Goal: Transaction & Acquisition: Purchase product/service

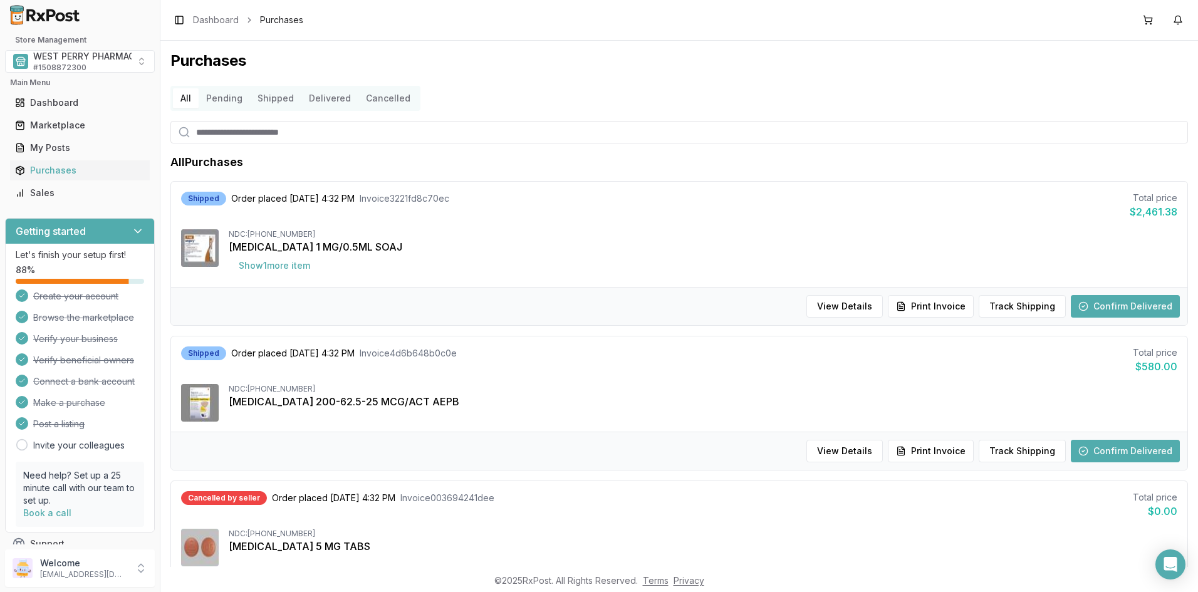
scroll to position [1065, 0]
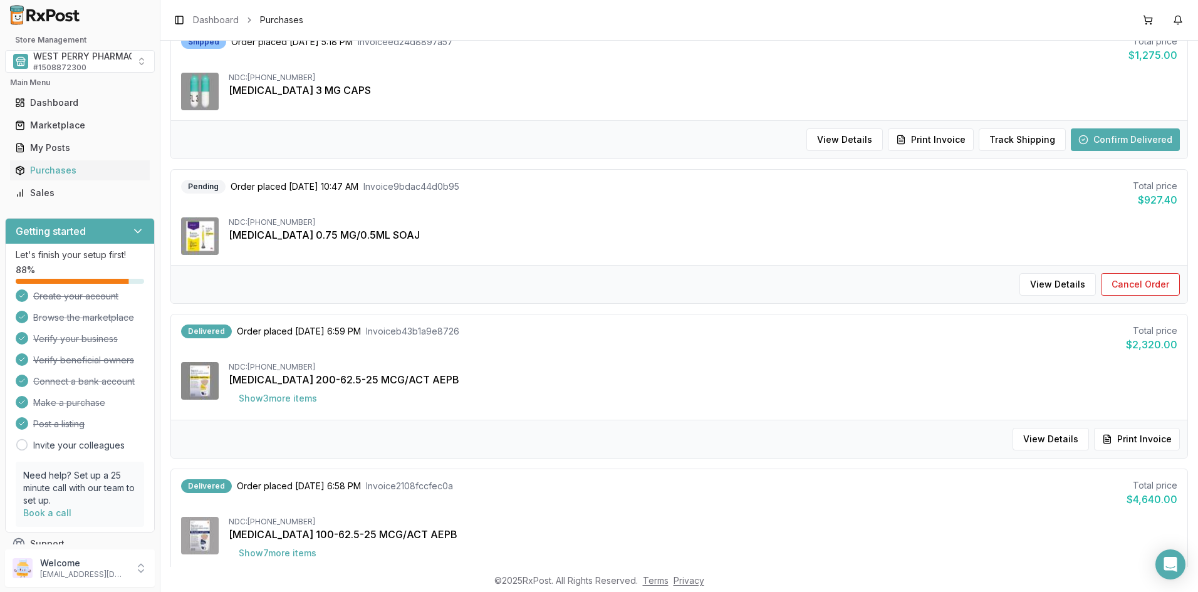
drag, startPoint x: 1059, startPoint y: 48, endPoint x: 854, endPoint y: 7, distance: 209.5
click at [1059, 48] on div "Shipped Order placed 10/01/2025 5:18 PM Invoice ed24d8897a57 Total price $1,275…" at bounding box center [679, 49] width 996 height 28
click at [1028, 72] on div "Shipped Order placed 10/01/2025 5:18 PM Invoice ed24d8897a57 Total price $1,275…" at bounding box center [679, 72] width 1016 height 95
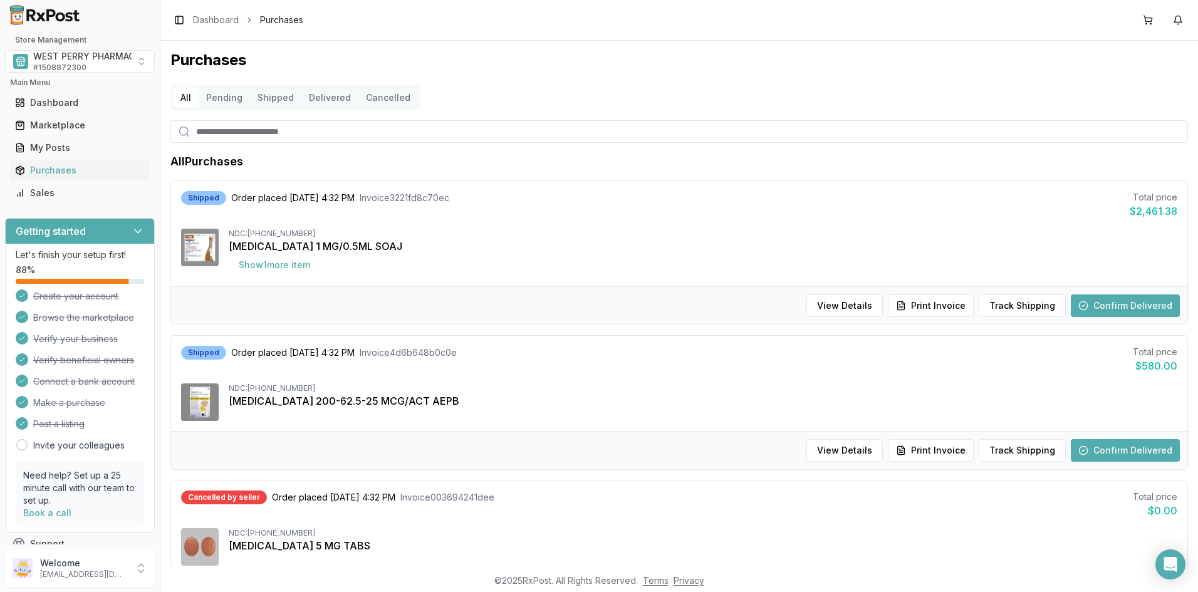
scroll to position [0, 0]
click at [314, 98] on button "Delivered" at bounding box center [329, 98] width 57 height 20
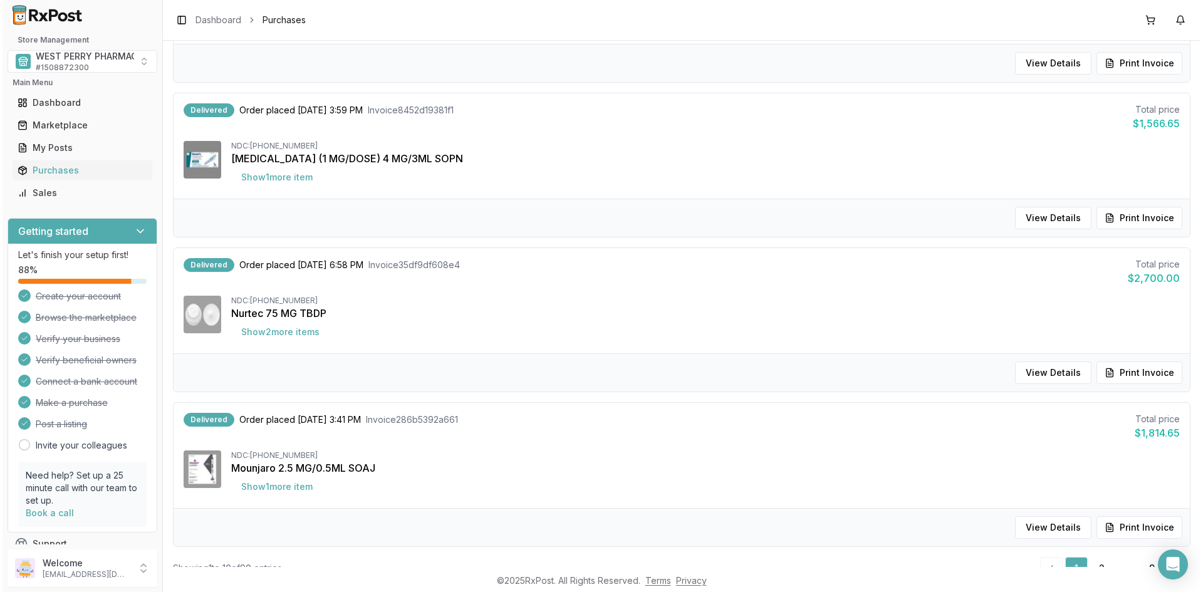
scroll to position [1141, 0]
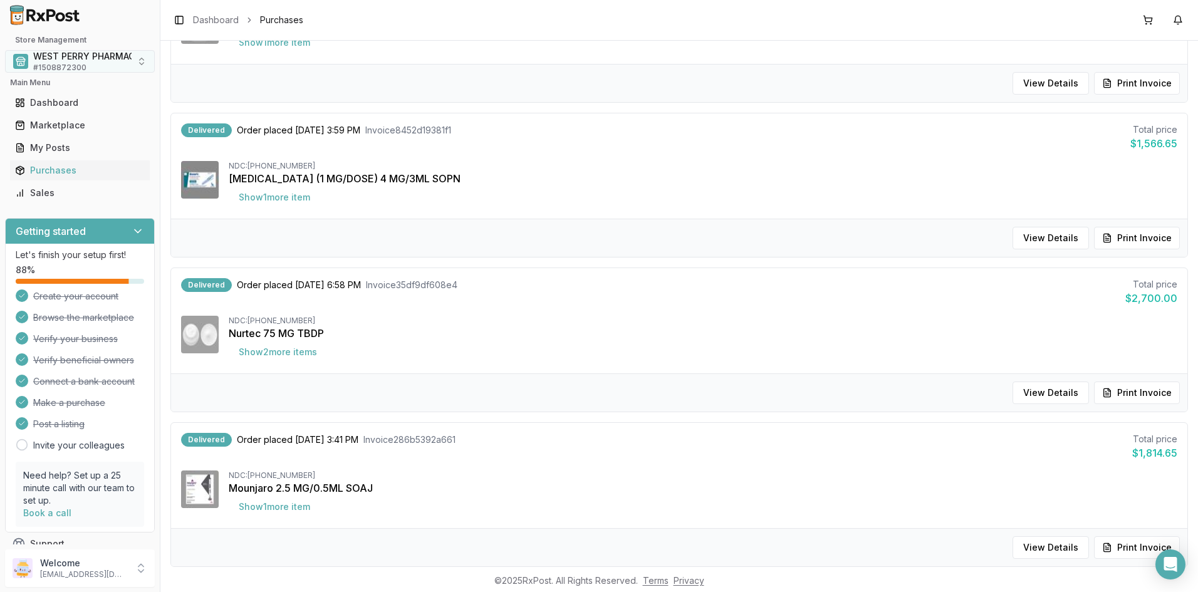
click at [56, 60] on span "WEST PERRY PHARMACY INC" at bounding box center [96, 56] width 126 height 13
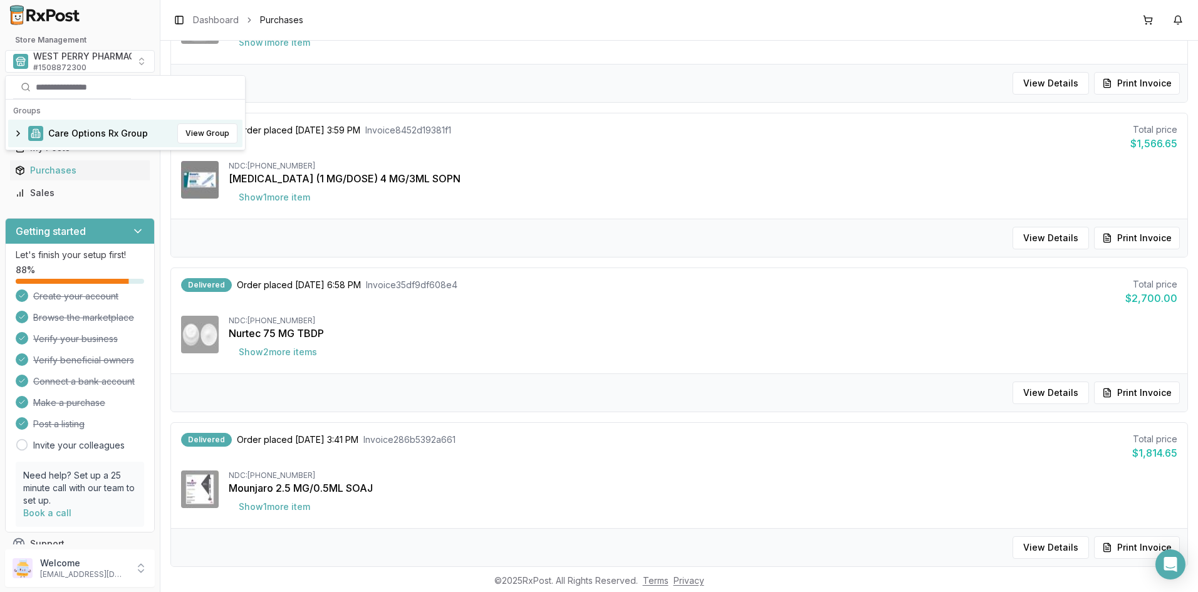
click at [68, 138] on span "Care Options Rx Group" at bounding box center [98, 133] width 100 height 13
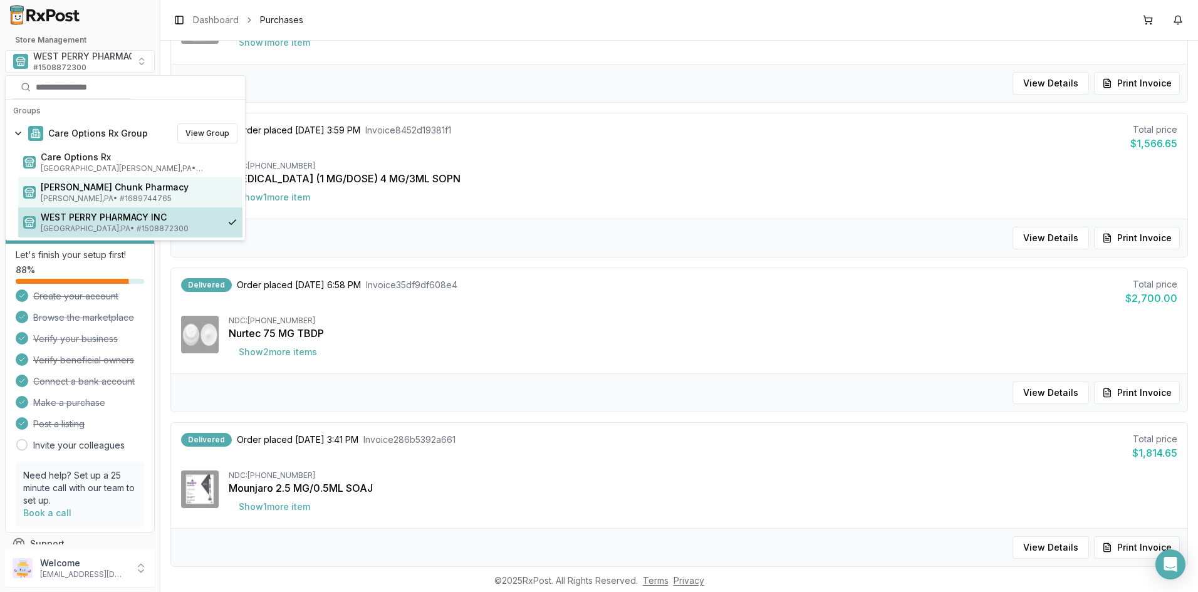
click at [81, 194] on span "Jim Thorpe , PA • # 1689744765" at bounding box center [139, 199] width 197 height 10
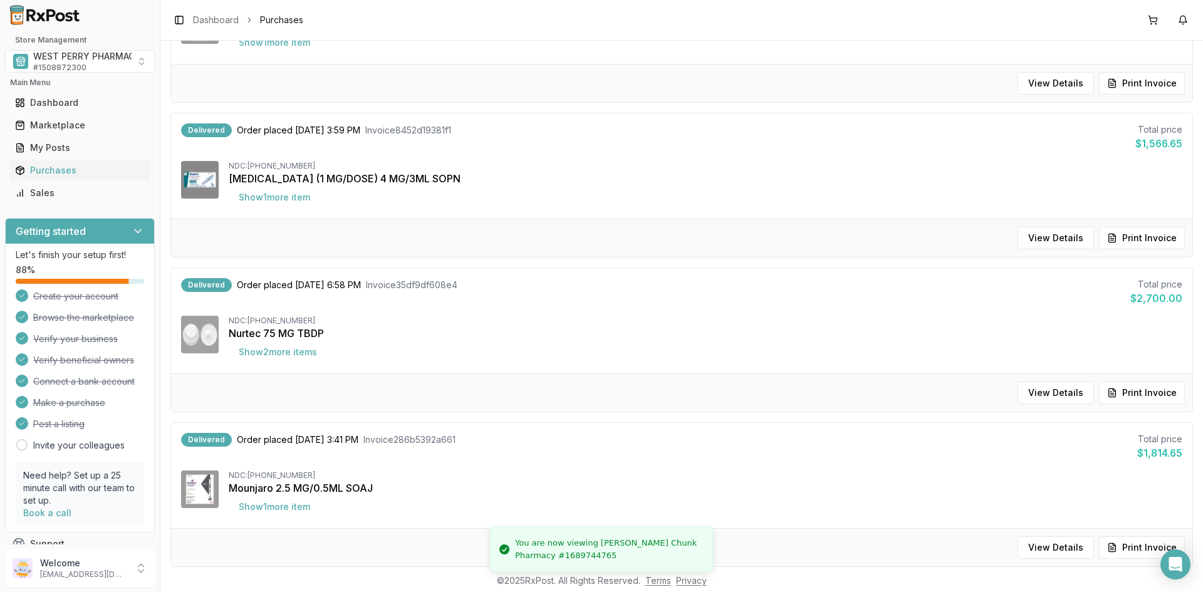
scroll to position [58, 0]
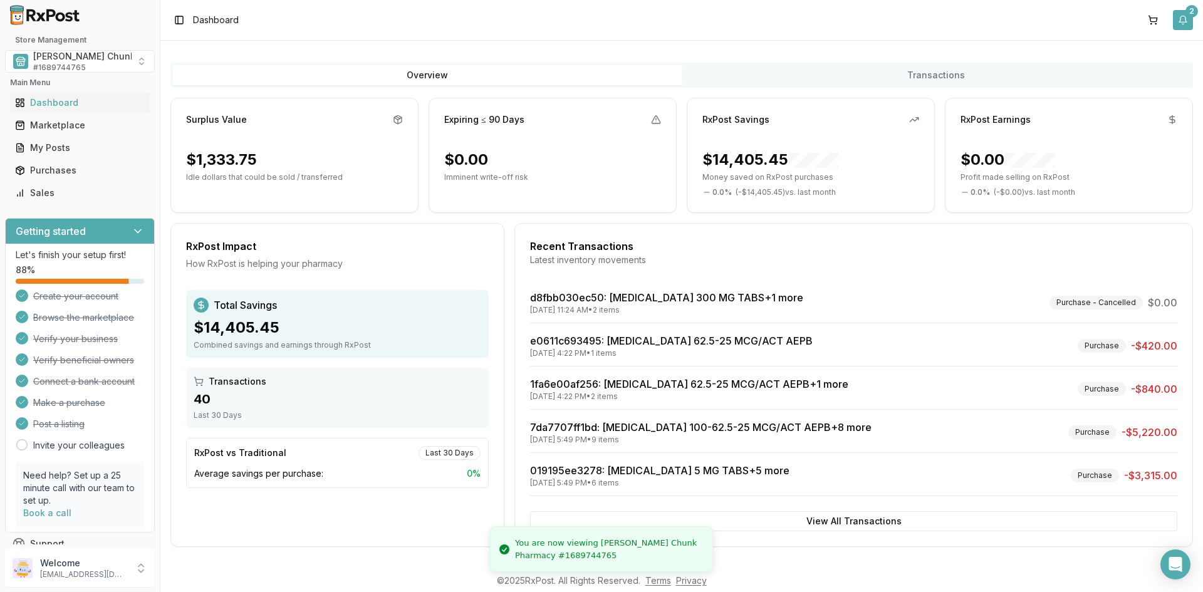
click at [1183, 21] on button "2" at bounding box center [1183, 20] width 20 height 20
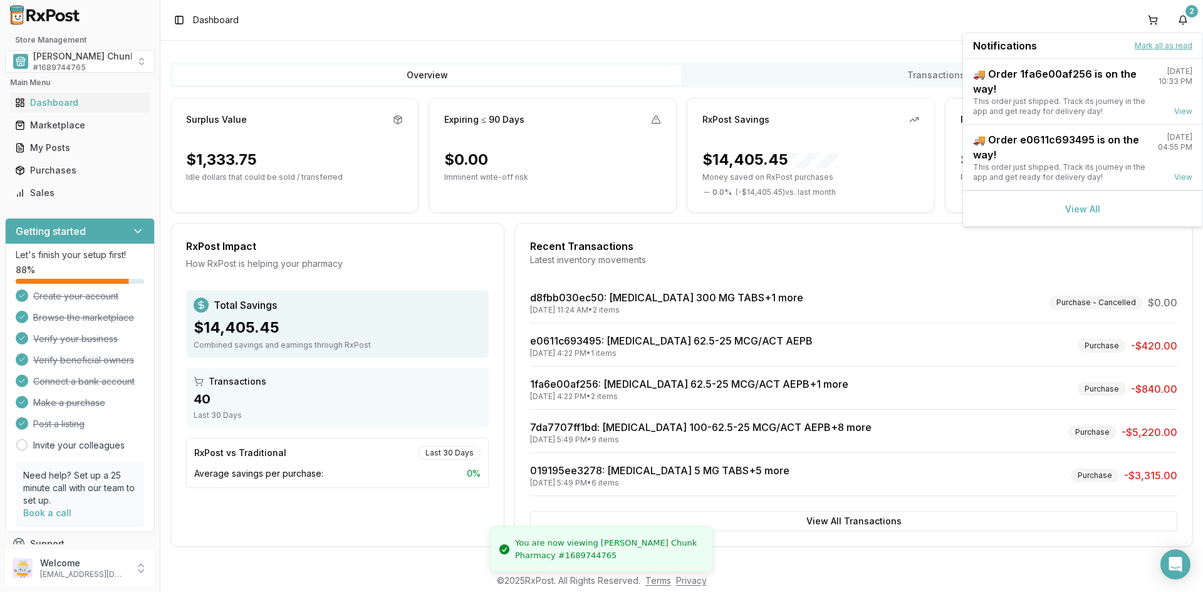
click at [1155, 43] on button "Mark all as read" at bounding box center [1163, 46] width 58 height 10
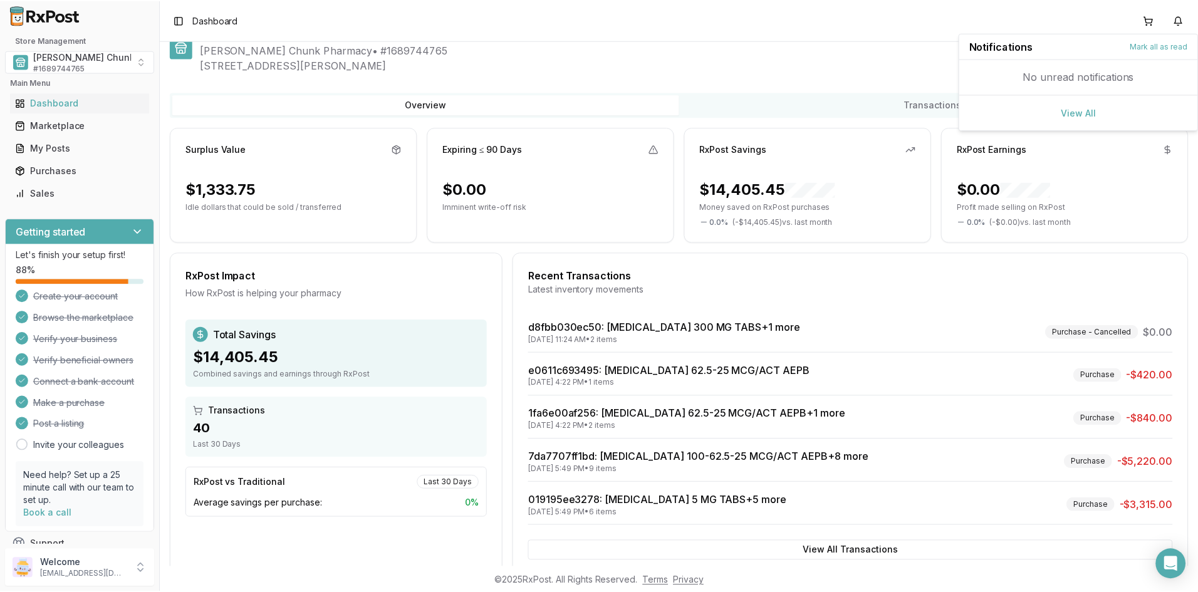
scroll to position [0, 0]
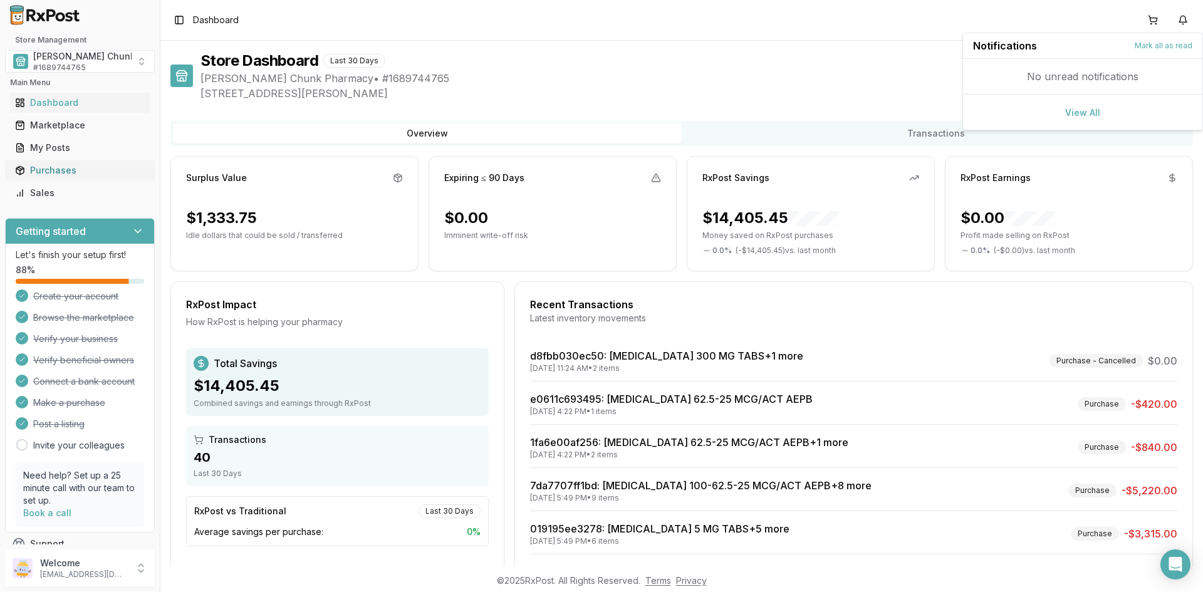
click at [61, 165] on div "Purchases" at bounding box center [80, 170] width 130 height 13
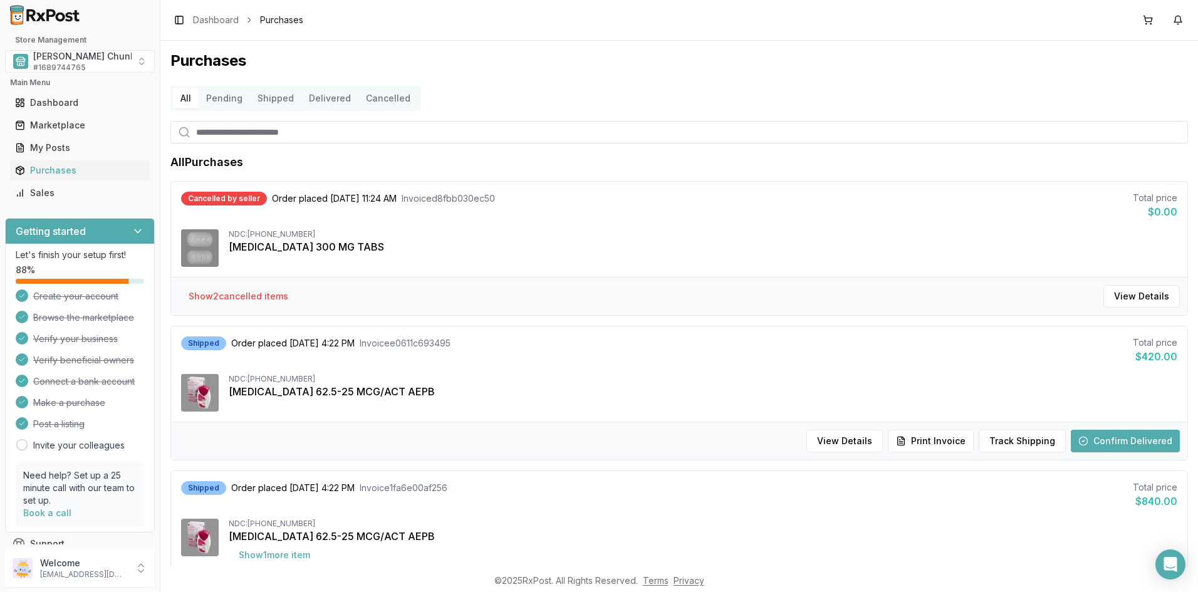
click at [326, 102] on button "Delivered" at bounding box center [329, 98] width 57 height 20
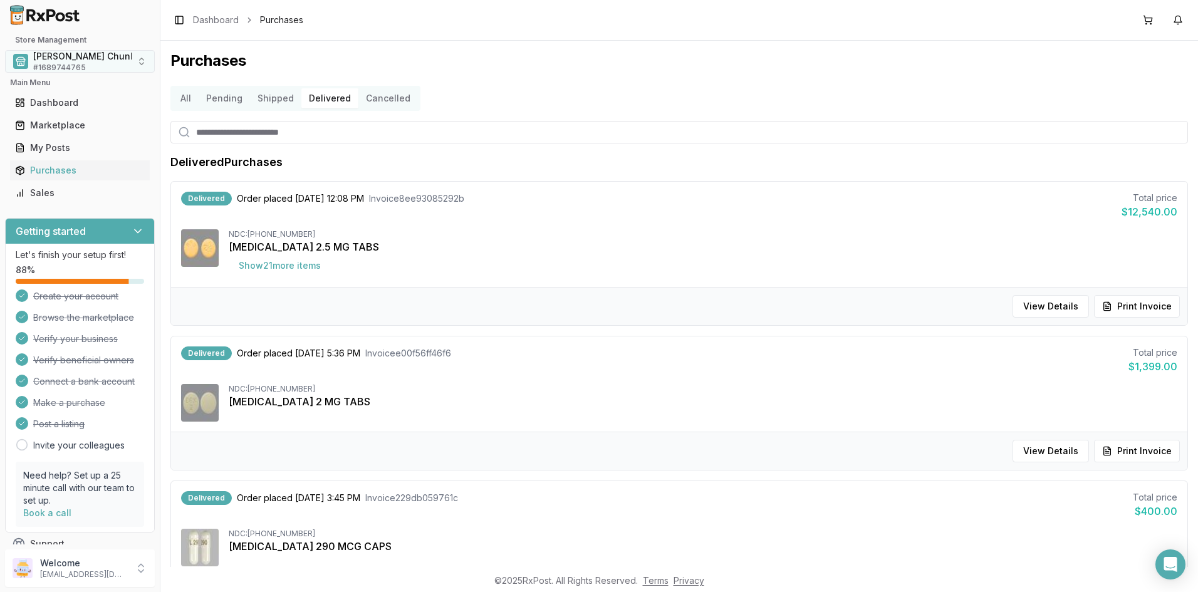
click at [54, 56] on span "[PERSON_NAME] Chunk Pharmacy" at bounding box center [107, 56] width 148 height 13
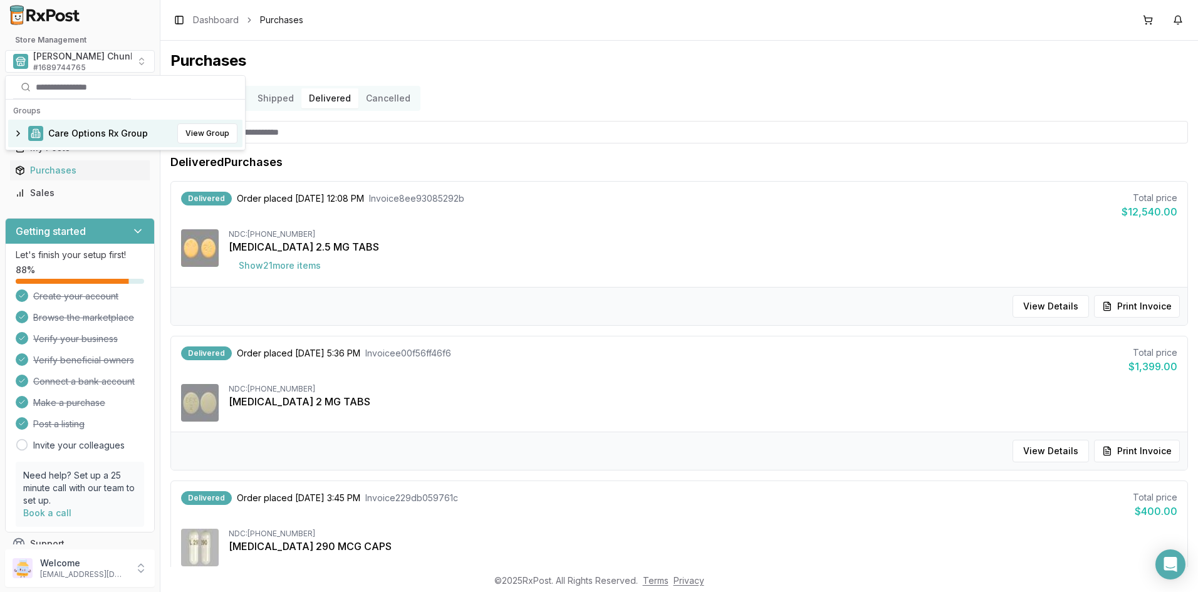
click at [85, 135] on span "Care Options Rx Group" at bounding box center [98, 133] width 100 height 13
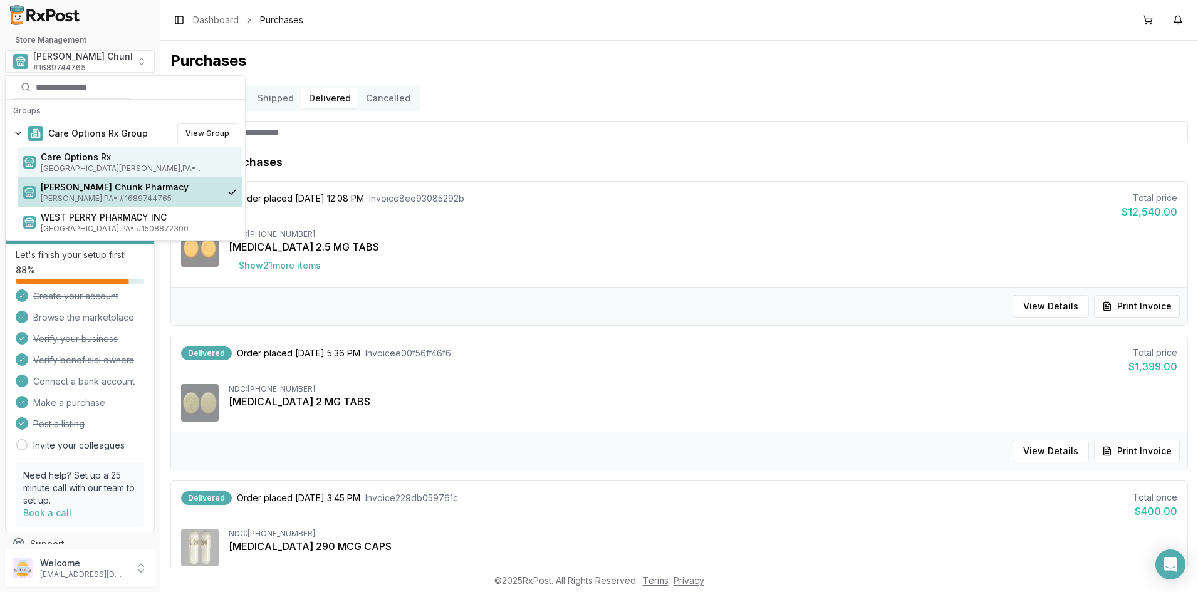
click at [85, 159] on span "Care Options Rx" at bounding box center [139, 157] width 197 height 13
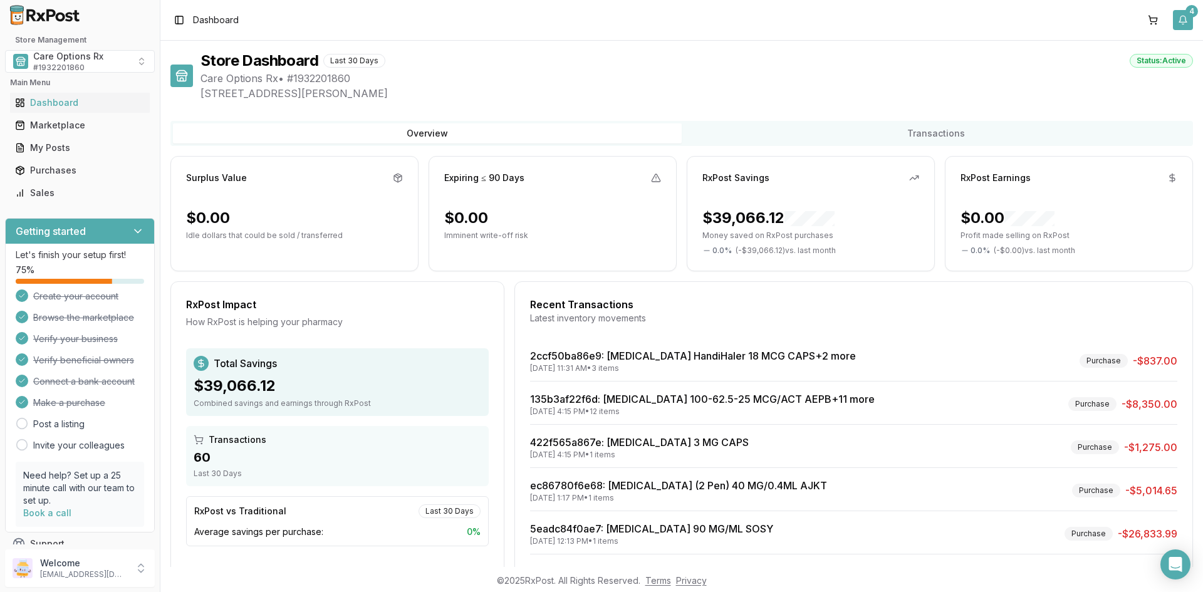
click at [1182, 18] on button "4" at bounding box center [1183, 20] width 20 height 20
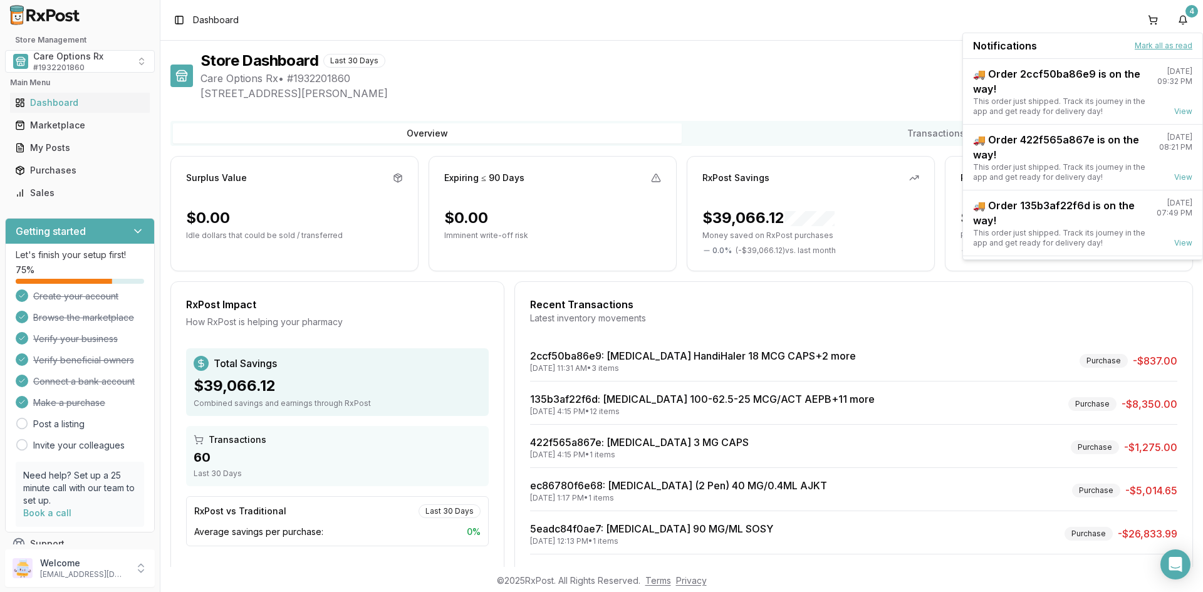
click at [1148, 44] on button "Mark all as read" at bounding box center [1163, 46] width 58 height 10
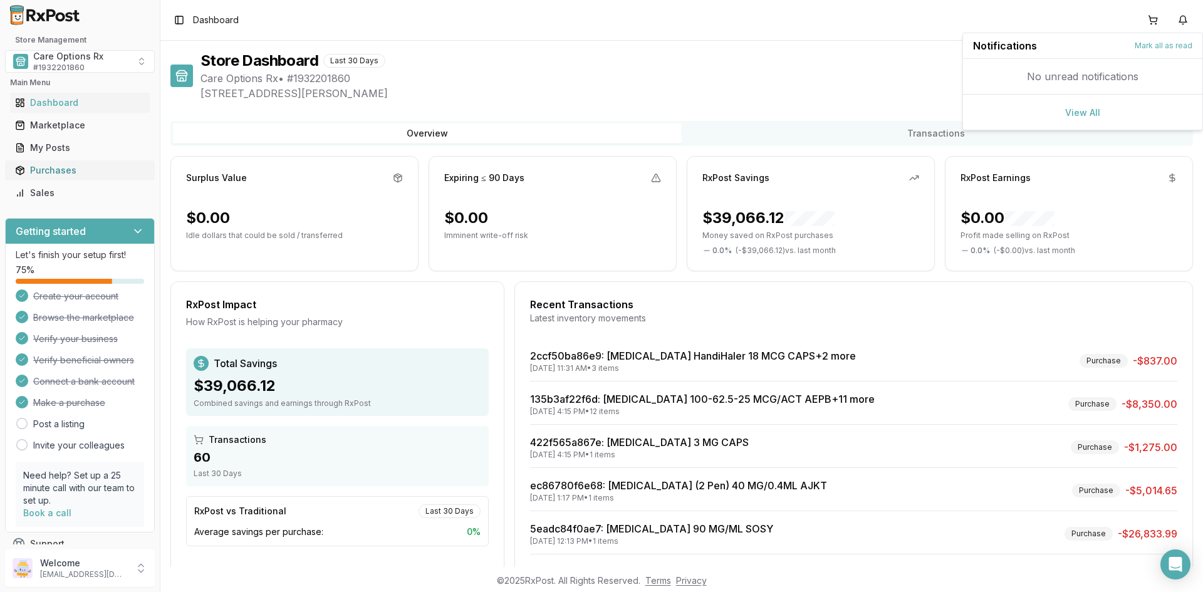
click at [41, 171] on div "Purchases" at bounding box center [80, 170] width 130 height 13
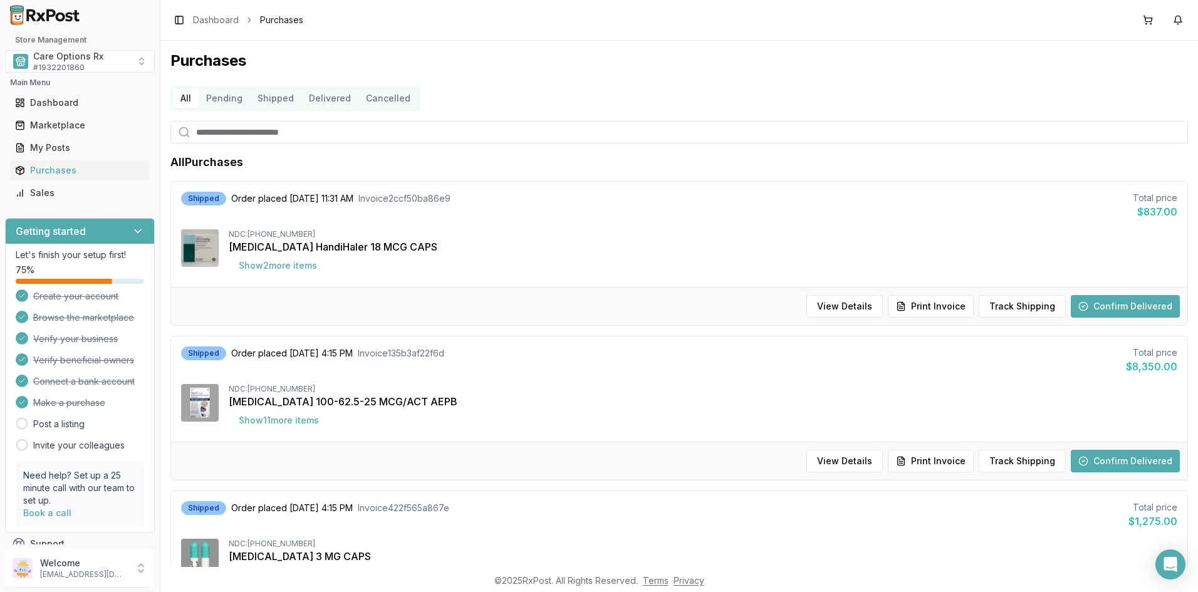
click at [325, 96] on button "Delivered" at bounding box center [329, 98] width 57 height 20
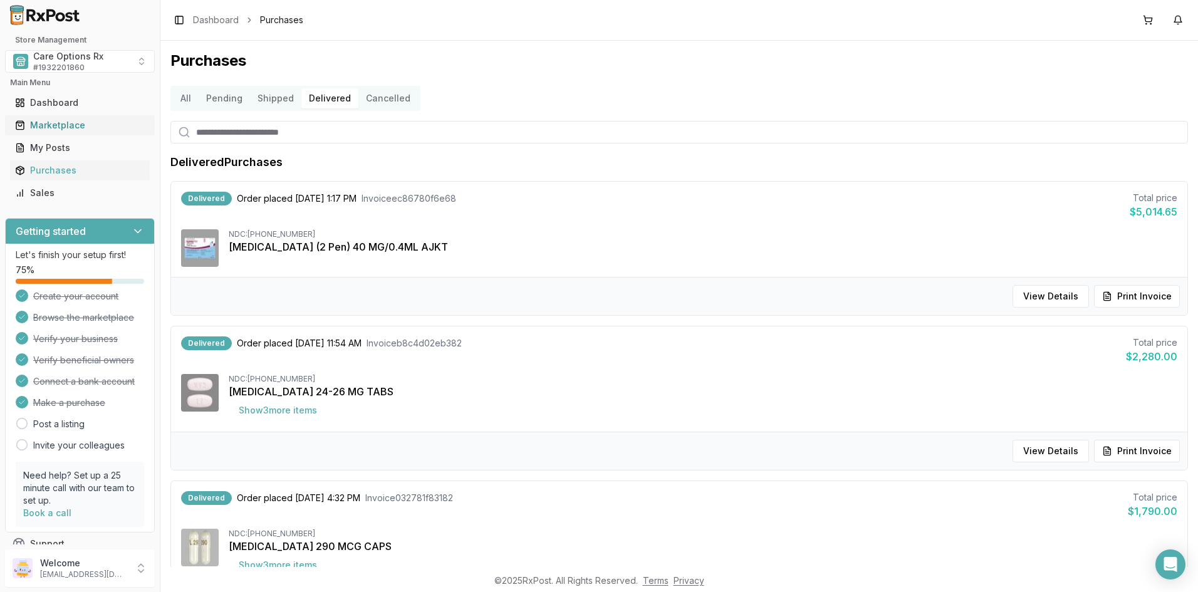
drag, startPoint x: 66, startPoint y: 123, endPoint x: 48, endPoint y: 123, distance: 17.6
click at [65, 123] on div "Marketplace" at bounding box center [80, 125] width 130 height 13
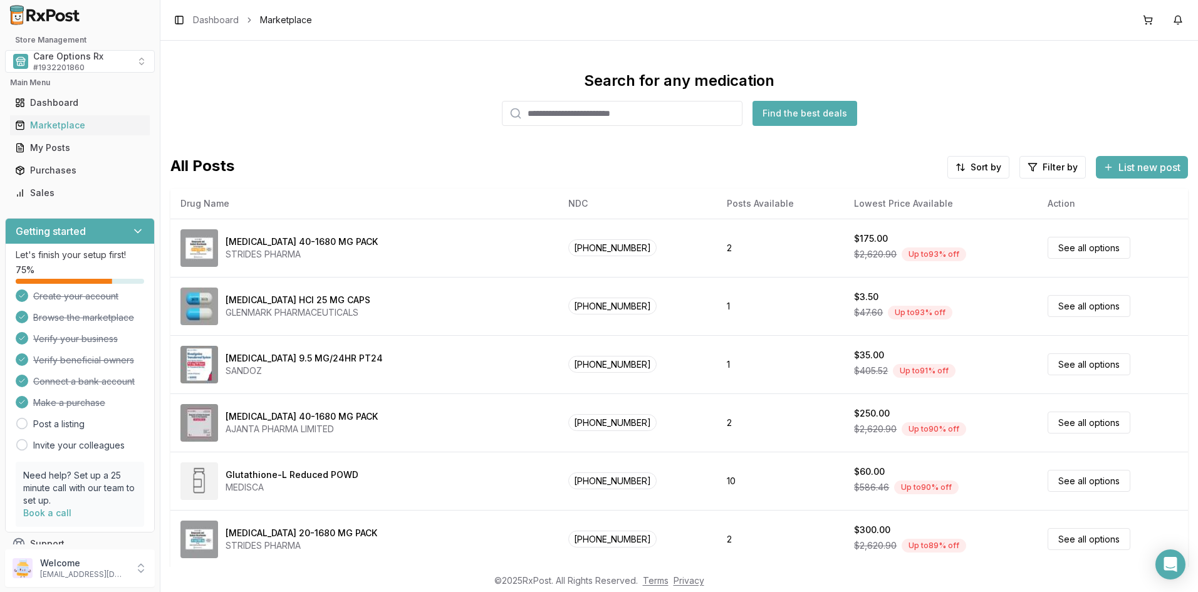
click at [1052, 38] on div "Toggle Sidebar Dashboard Marketplace" at bounding box center [678, 20] width 1037 height 40
drag, startPoint x: 1046, startPoint y: 68, endPoint x: 890, endPoint y: 66, distance: 156.0
click at [1046, 67] on div "Search for any medication Find the best deals All Posts Sort by Filter by List …" at bounding box center [678, 304] width 1037 height 526
click at [405, 110] on div "Search for any medication Find the best deals" at bounding box center [678, 98] width 1017 height 55
drag, startPoint x: 1048, startPoint y: 96, endPoint x: 1036, endPoint y: 96, distance: 11.9
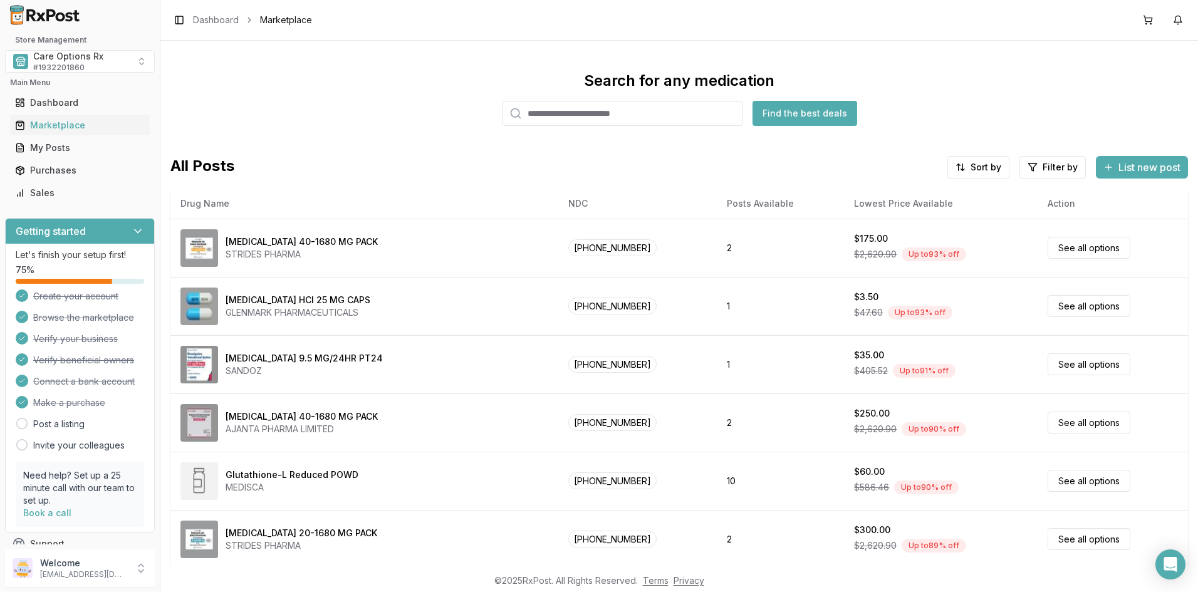
click at [1036, 96] on div "Search for any medication Find the best deals" at bounding box center [678, 98] width 1017 height 55
drag, startPoint x: 1048, startPoint y: 73, endPoint x: 857, endPoint y: 73, distance: 191.1
click at [1035, 73] on div "Search for any medication Find the best deals" at bounding box center [678, 98] width 1017 height 55
click at [62, 63] on span "# 1932201860" at bounding box center [58, 68] width 51 height 10
click at [367, 66] on div "Search for any medication Find the best deals All Posts Sort by Filter by List …" at bounding box center [678, 304] width 1037 height 526
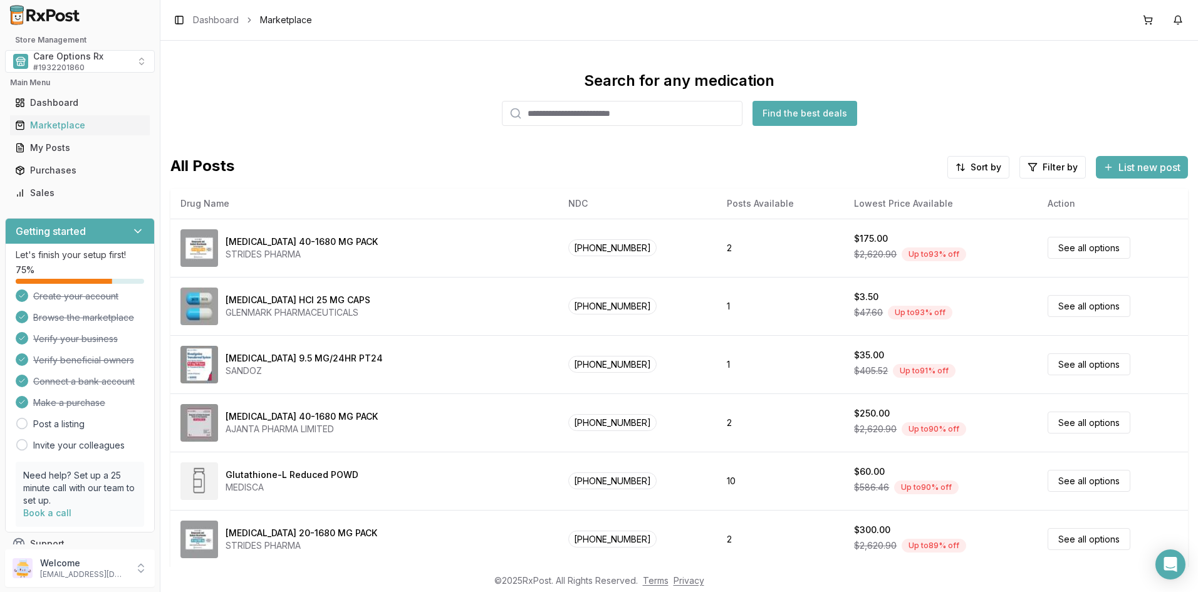
click at [631, 103] on input "search" at bounding box center [622, 113] width 241 height 25
type input "*******"
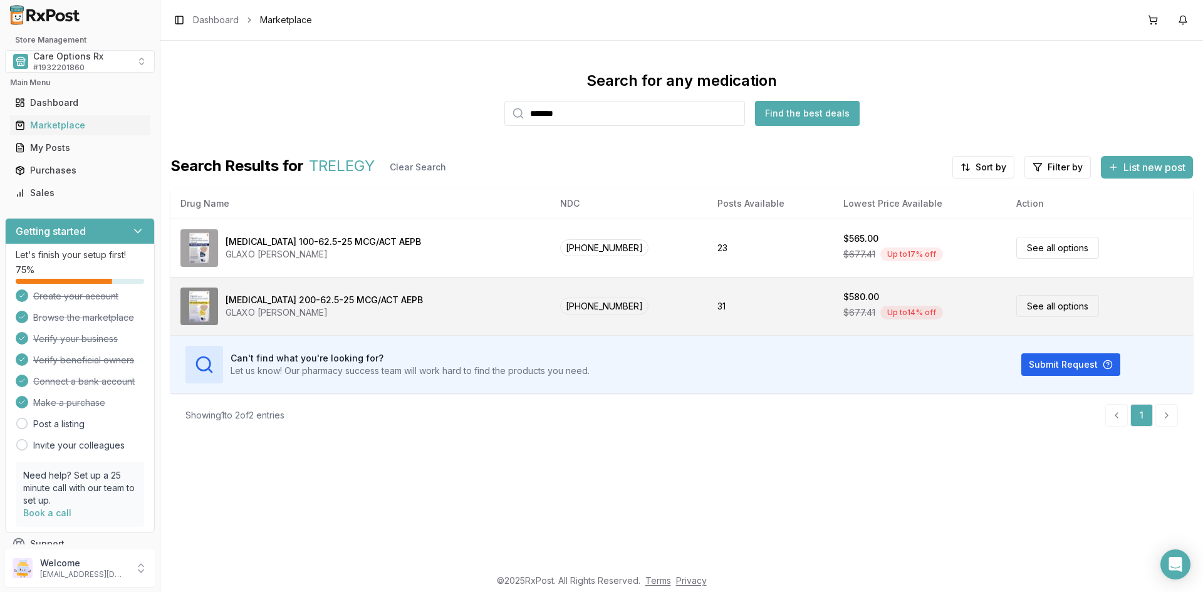
click at [304, 308] on div "GLAXO [PERSON_NAME]" at bounding box center [324, 312] width 197 height 13
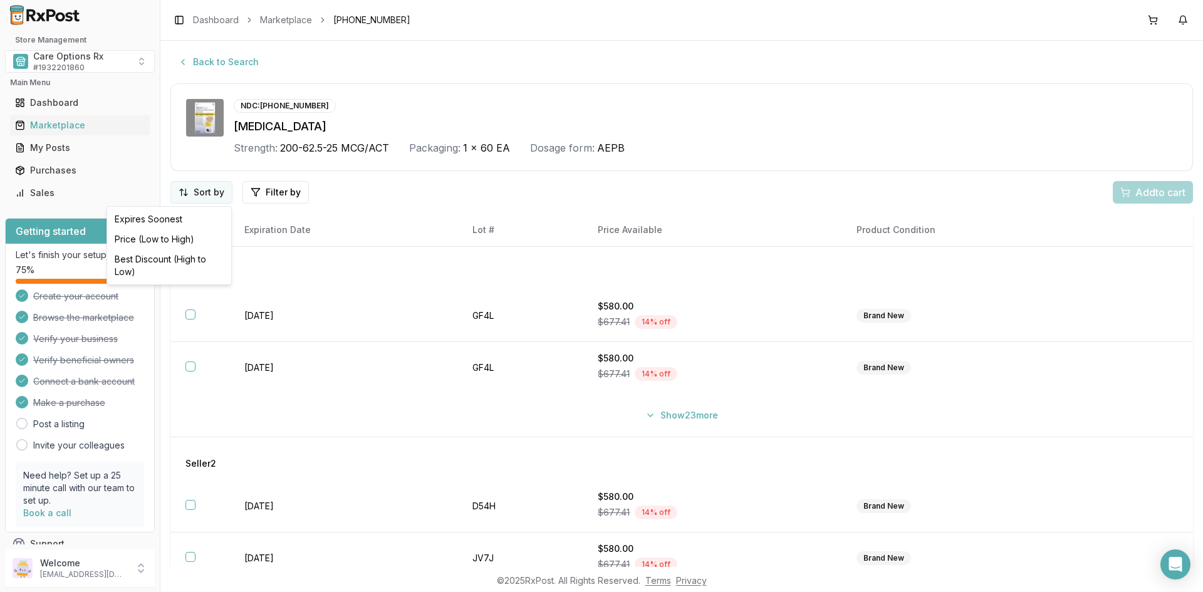
click at [199, 193] on html "Store Management Care Options Rx # 1932201860 Main Menu Dashboard Marketplace M…" at bounding box center [601, 296] width 1203 height 592
click at [156, 252] on div "Best Discount (High to Low)" at bounding box center [169, 265] width 119 height 33
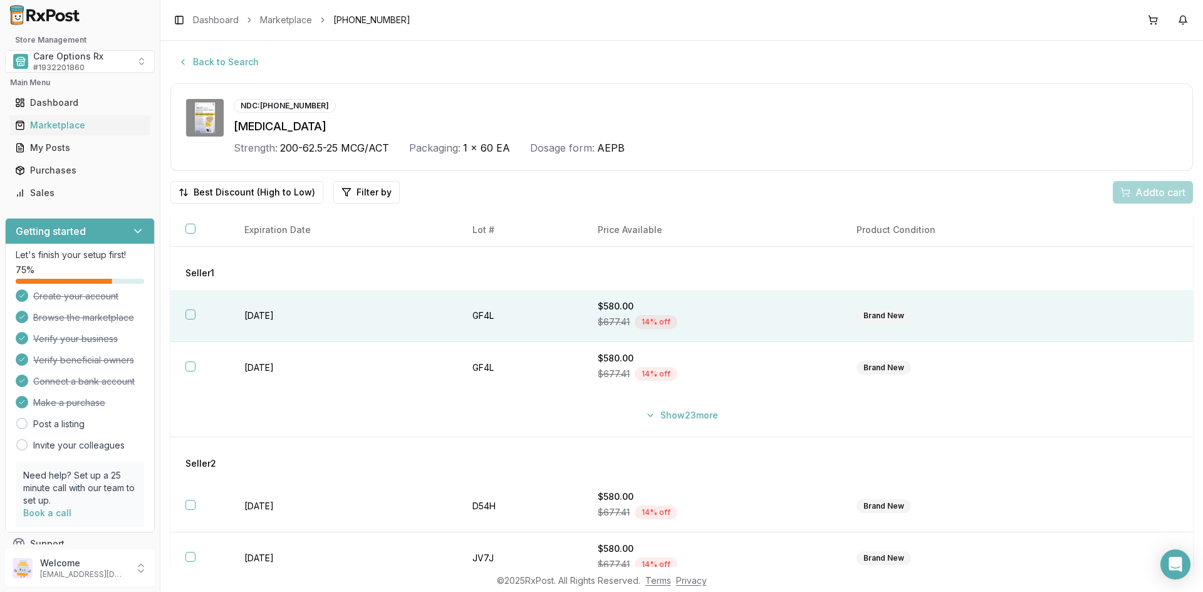
click at [250, 313] on td "[DATE]" at bounding box center [342, 316] width 227 height 52
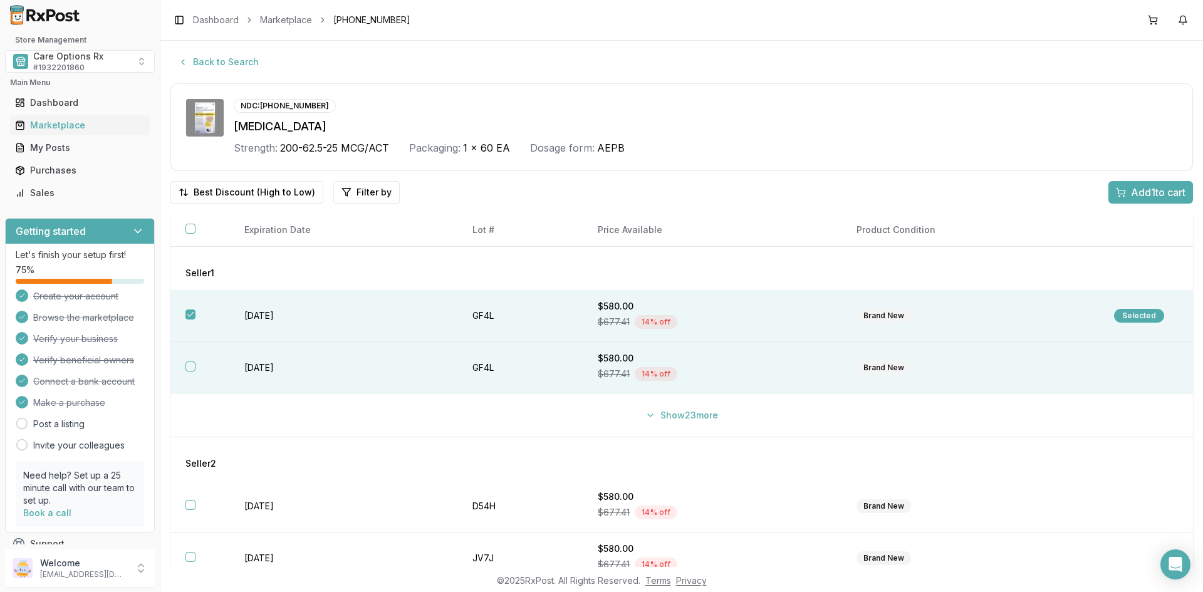
click at [259, 354] on td "[DATE]" at bounding box center [342, 368] width 227 height 52
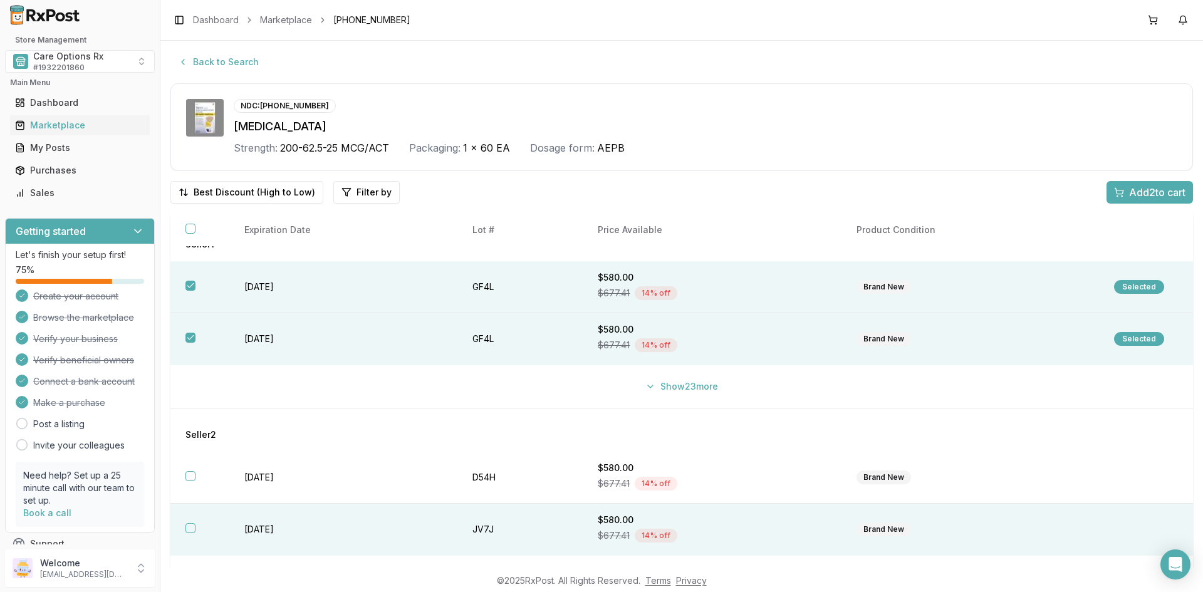
scroll to position [75, 0]
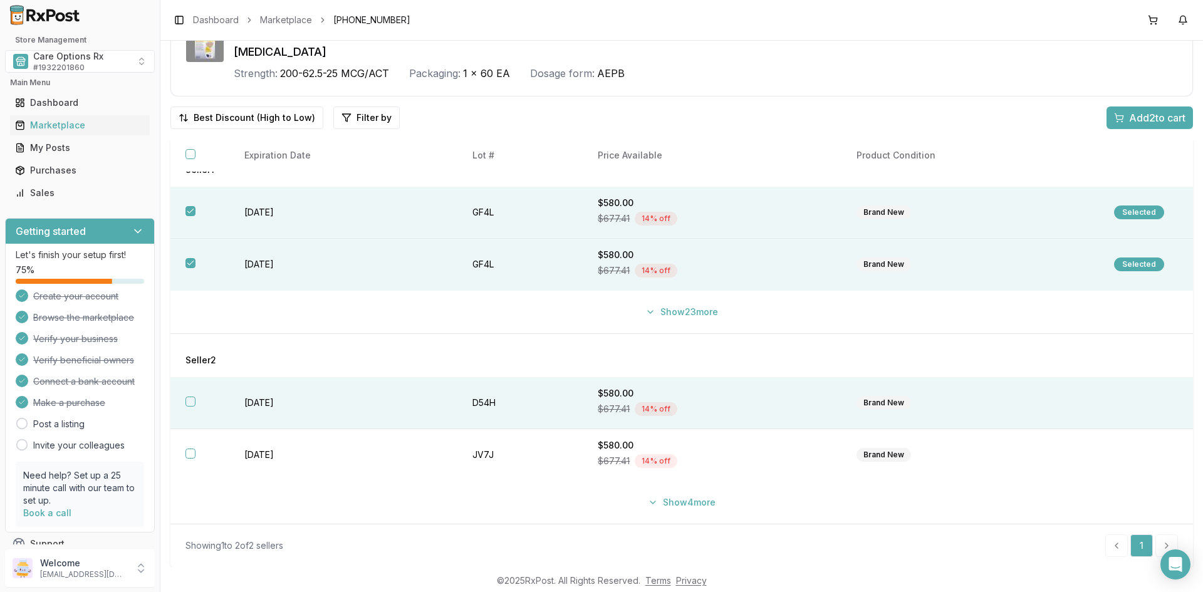
click at [266, 406] on td "[DATE]" at bounding box center [342, 403] width 227 height 52
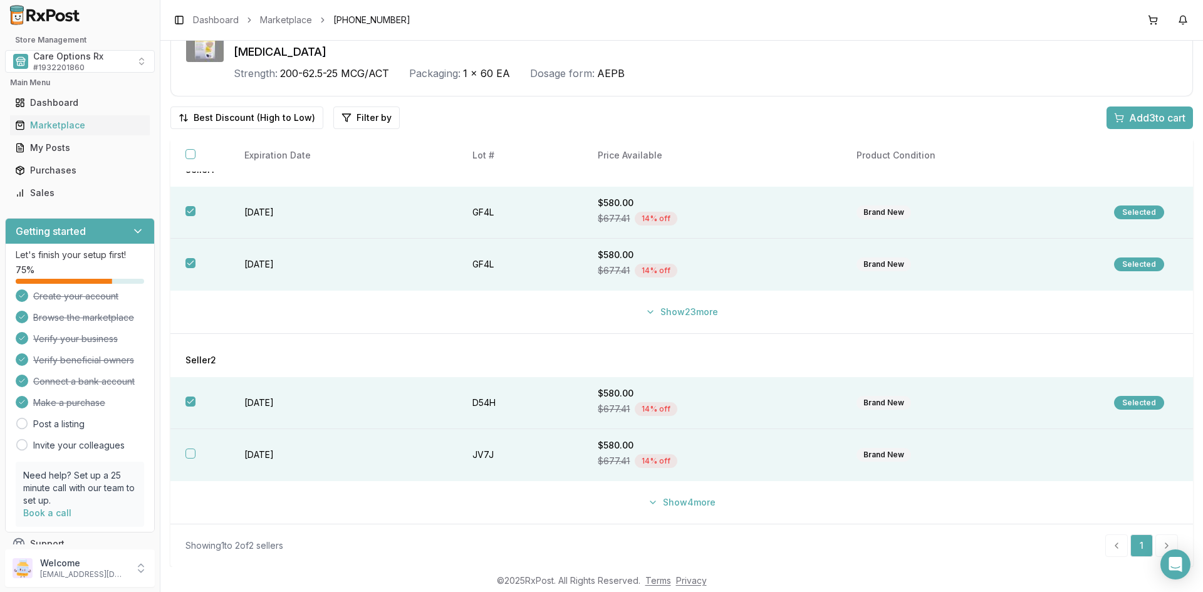
click at [267, 451] on td "[DATE]" at bounding box center [342, 455] width 227 height 52
click at [687, 501] on button "Show 4 more" at bounding box center [681, 502] width 83 height 23
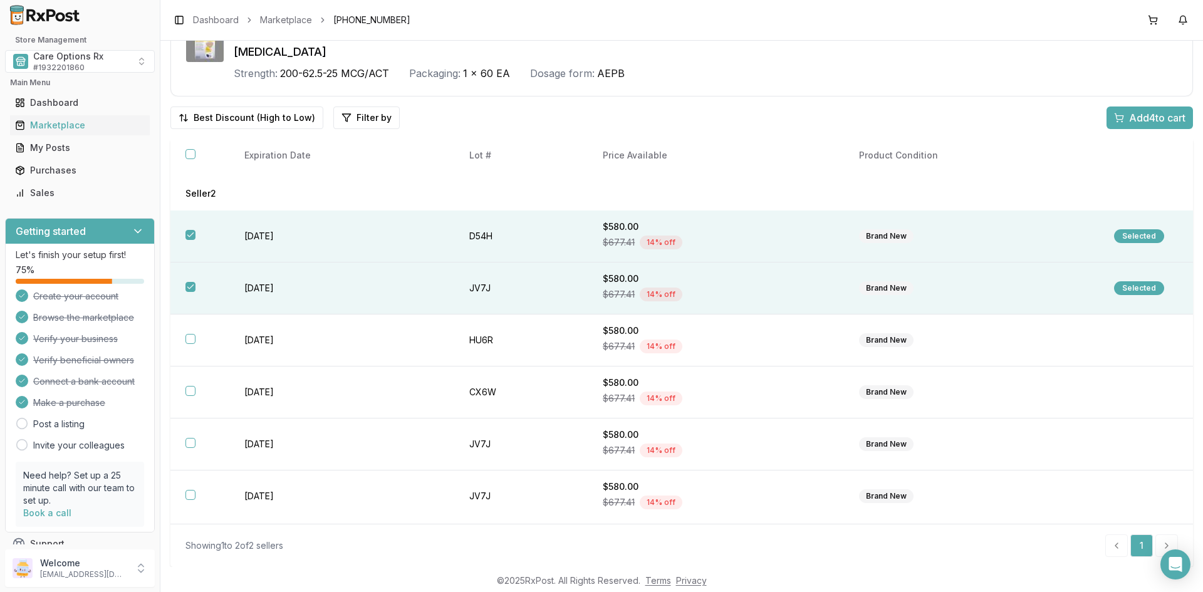
scroll to position [237, 0]
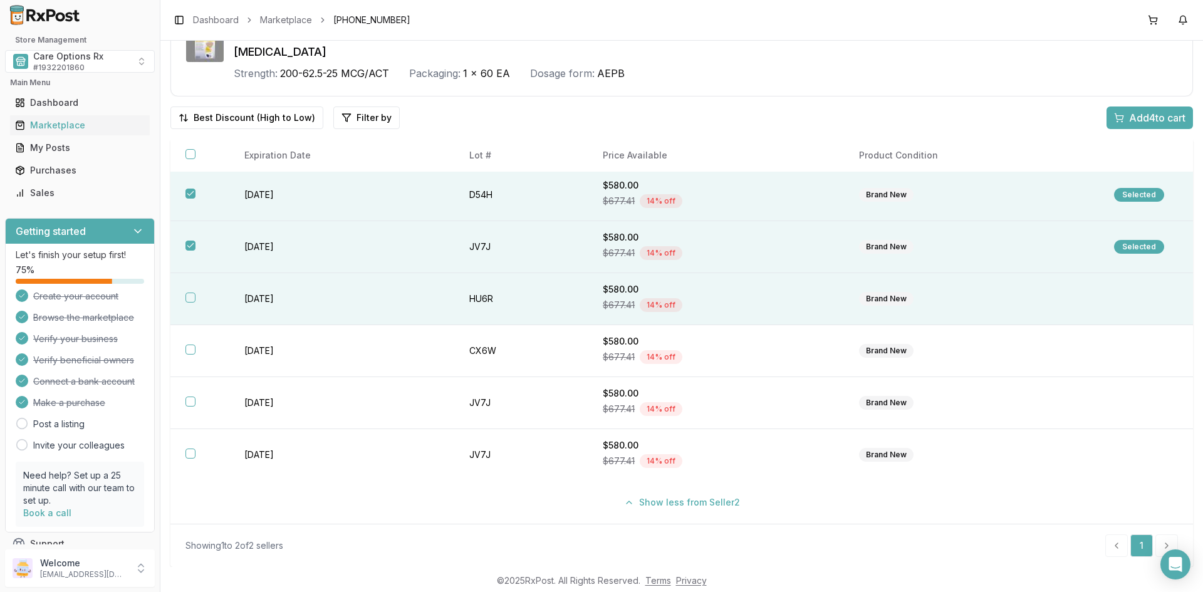
click at [265, 301] on td "[DATE]" at bounding box center [342, 299] width 226 height 52
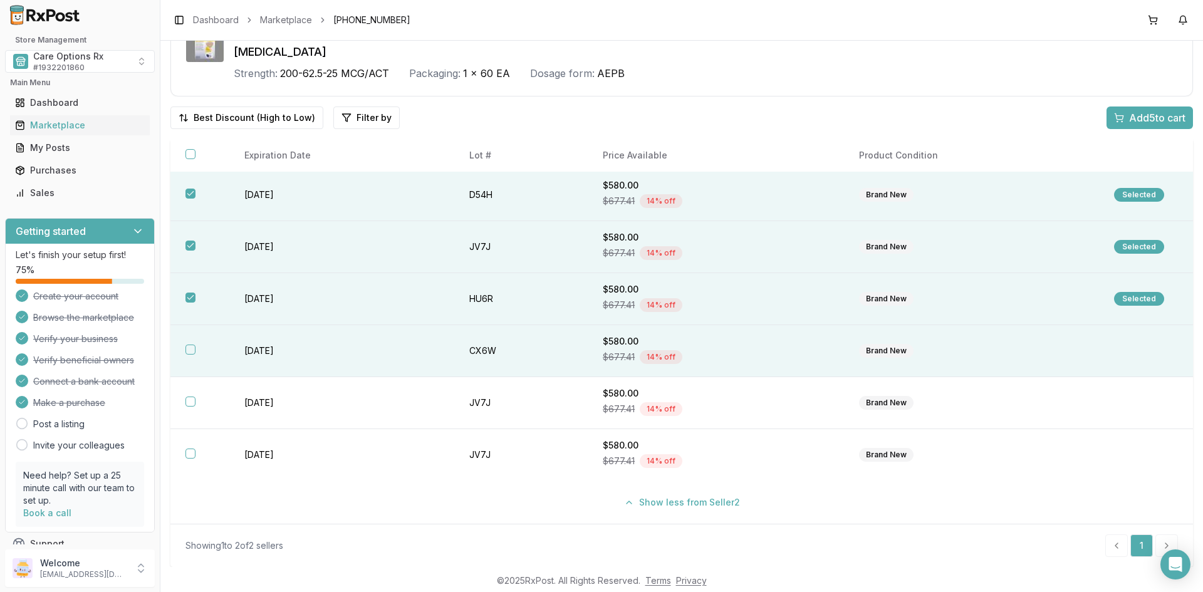
click at [266, 334] on td "[DATE]" at bounding box center [342, 351] width 226 height 52
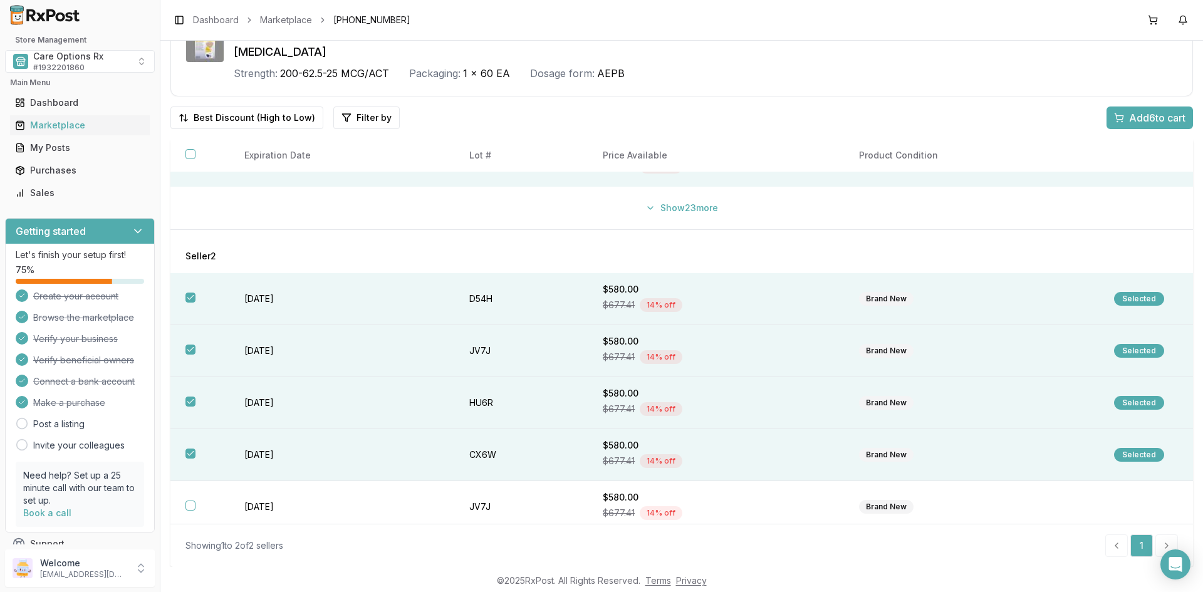
scroll to position [0, 0]
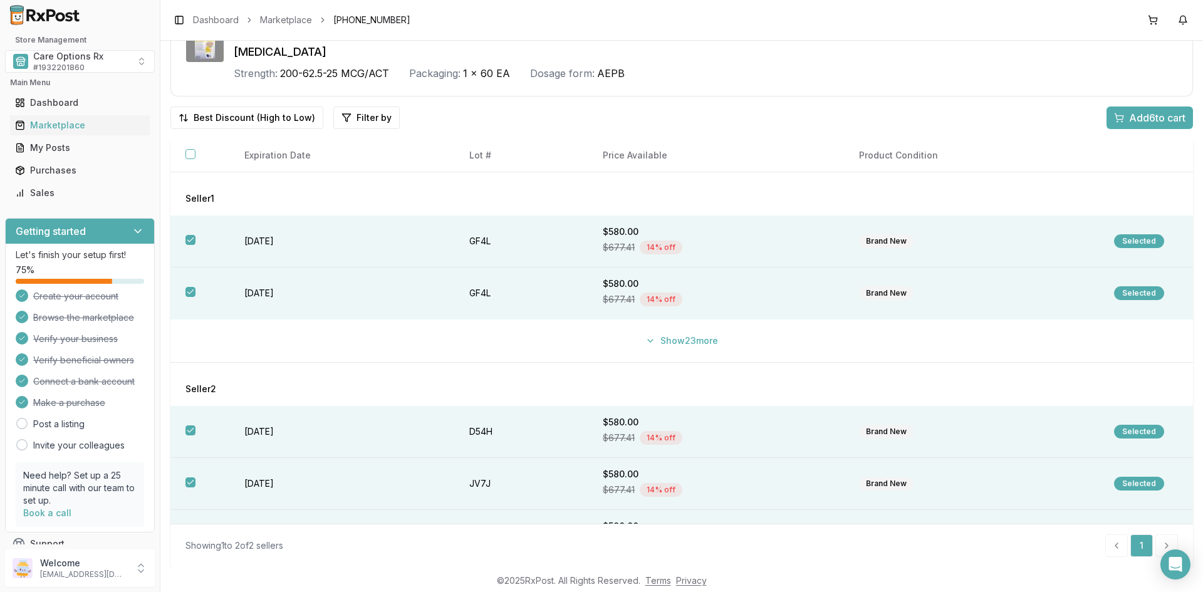
drag, startPoint x: 1134, startPoint y: 110, endPoint x: 1145, endPoint y: 108, distance: 10.7
click at [1142, 108] on button "Add 6 to cart" at bounding box center [1149, 117] width 86 height 23
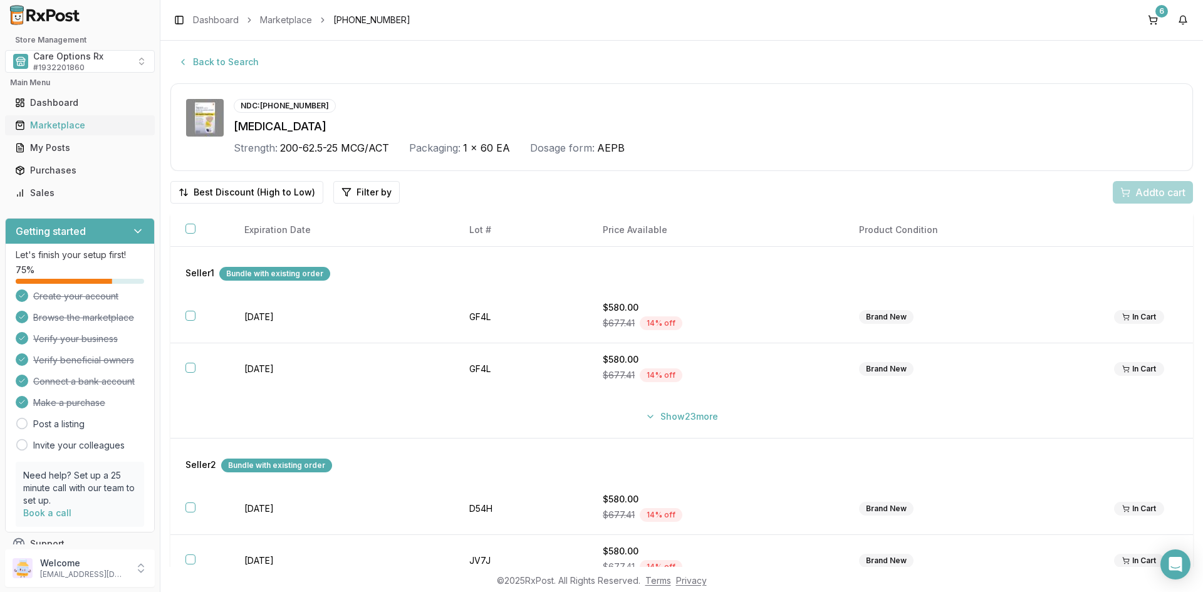
click at [49, 125] on div "Marketplace" at bounding box center [80, 125] width 130 height 13
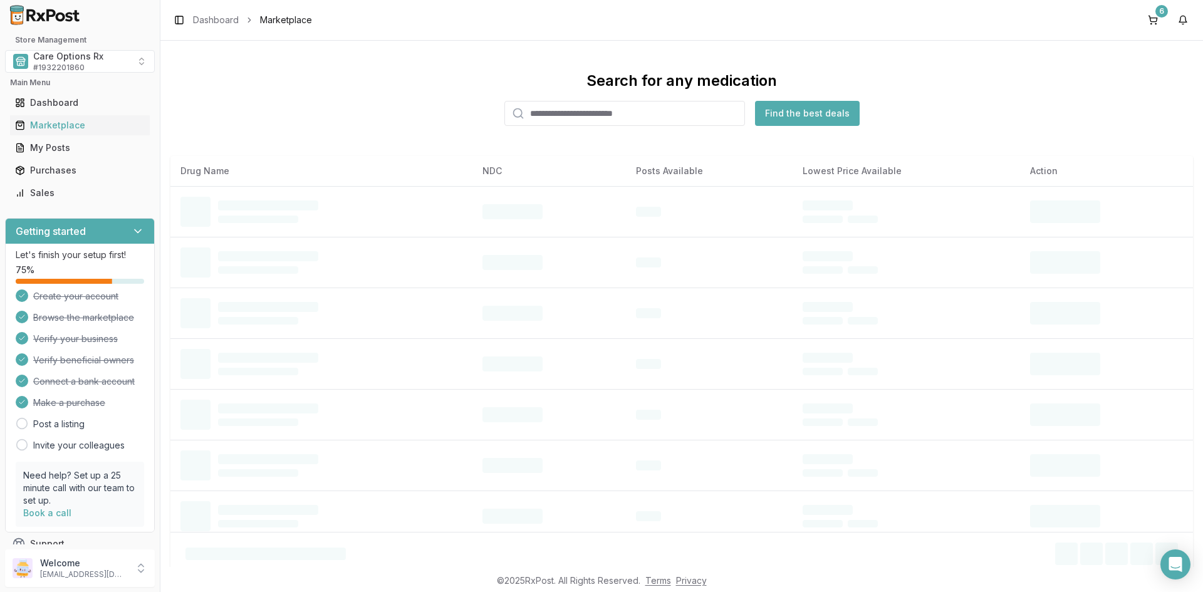
click at [554, 117] on input "search" at bounding box center [624, 113] width 241 height 25
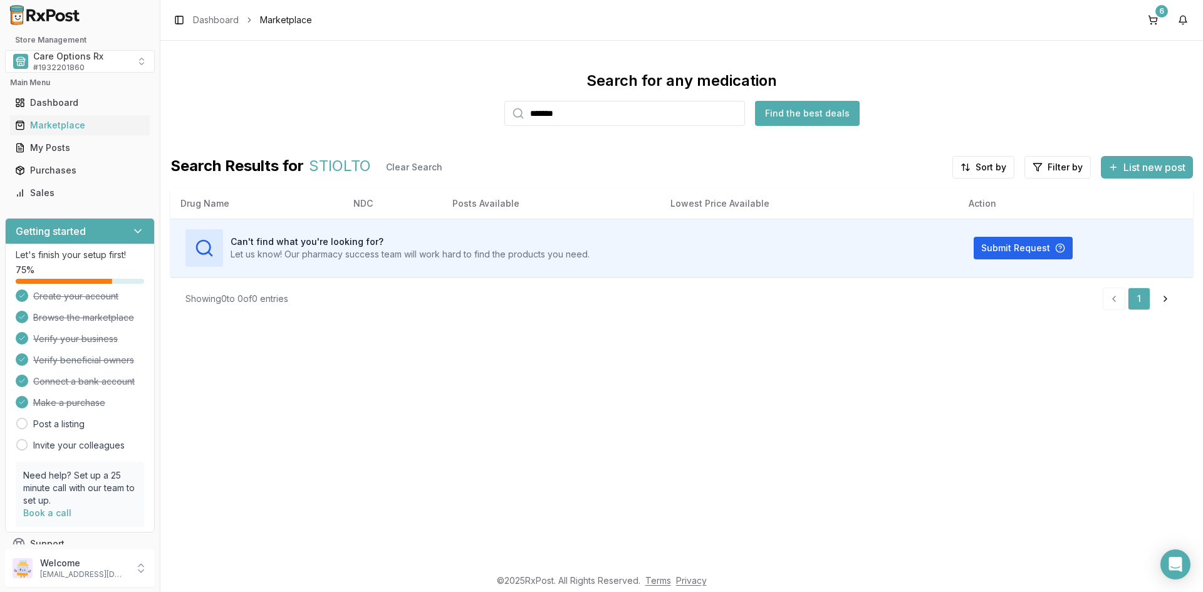
drag, startPoint x: 583, startPoint y: 117, endPoint x: 484, endPoint y: 117, distance: 99.0
click at [484, 117] on div "Search for any medication ******* Find the best deals" at bounding box center [681, 98] width 1022 height 55
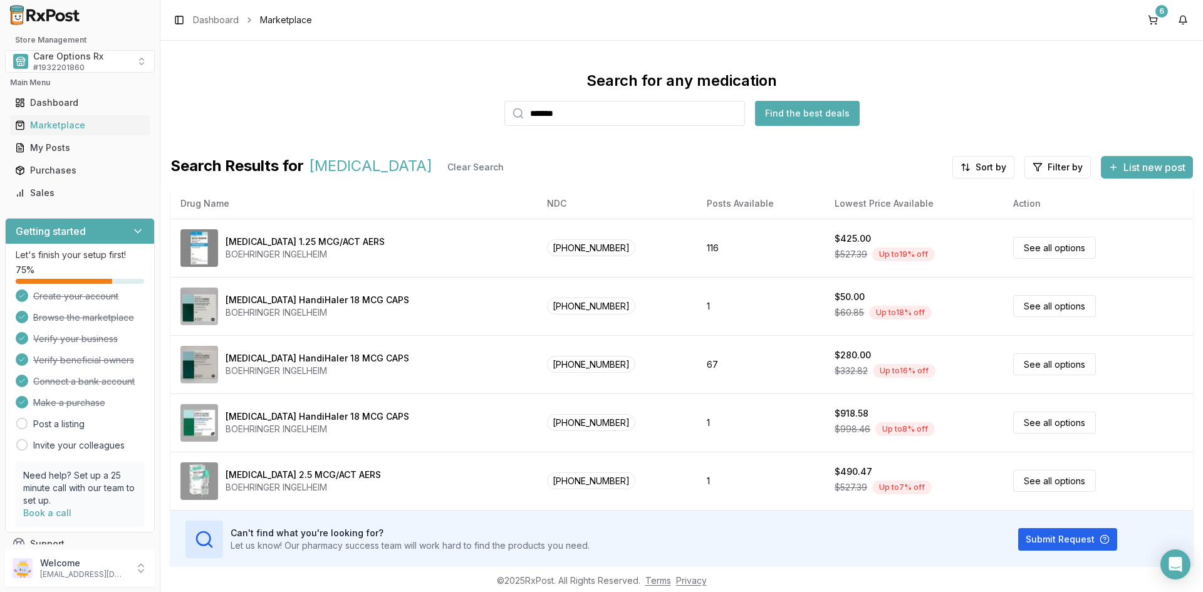
click at [571, 110] on input "*******" at bounding box center [624, 113] width 241 height 25
drag, startPoint x: 581, startPoint y: 117, endPoint x: 472, endPoint y: 117, distance: 109.0
click at [474, 117] on div "Search for any medication ******* Find the best deals" at bounding box center [681, 98] width 1022 height 55
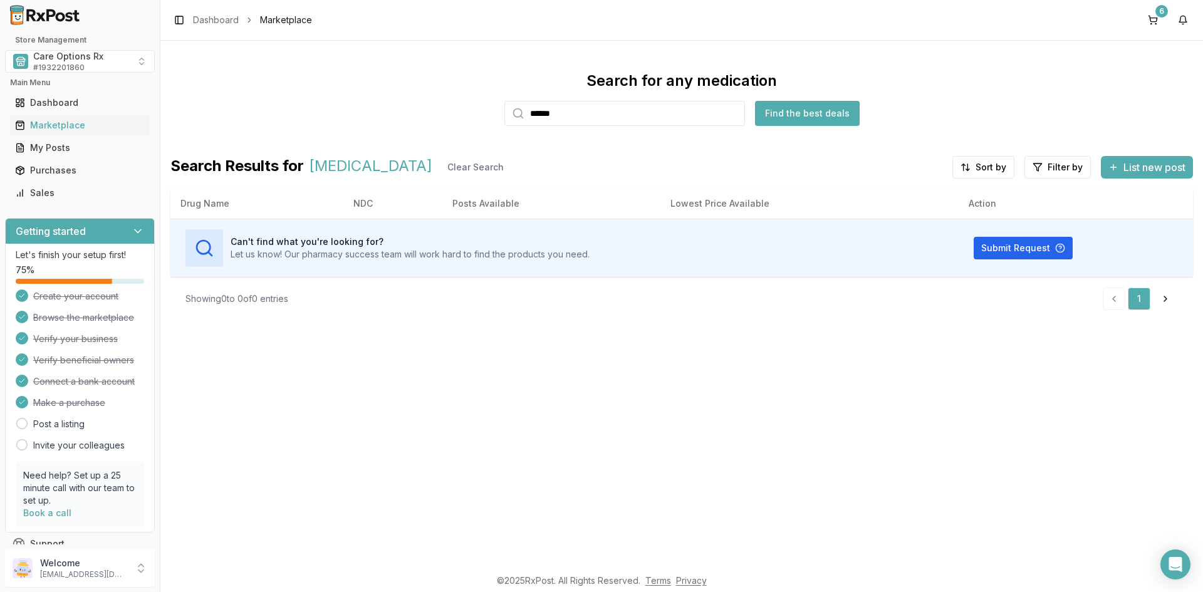
drag, startPoint x: 514, startPoint y: 112, endPoint x: 446, endPoint y: 112, distance: 68.3
click at [446, 112] on div "Search for any medication ****** Find the best deals" at bounding box center [681, 98] width 1022 height 55
click at [495, 112] on div "Search for any medication ******* Find the best deals" at bounding box center [681, 98] width 1022 height 55
drag, startPoint x: 638, startPoint y: 113, endPoint x: 469, endPoint y: 113, distance: 169.1
click at [469, 113] on div "Search for any medication ******** Find the best deals" at bounding box center [681, 98] width 1022 height 55
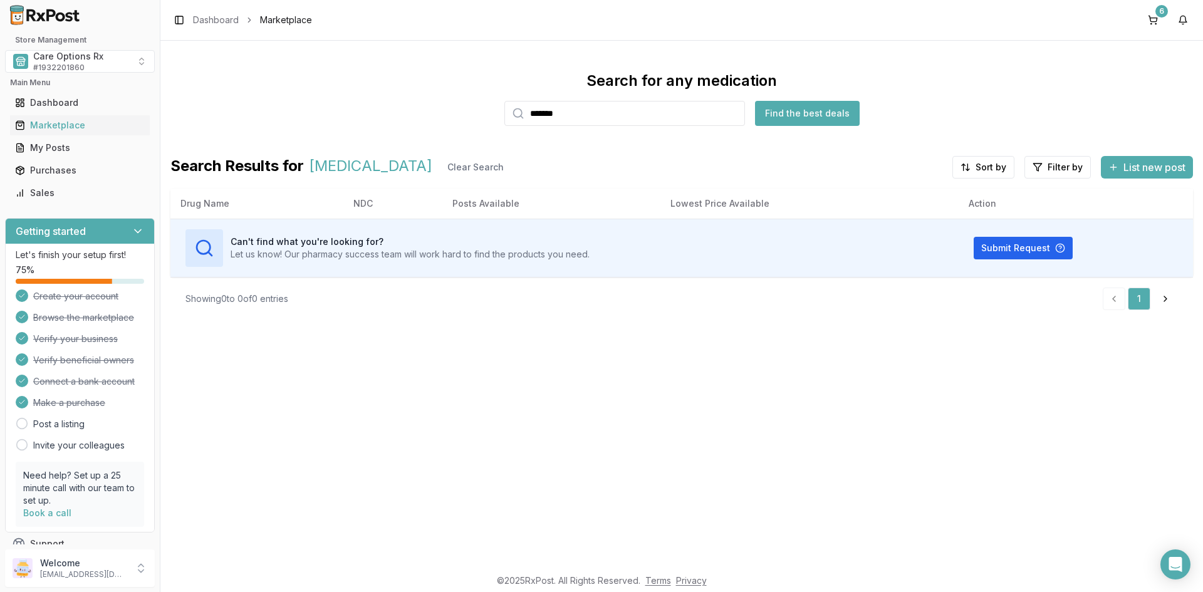
drag, startPoint x: 512, startPoint y: 117, endPoint x: 386, endPoint y: 117, distance: 125.9
click at [388, 117] on div "Search for any medication ******* Find the best deals" at bounding box center [681, 98] width 1022 height 55
type input "*******"
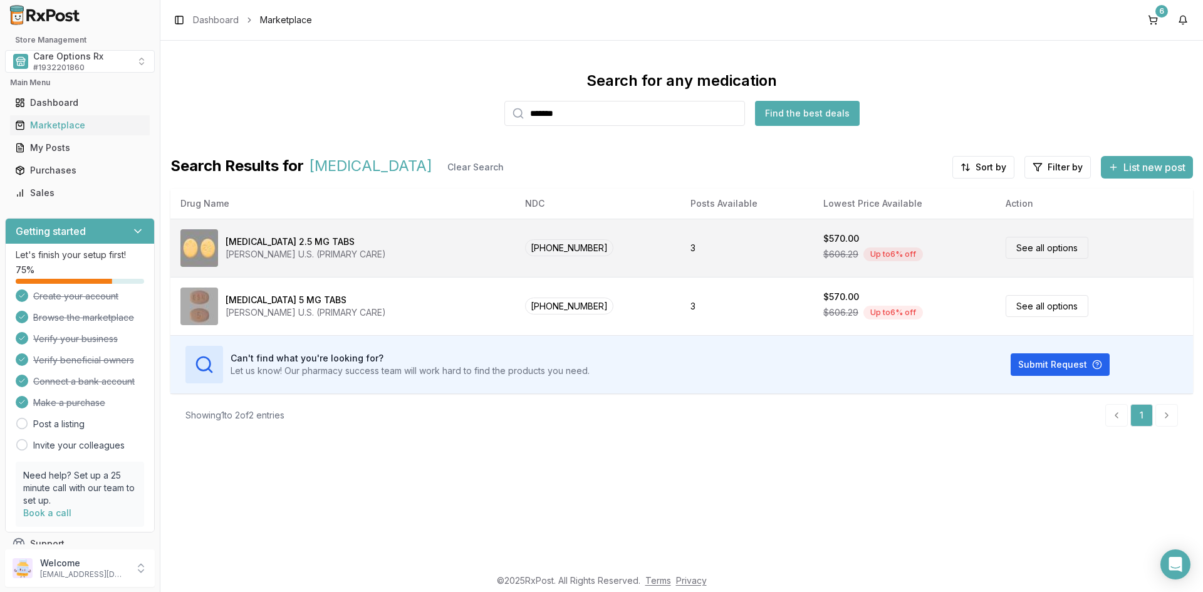
click at [272, 237] on div "Eliquis 2.5 MG TABS" at bounding box center [290, 242] width 129 height 13
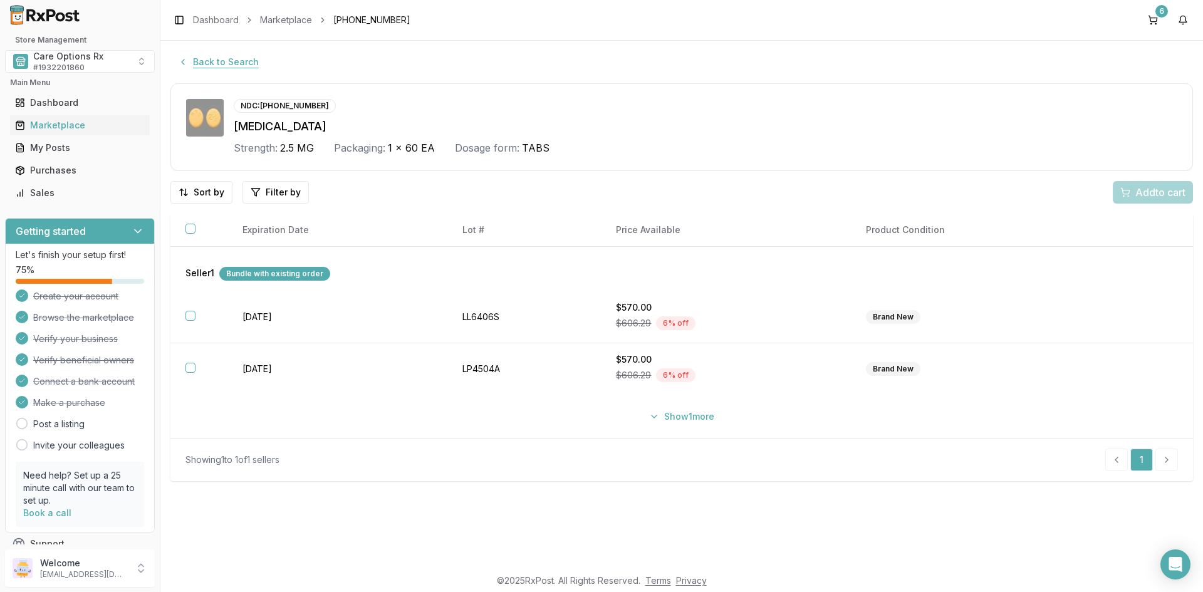
click at [247, 65] on button "Back to Search" at bounding box center [218, 62] width 96 height 23
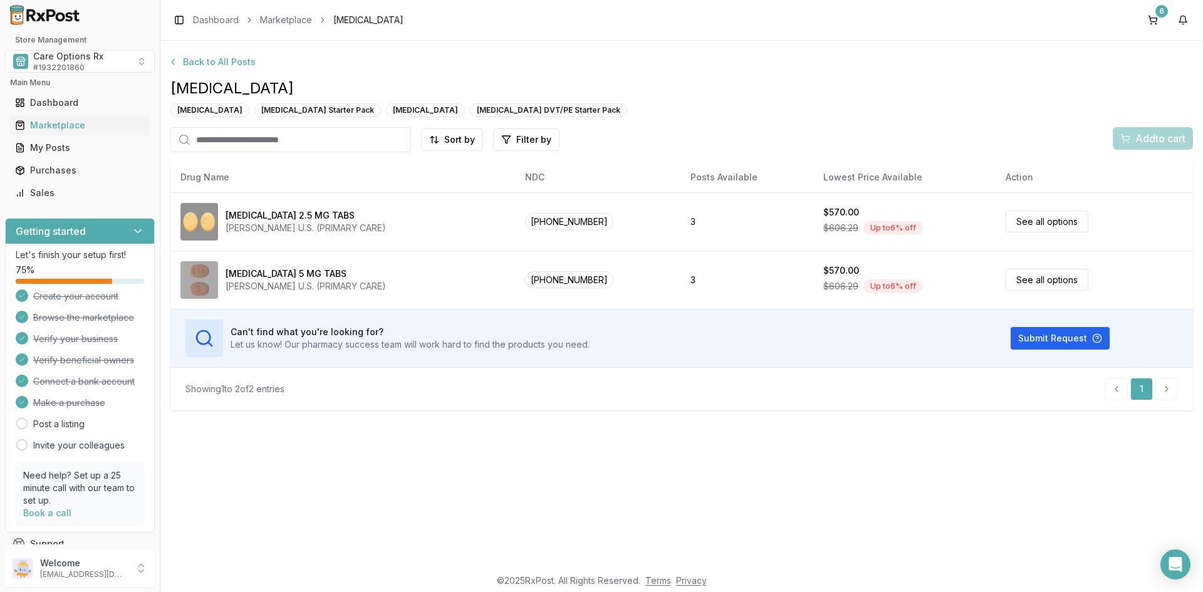
click at [246, 144] on input "search" at bounding box center [290, 139] width 241 height 25
type input "*****"
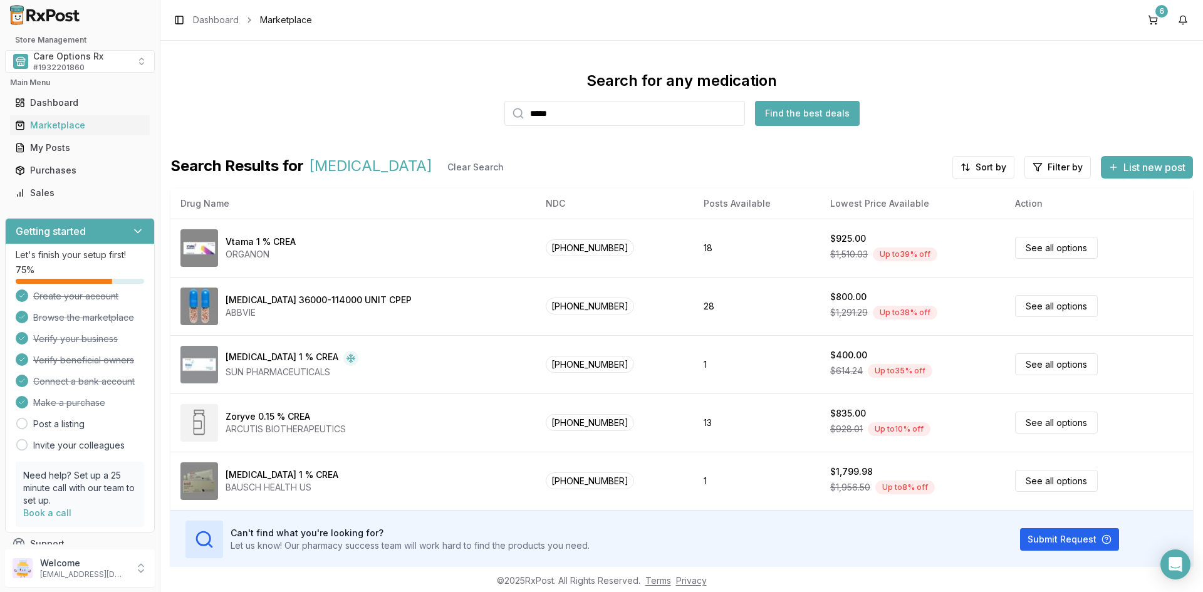
click at [794, 112] on button "Find the best deals" at bounding box center [807, 113] width 105 height 25
click at [53, 128] on div "Marketplace" at bounding box center [80, 125] width 130 height 13
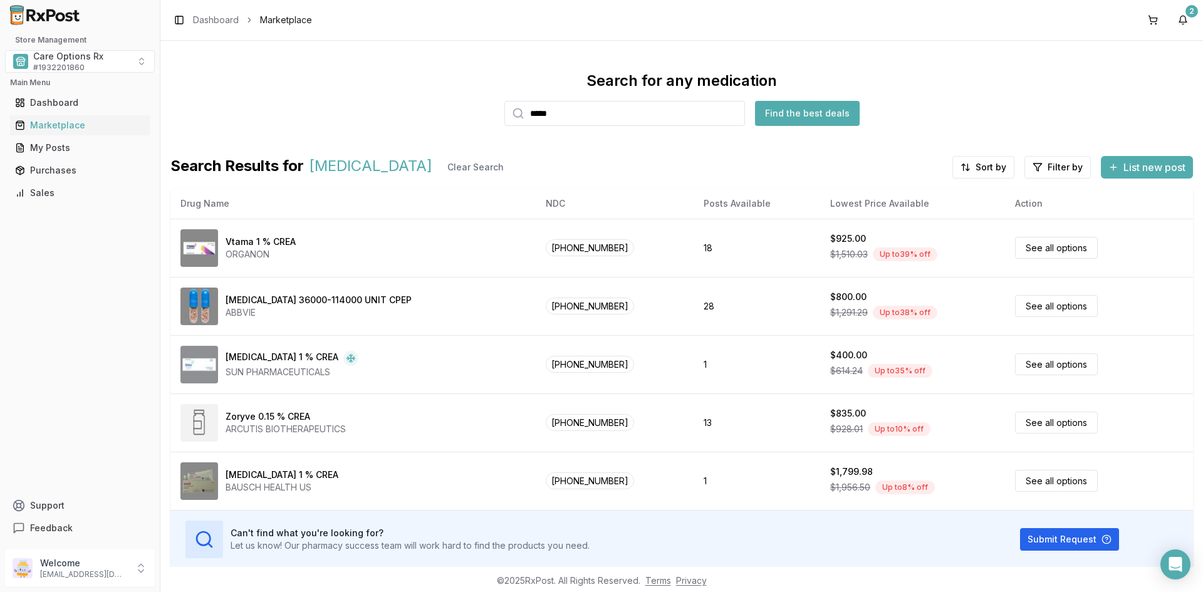
click at [735, 111] on input "*****" at bounding box center [624, 113] width 241 height 25
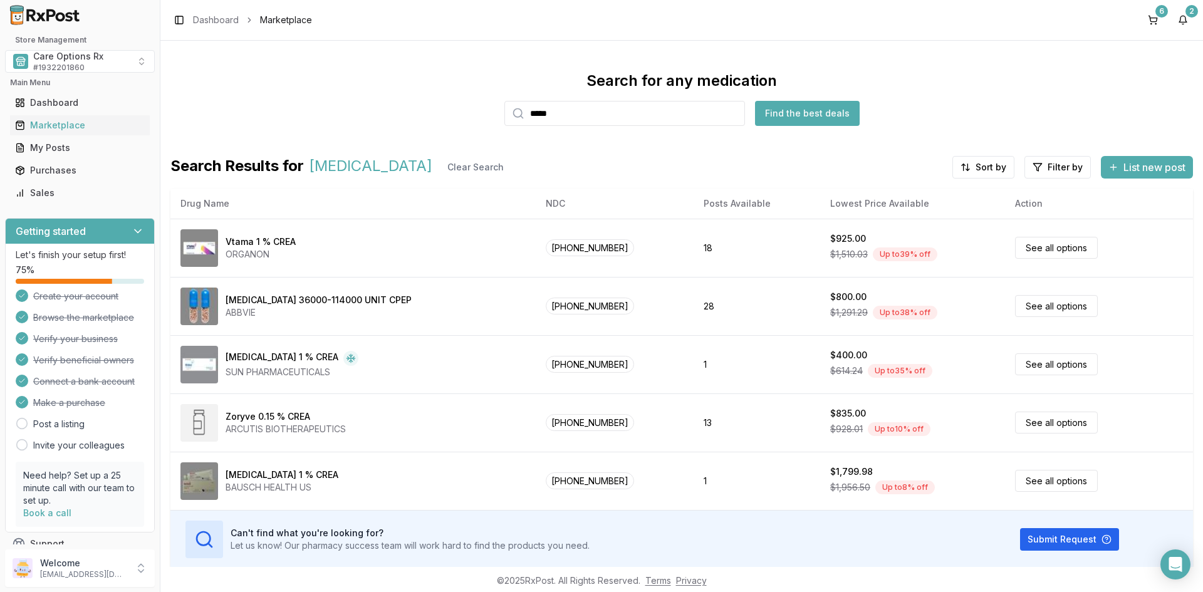
click at [730, 114] on input "*****" at bounding box center [624, 113] width 241 height 25
drag, startPoint x: 634, startPoint y: 114, endPoint x: 621, endPoint y: 117, distance: 13.5
click at [633, 114] on input "search" at bounding box center [624, 113] width 241 height 25
type input "*****"
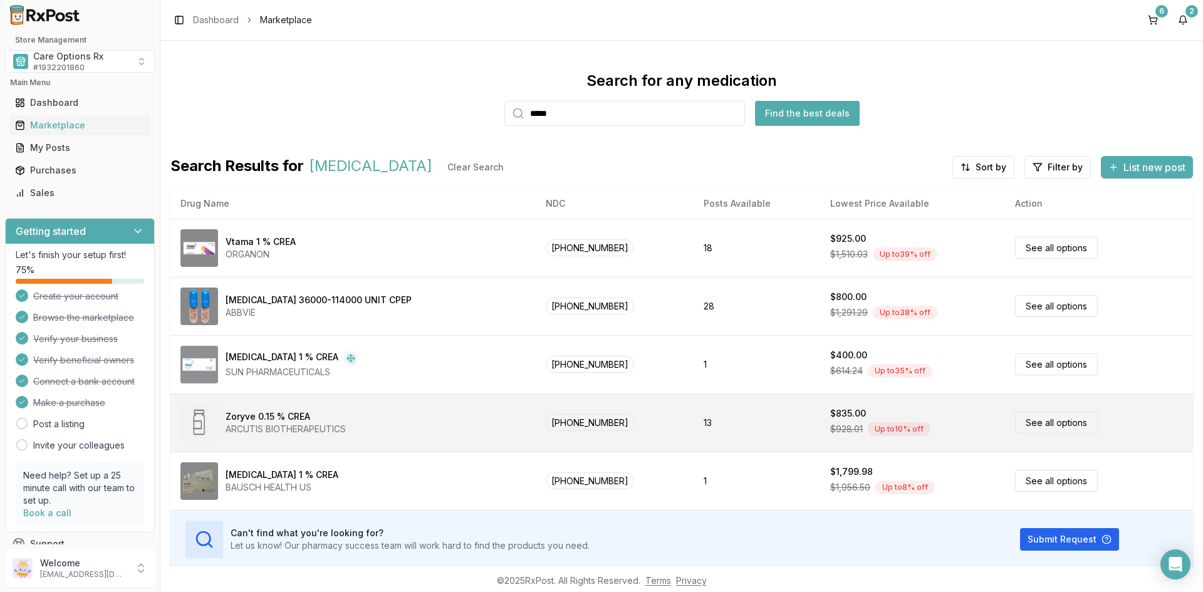
scroll to position [44, 0]
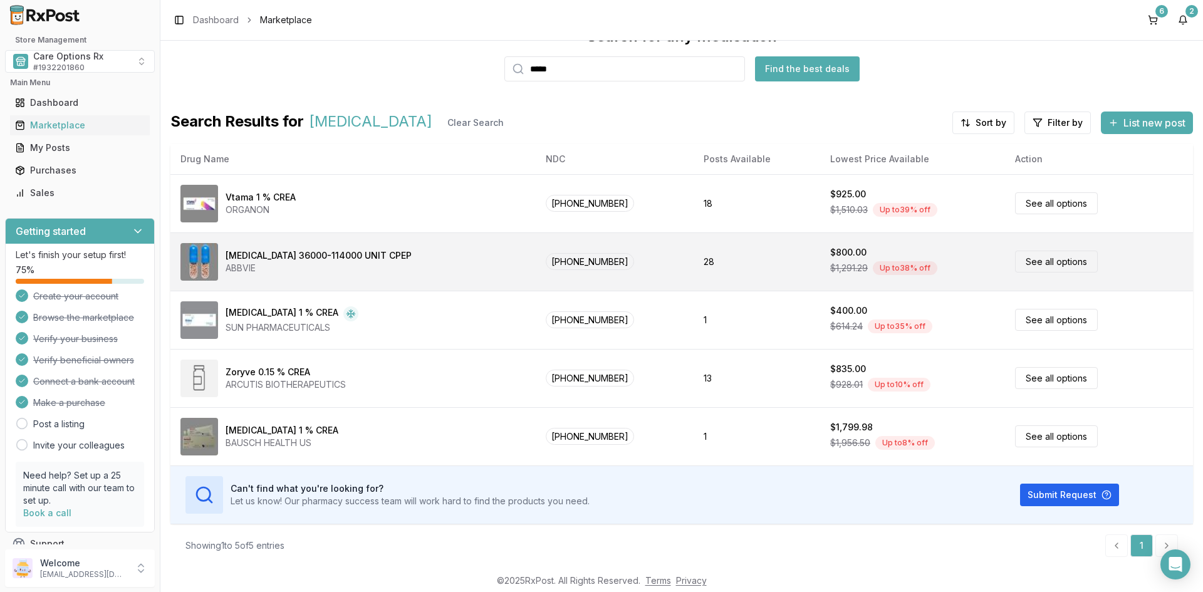
click at [224, 279] on div "[MEDICAL_DATA] 36000-114000 UNIT CPEP ABBVIE" at bounding box center [352, 262] width 345 height 38
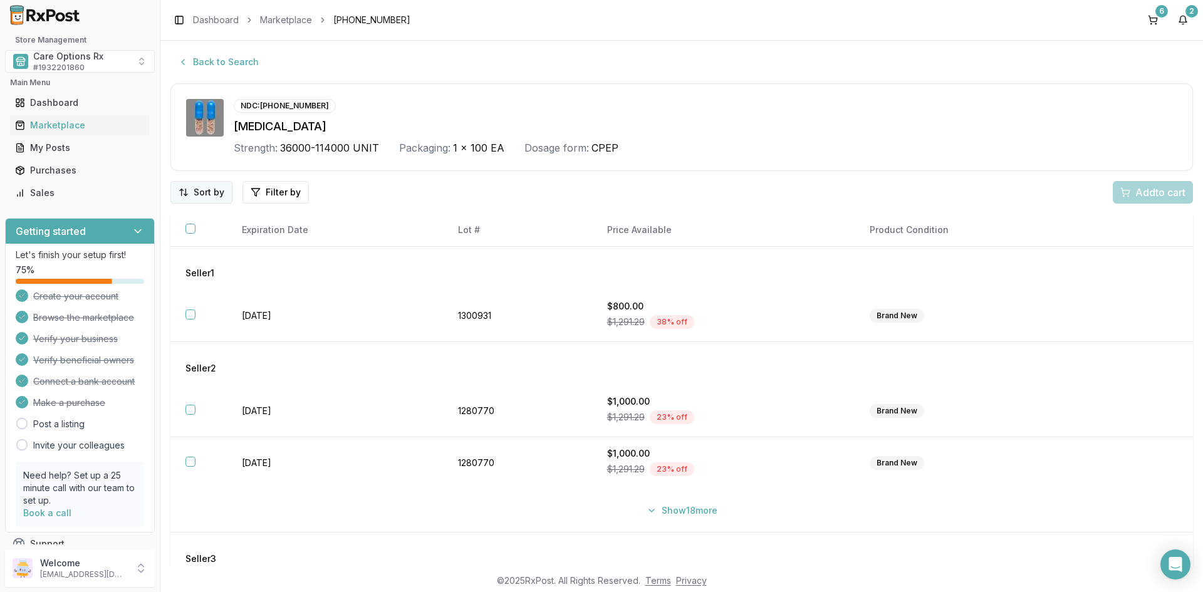
click at [179, 187] on html "Store Management Care Options Rx # 1932201860 Main Menu Dashboard Marketplace M…" at bounding box center [601, 296] width 1203 height 592
click at [155, 255] on div "Best Discount (High to Low)" at bounding box center [169, 265] width 119 height 33
click at [356, 190] on html "Store Management Care Options Rx # 1932201860 Main Menu Dashboard Marketplace M…" at bounding box center [601, 296] width 1203 height 592
click at [597, 184] on html "Store Management Care Options Rx # 1932201860 Main Menu Dashboard Marketplace M…" at bounding box center [601, 296] width 1203 height 592
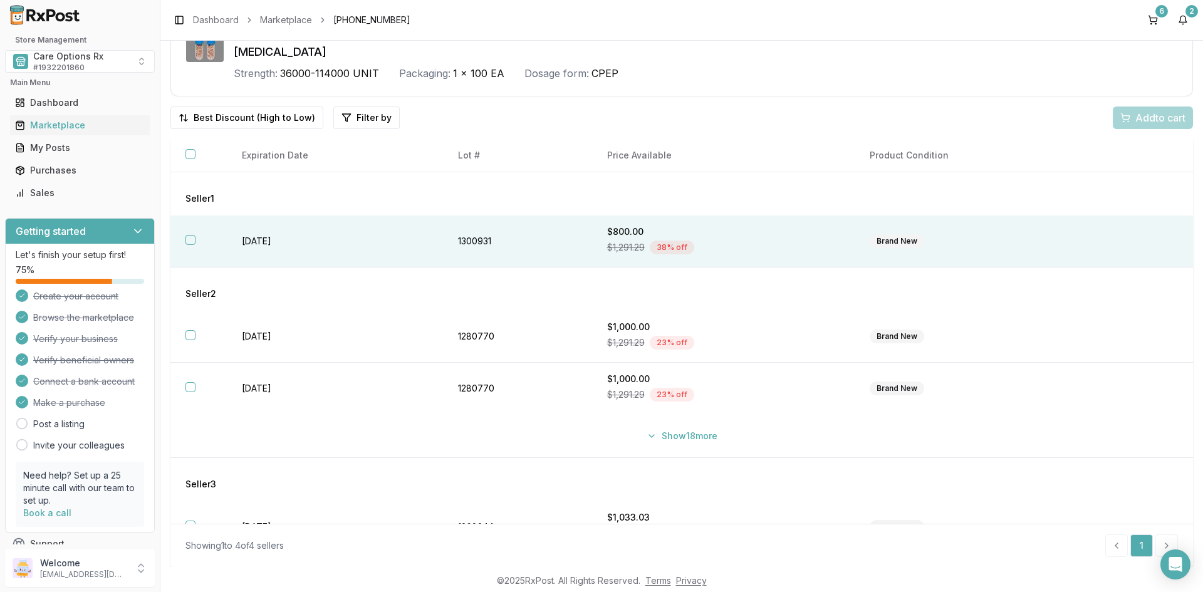
click at [251, 236] on td "[DATE]" at bounding box center [335, 241] width 216 height 52
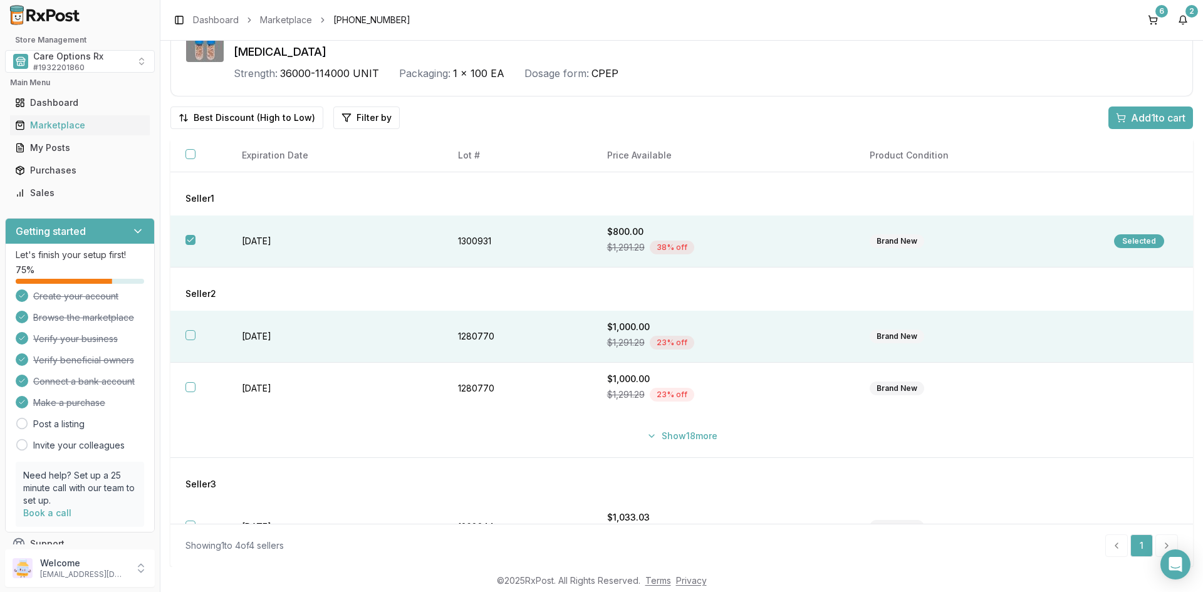
click at [258, 333] on td "[DATE]" at bounding box center [335, 337] width 216 height 52
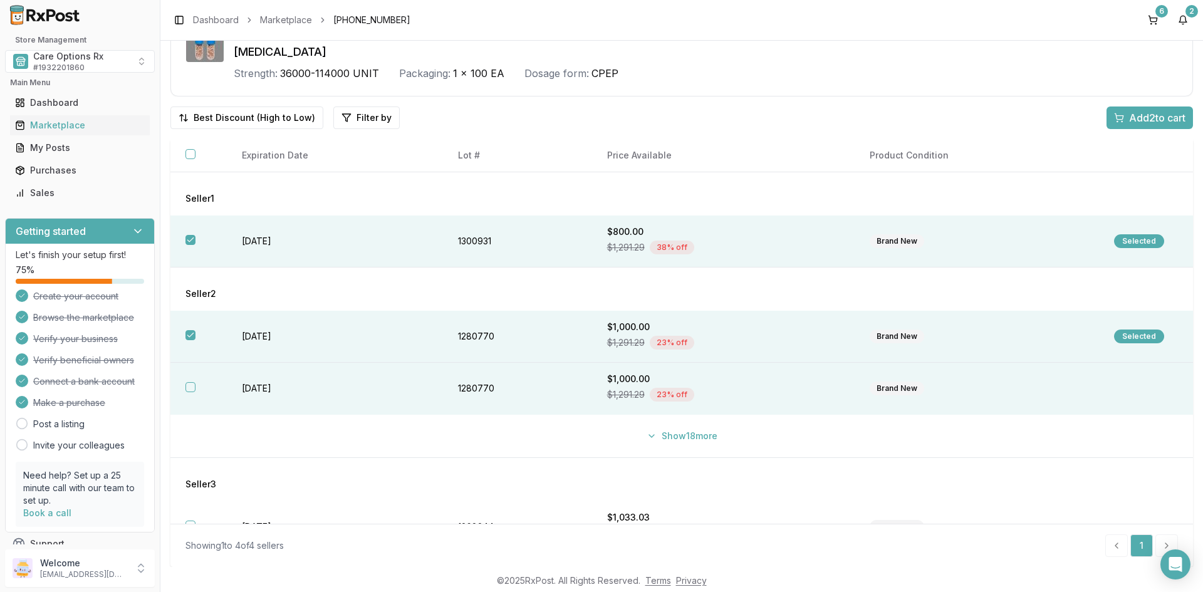
click at [267, 382] on td "[DATE]" at bounding box center [335, 389] width 216 height 52
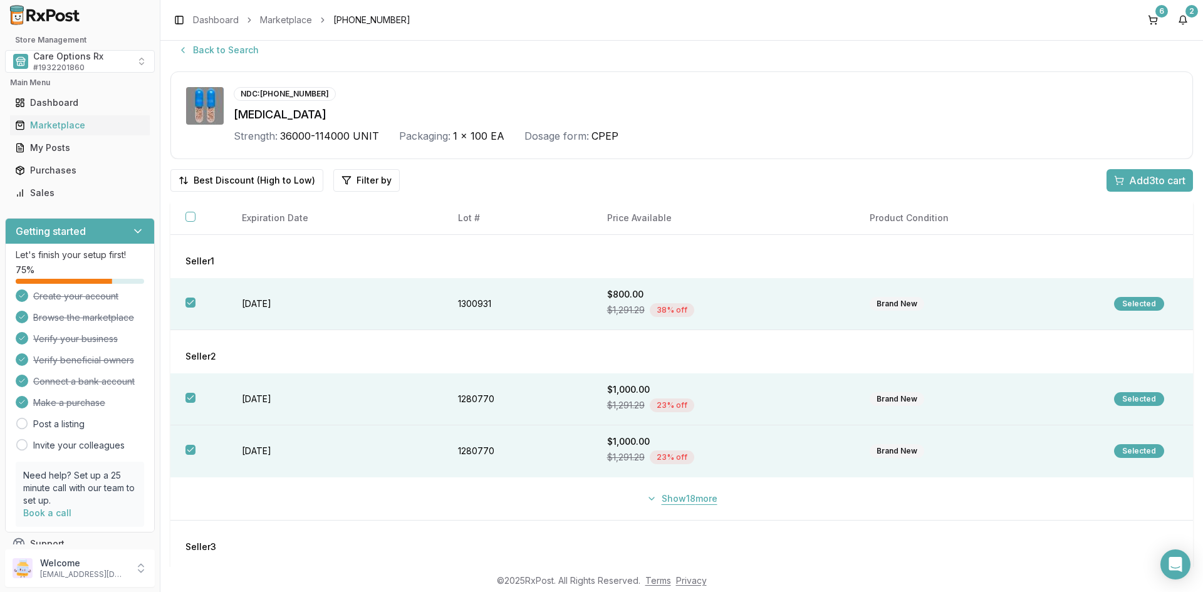
click at [694, 499] on button "Show 18 more" at bounding box center [682, 498] width 86 height 23
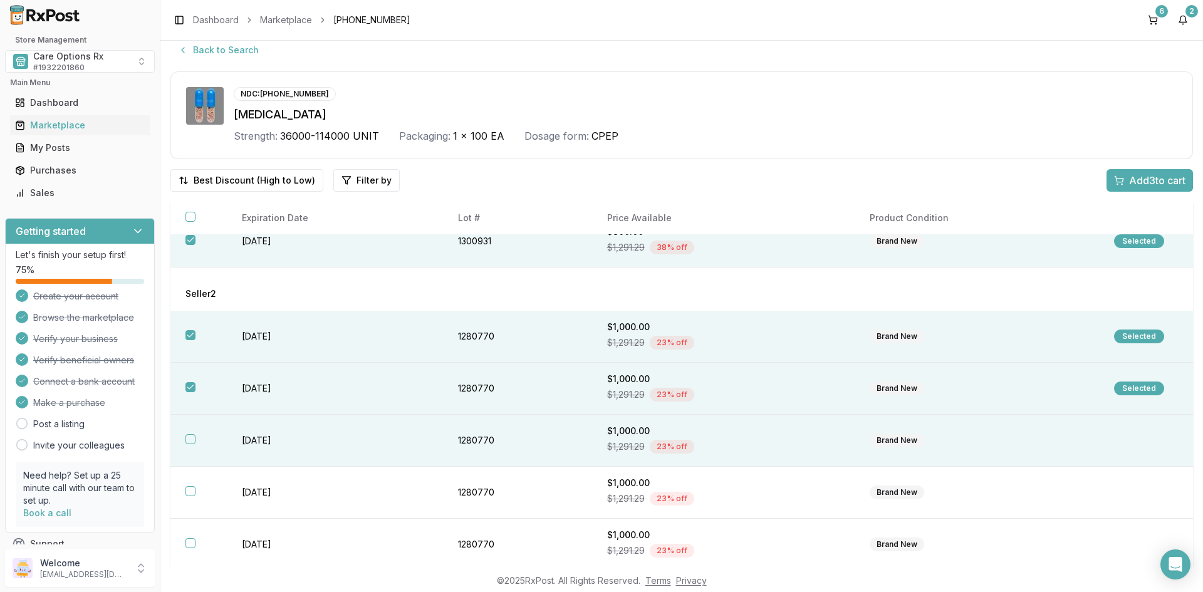
scroll to position [125, 0]
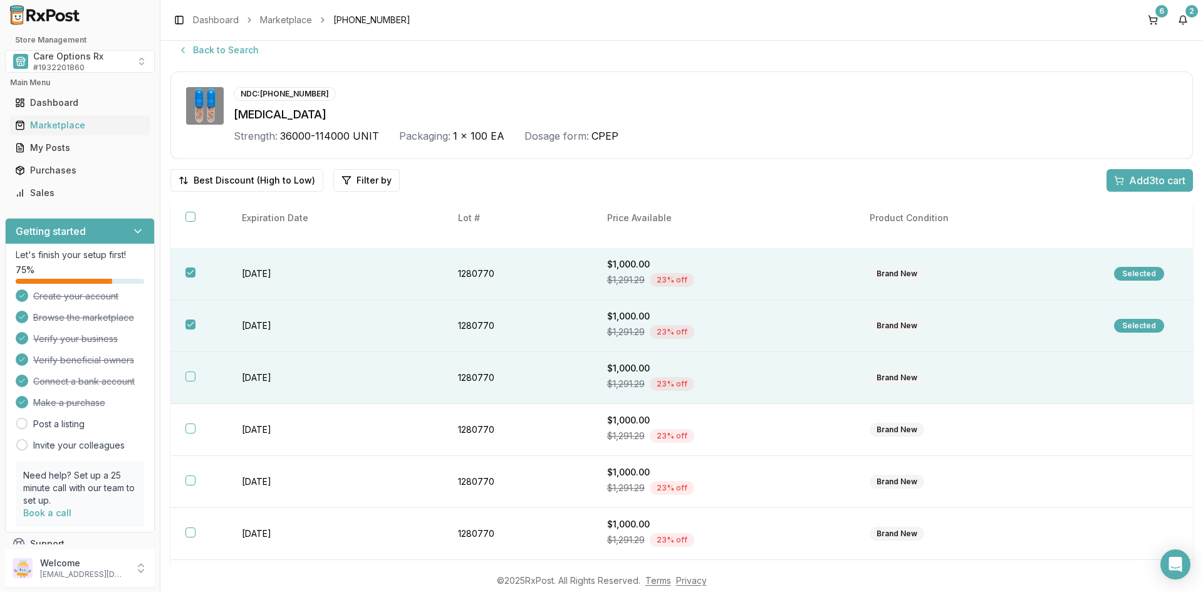
click at [206, 376] on th at bounding box center [198, 378] width 56 height 52
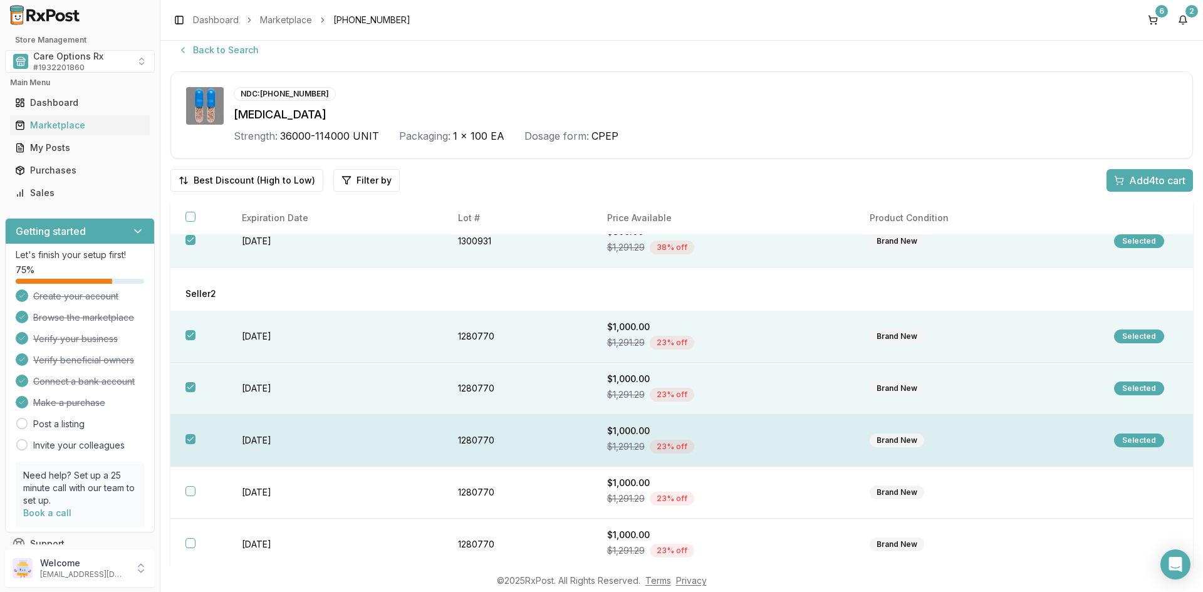
scroll to position [0, 0]
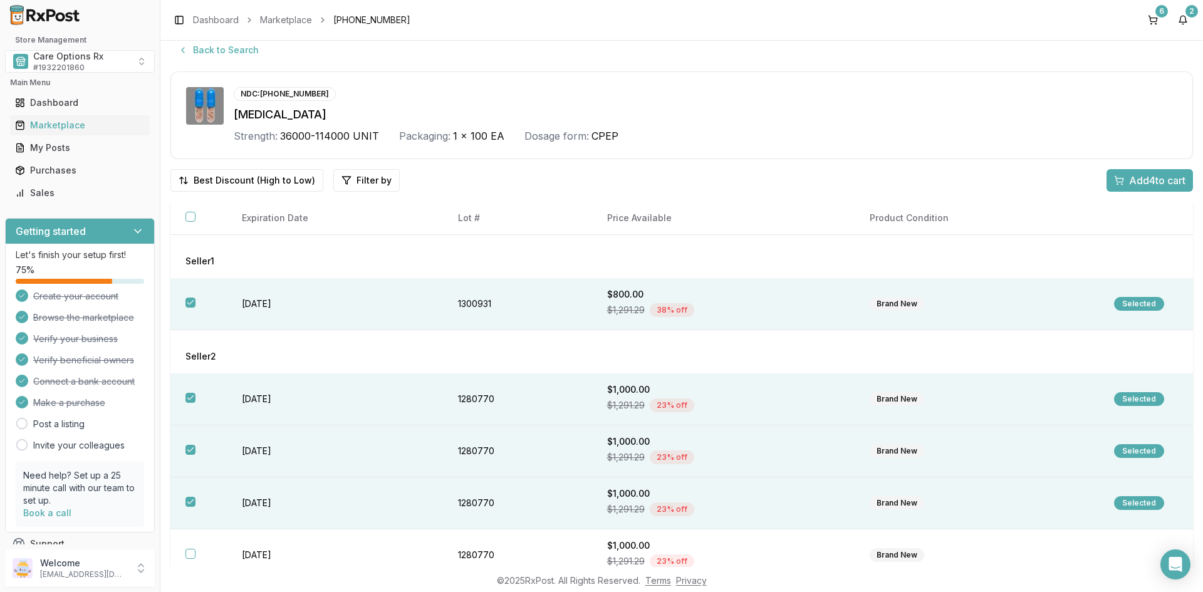
click at [1146, 179] on span "Add 4 to cart" at bounding box center [1157, 180] width 56 height 15
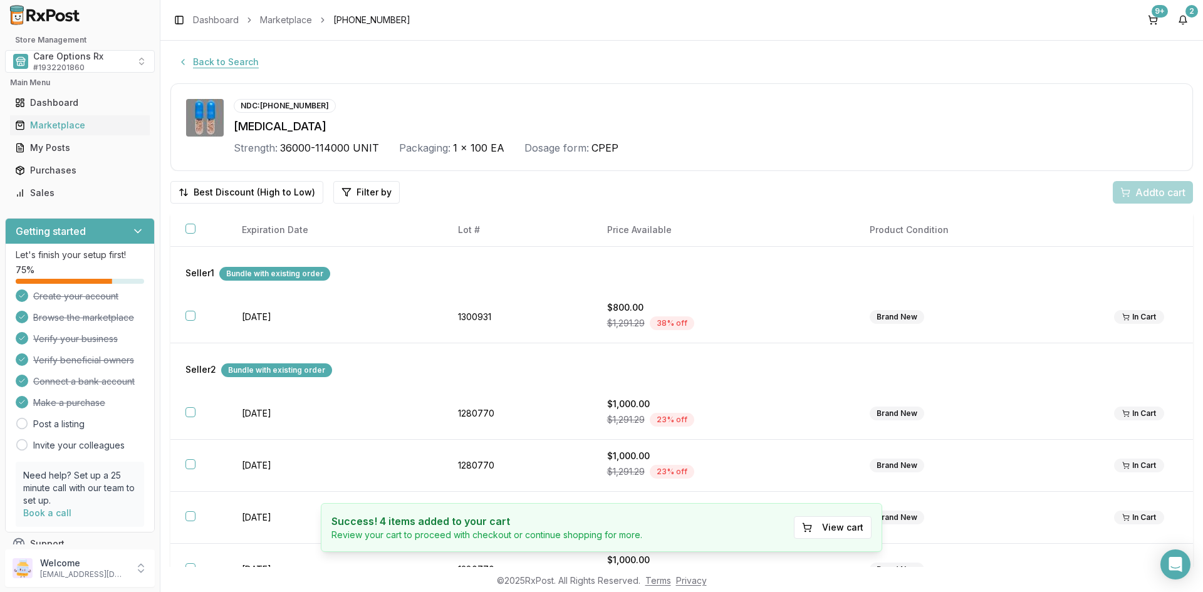
click at [213, 67] on button "Back to Search" at bounding box center [218, 62] width 96 height 23
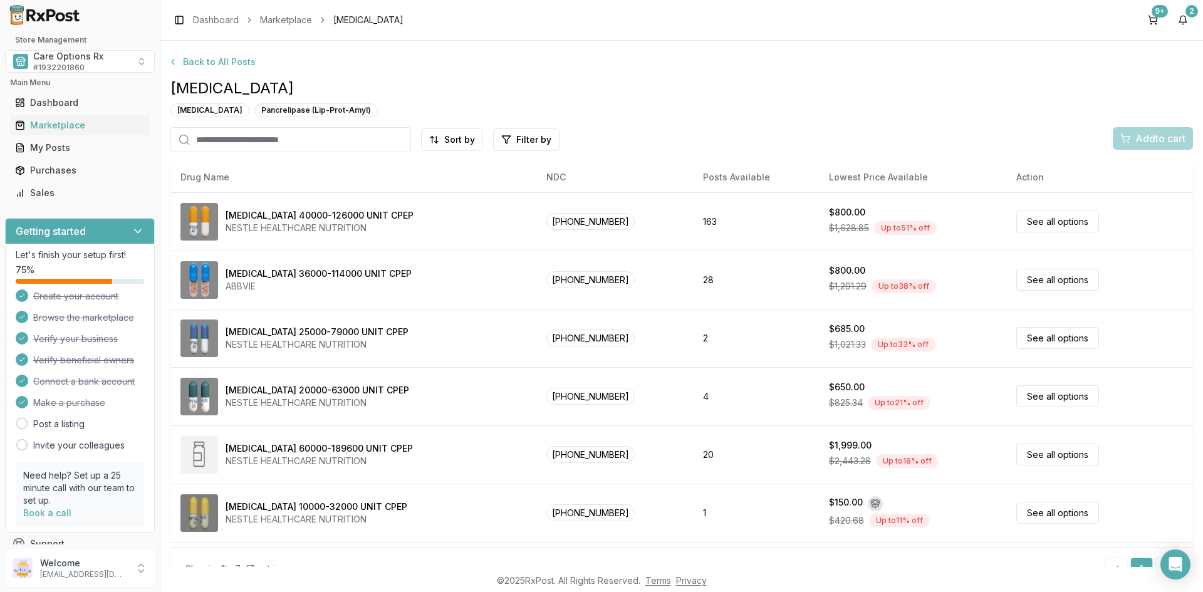
click at [279, 143] on input "search" at bounding box center [290, 139] width 241 height 25
type input "***"
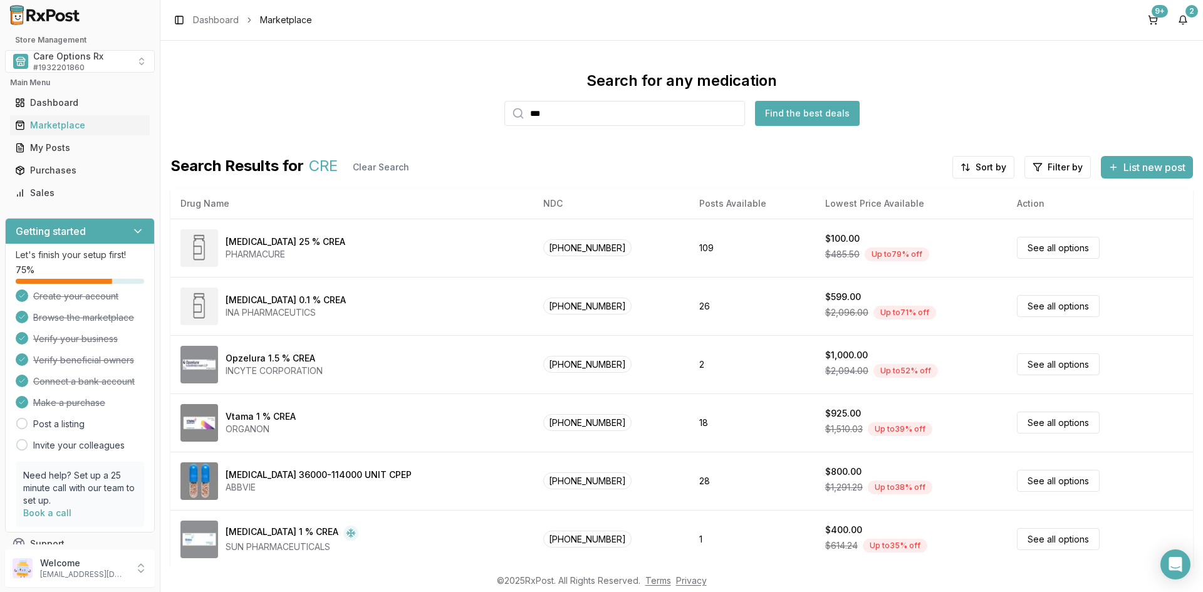
click at [573, 115] on input "***" at bounding box center [624, 113] width 241 height 25
type input "*****"
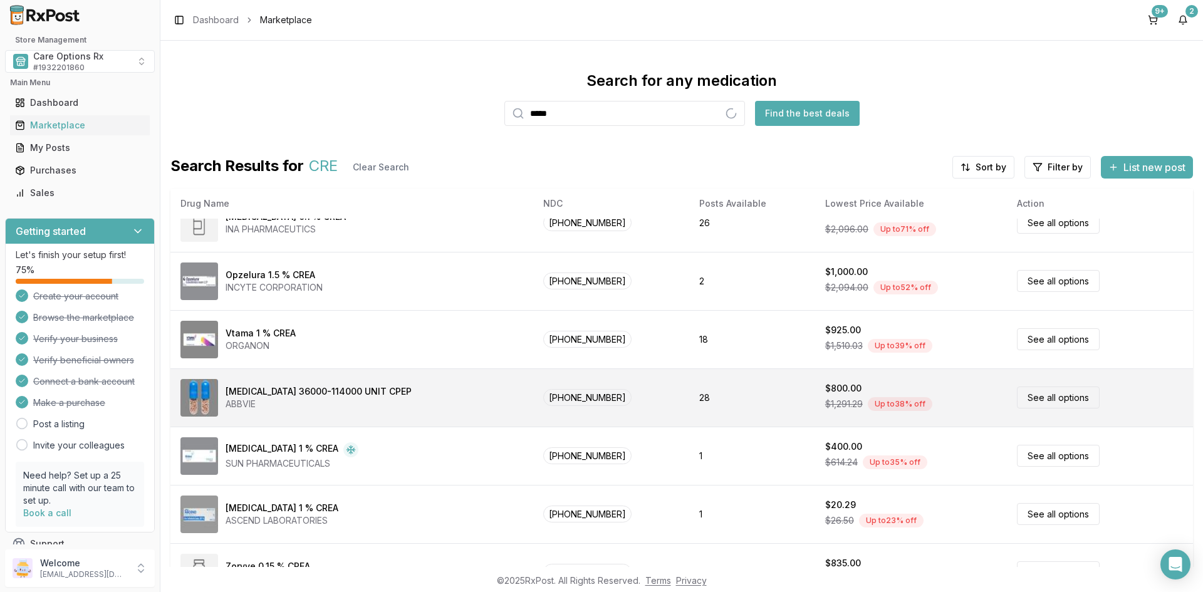
scroll to position [228, 0]
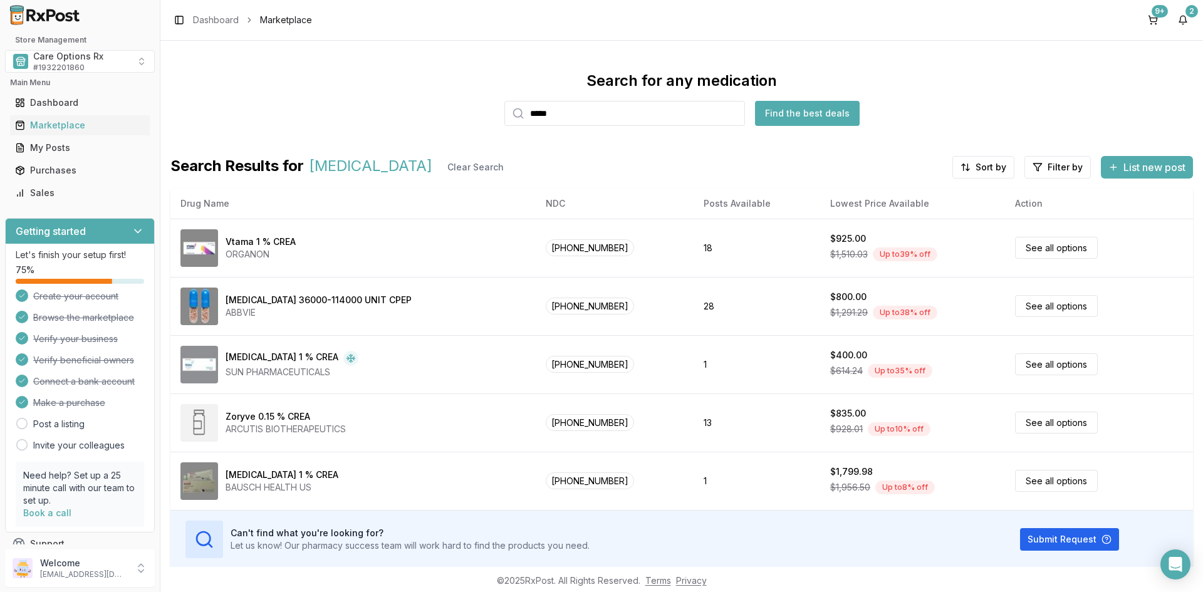
click at [1145, 77] on div "Search for any medication ***** Find the best deals" at bounding box center [681, 98] width 1022 height 55
click at [1156, 18] on button "9+" at bounding box center [1153, 20] width 20 height 20
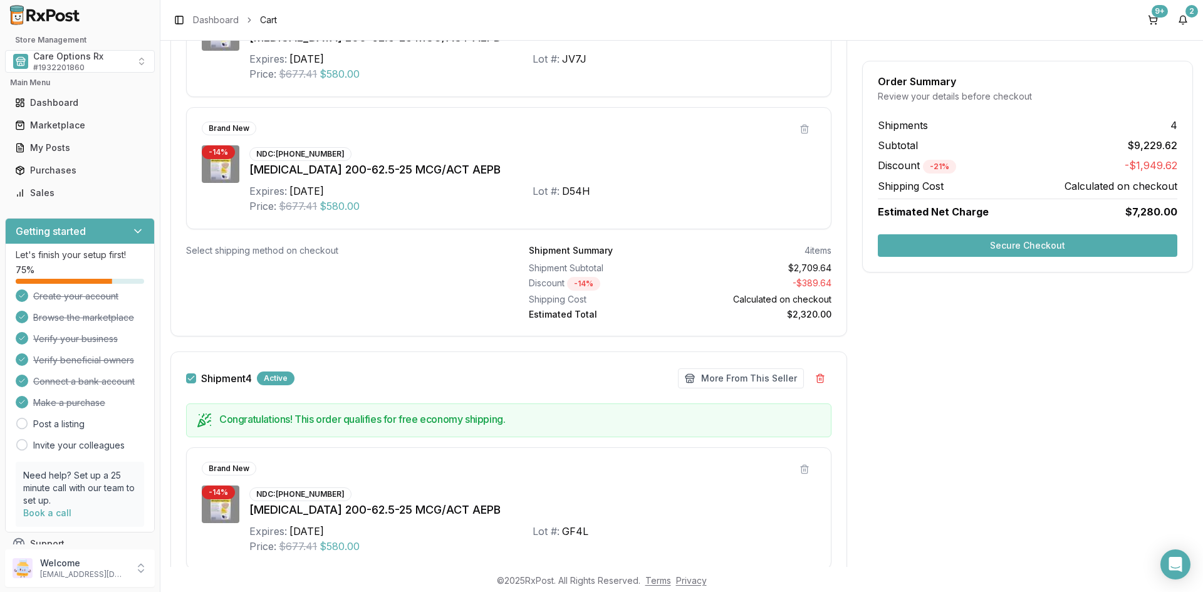
scroll to position [1843, 0]
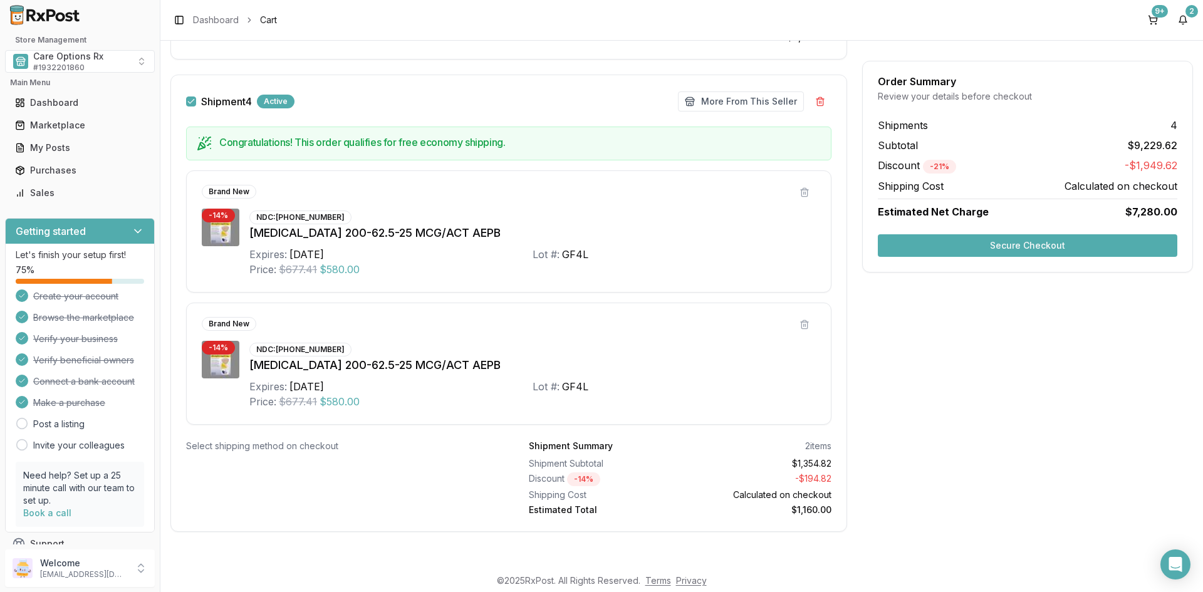
click at [1025, 237] on button "Secure Checkout" at bounding box center [1027, 245] width 299 height 23
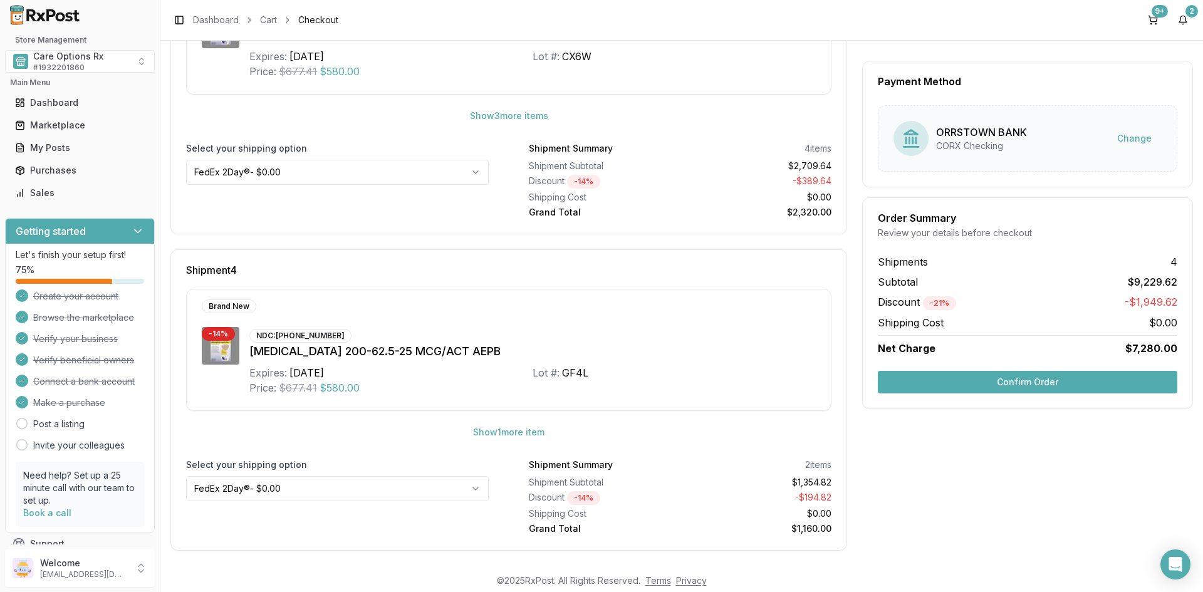
scroll to position [901, 0]
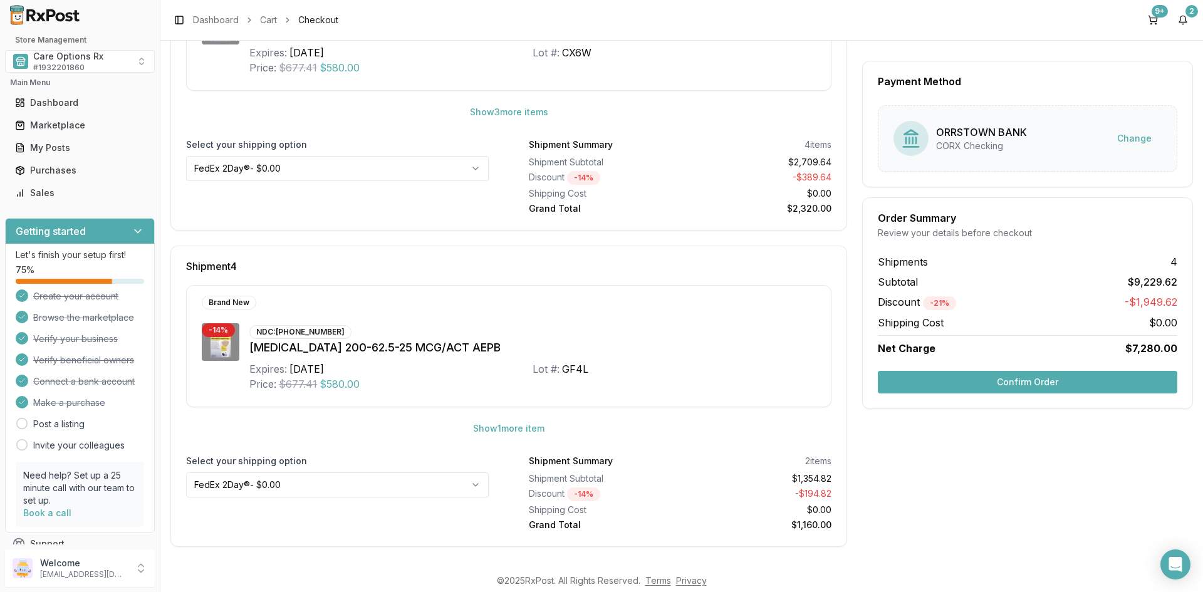
click at [1021, 390] on button "Confirm Order" at bounding box center [1027, 382] width 299 height 23
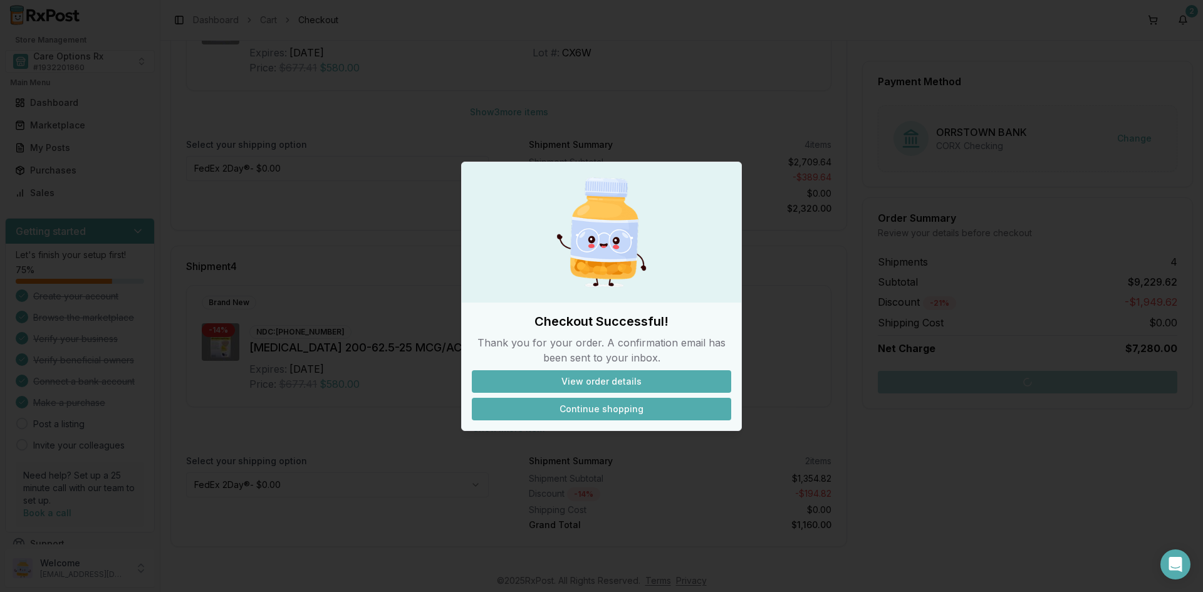
click at [604, 407] on button "Continue shopping" at bounding box center [601, 409] width 259 height 23
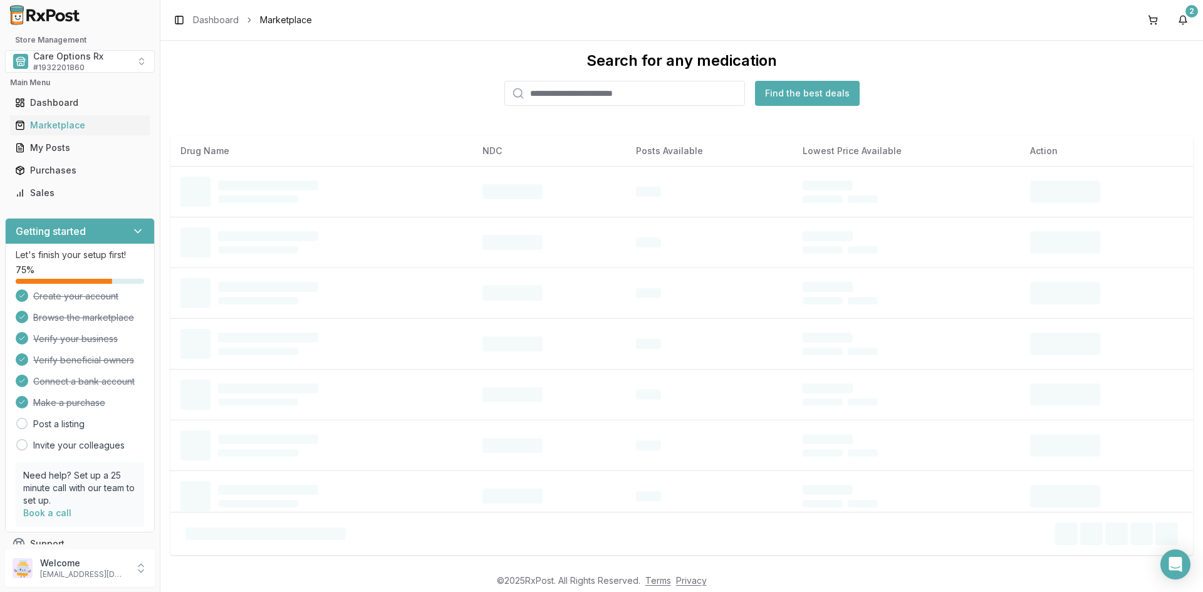
scroll to position [20, 0]
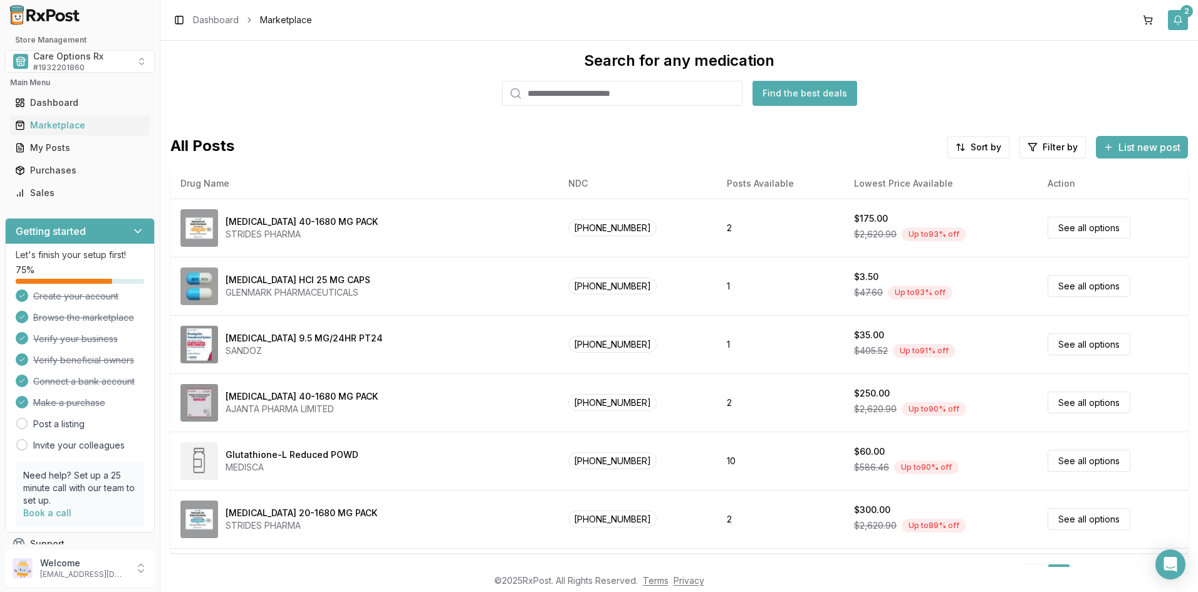
click at [1179, 14] on button "2" at bounding box center [1178, 20] width 20 height 20
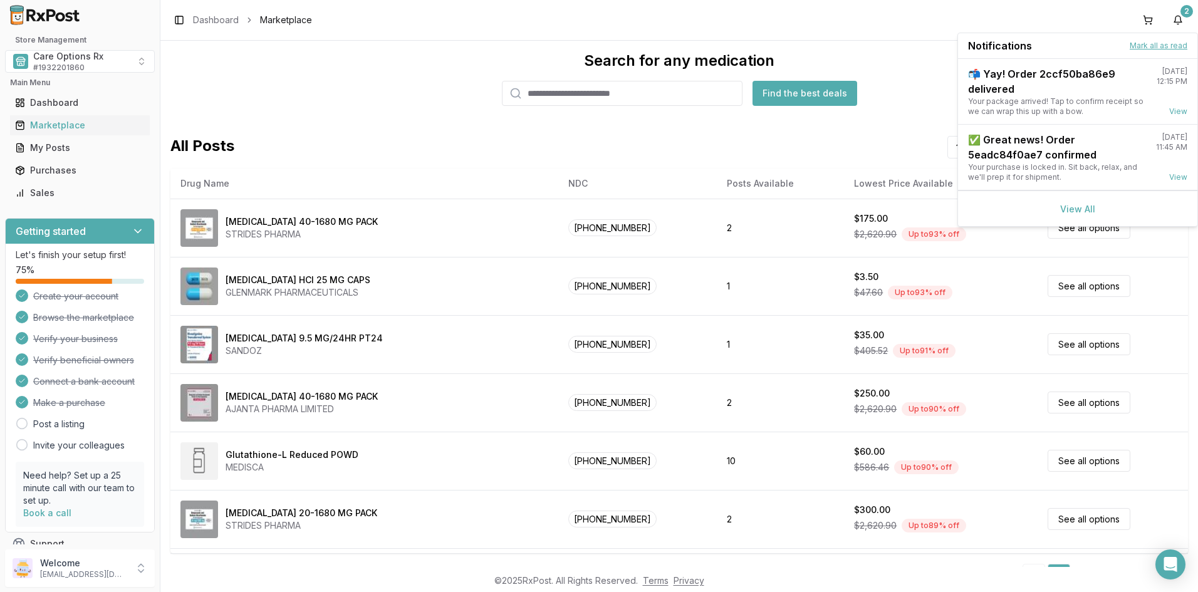
click at [1141, 43] on button "Mark all as read" at bounding box center [1158, 46] width 58 height 10
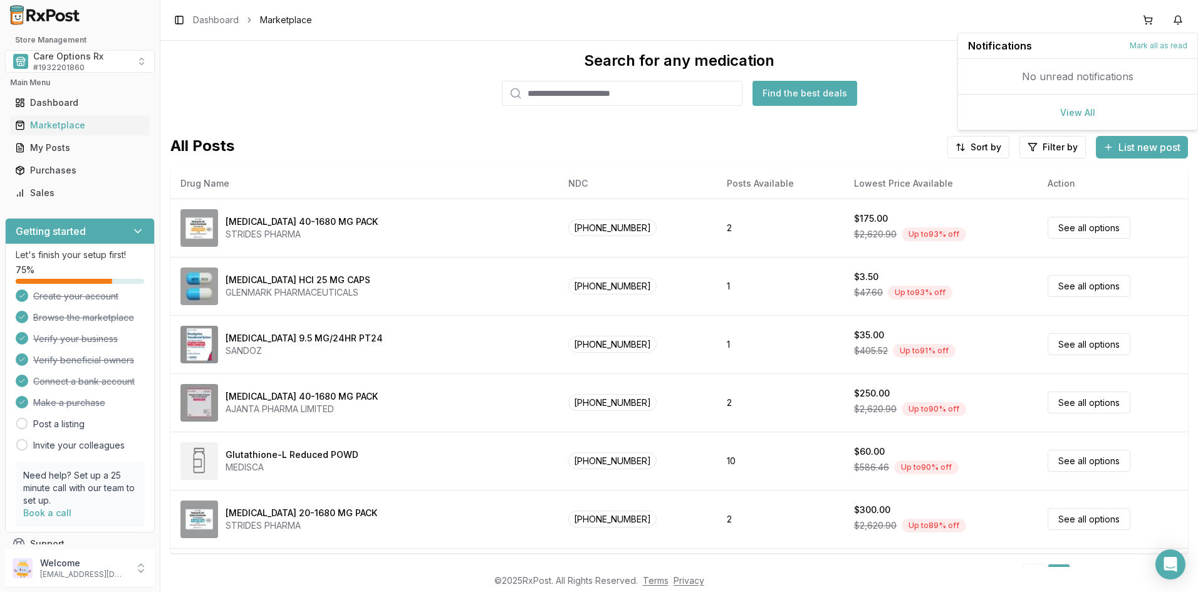
drag, startPoint x: 395, startPoint y: 72, endPoint x: 63, endPoint y: 90, distance: 333.1
click at [368, 72] on div "Search for any medication Find the best deals" at bounding box center [678, 78] width 1017 height 55
click at [1114, 54] on div "Search for any medication Find the best deals" at bounding box center [678, 78] width 1017 height 55
click at [58, 66] on span "# 1932201860" at bounding box center [58, 68] width 51 height 10
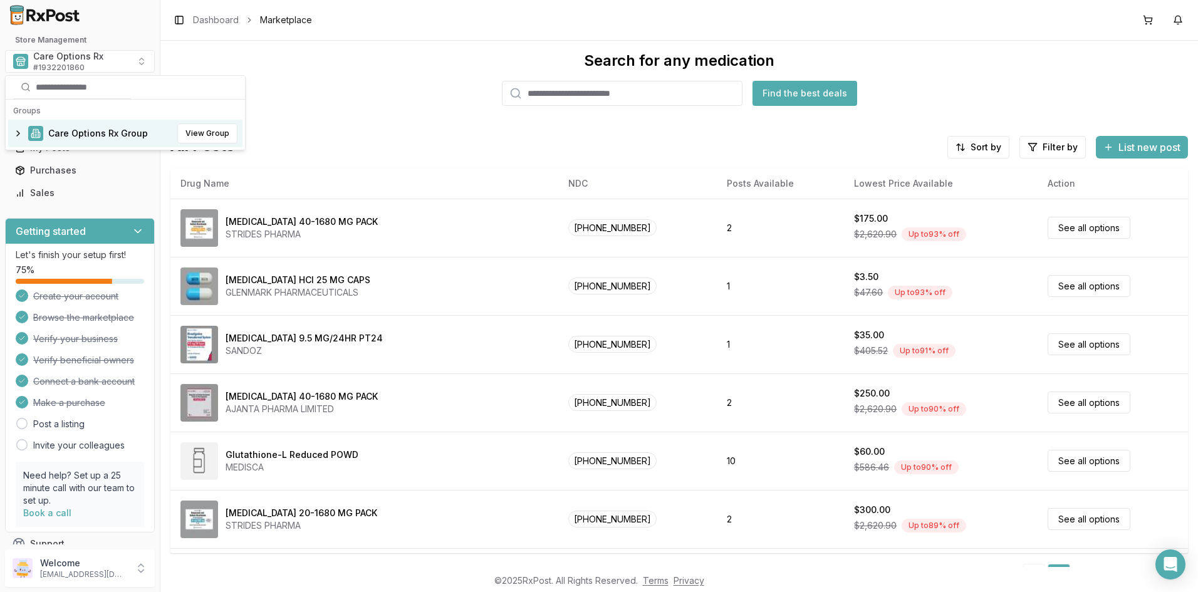
click at [57, 133] on span "Care Options Rx Group" at bounding box center [98, 133] width 100 height 13
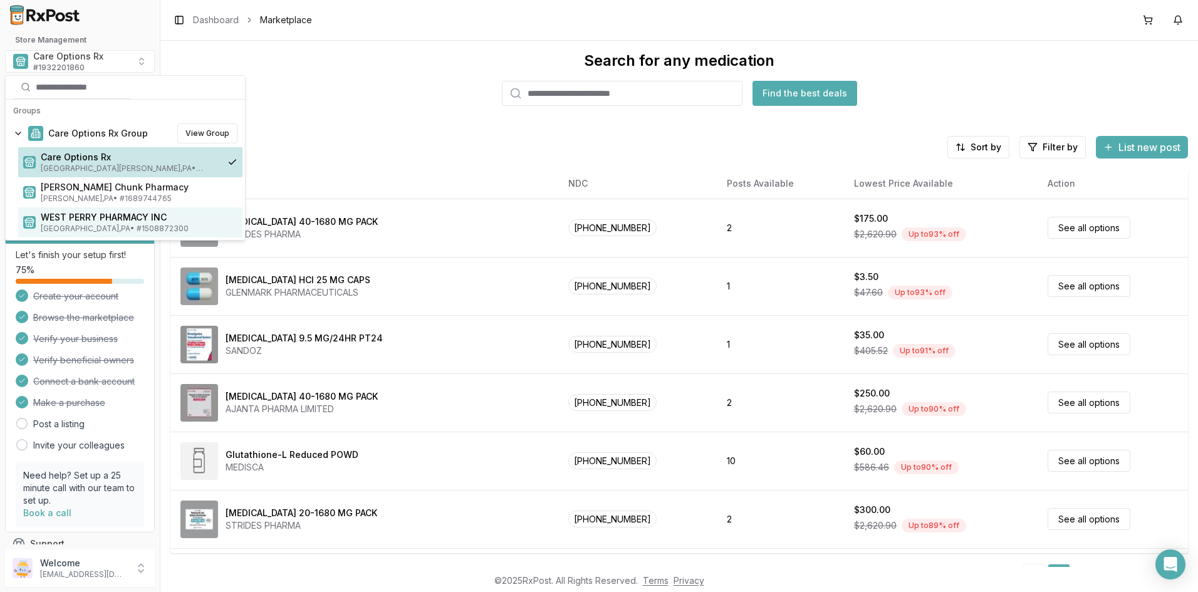
click at [71, 220] on span "WEST PERRY PHARMACY INC" at bounding box center [139, 217] width 197 height 13
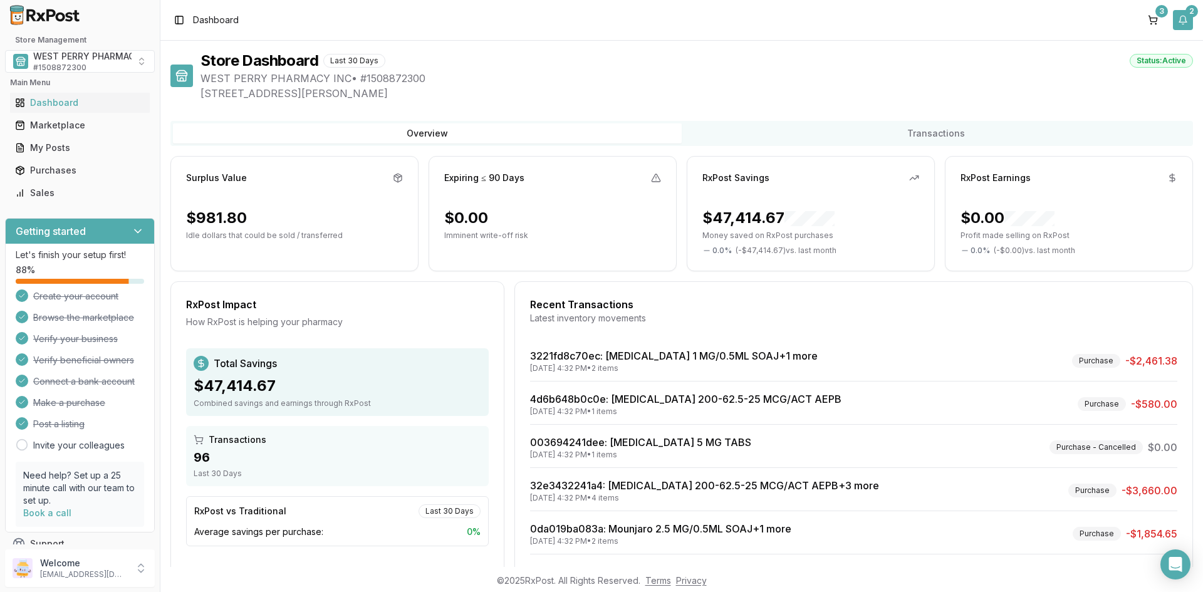
click at [1183, 27] on button "2" at bounding box center [1183, 20] width 20 height 20
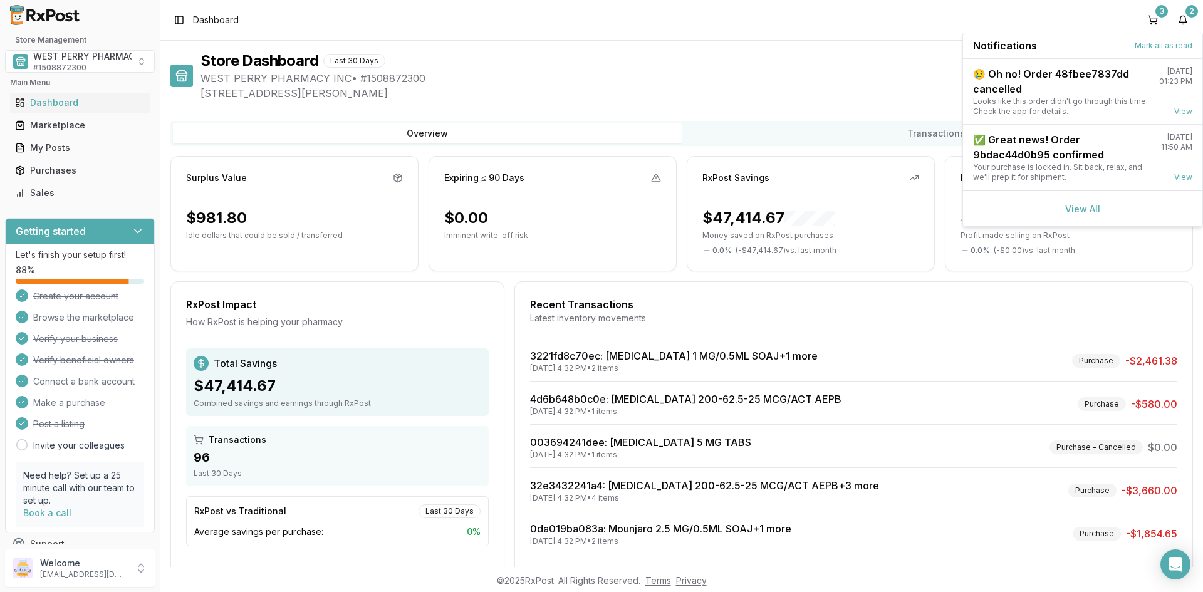
click at [1154, 51] on div "Notifications Mark all as read" at bounding box center [1082, 46] width 239 height 26
click at [1155, 48] on button "Mark all as read" at bounding box center [1163, 46] width 58 height 10
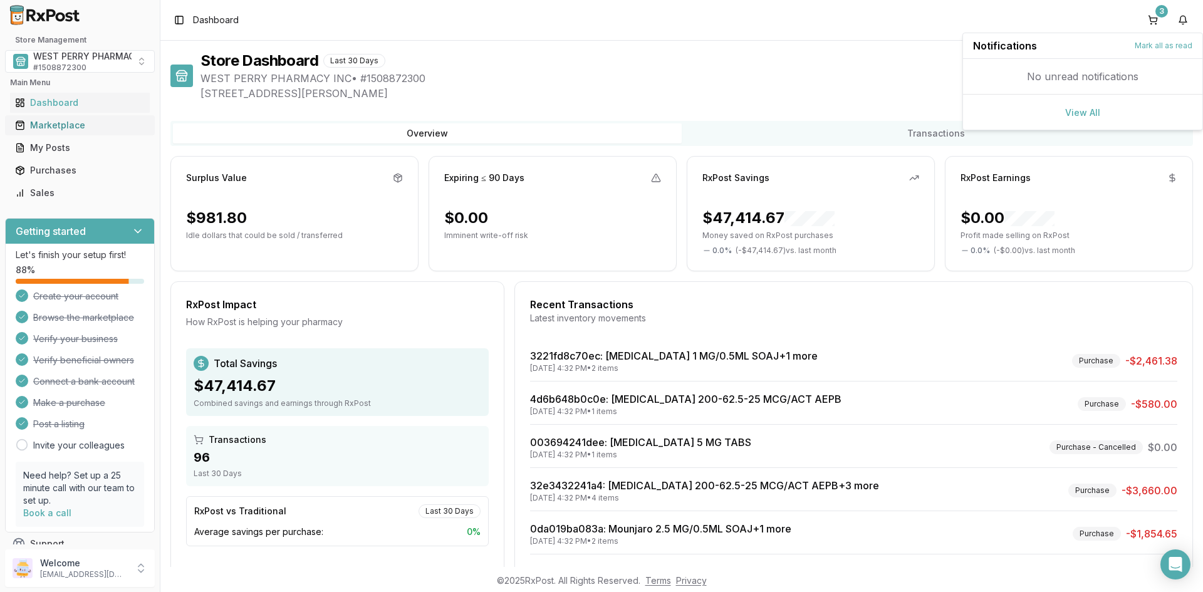
click at [47, 126] on div "Marketplace" at bounding box center [80, 125] width 130 height 13
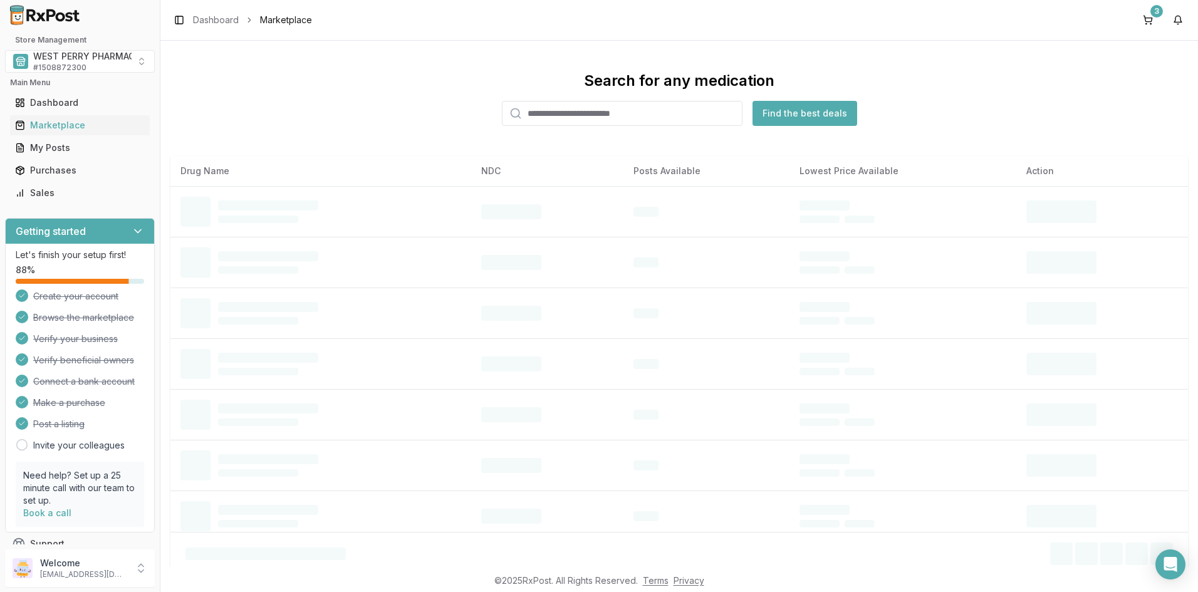
click at [613, 108] on input "search" at bounding box center [622, 113] width 241 height 25
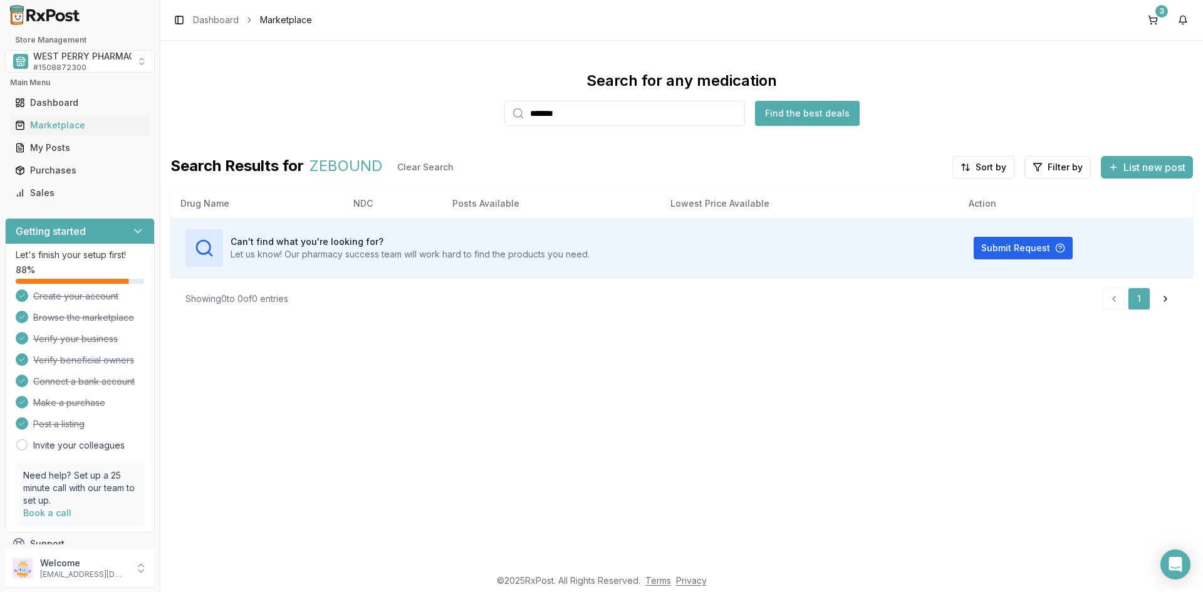
drag, startPoint x: 606, startPoint y: 120, endPoint x: 440, endPoint y: 109, distance: 166.3
click at [440, 109] on div "Search for any medication ******* Find the best deals" at bounding box center [681, 98] width 1022 height 55
type input "*******"
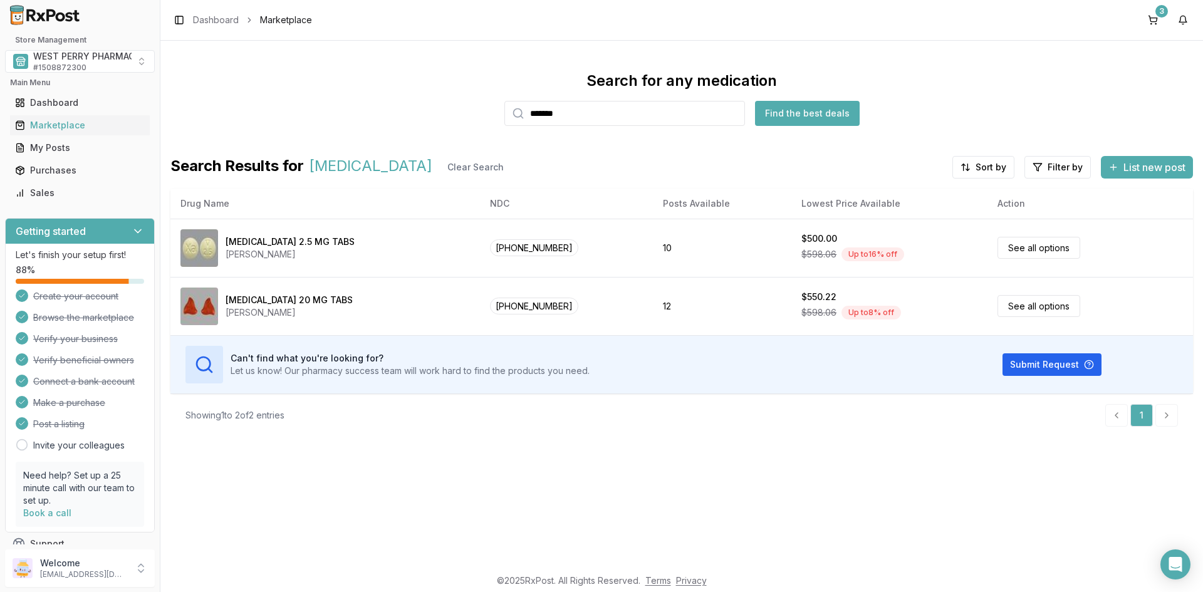
drag, startPoint x: 595, startPoint y: 118, endPoint x: 492, endPoint y: 119, distance: 102.7
click at [492, 119] on div "Search for any medication ******* Find the best deals" at bounding box center [681, 98] width 1022 height 55
drag, startPoint x: 262, startPoint y: 300, endPoint x: 65, endPoint y: 309, distance: 198.1
click at [256, 299] on div "[MEDICAL_DATA] 20 MG TABS" at bounding box center [289, 300] width 127 height 13
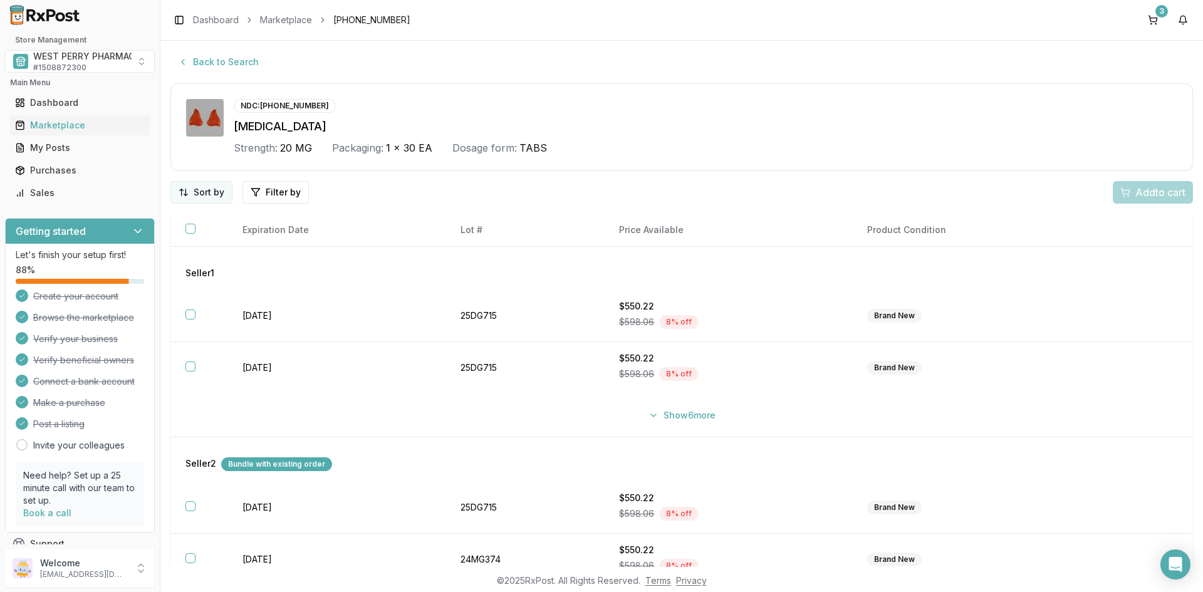
click at [182, 196] on html "Store Management WEST PERRY PHARMACY INC # 1508872300 Main Menu Dashboard Marke…" at bounding box center [601, 296] width 1203 height 592
click at [169, 266] on div "Best Discount (High to Low)" at bounding box center [169, 265] width 119 height 33
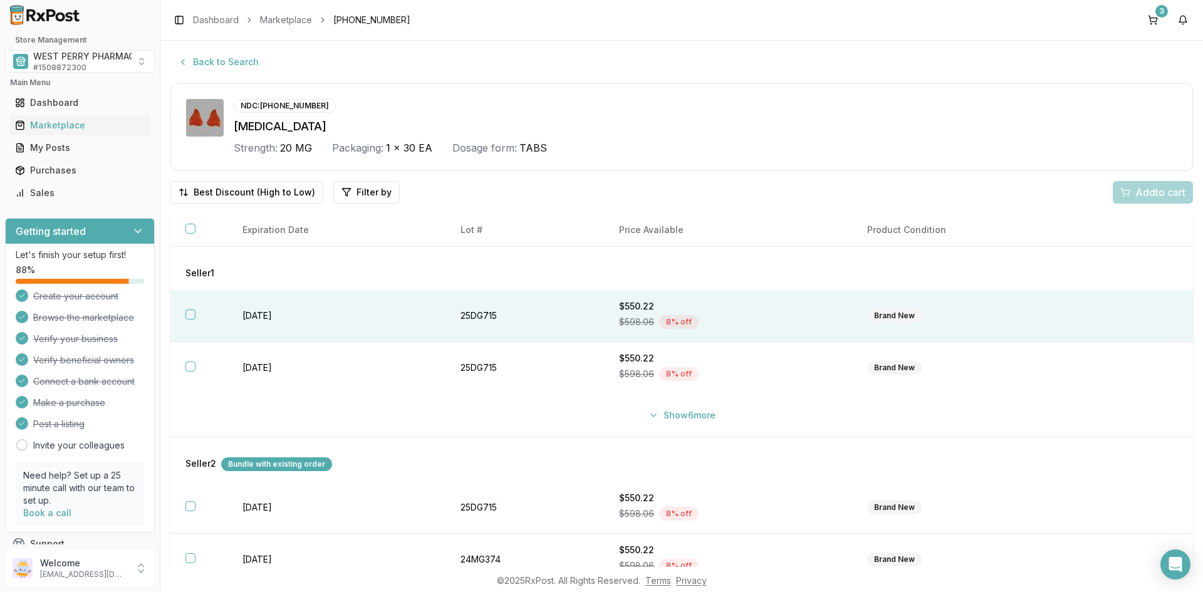
drag, startPoint x: 182, startPoint y: 314, endPoint x: 183, endPoint y: 321, distance: 7.6
click at [183, 314] on th at bounding box center [198, 316] width 57 height 52
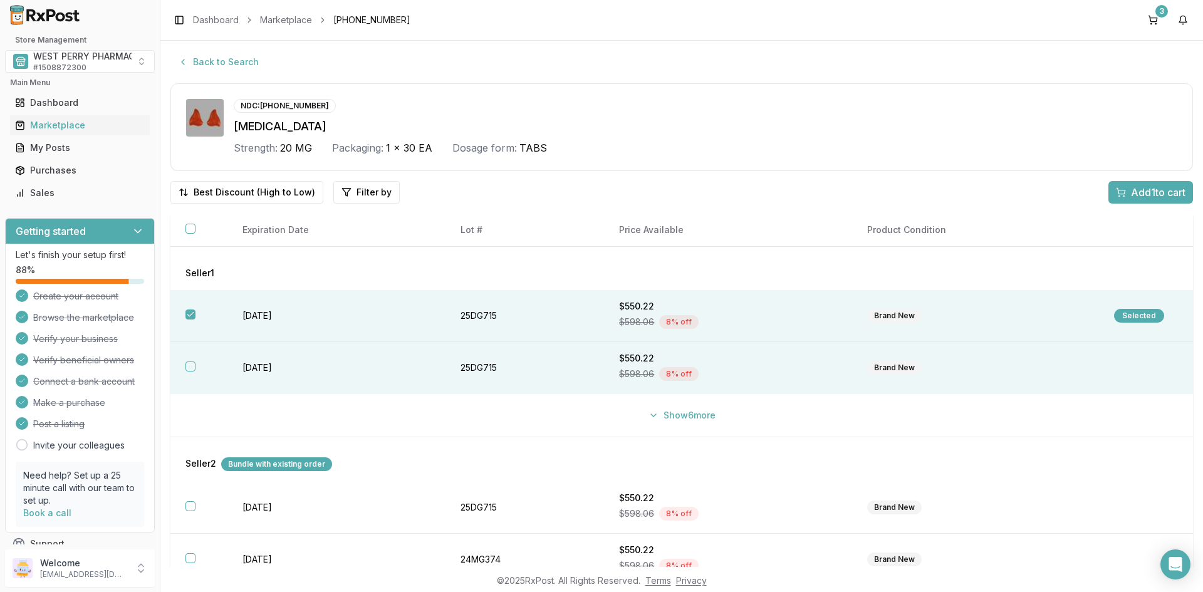
click at [190, 374] on th at bounding box center [198, 368] width 57 height 52
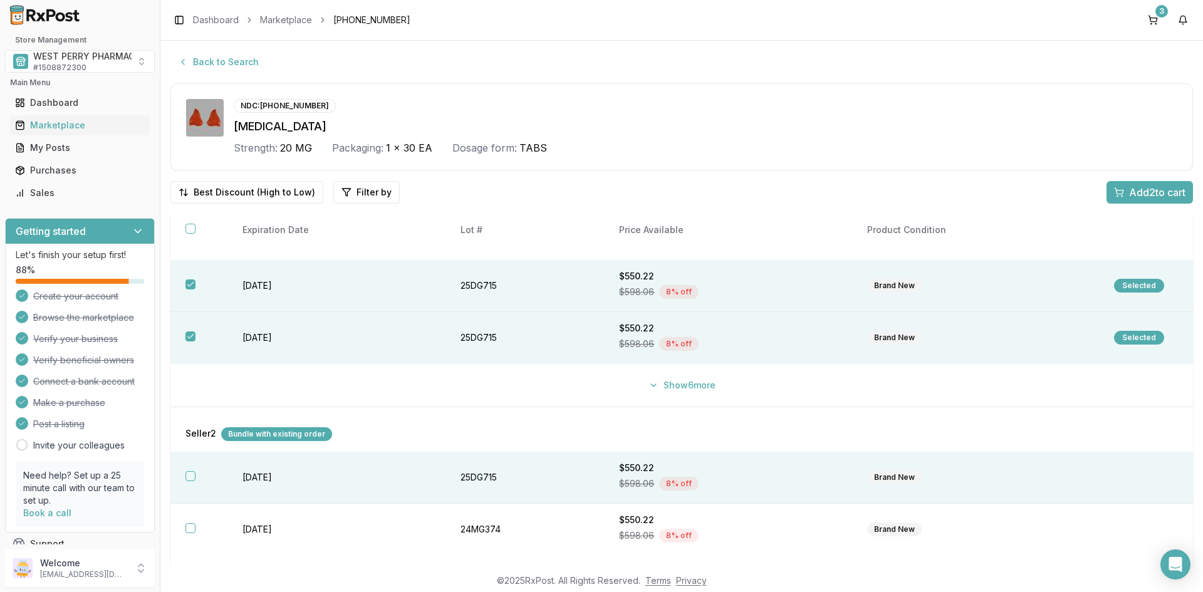
click at [187, 476] on button "button" at bounding box center [190, 476] width 10 height 10
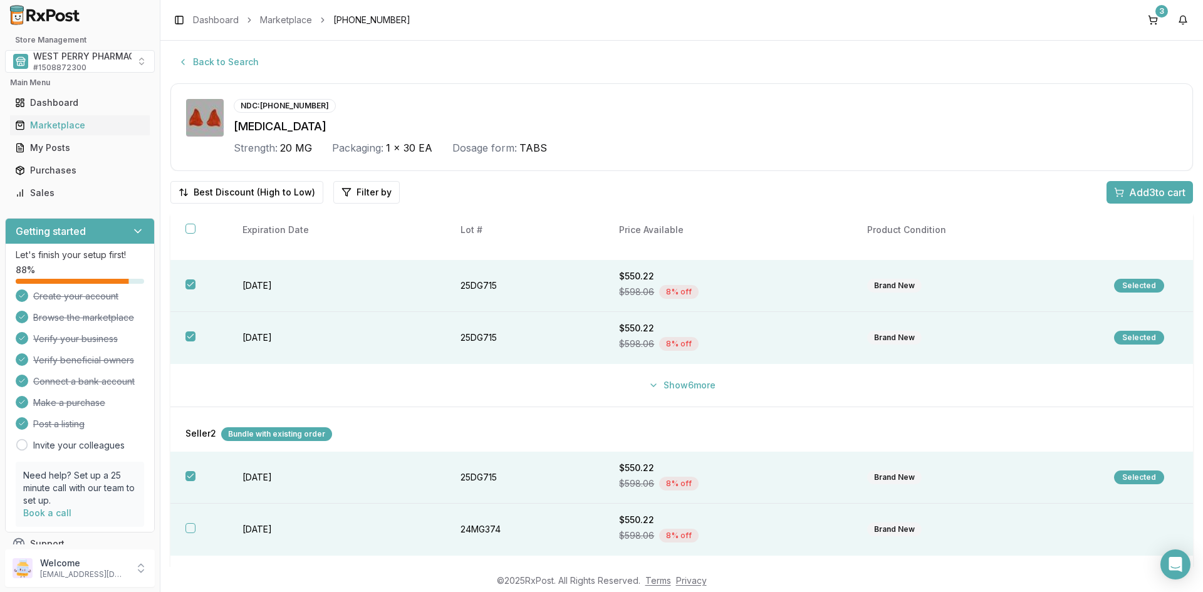
click at [187, 526] on button "button" at bounding box center [190, 528] width 10 height 10
click at [683, 385] on button "Show 6 more" at bounding box center [682, 385] width 82 height 23
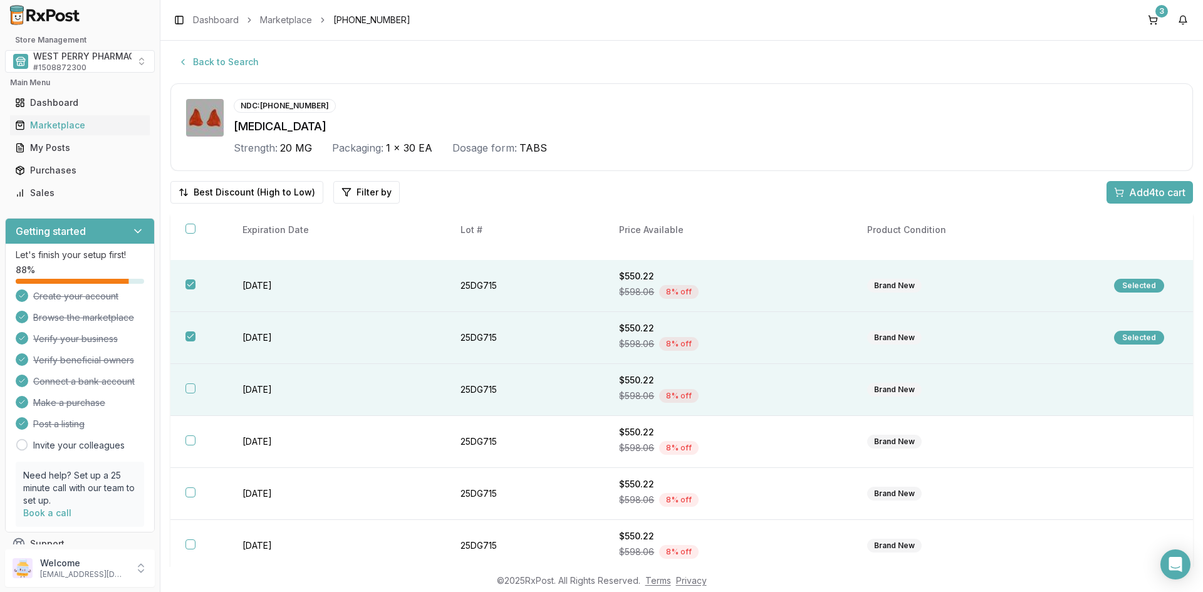
click at [192, 389] on button "button" at bounding box center [190, 388] width 10 height 10
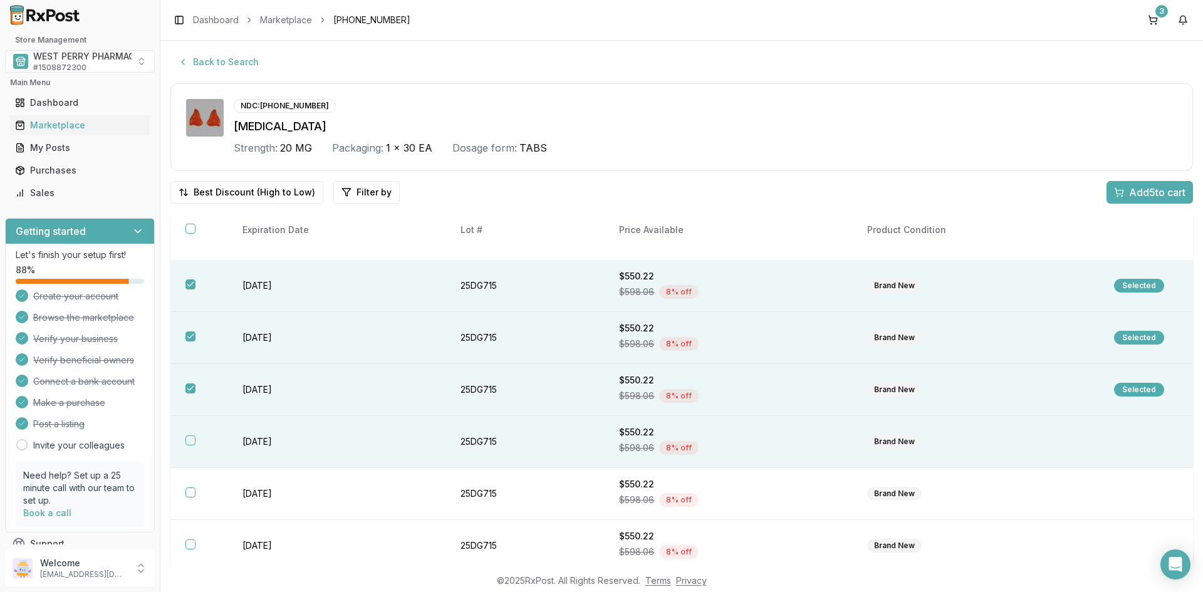
click at [186, 436] on button "button" at bounding box center [190, 440] width 10 height 10
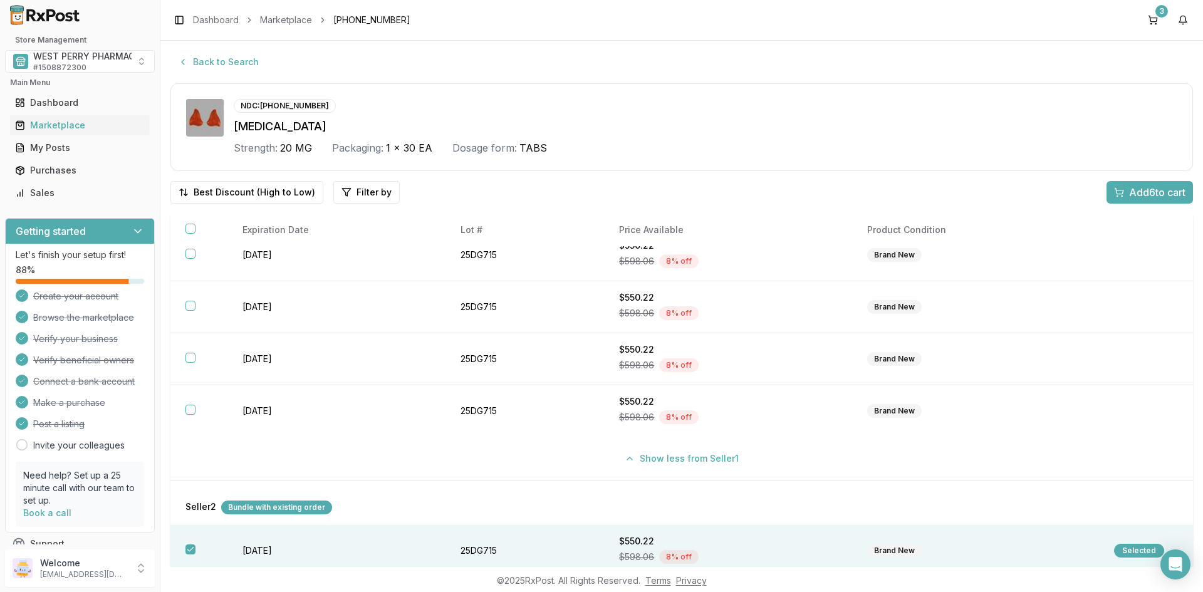
scroll to position [281, 0]
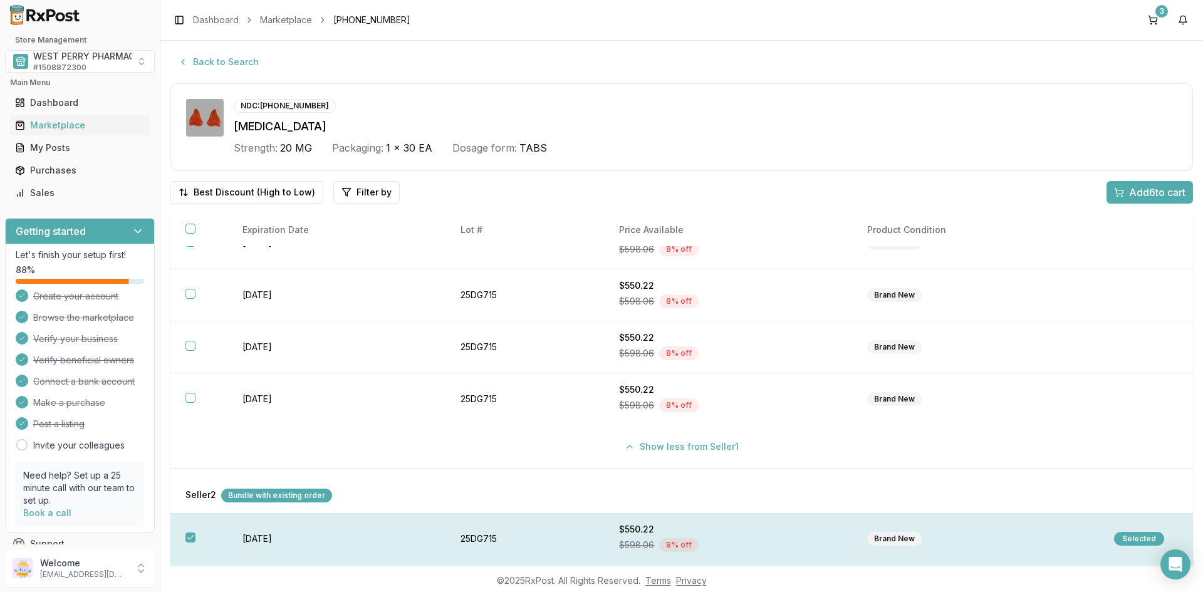
click at [188, 541] on button "button" at bounding box center [190, 537] width 10 height 10
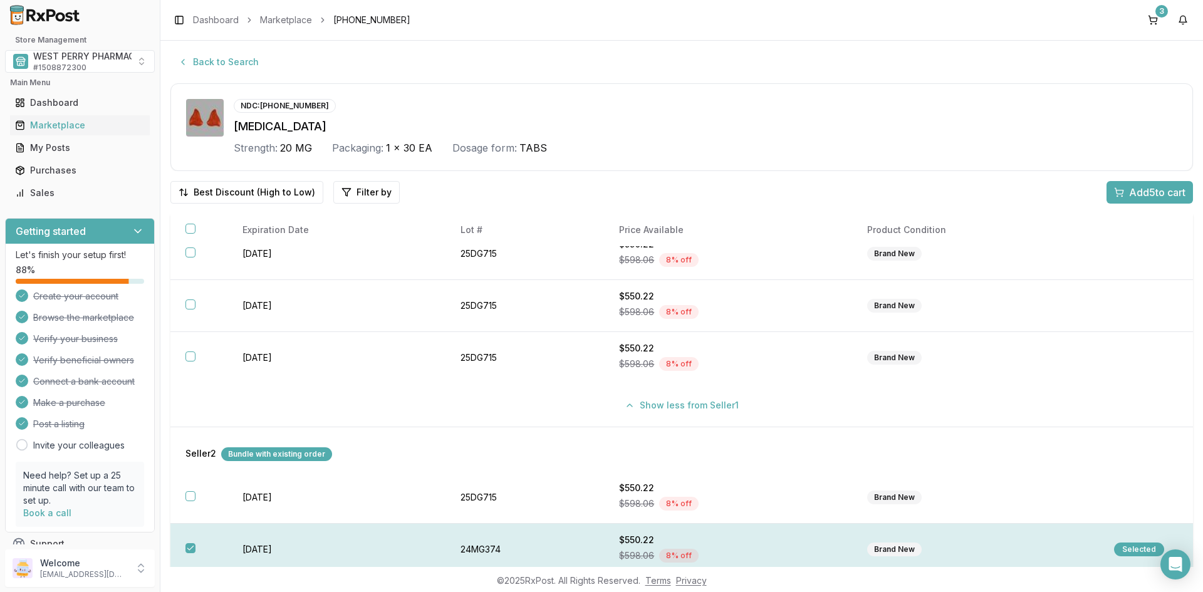
scroll to position [342, 0]
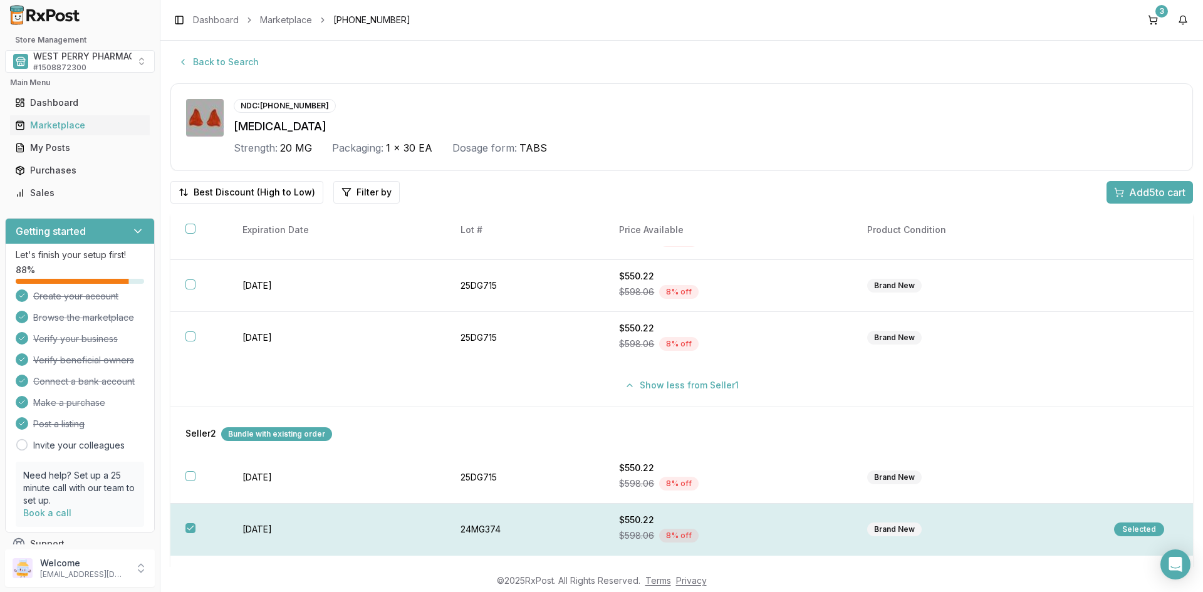
click at [190, 527] on button "button" at bounding box center [190, 528] width 10 height 10
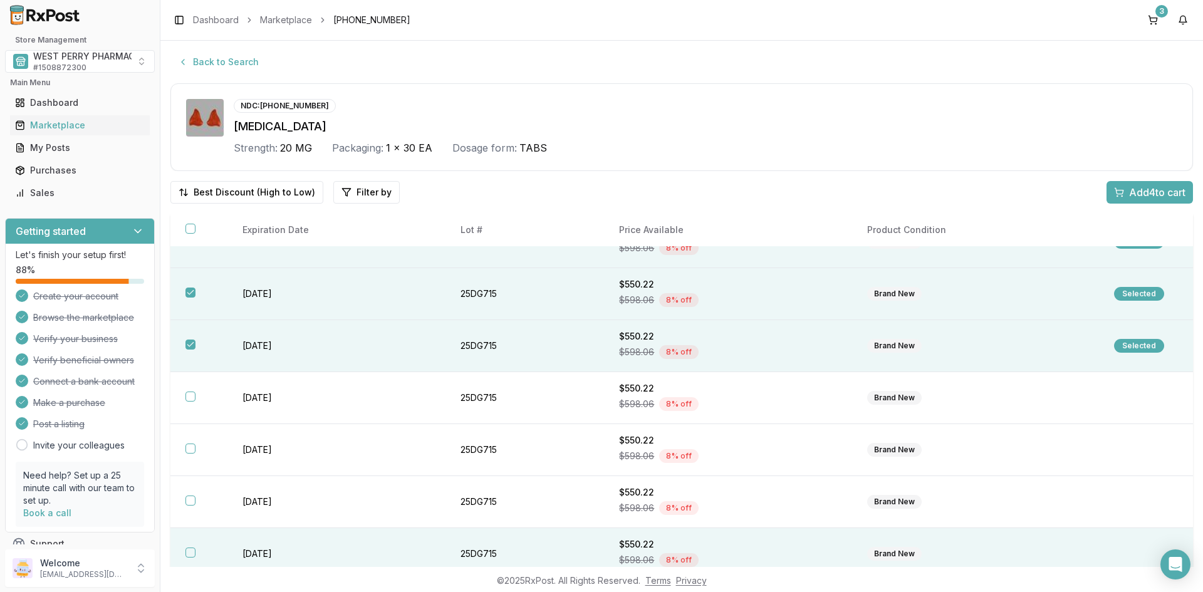
scroll to position [91, 0]
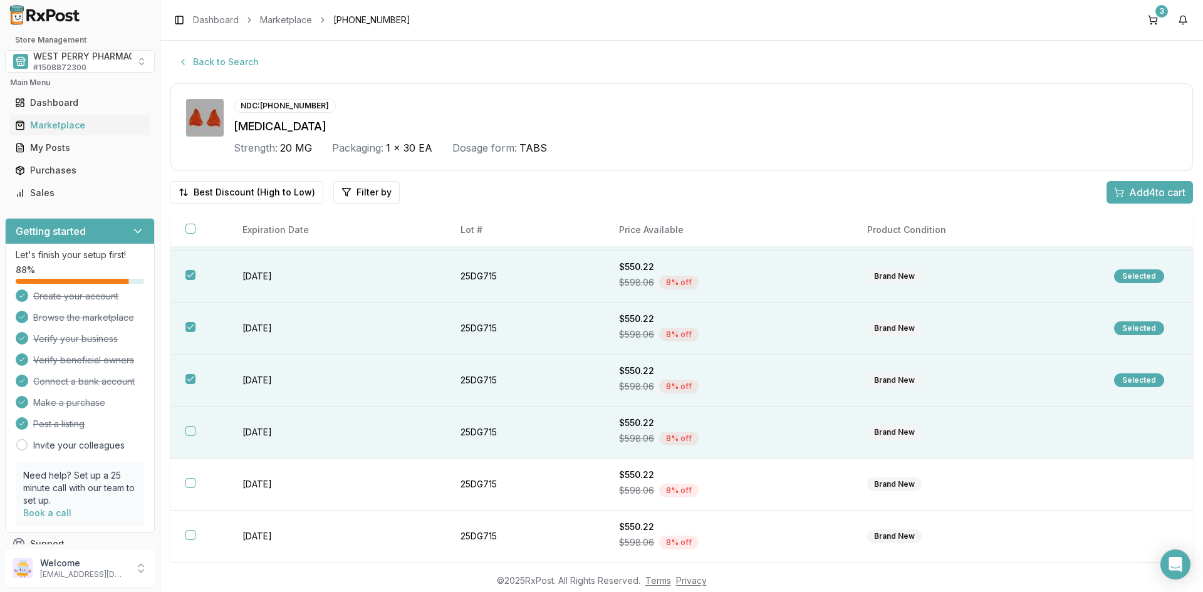
drag, startPoint x: 192, startPoint y: 432, endPoint x: 192, endPoint y: 439, distance: 7.5
click at [192, 431] on button "button" at bounding box center [190, 431] width 10 height 10
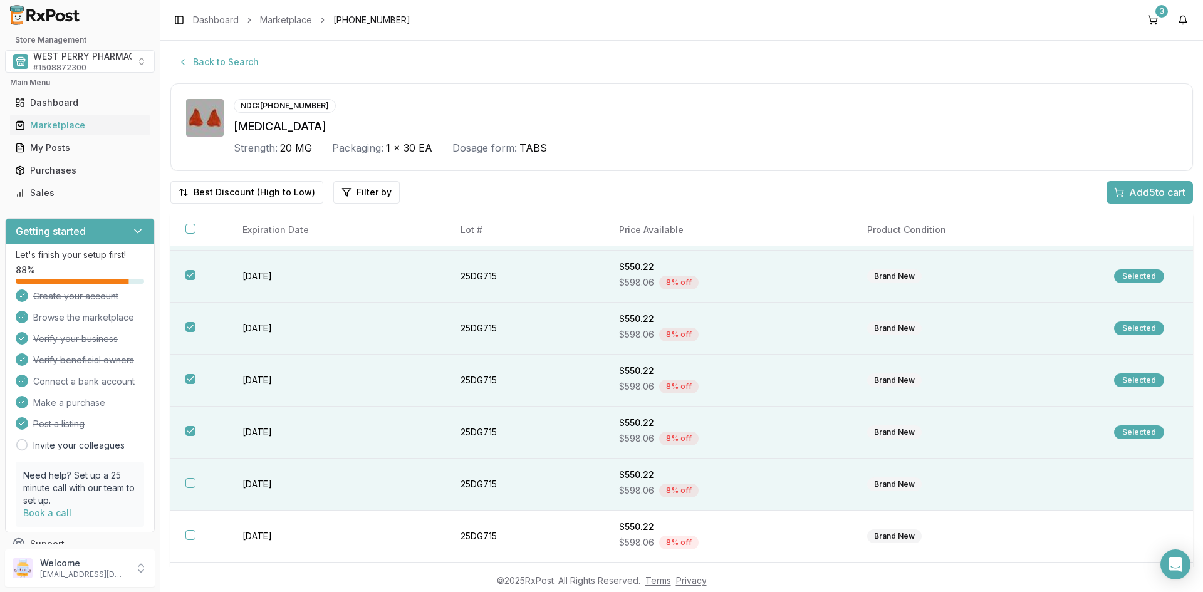
click at [191, 480] on button "button" at bounding box center [190, 483] width 10 height 10
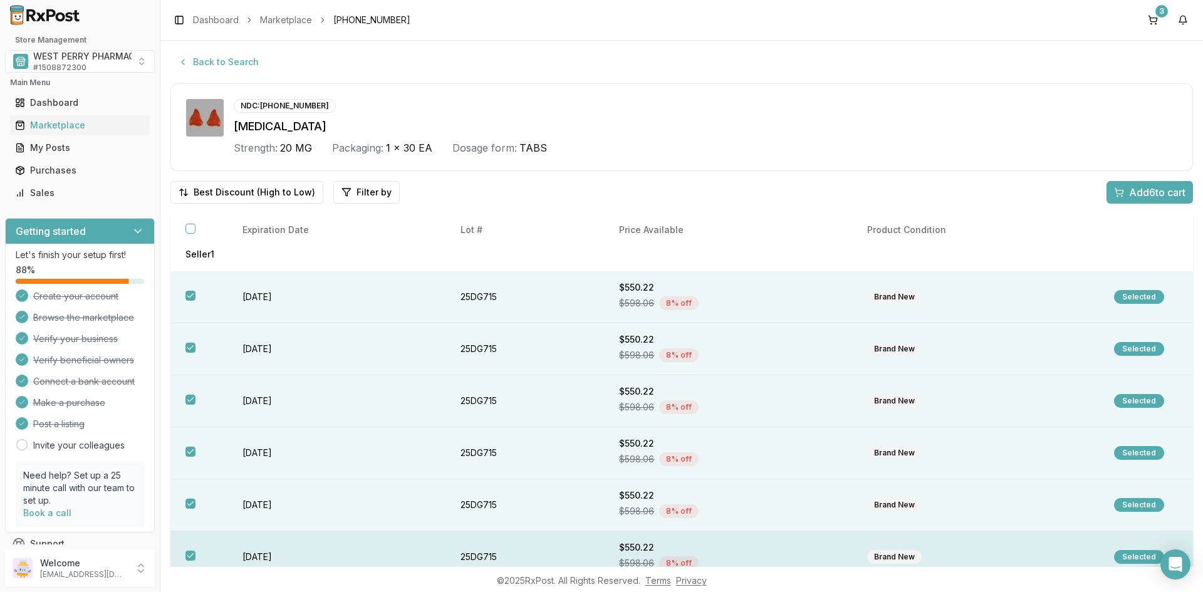
scroll to position [0, 0]
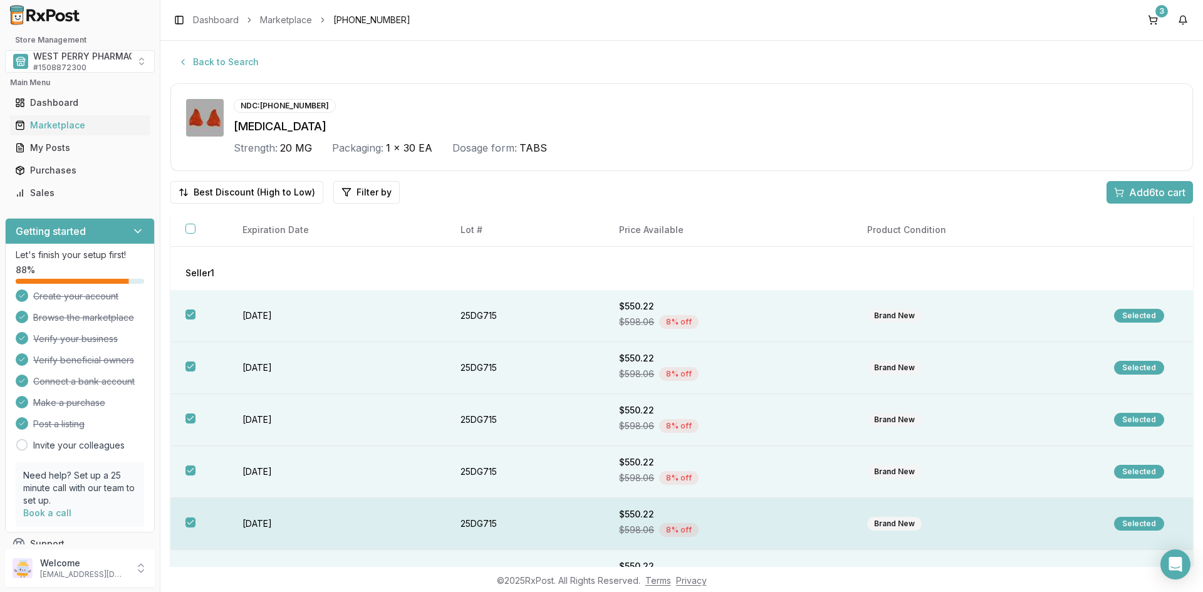
click at [193, 527] on th at bounding box center [198, 524] width 57 height 52
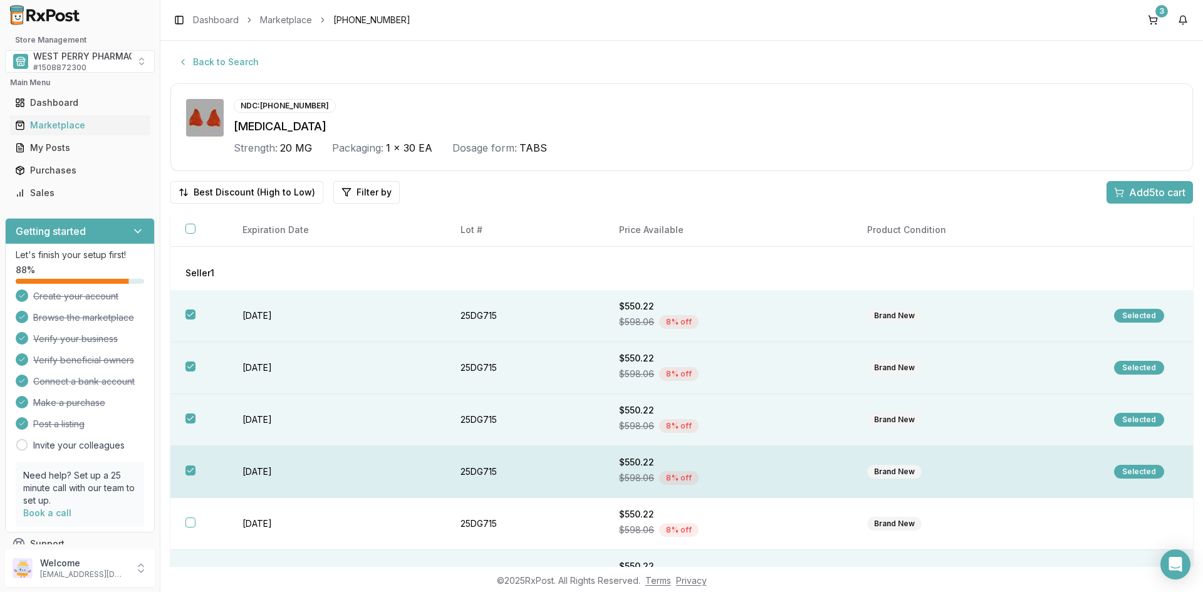
click at [189, 470] on button "button" at bounding box center [190, 470] width 10 height 10
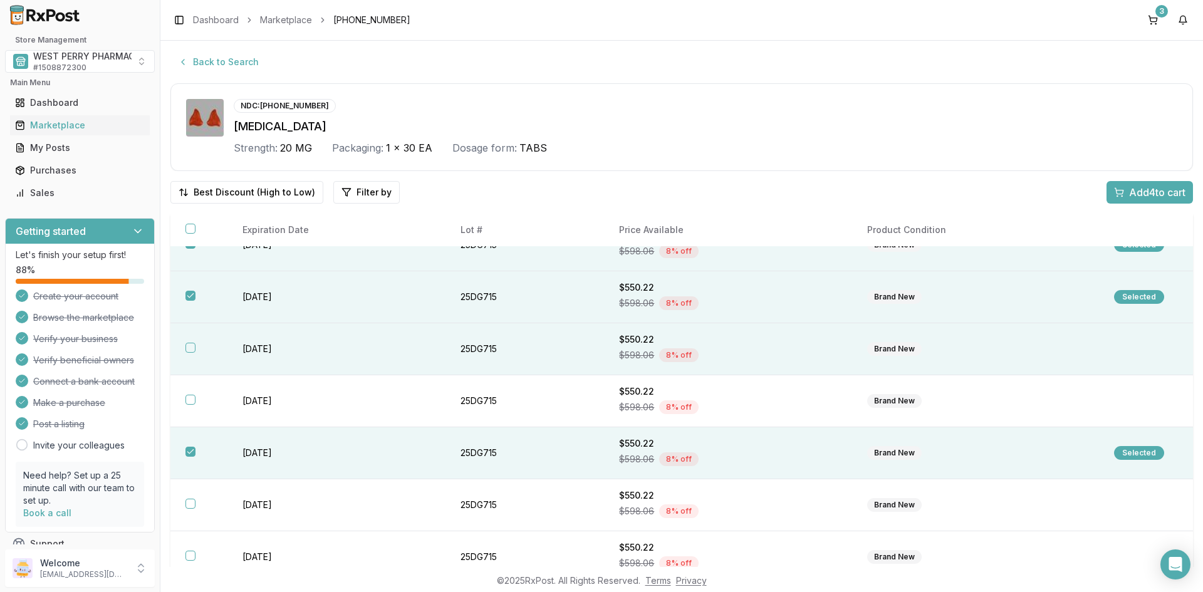
scroll to position [188, 0]
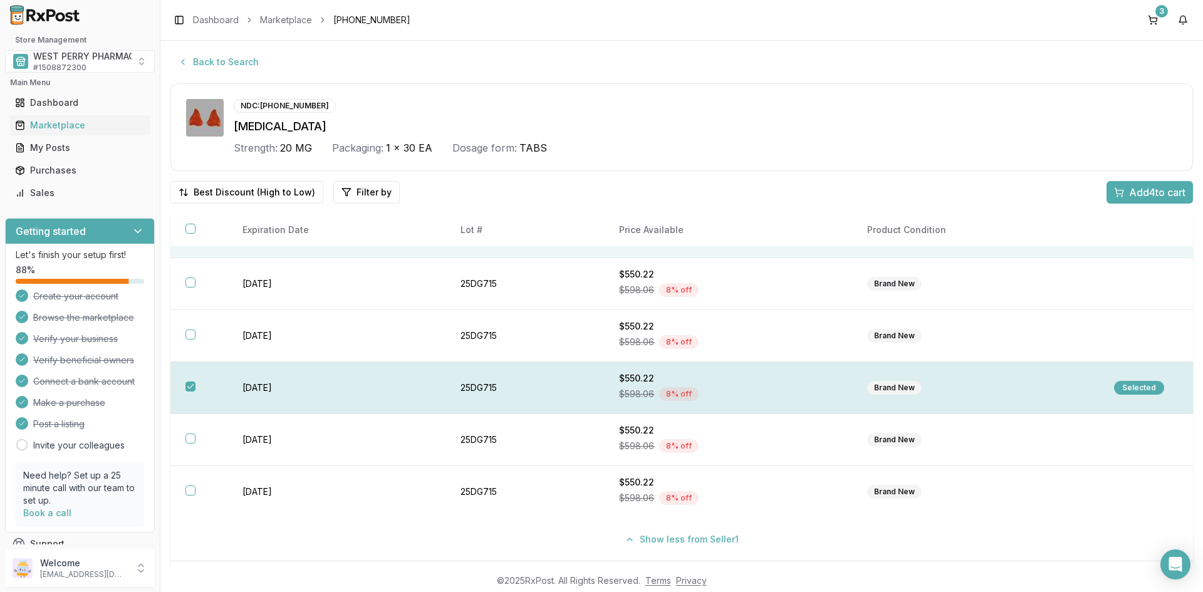
click at [191, 390] on button "button" at bounding box center [190, 386] width 10 height 10
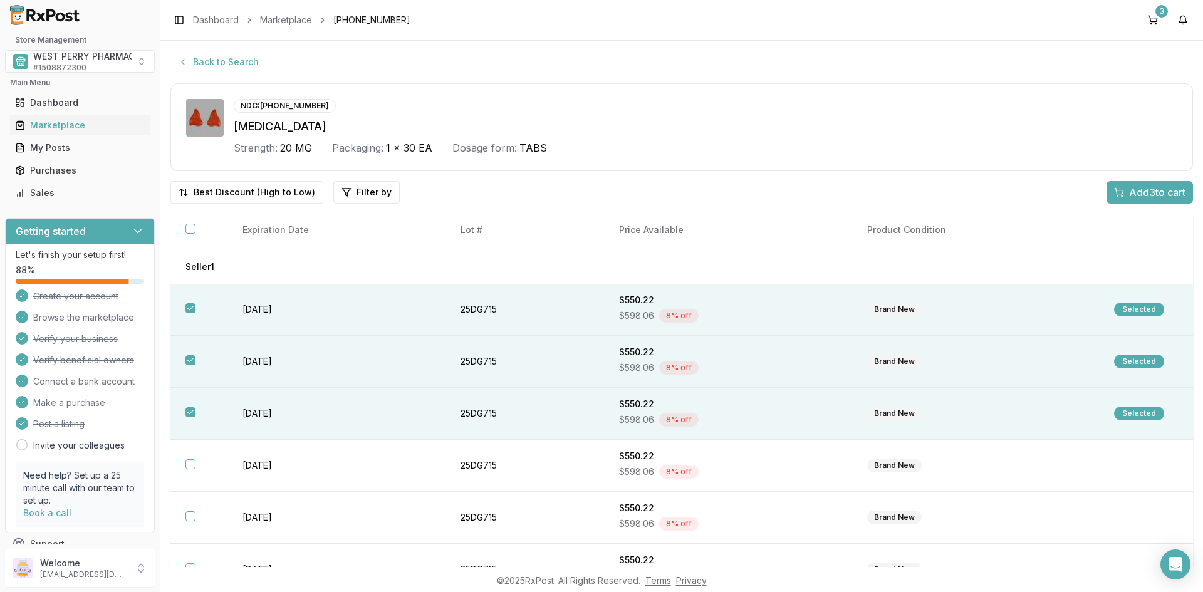
scroll to position [0, 0]
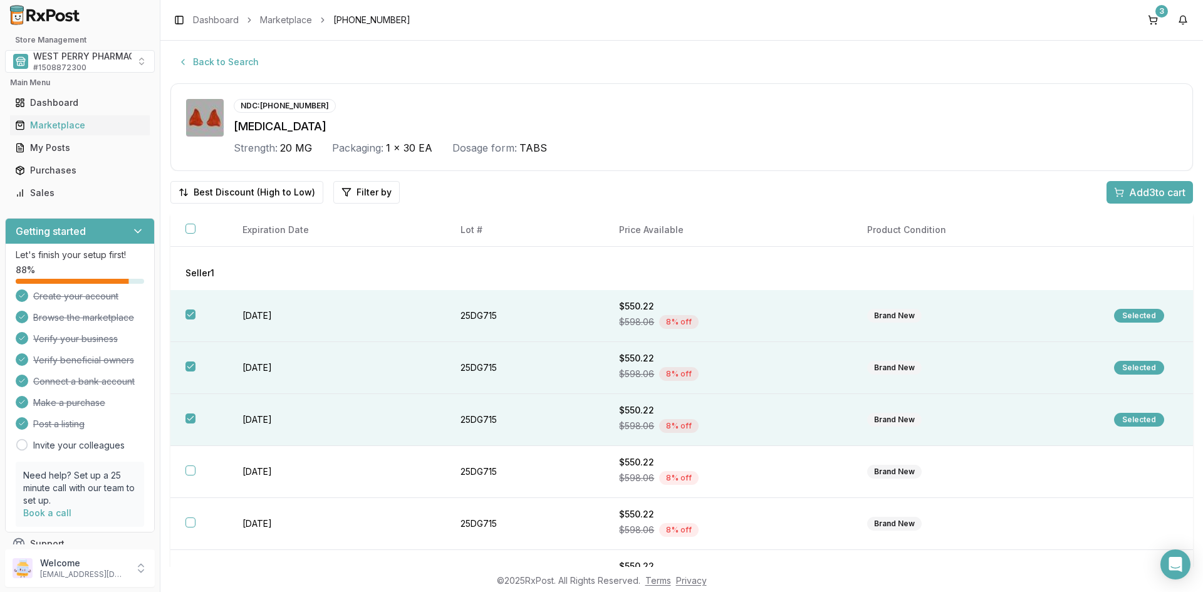
click at [1148, 187] on span "Add 3 to cart" at bounding box center [1157, 192] width 56 height 15
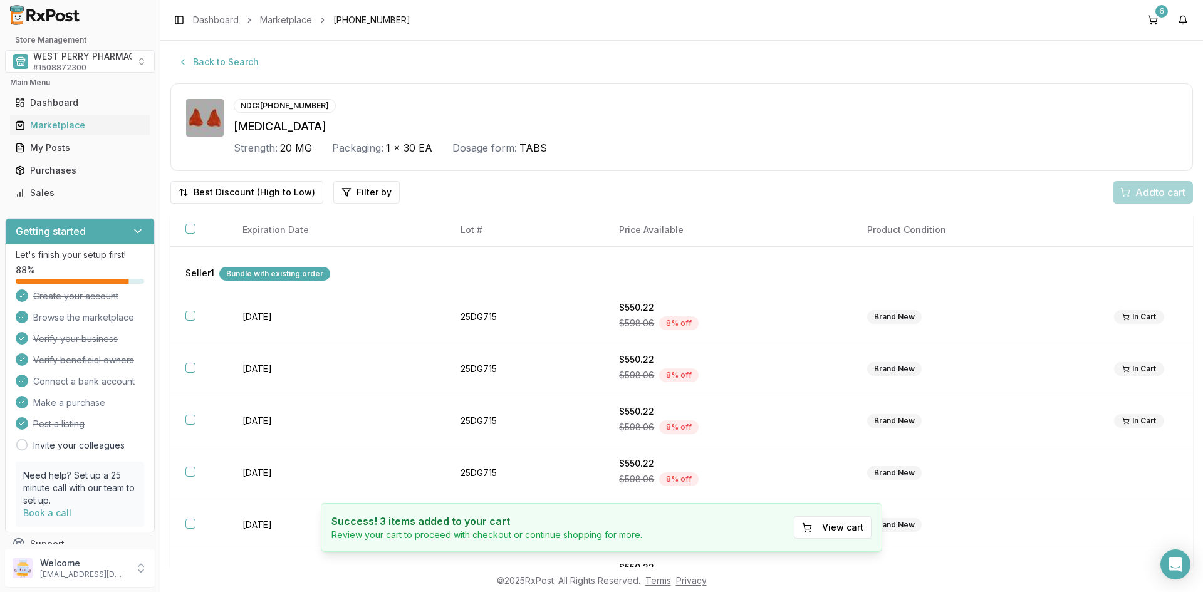
click at [222, 63] on button "Back to Search" at bounding box center [218, 62] width 96 height 23
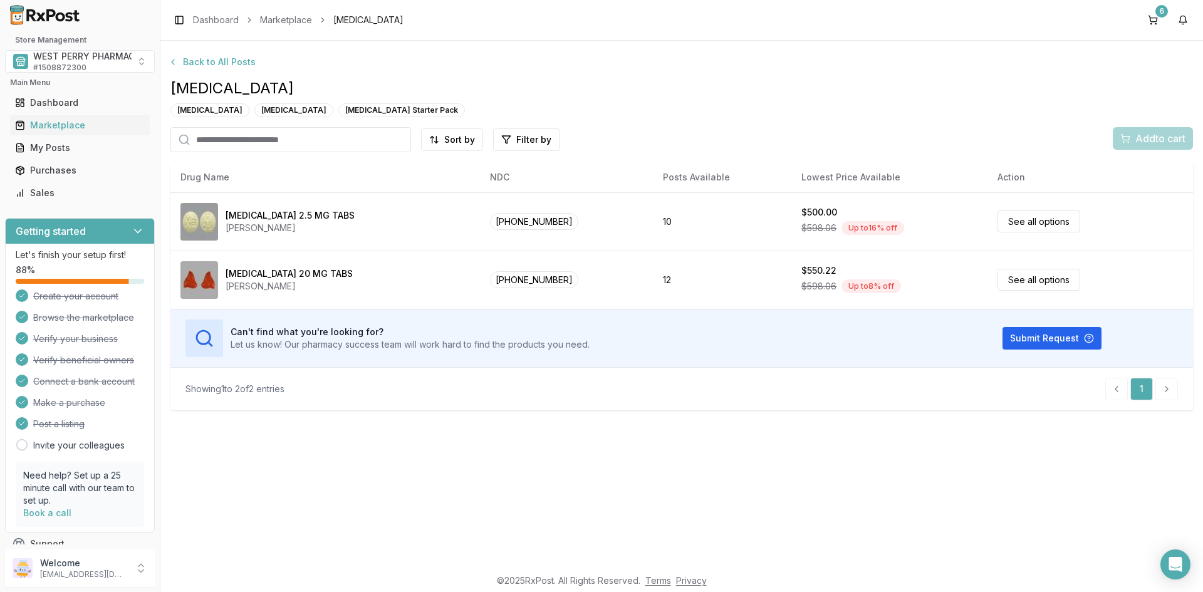
click at [268, 137] on input "search" at bounding box center [290, 139] width 241 height 25
type input "******"
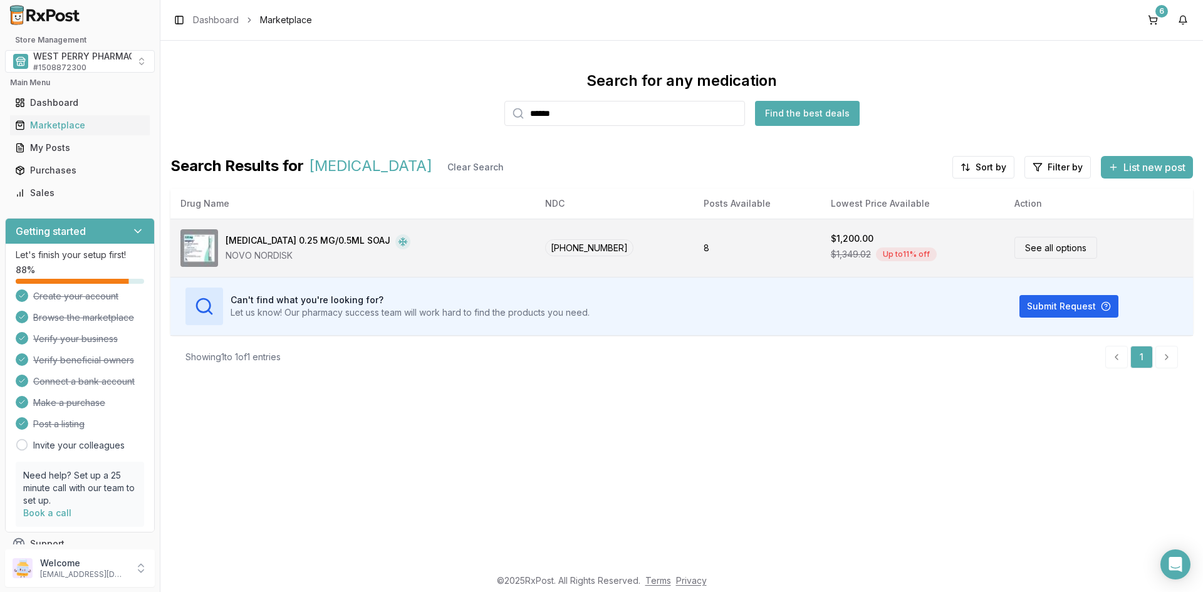
click at [302, 242] on div "[MEDICAL_DATA] 0.25 MG/0.5ML SOAJ" at bounding box center [308, 241] width 165 height 15
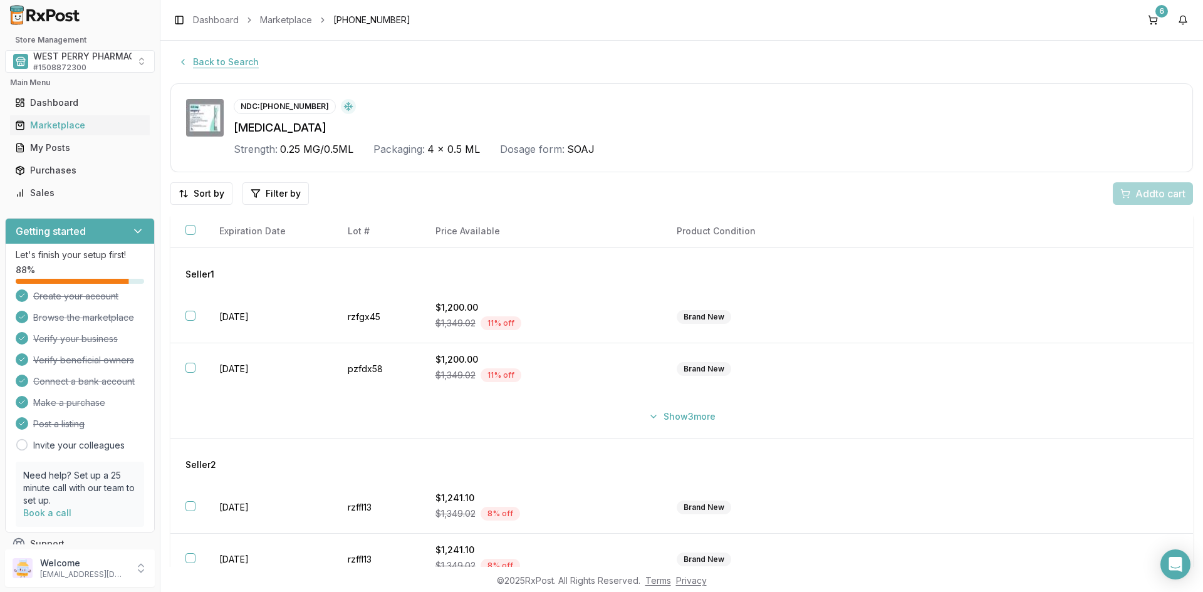
click at [208, 64] on button "Back to Search" at bounding box center [218, 62] width 96 height 23
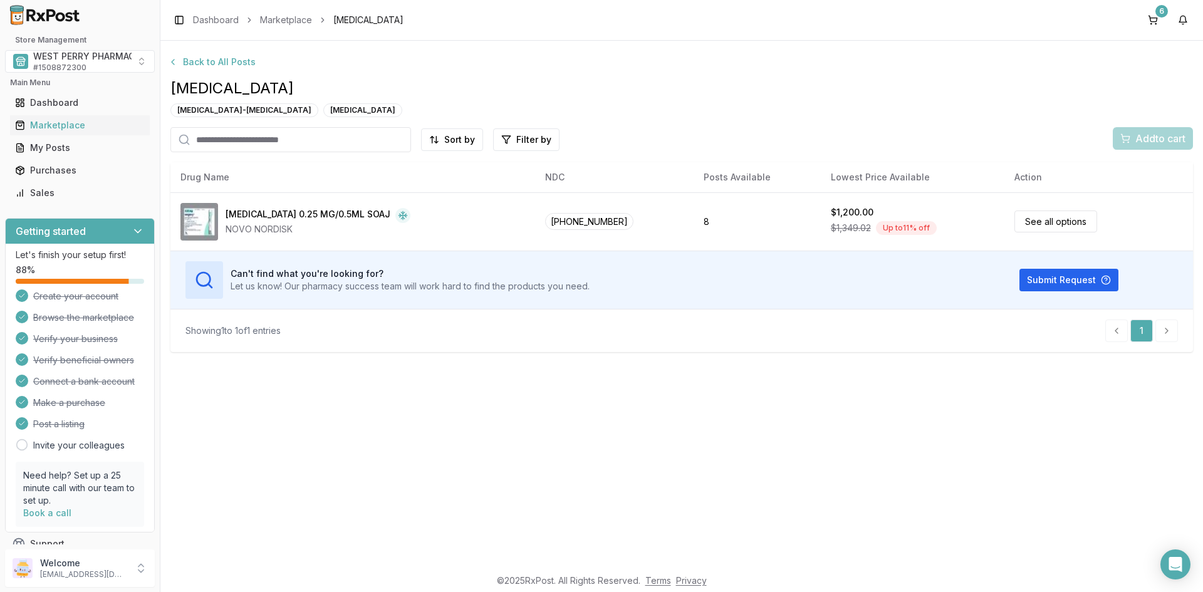
click at [270, 139] on input "search" at bounding box center [290, 139] width 241 height 25
type input "*********"
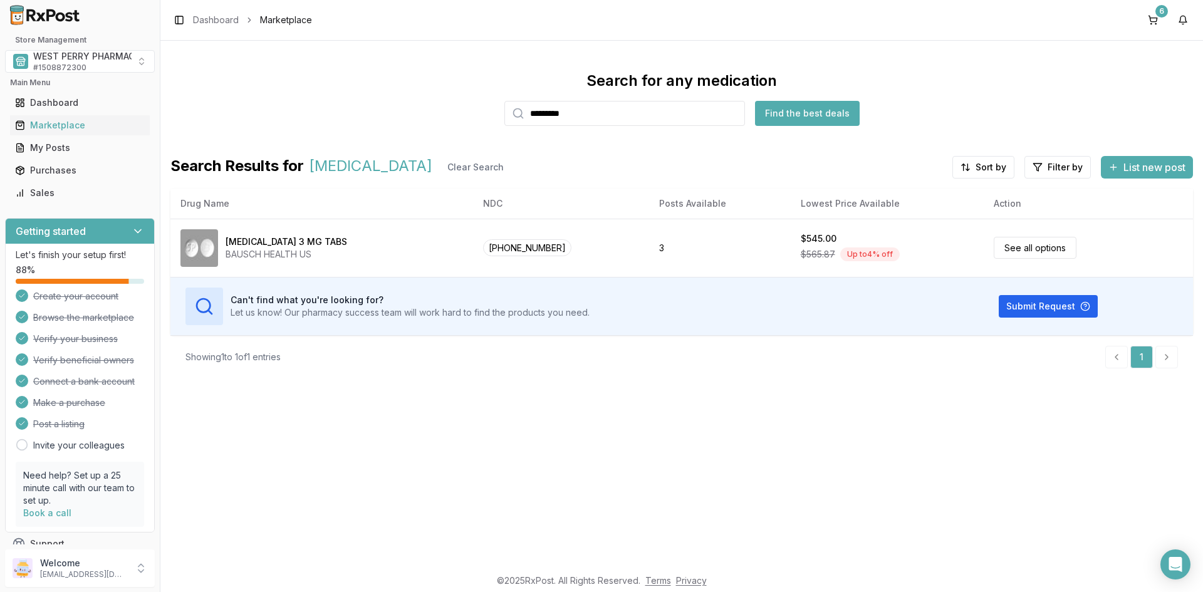
drag, startPoint x: 589, startPoint y: 117, endPoint x: 491, endPoint y: 117, distance: 98.3
click at [502, 117] on div "Search for any medication ********* Find the best deals" at bounding box center [681, 98] width 1022 height 55
drag, startPoint x: 482, startPoint y: 117, endPoint x: 470, endPoint y: 117, distance: 11.9
click at [470, 117] on div "Search for any medication ********* Find the best deals" at bounding box center [681, 98] width 1022 height 55
drag, startPoint x: 591, startPoint y: 108, endPoint x: 484, endPoint y: 108, distance: 106.5
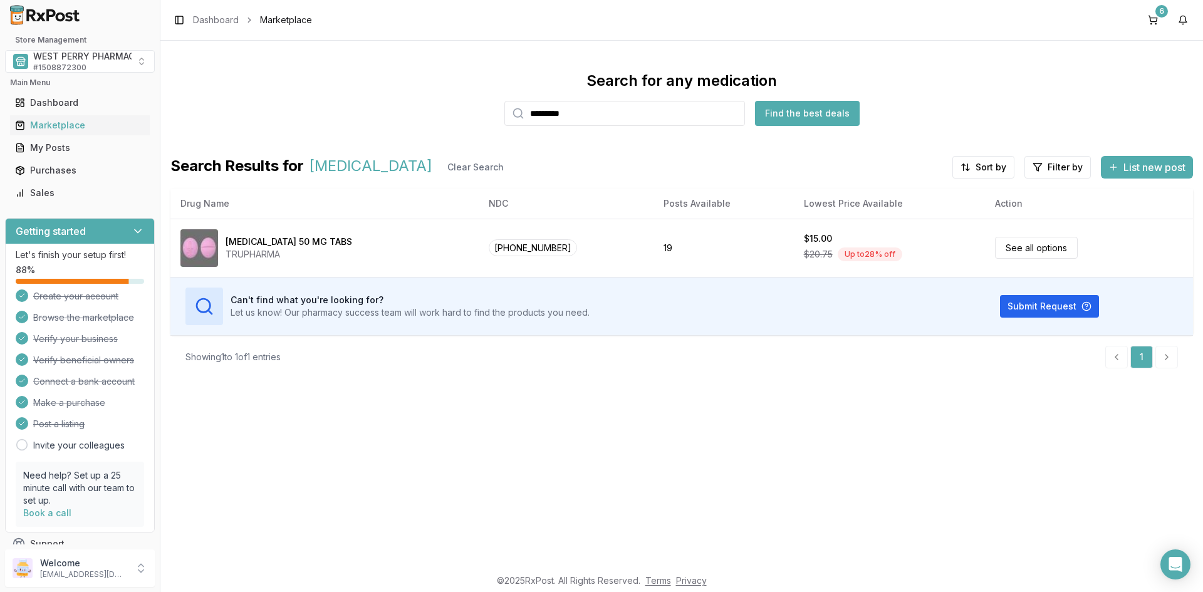
click at [484, 108] on div "Search for any medication ********* Find the best deals" at bounding box center [681, 98] width 1022 height 55
type input "*******"
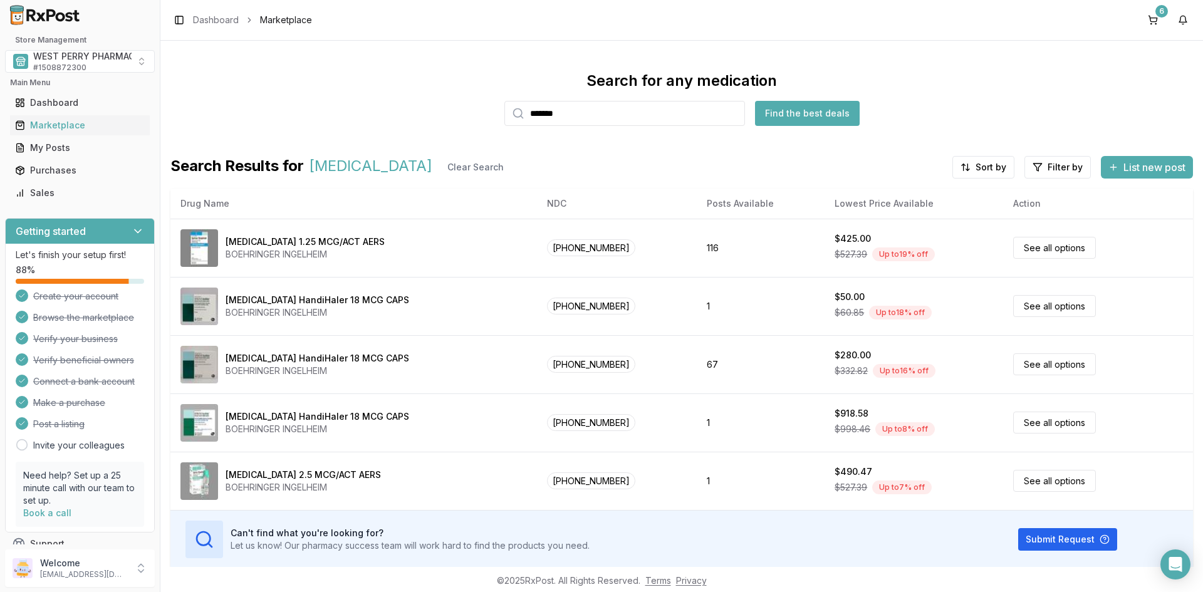
click at [1106, 93] on div "Search for any medication ******* Find the best deals" at bounding box center [681, 98] width 1022 height 55
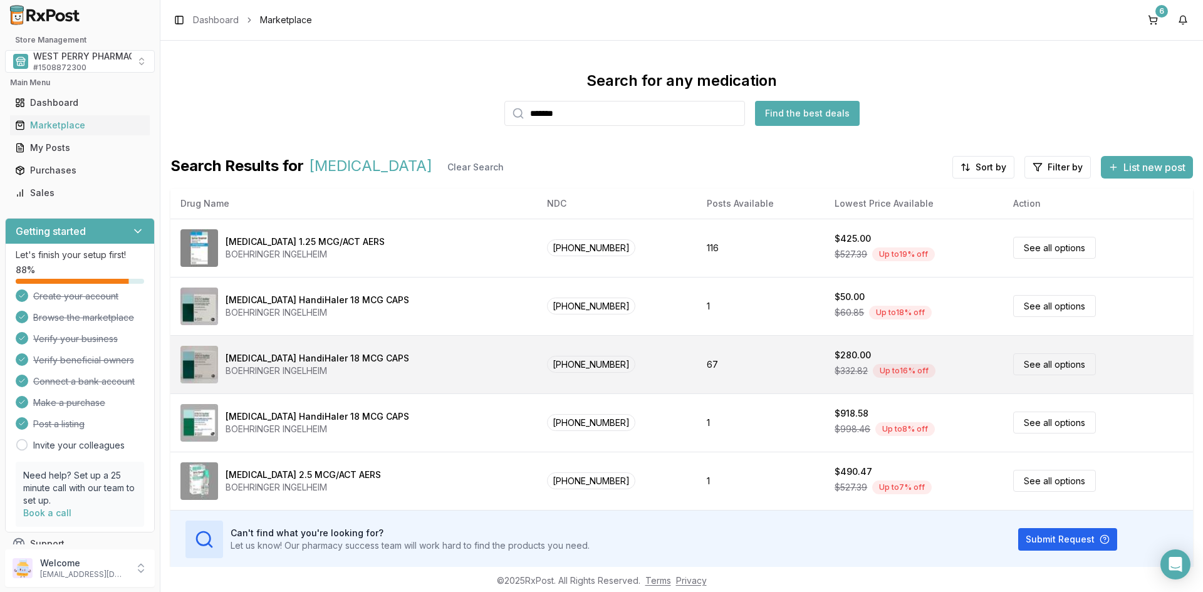
click at [307, 363] on div "[MEDICAL_DATA] HandiHaler 18 MCG CAPS" at bounding box center [318, 358] width 184 height 13
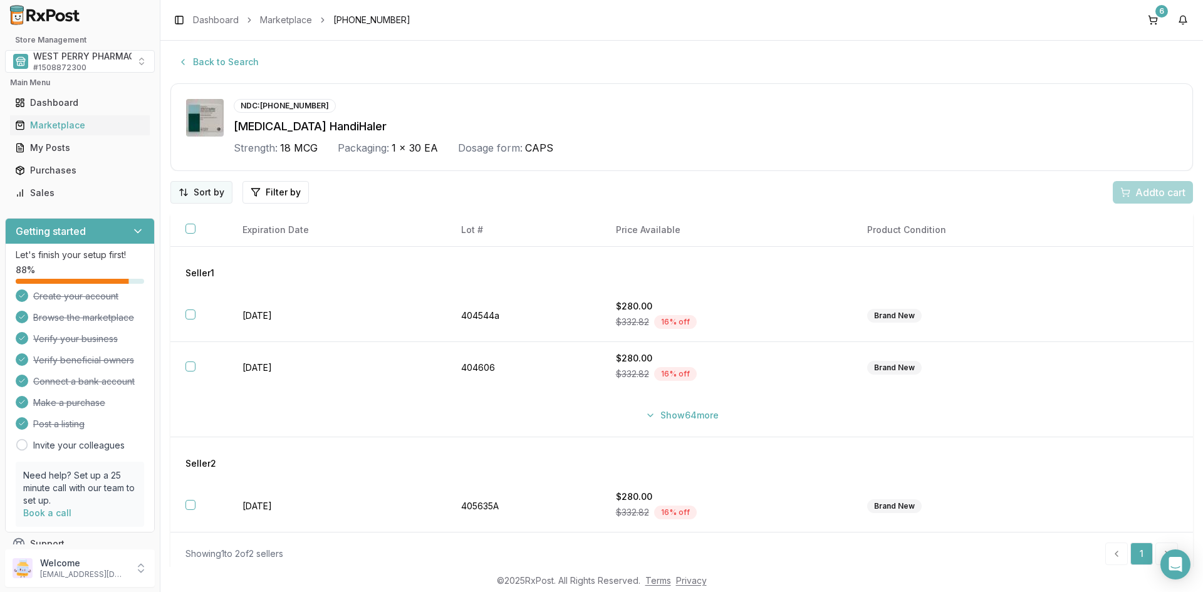
click at [199, 192] on html "Store Management WEST PERRY PHARMACY INC # 1508872300 Main Menu Dashboard Marke…" at bounding box center [601, 296] width 1203 height 592
click at [177, 257] on div "Best Discount (High to Low)" at bounding box center [169, 265] width 119 height 33
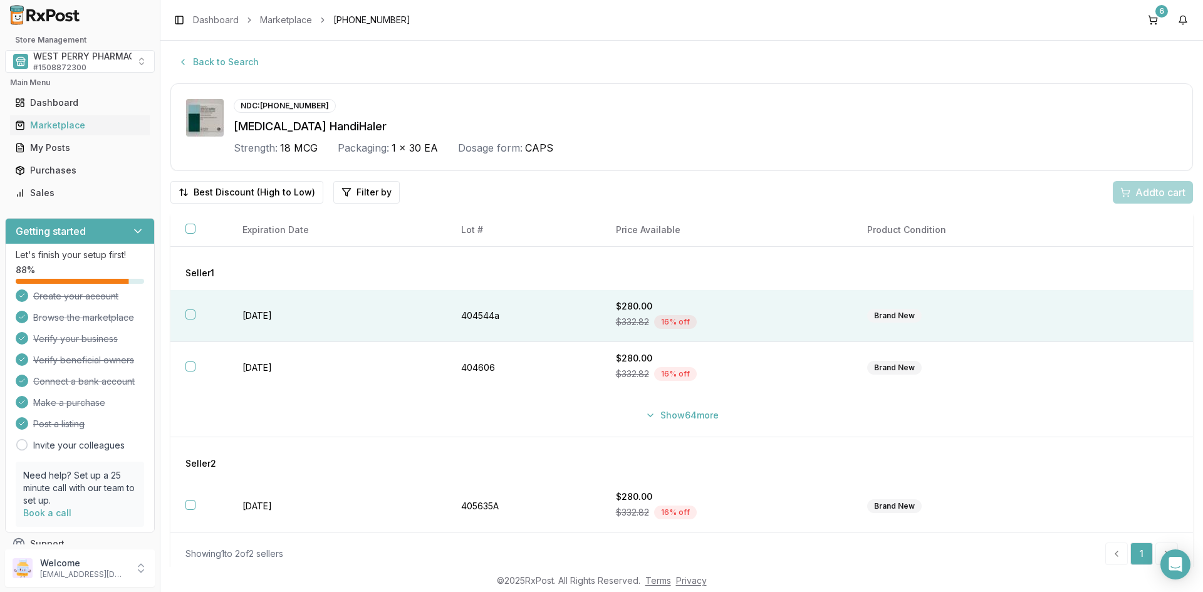
click at [256, 311] on td "[DATE]" at bounding box center [336, 316] width 219 height 52
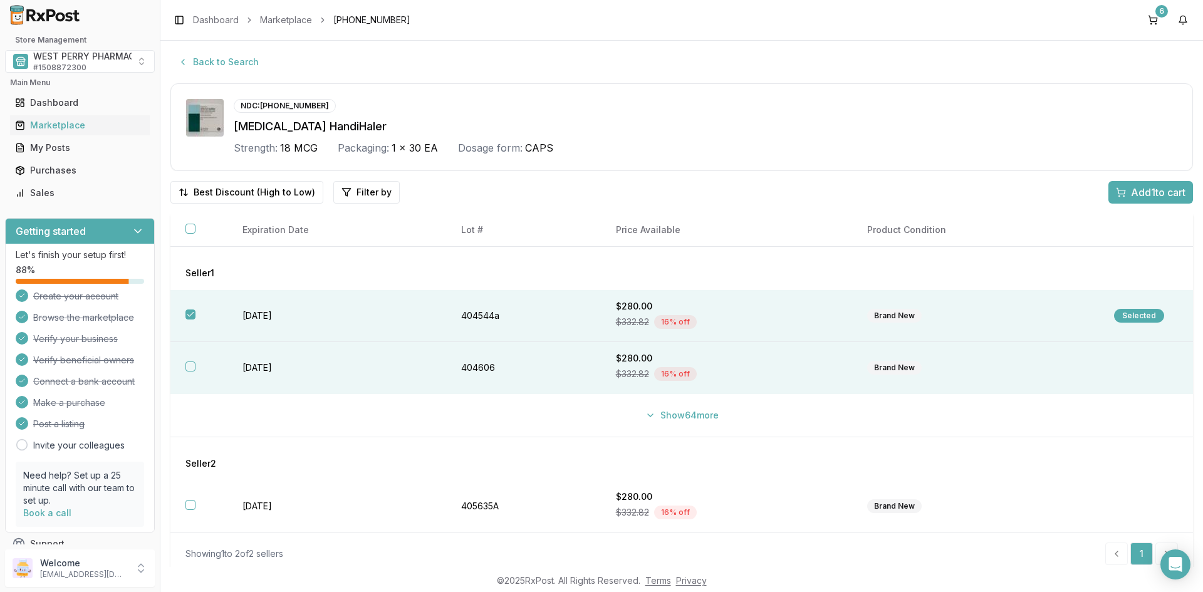
click at [255, 366] on td "[DATE]" at bounding box center [336, 368] width 219 height 52
click at [695, 415] on button "Show 64 more" at bounding box center [682, 415] width 88 height 23
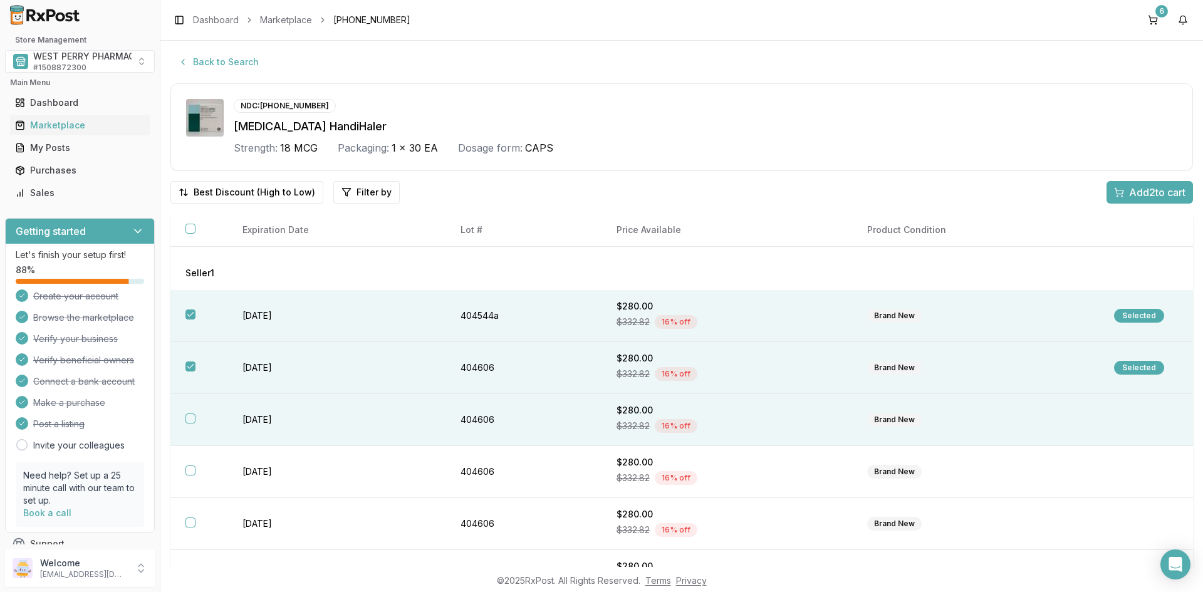
drag, startPoint x: 249, startPoint y: 422, endPoint x: 244, endPoint y: 440, distance: 19.3
click at [249, 423] on td "[DATE]" at bounding box center [336, 420] width 218 height 52
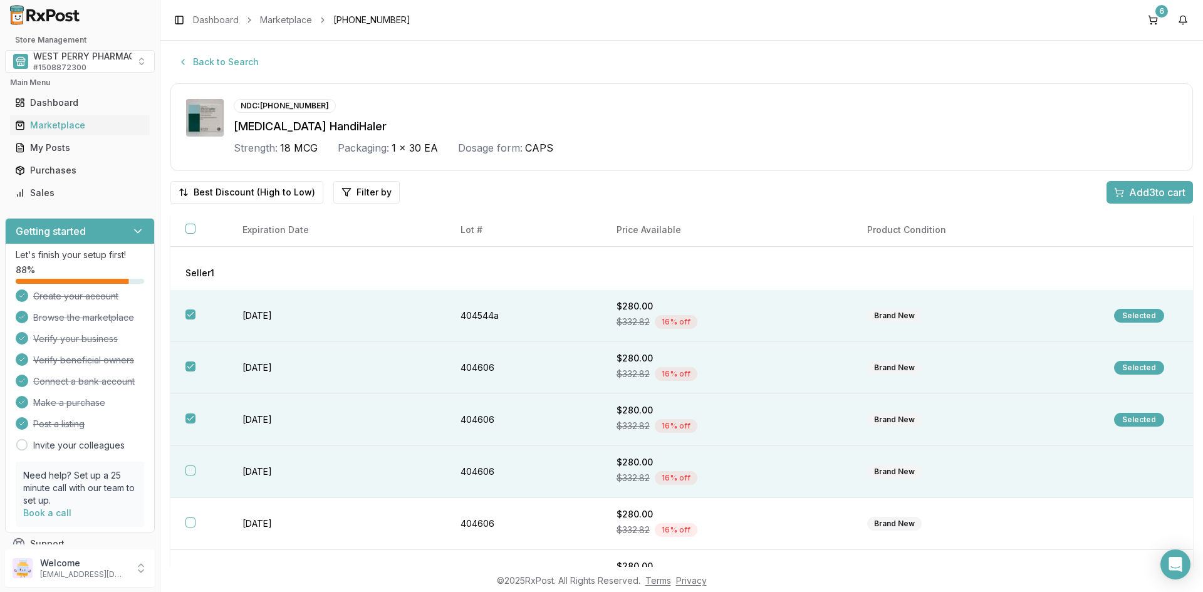
click at [244, 467] on td "[DATE]" at bounding box center [336, 472] width 218 height 52
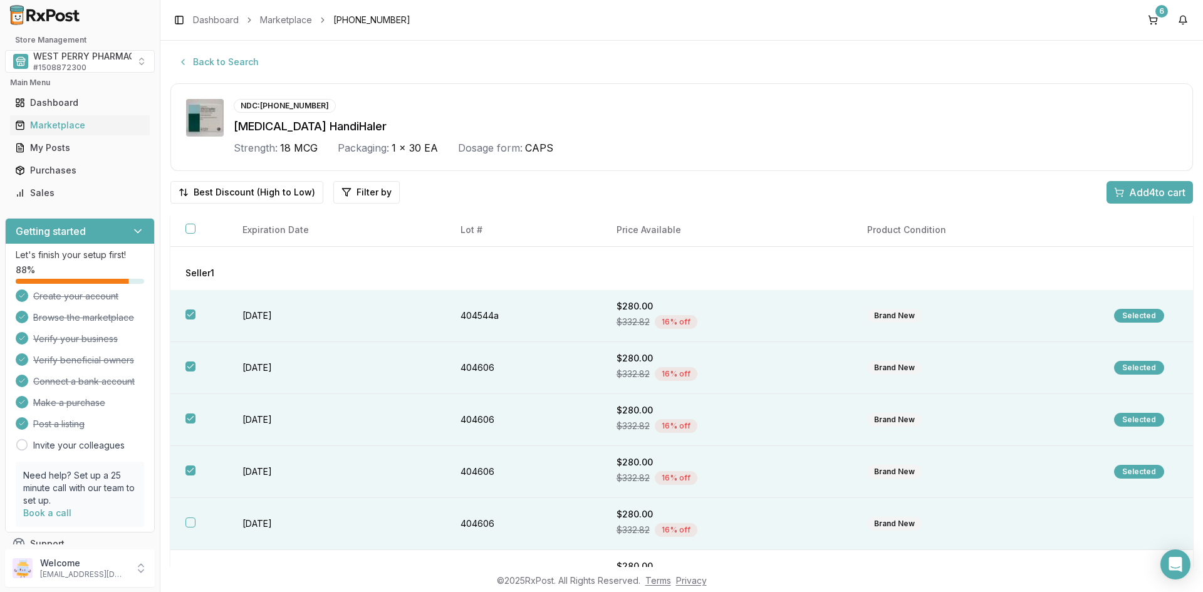
click at [197, 524] on th at bounding box center [198, 524] width 57 height 52
click at [1129, 194] on span "Add 5 to cart" at bounding box center [1157, 192] width 56 height 15
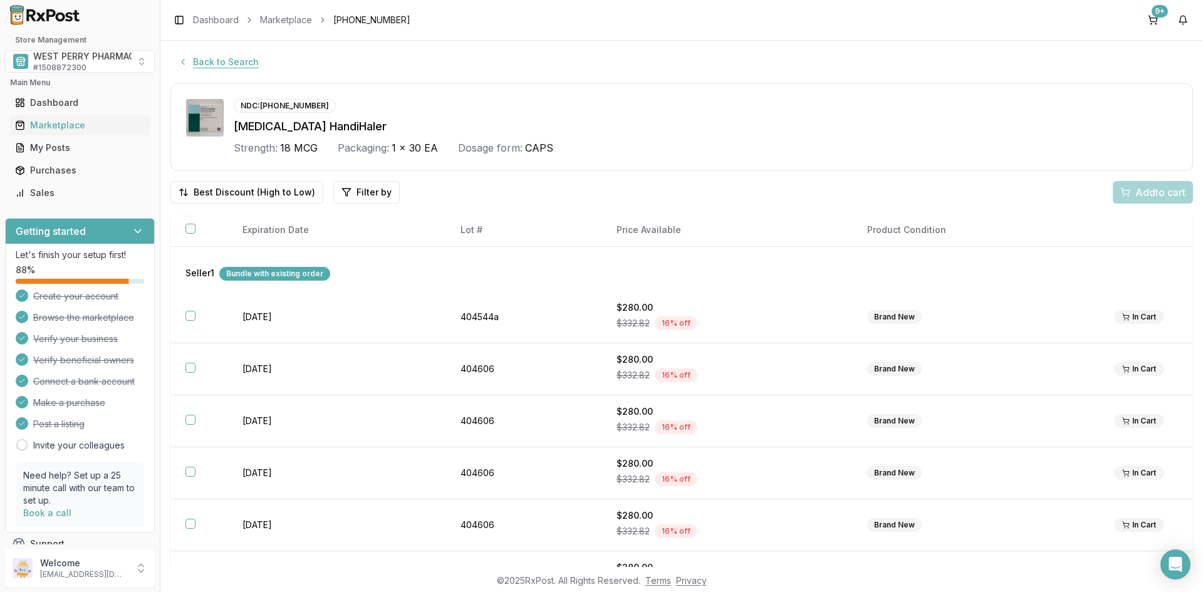
click at [207, 64] on button "Back to Search" at bounding box center [218, 62] width 96 height 23
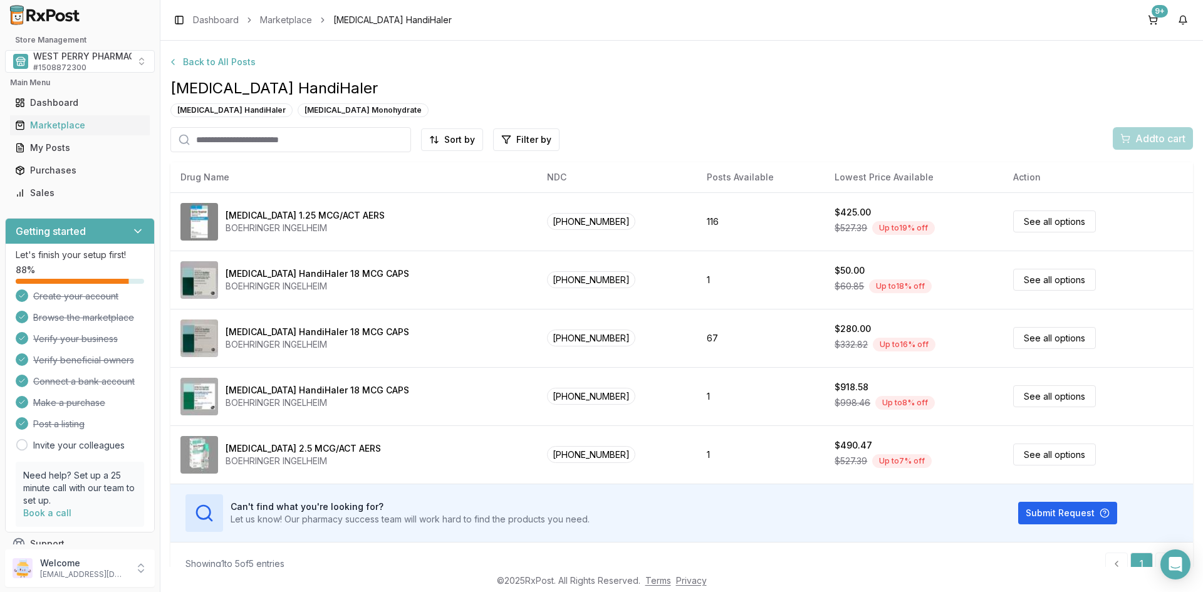
click at [267, 137] on input "search" at bounding box center [290, 139] width 241 height 25
type input "******"
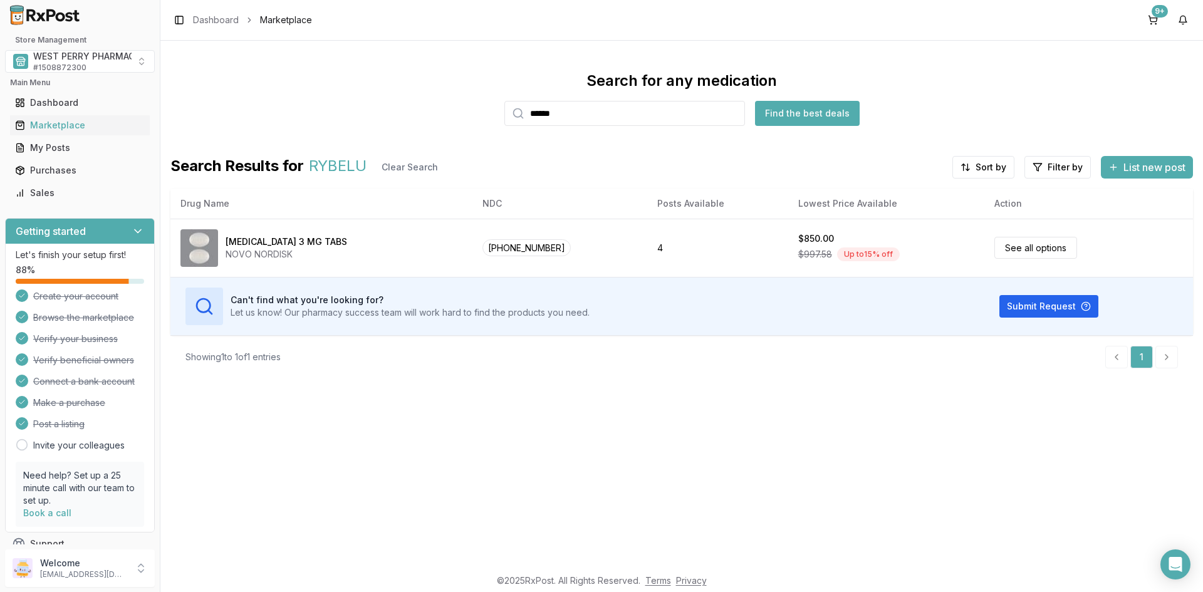
drag, startPoint x: 522, startPoint y: 117, endPoint x: 512, endPoint y: 117, distance: 10.6
click at [512, 117] on div "******" at bounding box center [624, 113] width 241 height 25
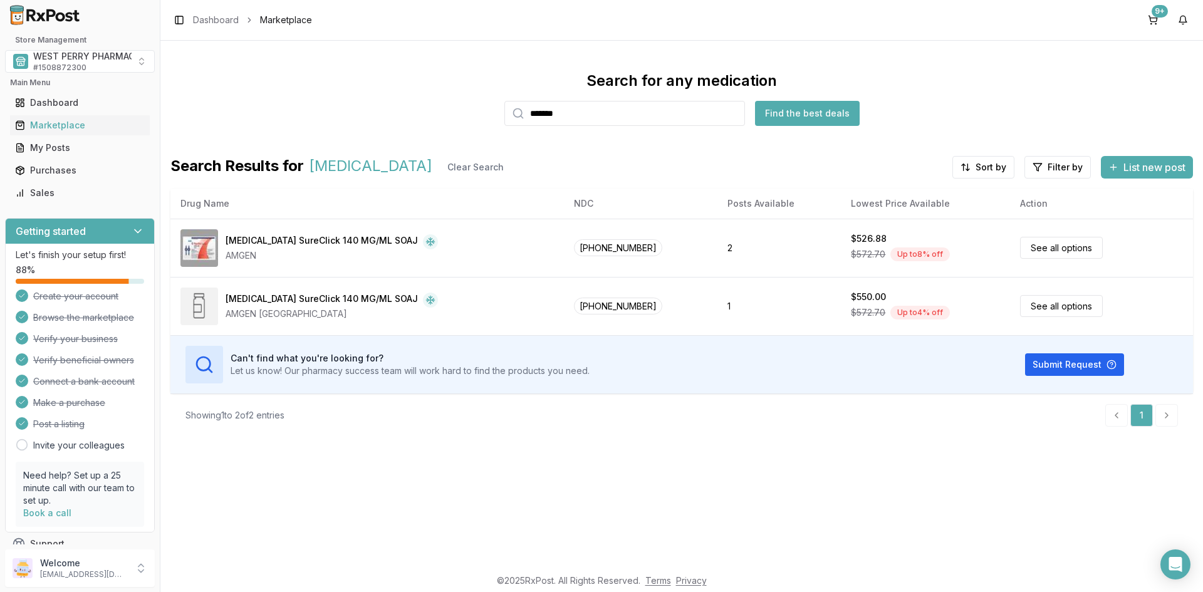
drag, startPoint x: 599, startPoint y: 112, endPoint x: 380, endPoint y: 110, distance: 219.9
click at [385, 112] on div "Search for any medication ******* Find the best deals" at bounding box center [681, 98] width 1022 height 55
drag, startPoint x: 594, startPoint y: 115, endPoint x: 480, endPoint y: 117, distance: 113.4
click at [480, 117] on div "Search for any medication ******* Find the best deals" at bounding box center [681, 98] width 1022 height 55
type input "********"
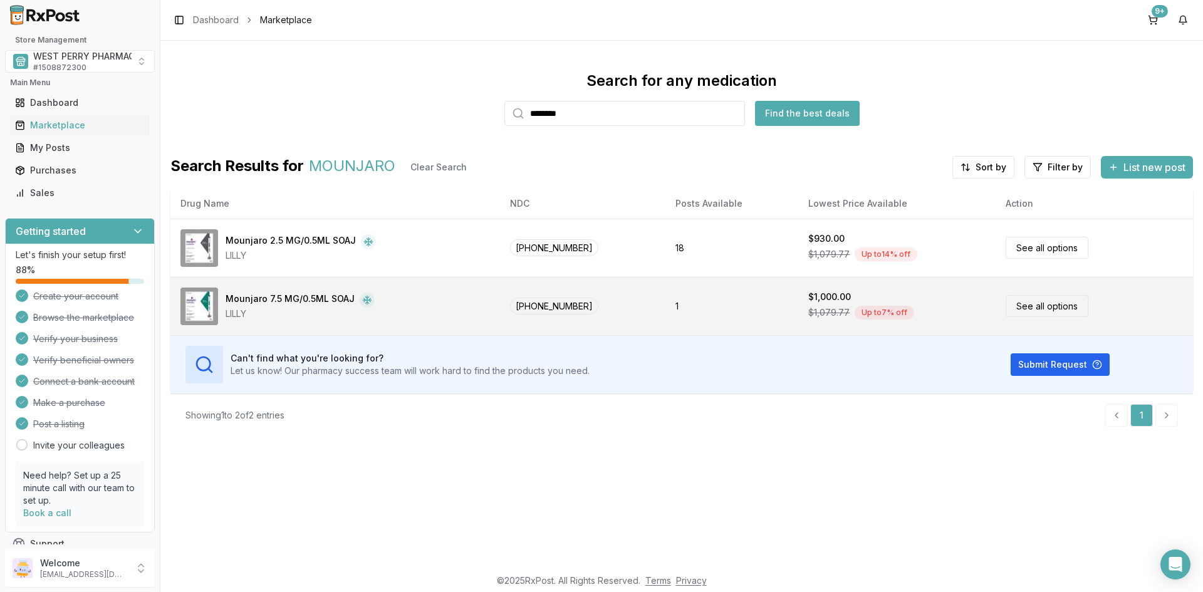
click at [234, 313] on div "LILLY" at bounding box center [300, 314] width 149 height 13
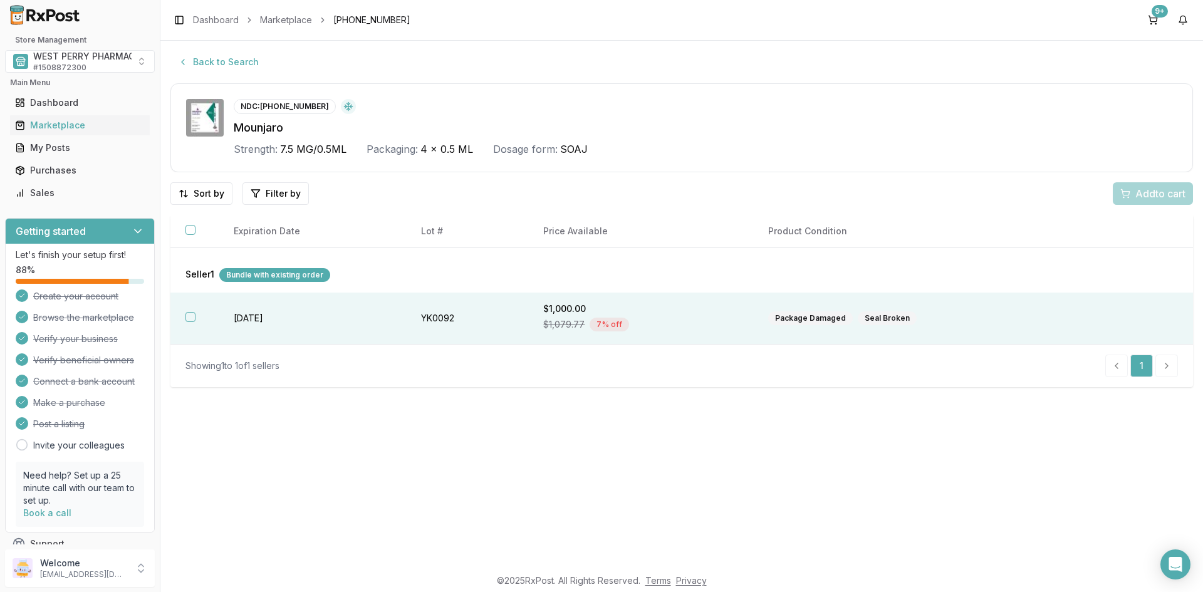
click at [186, 307] on th at bounding box center [194, 319] width 48 height 52
click at [1145, 195] on span "Add 1 to cart" at bounding box center [1158, 193] width 54 height 15
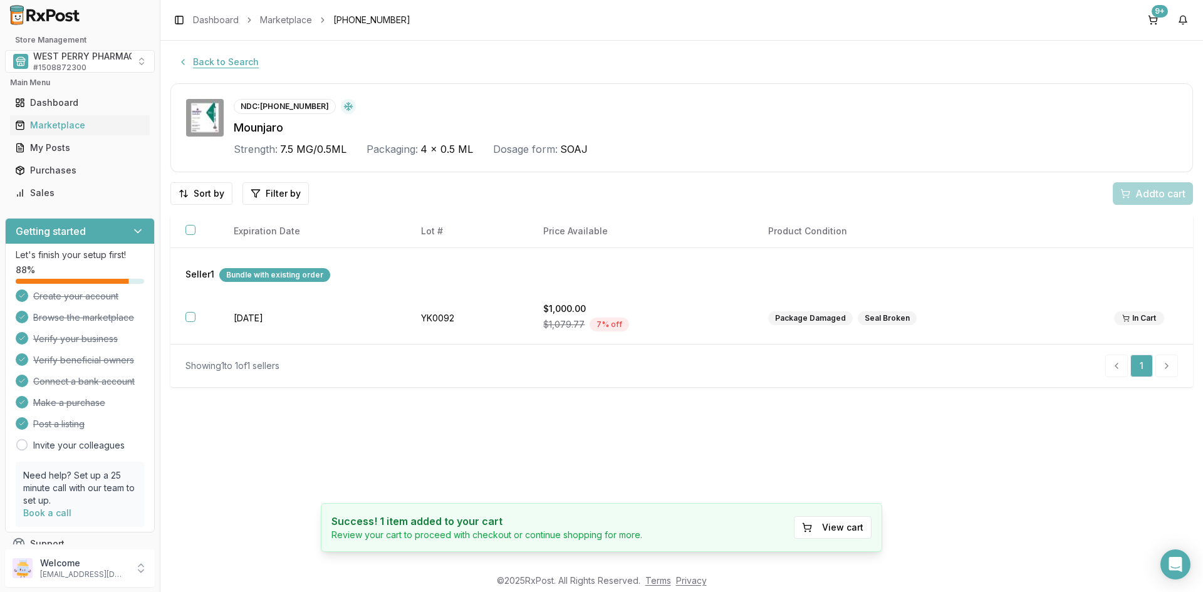
click at [221, 61] on button "Back to Search" at bounding box center [218, 62] width 96 height 23
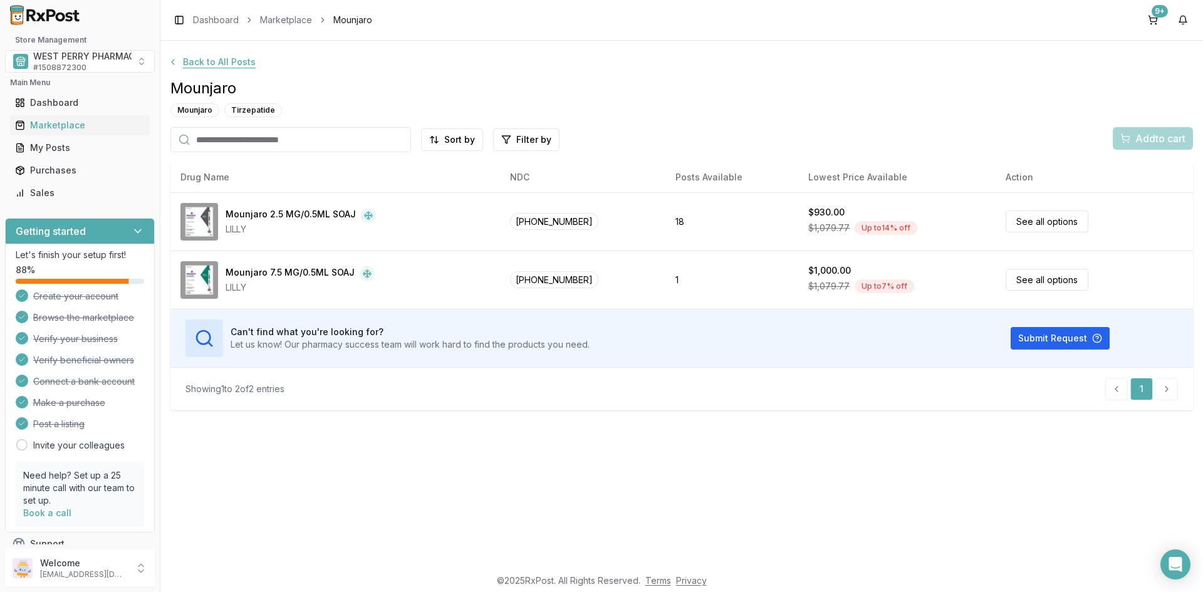
click at [232, 64] on button "Back to All Posts" at bounding box center [211, 62] width 103 height 23
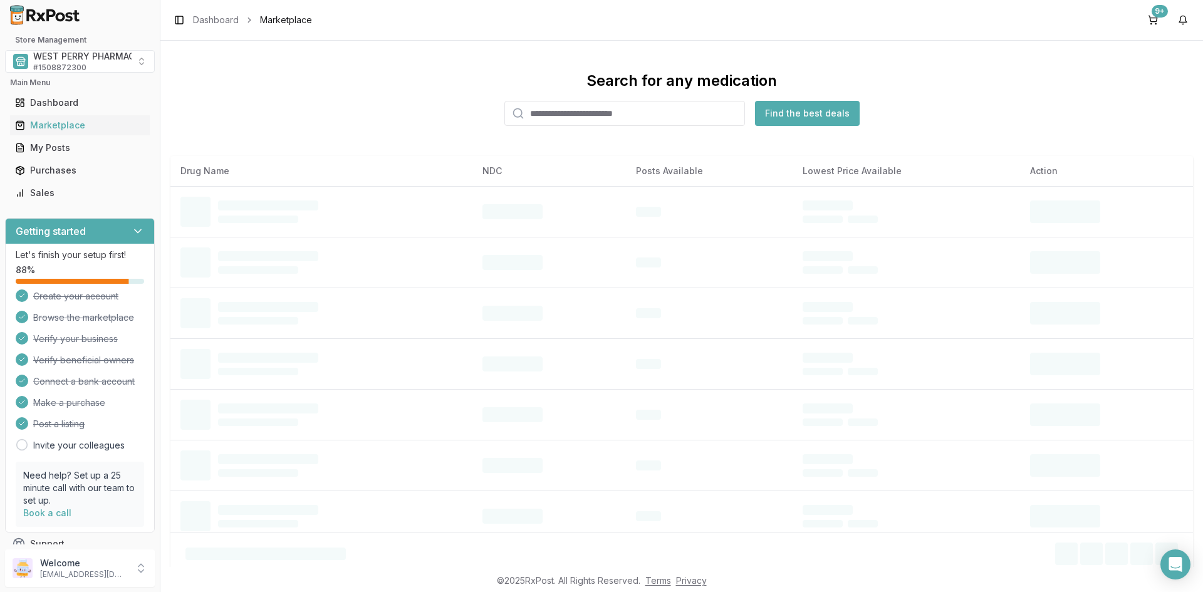
click at [569, 115] on input "search" at bounding box center [624, 113] width 241 height 25
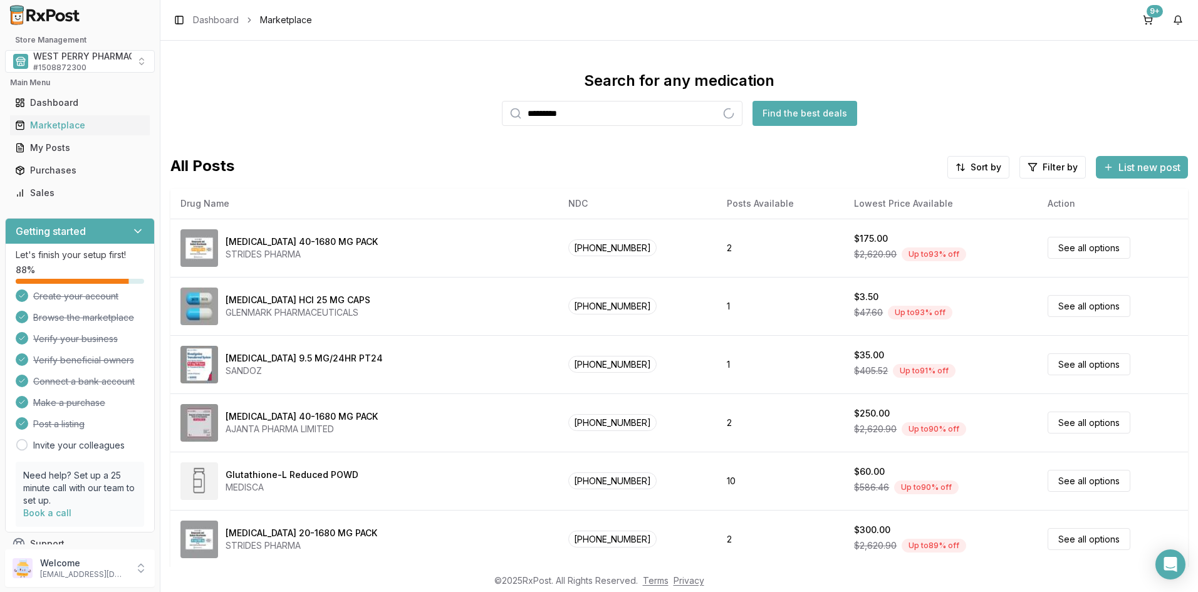
type input "*********"
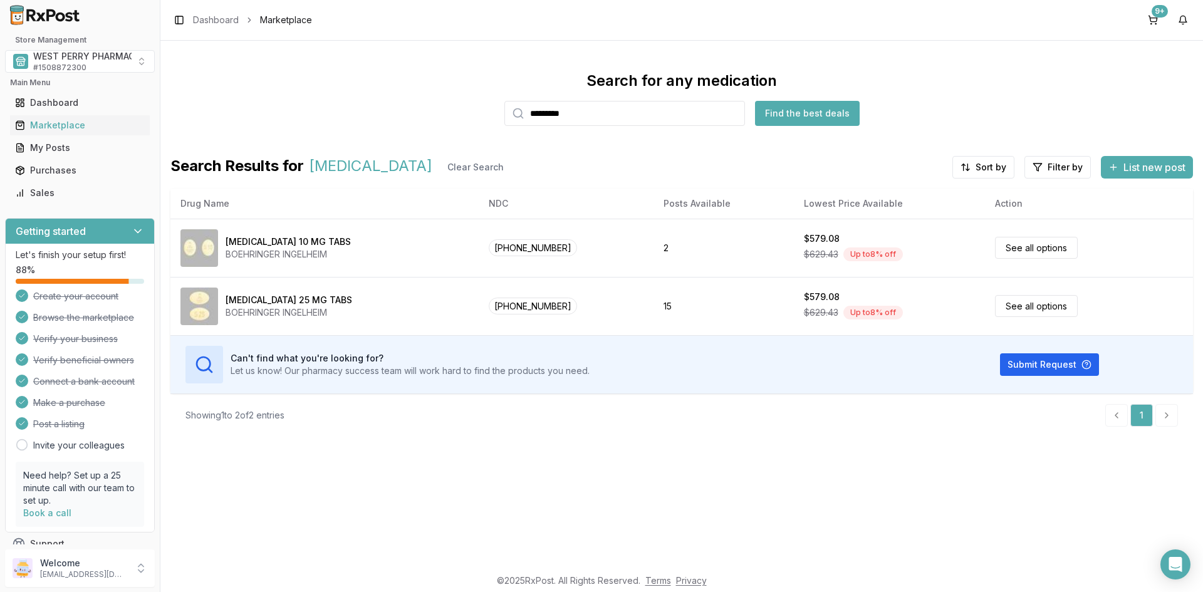
click at [400, 552] on div "Search for any medication ********* Find the best deals Search Results for [MED…" at bounding box center [681, 304] width 1042 height 526
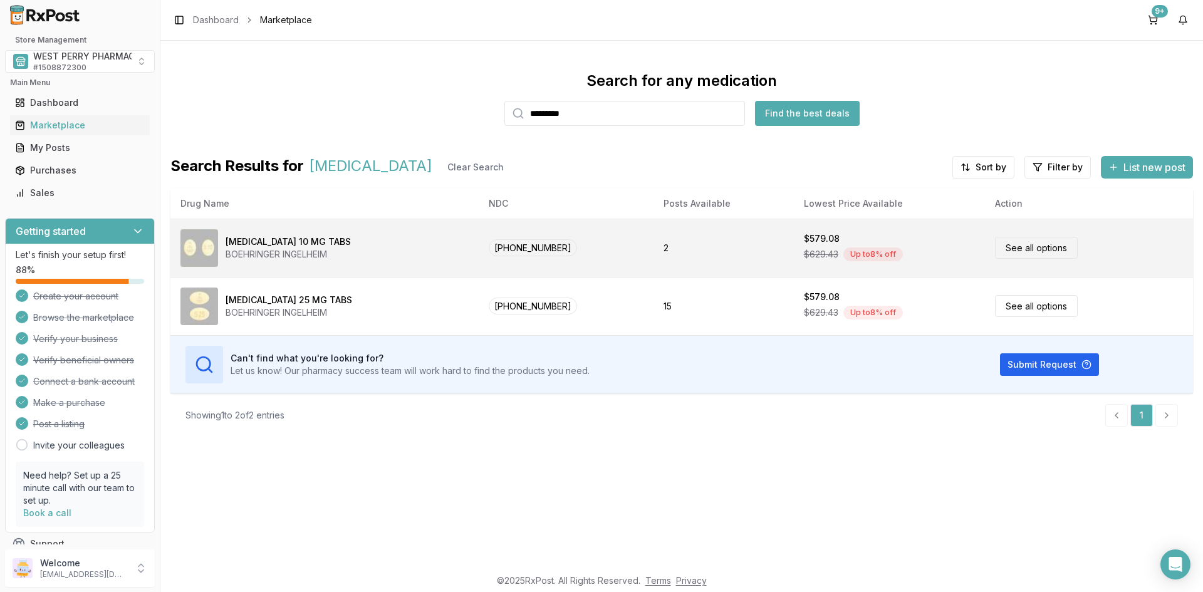
click at [293, 239] on div "[MEDICAL_DATA] 10 MG TABS" at bounding box center [288, 242] width 125 height 13
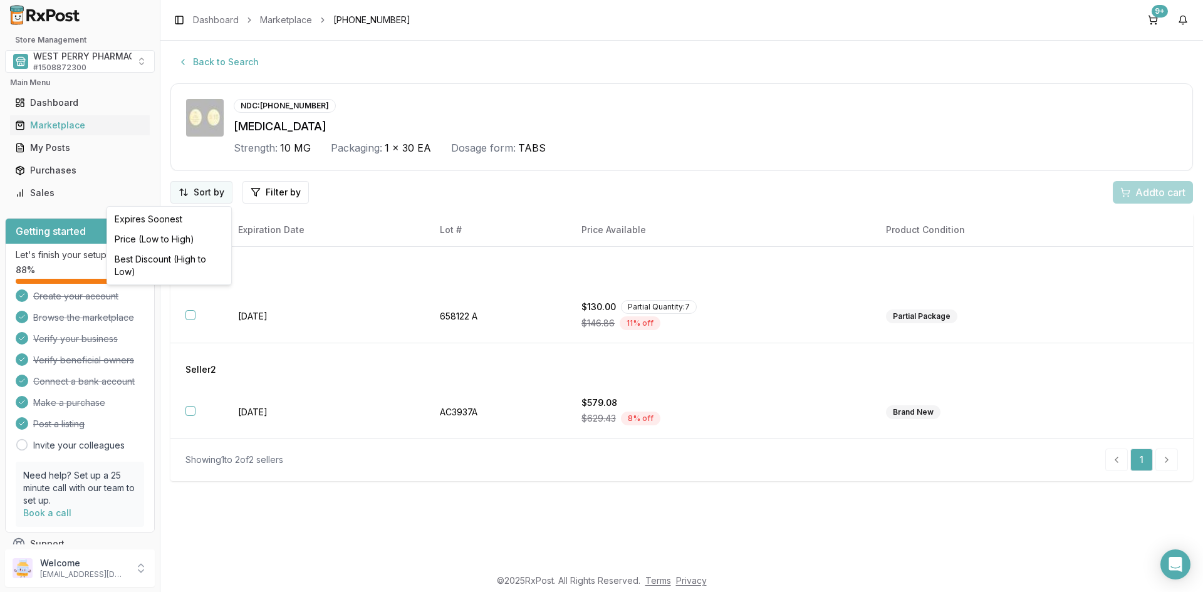
click at [207, 193] on html "Store Management WEST PERRY PHARMACY INC # 1508872300 Main Menu Dashboard Marke…" at bounding box center [601, 296] width 1203 height 592
click at [161, 262] on div "Best Discount (High to Low)" at bounding box center [169, 265] width 119 height 33
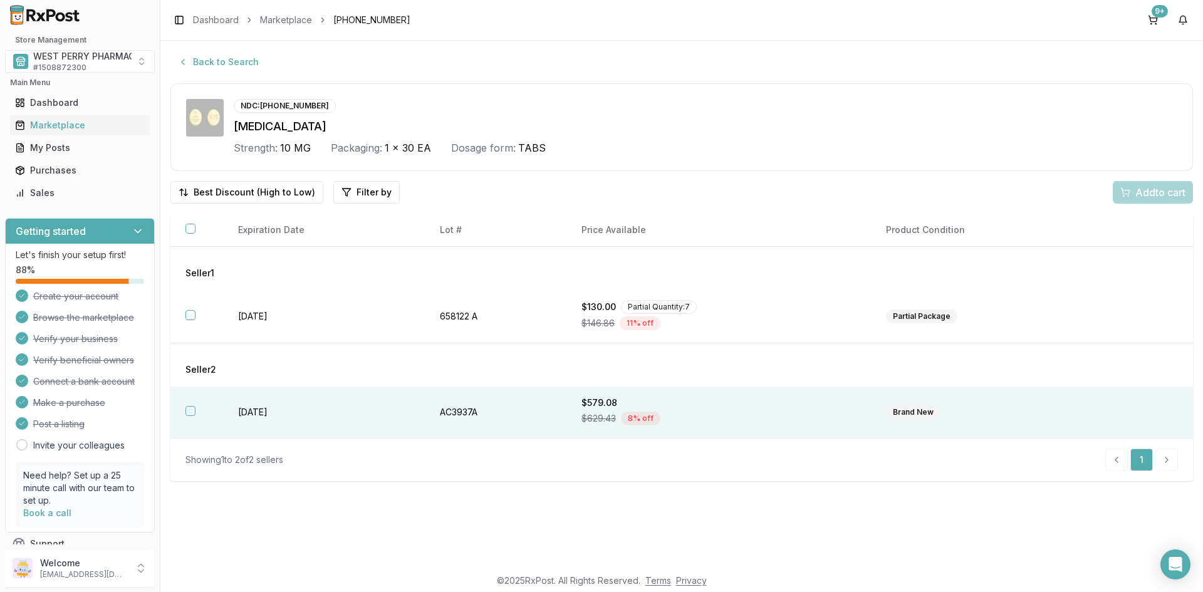
click at [187, 412] on button "button" at bounding box center [190, 411] width 10 height 10
click at [1132, 190] on span "Add 1 to cart" at bounding box center [1158, 192] width 54 height 15
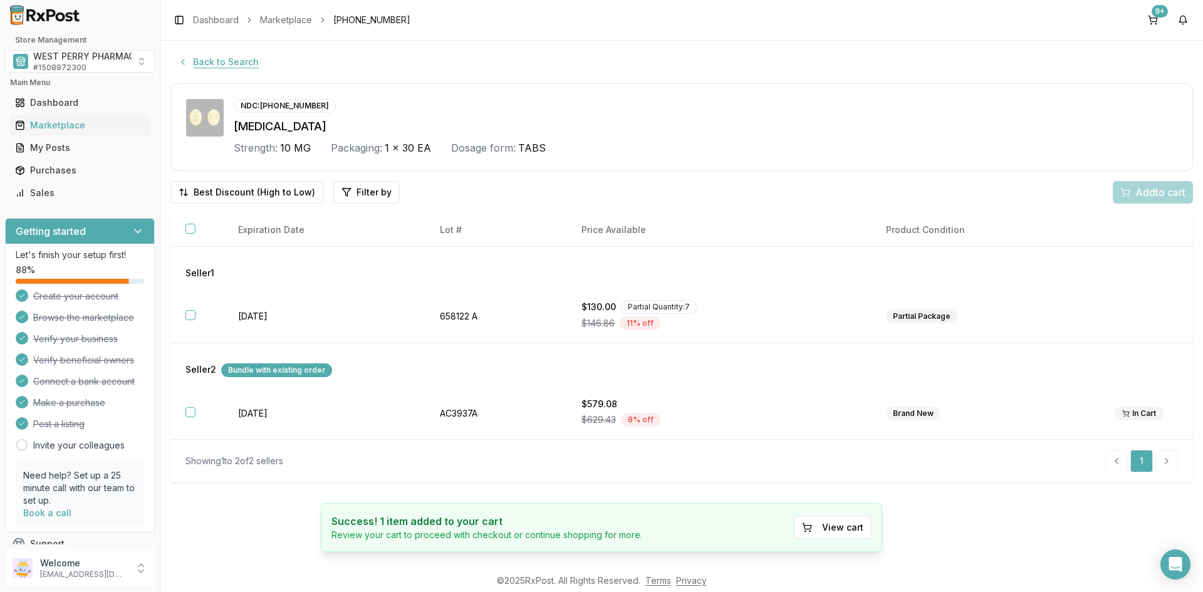
click at [225, 66] on button "Back to Search" at bounding box center [218, 62] width 96 height 23
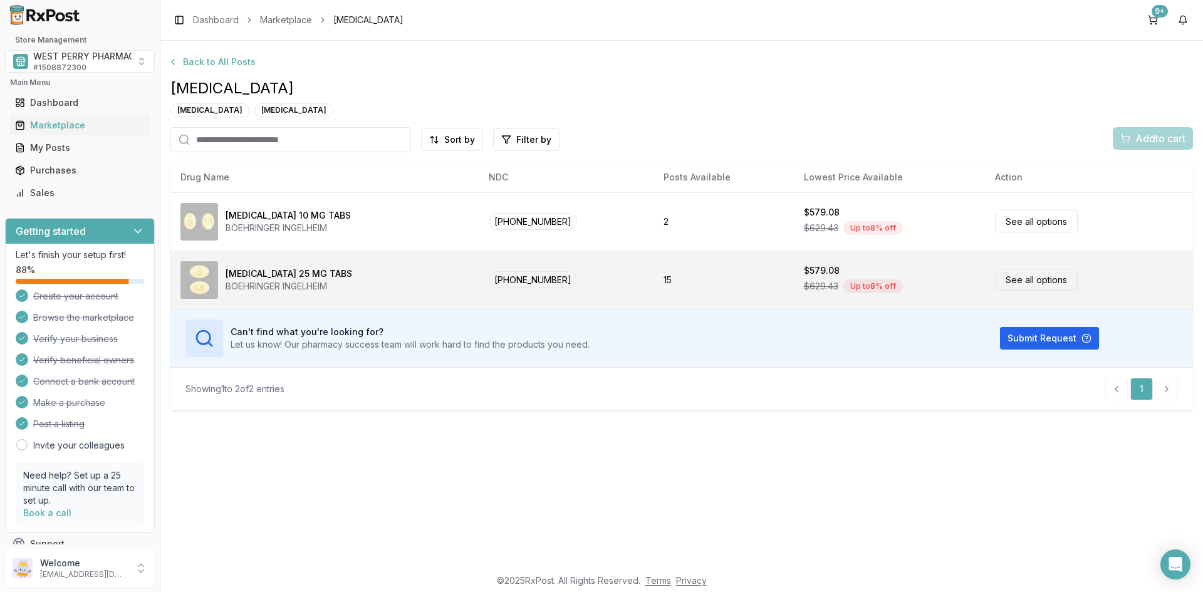
click at [258, 272] on div "[MEDICAL_DATA] 25 MG TABS" at bounding box center [289, 273] width 127 height 13
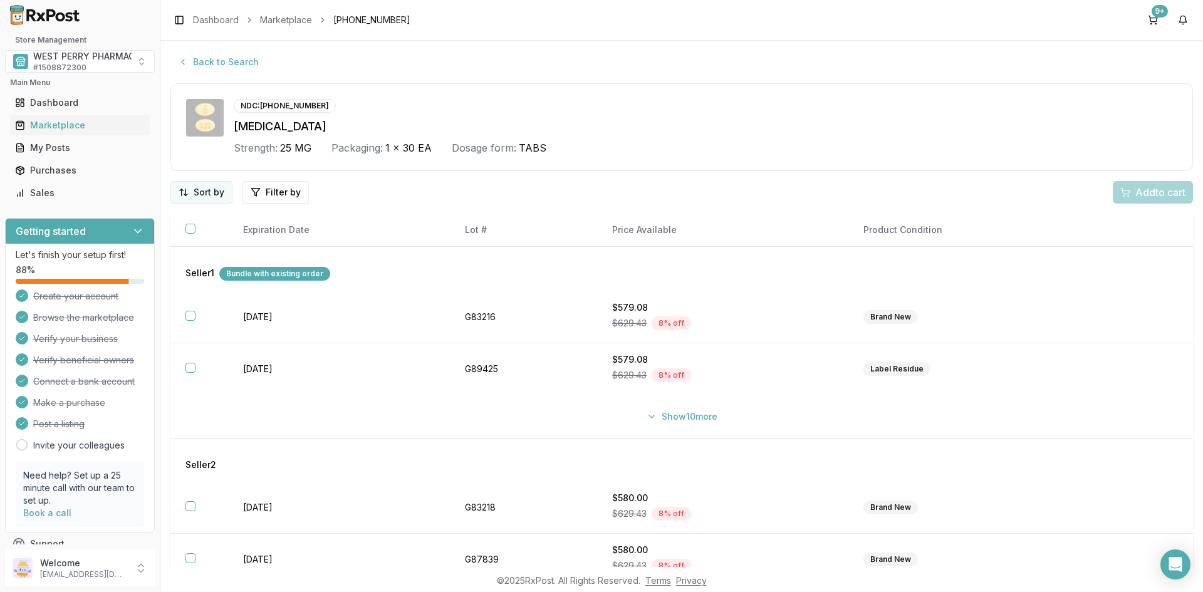
click at [200, 194] on html "Store Management WEST PERRY PHARMACY INC # 1508872300 Main Menu Dashboard Marke…" at bounding box center [601, 296] width 1203 height 592
click at [181, 262] on div "Best Discount (High to Low)" at bounding box center [169, 265] width 119 height 33
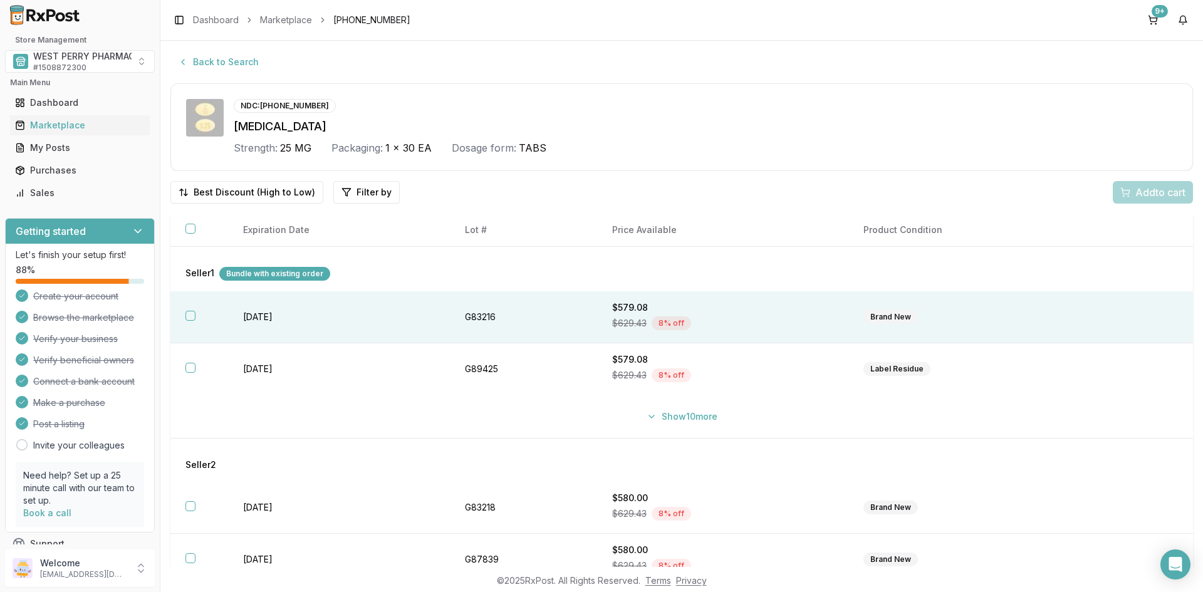
click at [186, 314] on button "button" at bounding box center [190, 316] width 10 height 10
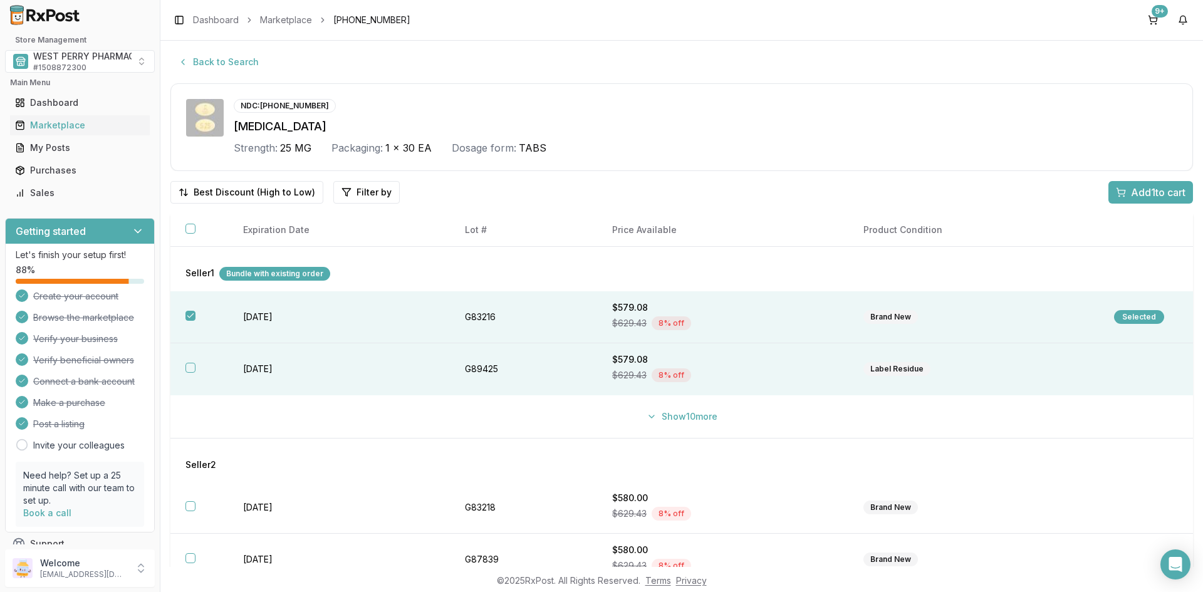
click at [191, 366] on button "button" at bounding box center [190, 368] width 10 height 10
click at [685, 415] on button "Show 10 more" at bounding box center [682, 416] width 86 height 23
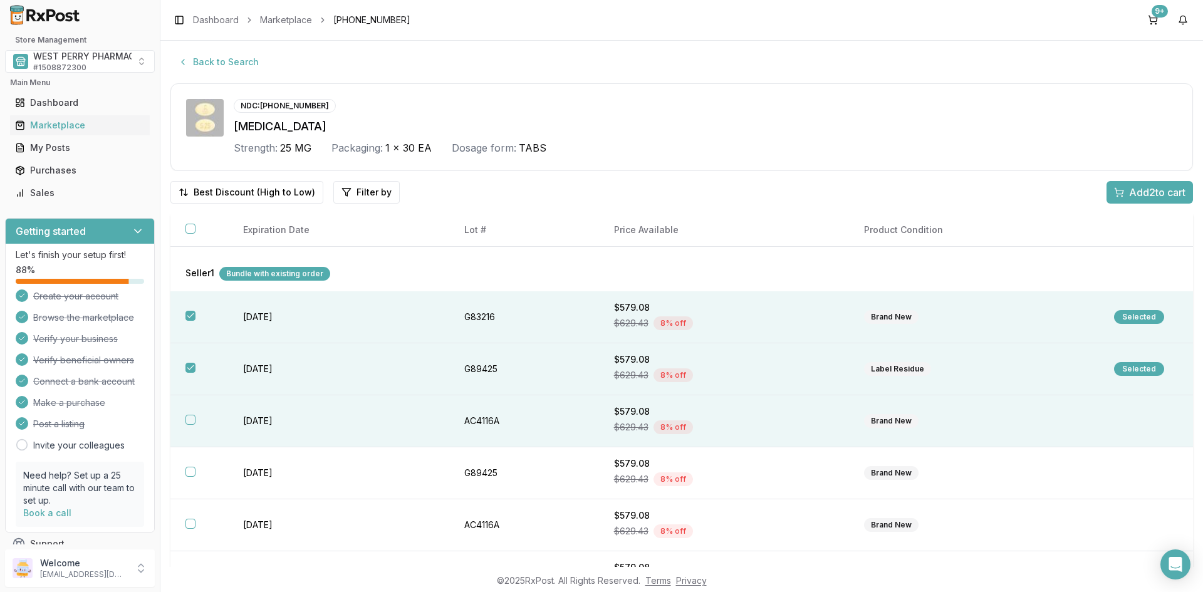
click at [290, 422] on td "[DATE]" at bounding box center [338, 421] width 221 height 52
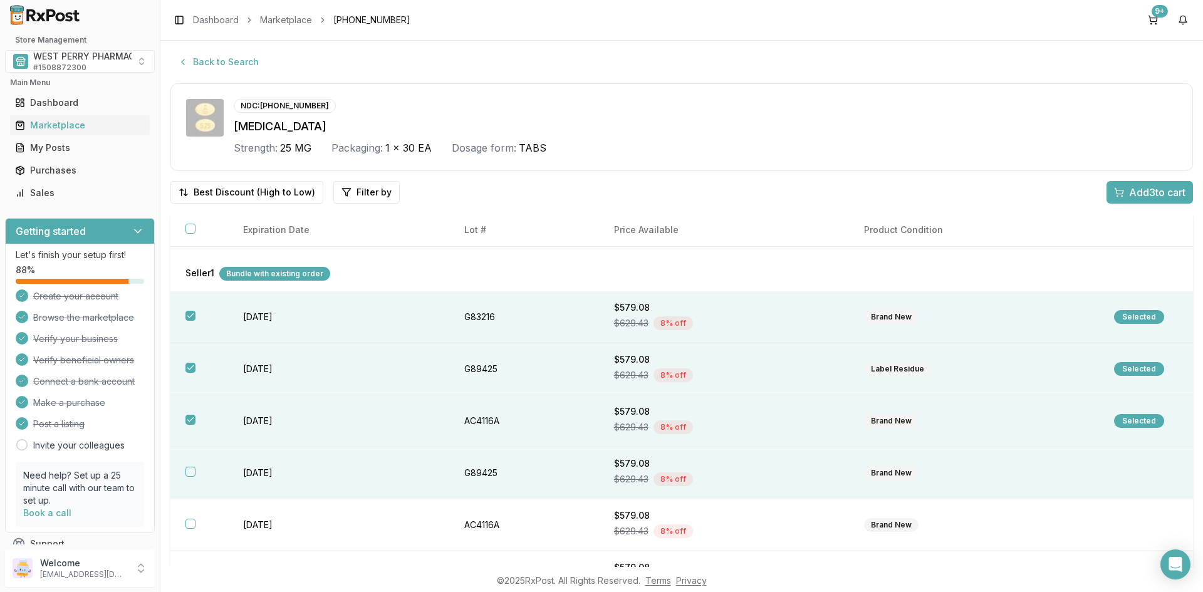
click at [272, 476] on td "[DATE]" at bounding box center [338, 473] width 221 height 52
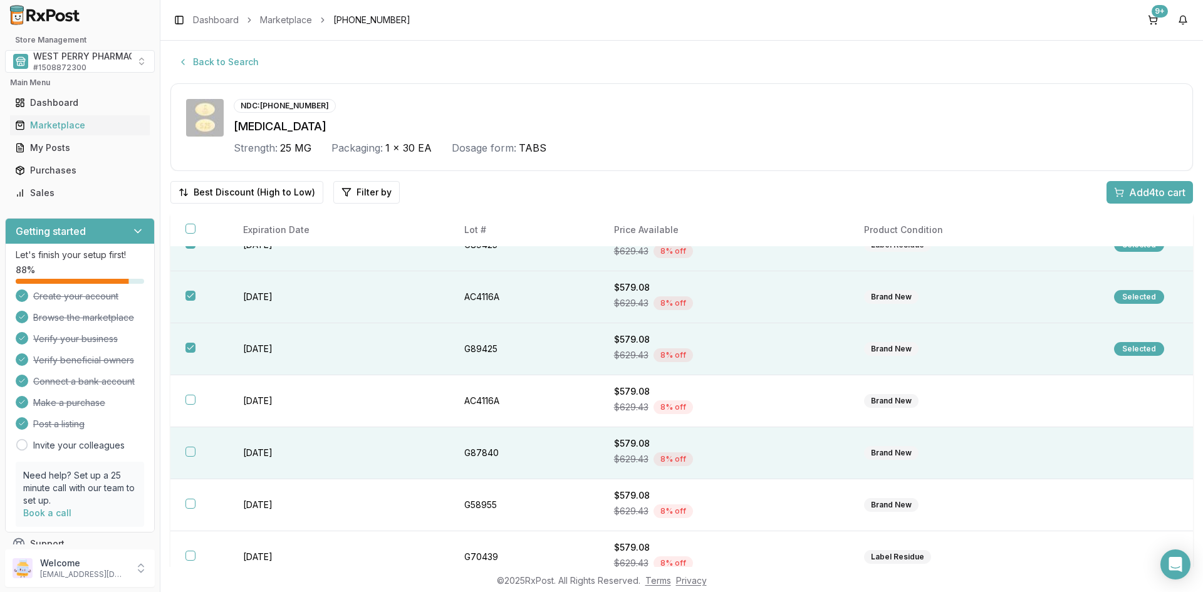
scroll to position [125, 0]
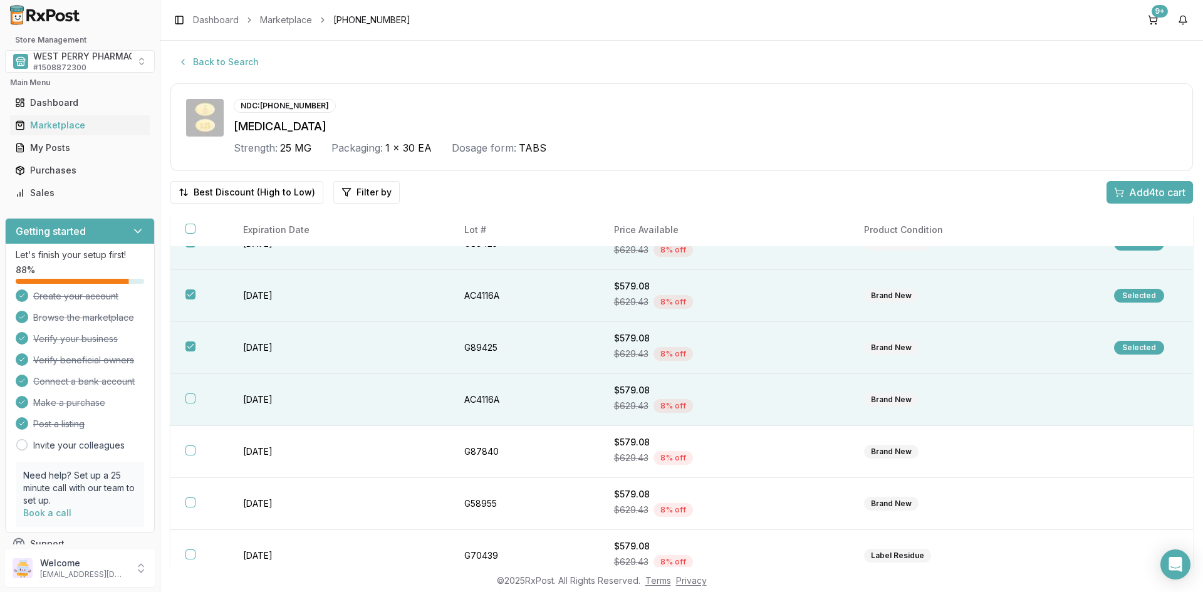
click at [275, 393] on td "[DATE]" at bounding box center [338, 400] width 221 height 52
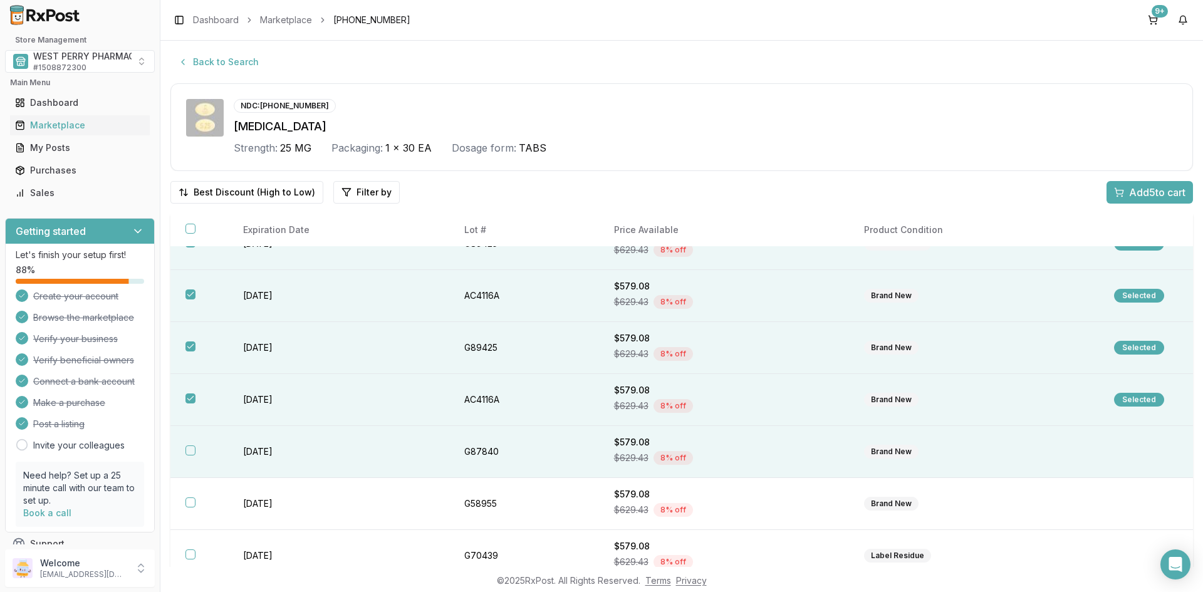
click at [271, 447] on td "[DATE]" at bounding box center [338, 452] width 221 height 52
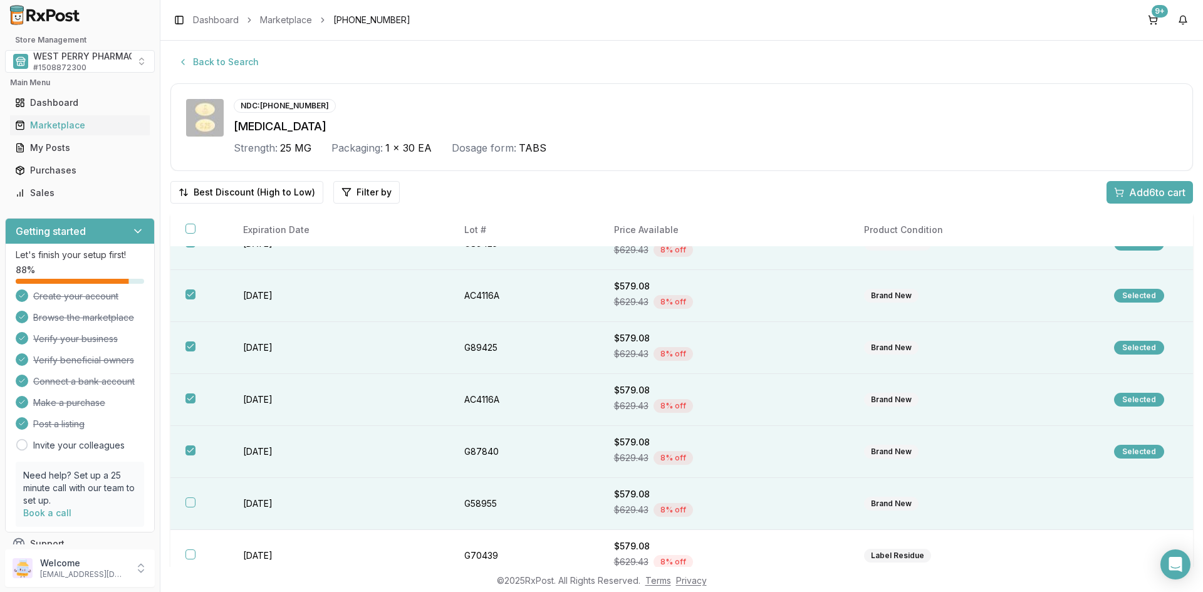
click at [268, 501] on td "[DATE]" at bounding box center [338, 504] width 221 height 52
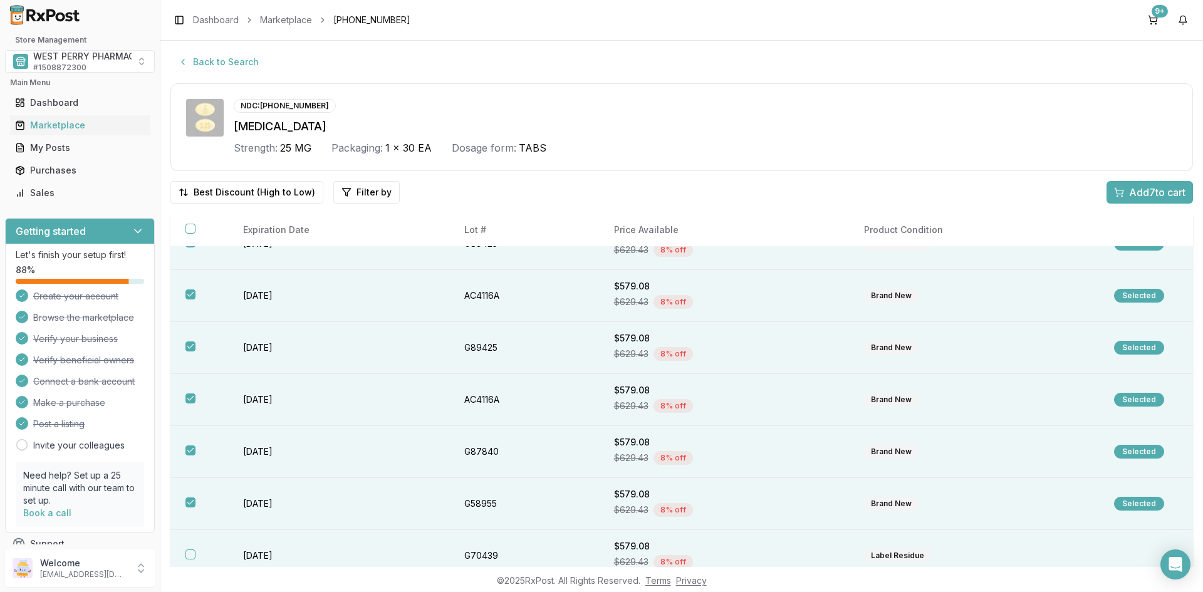
click at [269, 552] on td "[DATE]" at bounding box center [338, 556] width 221 height 52
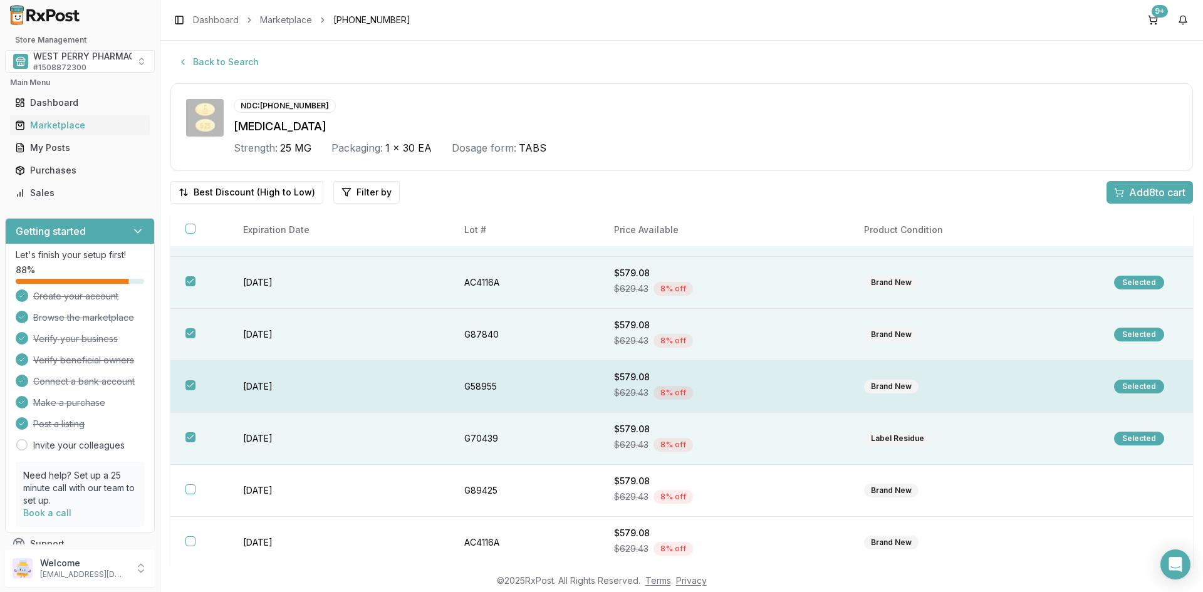
scroll to position [251, 0]
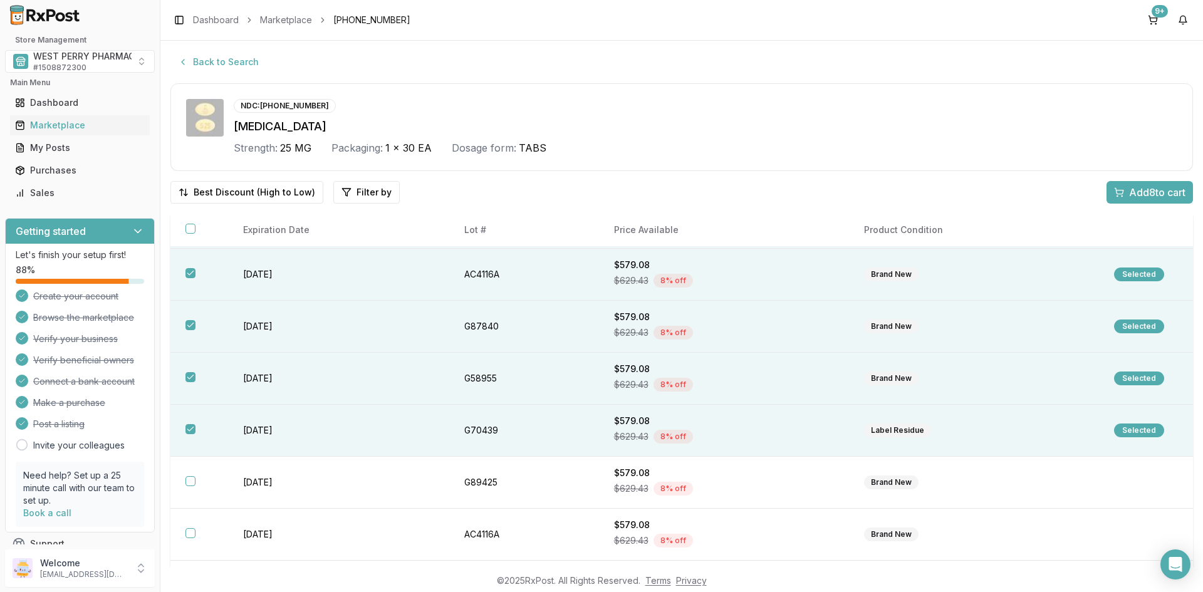
click at [1129, 193] on span "Add 8 to cart" at bounding box center [1157, 192] width 56 height 15
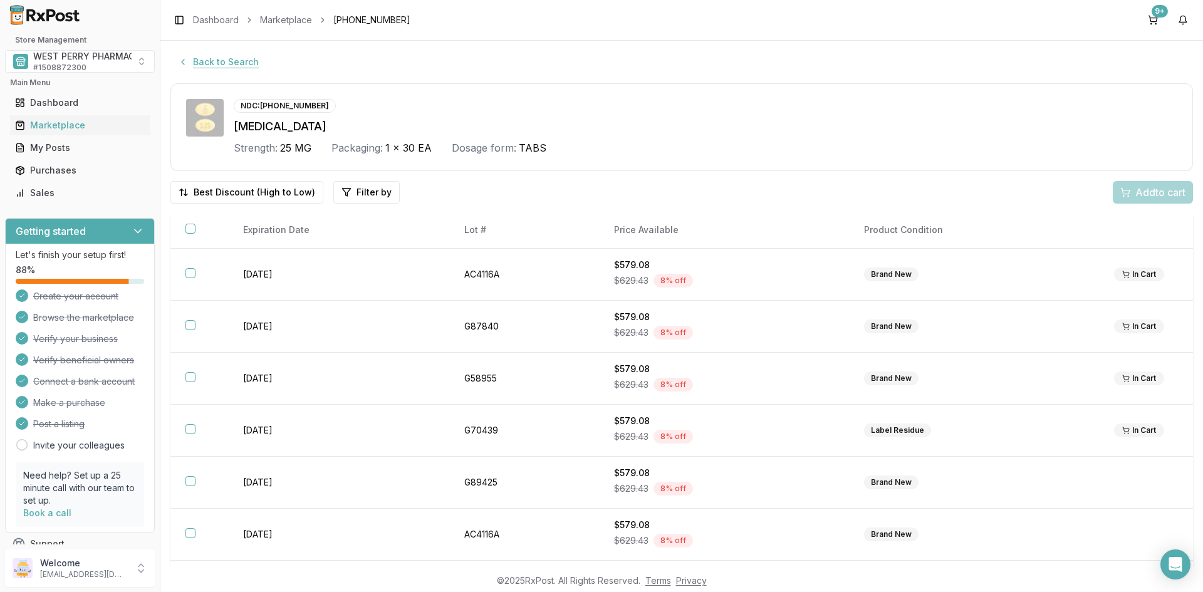
click at [212, 65] on button "Back to Search" at bounding box center [218, 62] width 96 height 23
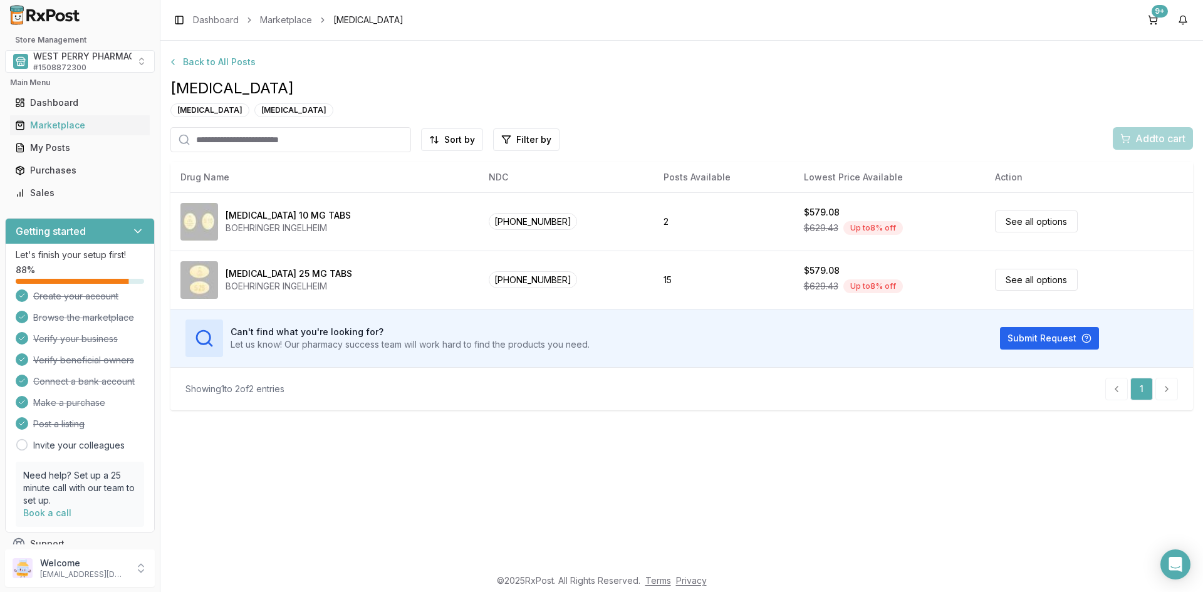
click at [291, 148] on input "search" at bounding box center [290, 139] width 241 height 25
type input "*******"
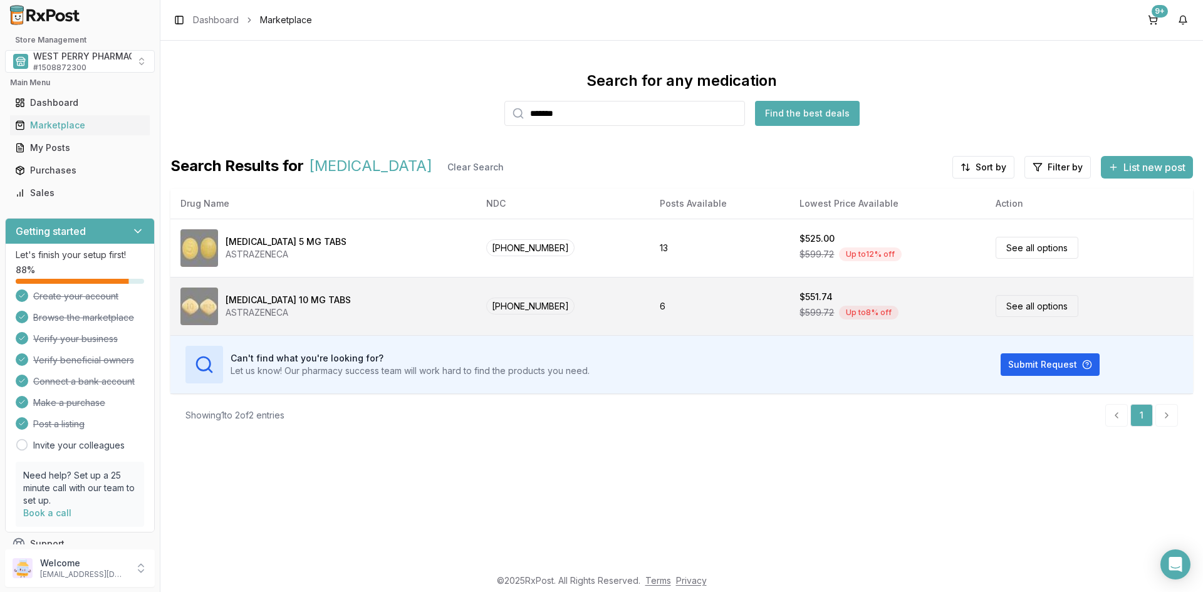
click at [268, 298] on div "[MEDICAL_DATA] 10 MG TABS" at bounding box center [288, 300] width 125 height 13
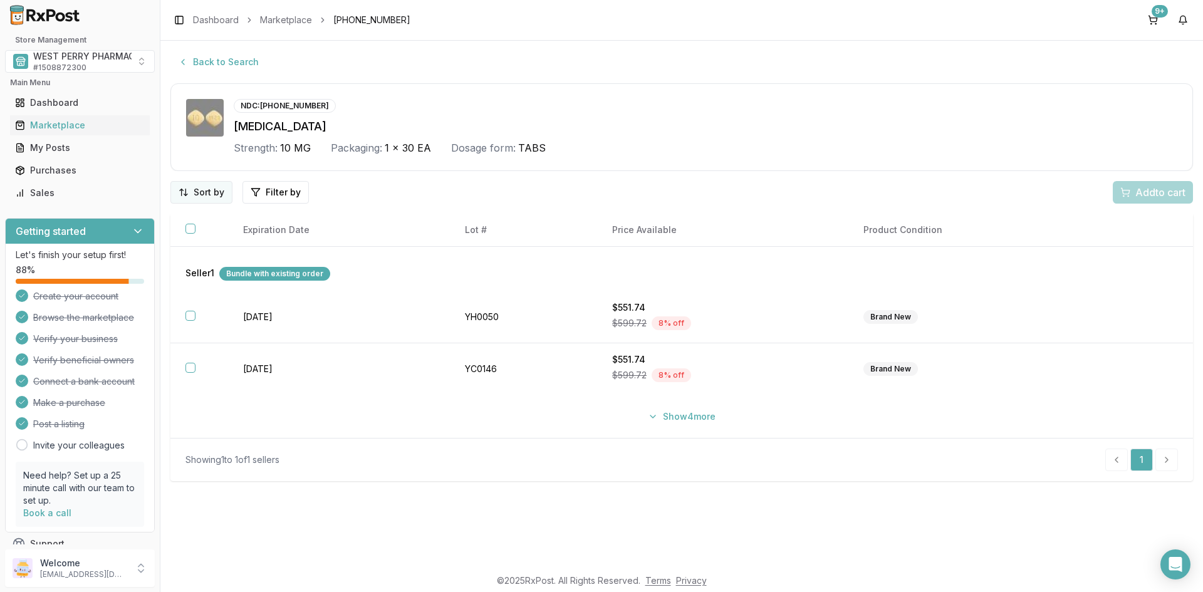
click at [201, 190] on html "Store Management WEST PERRY PHARMACY INC # 1508872300 Main Menu Dashboard Marke…" at bounding box center [601, 296] width 1203 height 592
click at [174, 257] on div "Best Discount (High to Low)" at bounding box center [169, 265] width 119 height 33
click at [677, 418] on button "Show 4 more" at bounding box center [681, 416] width 83 height 23
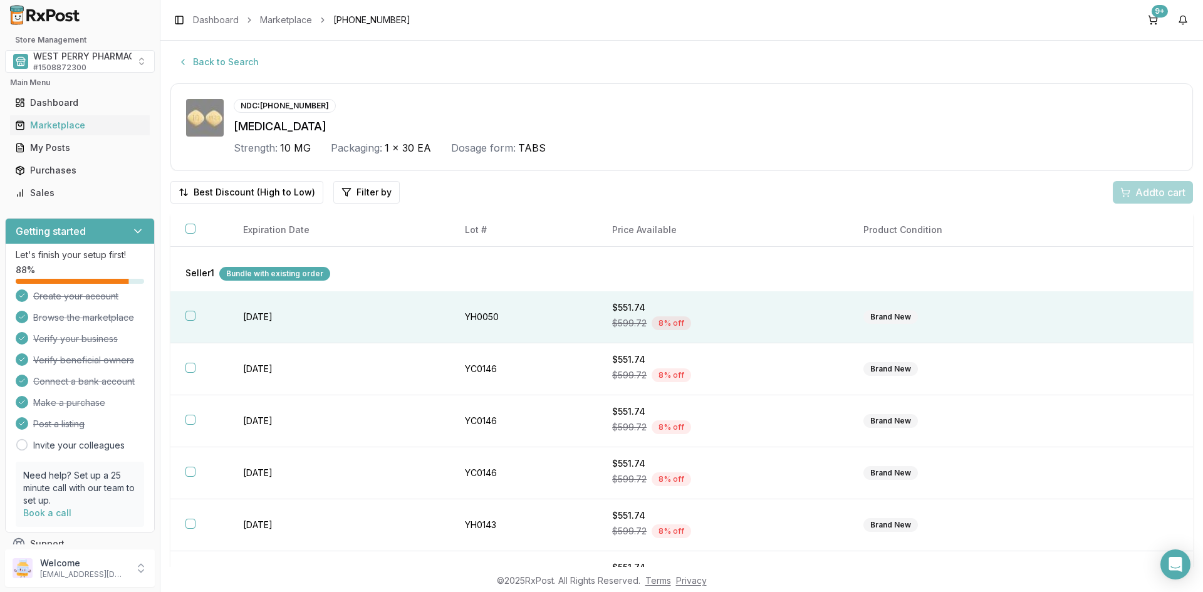
click at [281, 316] on td "[DATE]" at bounding box center [339, 317] width 222 height 52
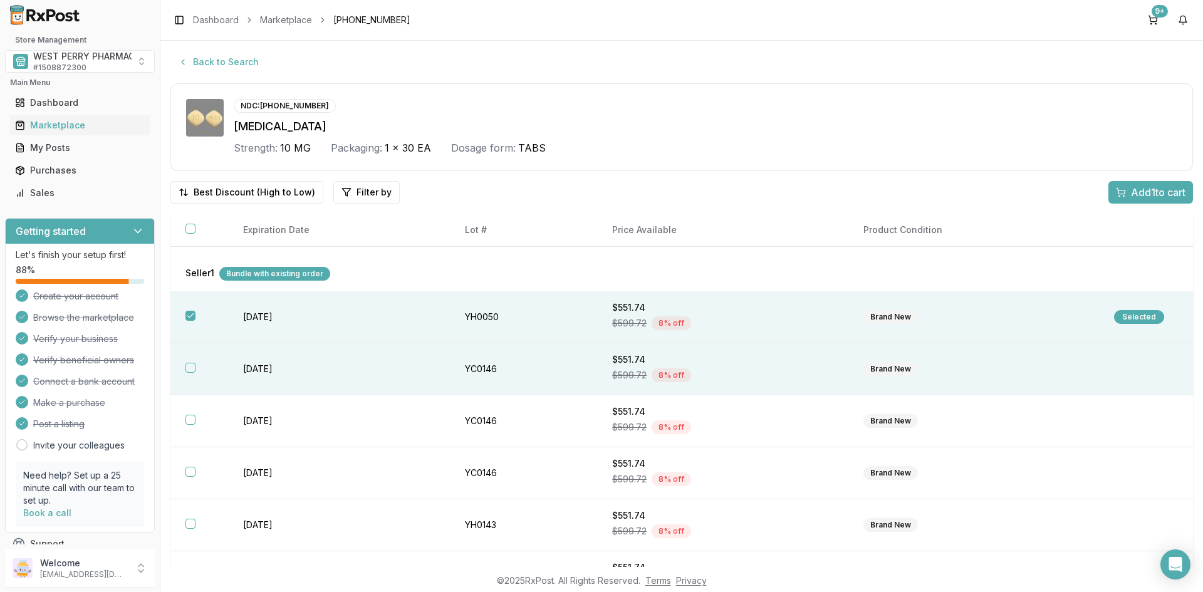
click at [267, 371] on td "[DATE]" at bounding box center [339, 369] width 222 height 52
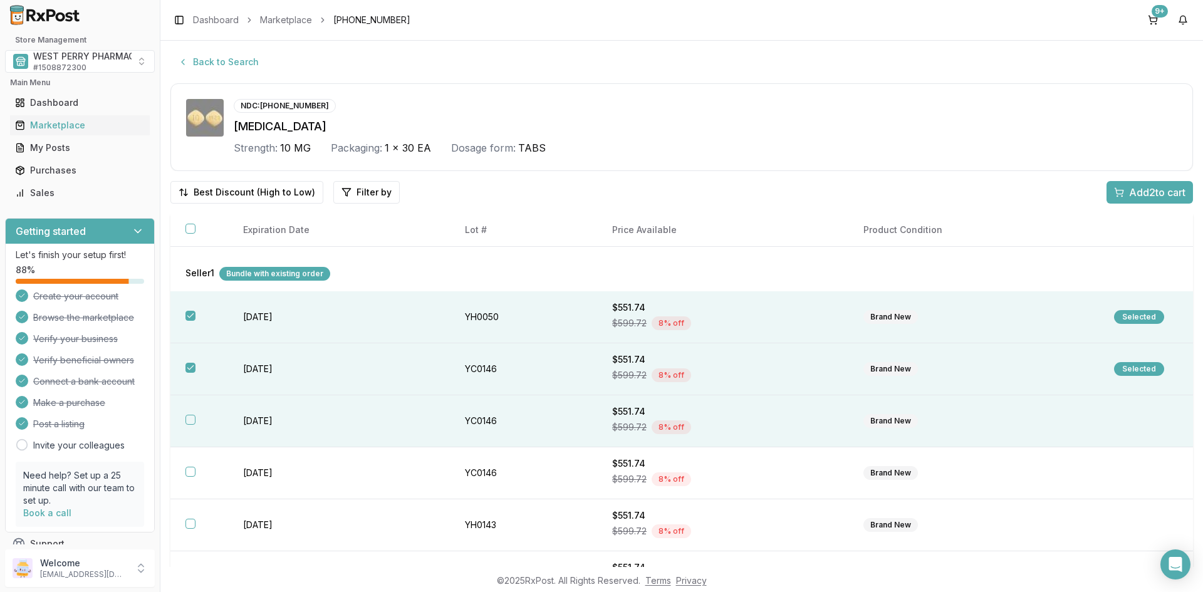
click at [272, 426] on td "[DATE]" at bounding box center [339, 421] width 222 height 52
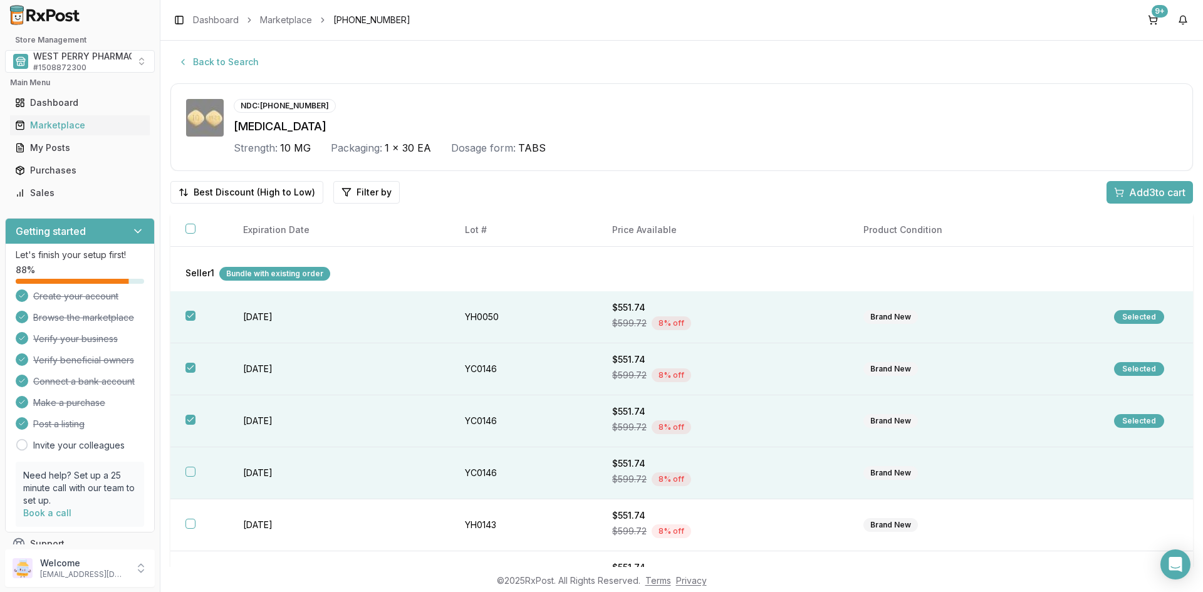
click at [272, 463] on td "[DATE]" at bounding box center [339, 473] width 222 height 52
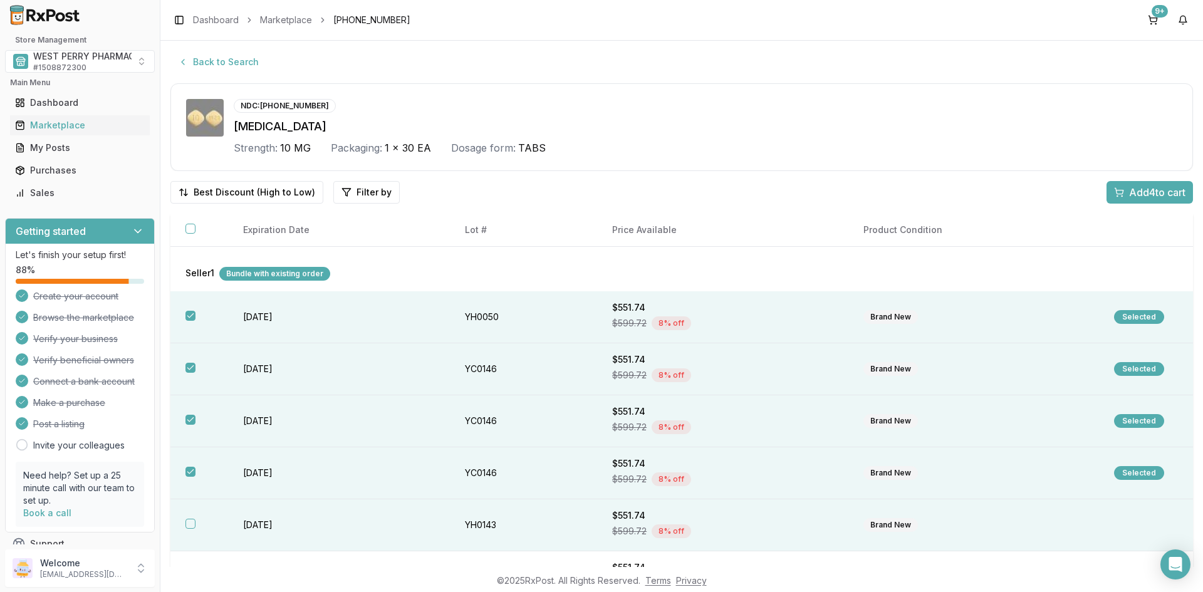
click at [272, 526] on td "[DATE]" at bounding box center [339, 525] width 222 height 52
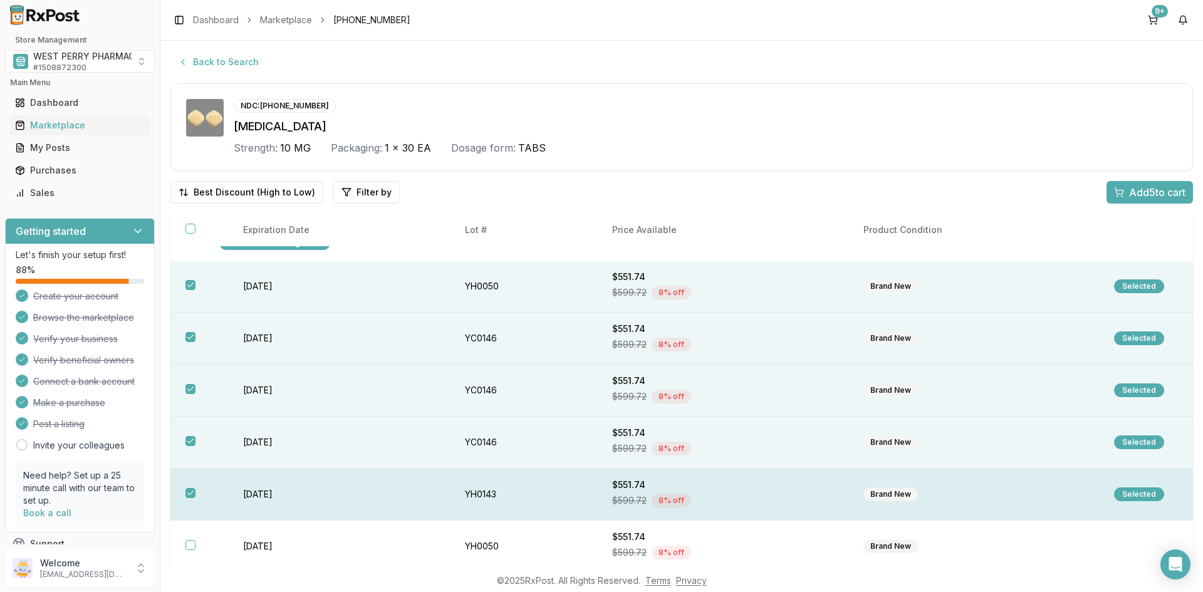
scroll to position [48, 0]
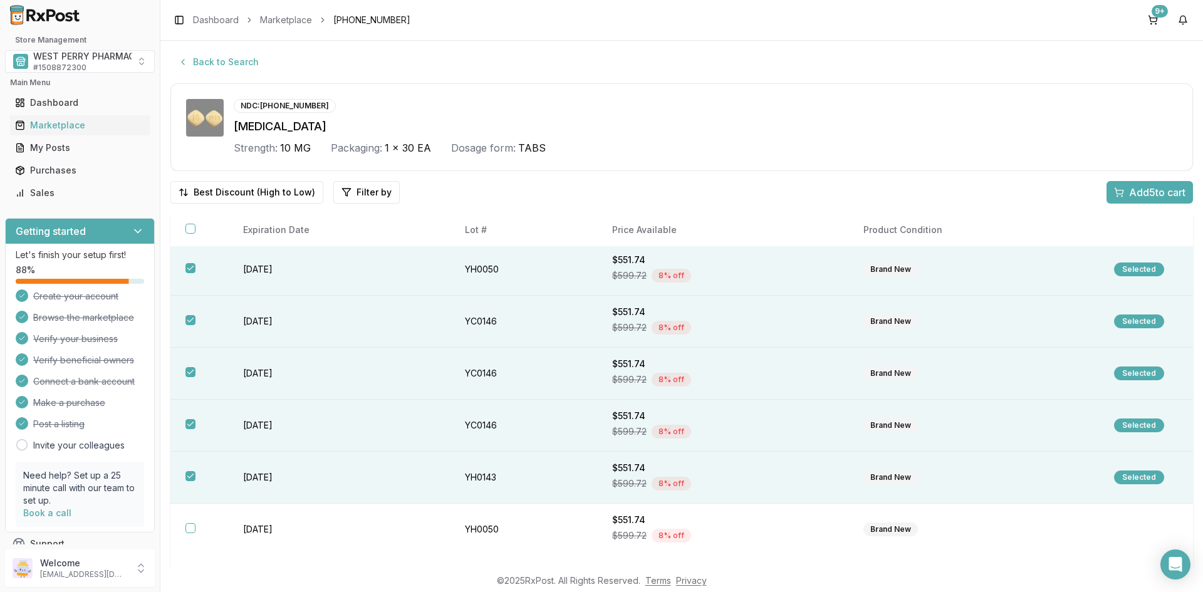
click at [1130, 192] on span "Add 5 to cart" at bounding box center [1157, 192] width 56 height 15
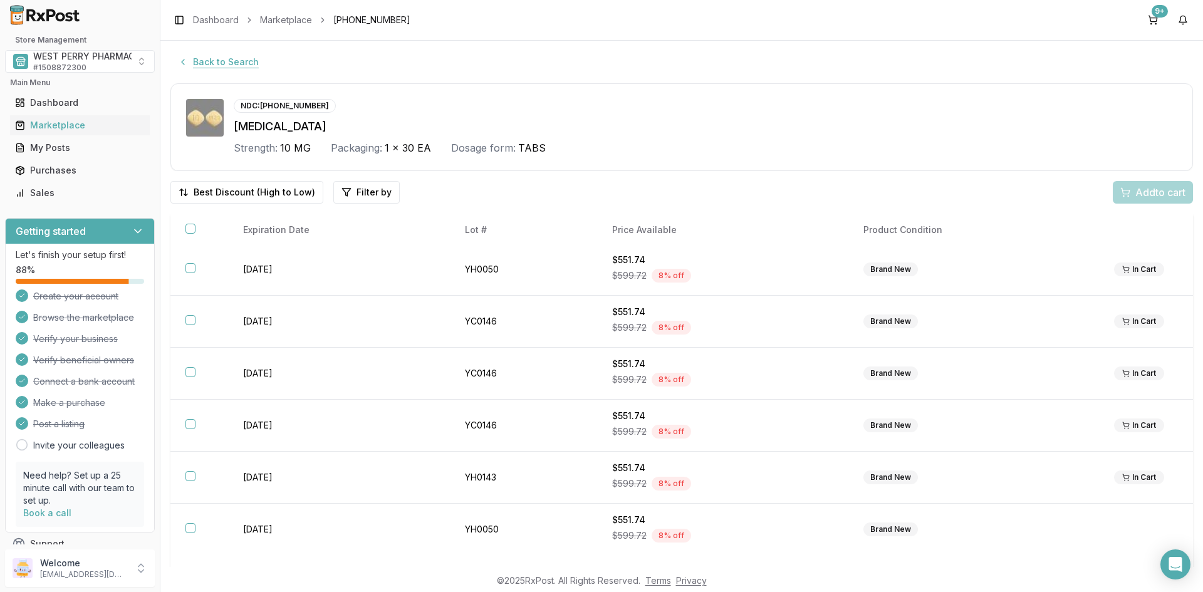
click at [214, 60] on button "Back to Search" at bounding box center [218, 62] width 96 height 23
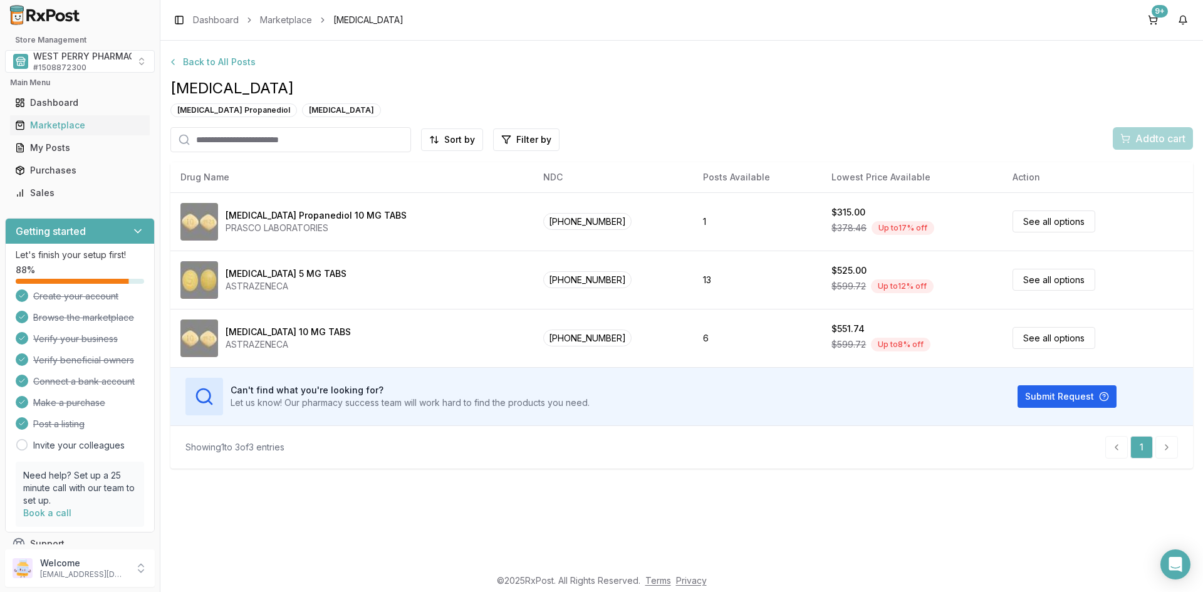
click at [264, 142] on input "search" at bounding box center [290, 139] width 241 height 25
type input "*****"
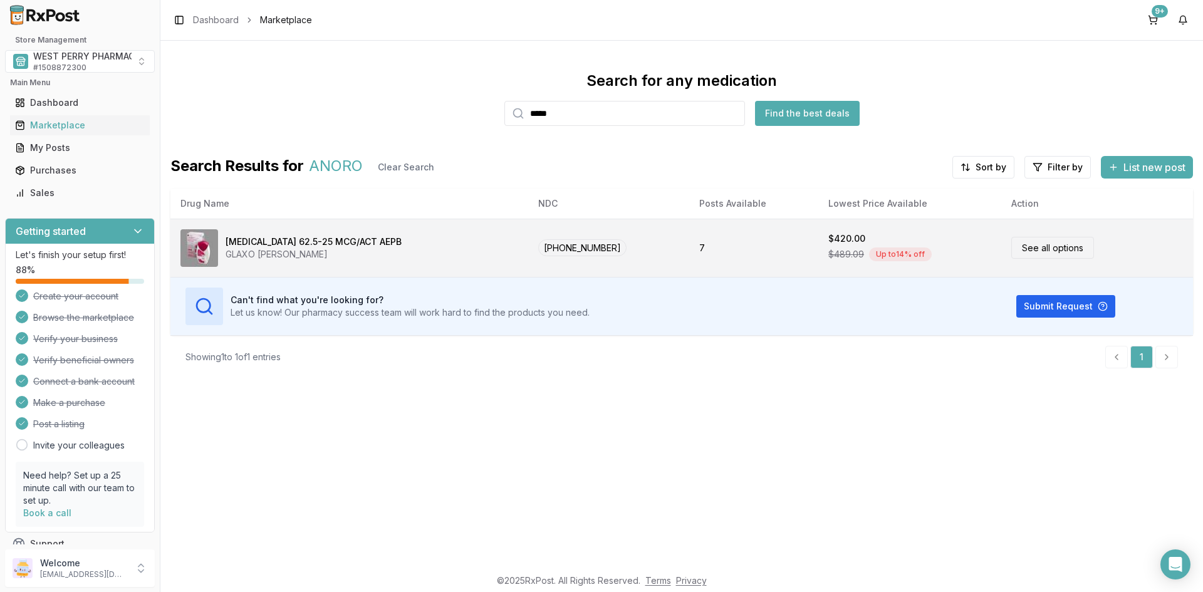
click at [348, 243] on div "[MEDICAL_DATA] 62.5-25 MCG/ACT AEPB" at bounding box center [314, 242] width 176 height 13
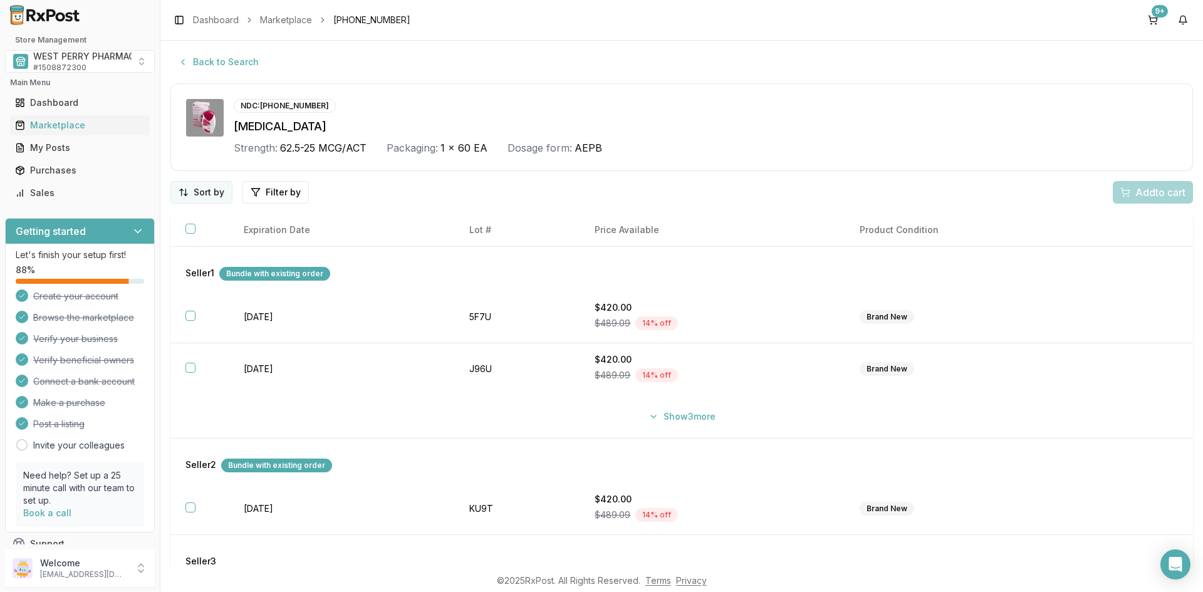
click at [212, 191] on html "Store Management WEST PERRY PHARMACY INC # 1508872300 Main Menu Dashboard Marke…" at bounding box center [601, 296] width 1203 height 592
click at [177, 264] on div "Best Discount (High to Low)" at bounding box center [169, 265] width 119 height 33
click at [675, 421] on button "Show 3 more" at bounding box center [682, 416] width 82 height 23
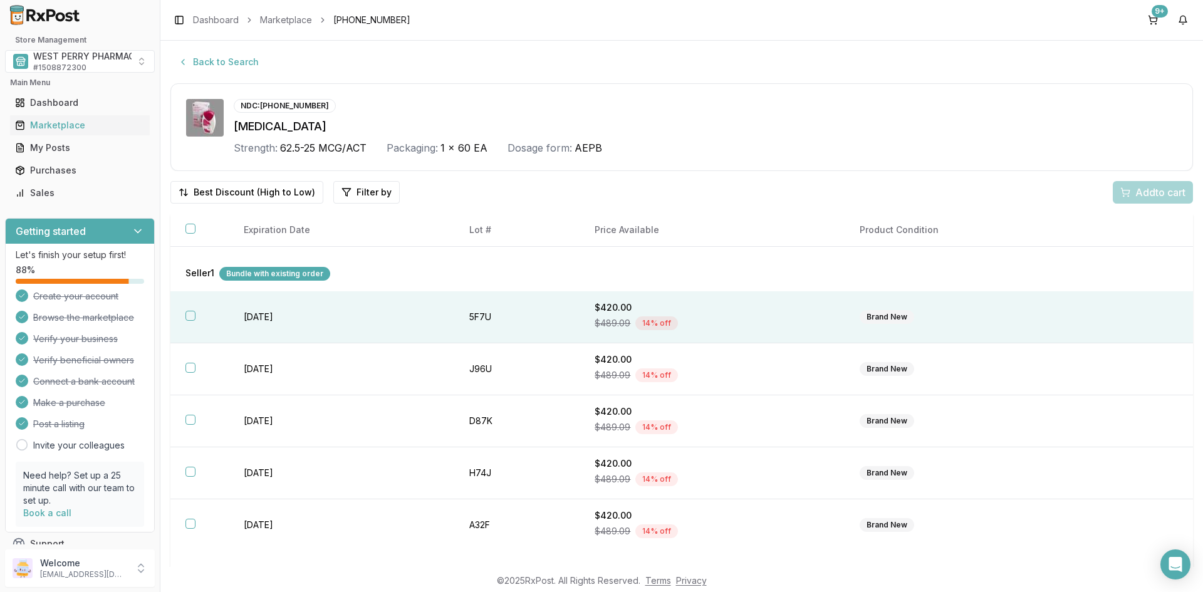
click at [251, 318] on td "[DATE]" at bounding box center [341, 317] width 225 height 52
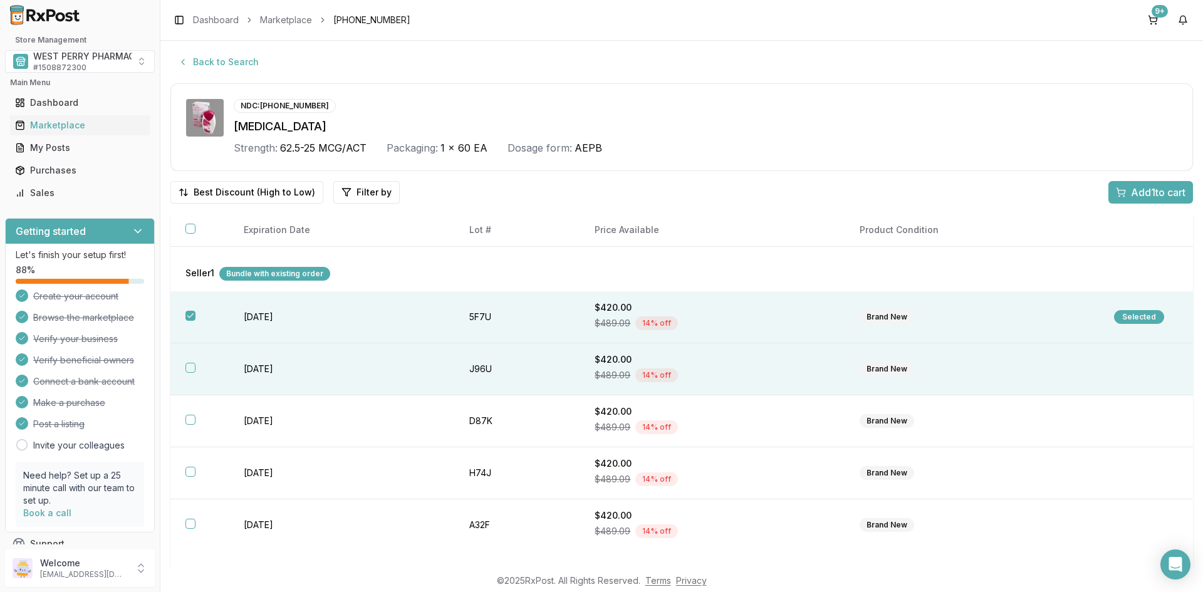
click at [262, 371] on td "[DATE]" at bounding box center [341, 369] width 225 height 52
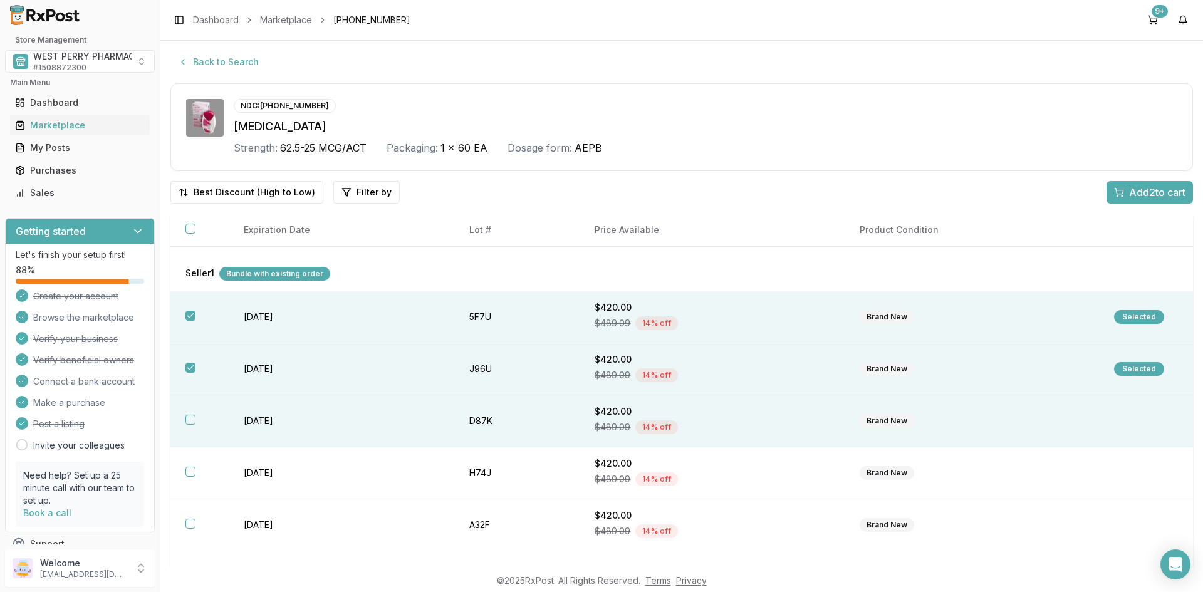
click at [255, 414] on td "[DATE]" at bounding box center [341, 421] width 225 height 52
click at [1145, 192] on span "Add 3 to cart" at bounding box center [1157, 192] width 56 height 15
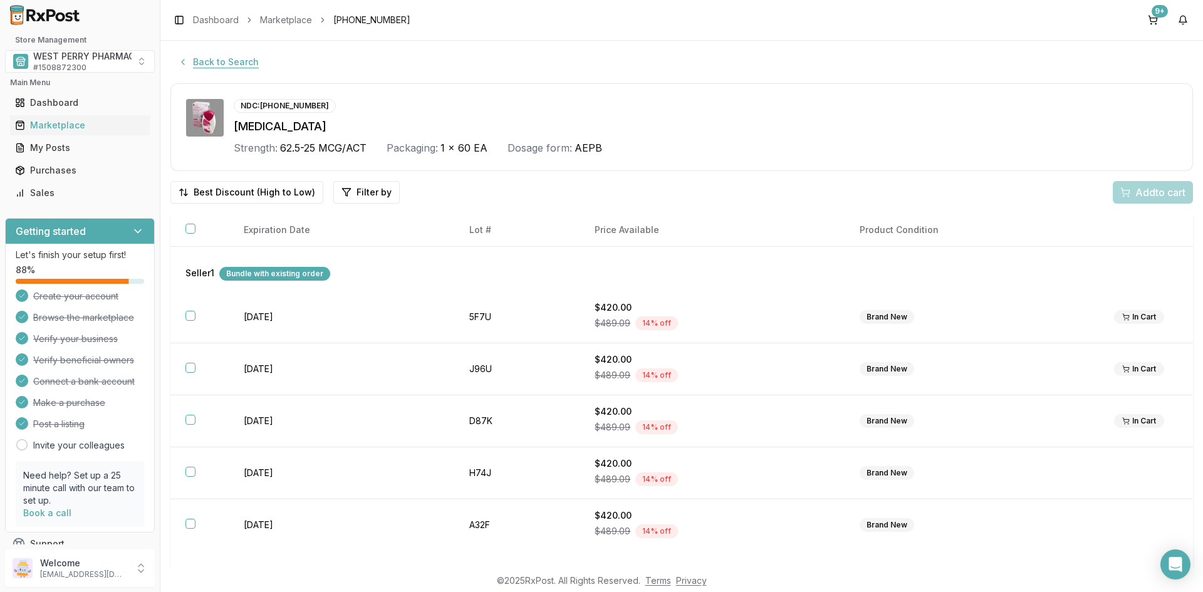
click at [233, 59] on button "Back to Search" at bounding box center [218, 62] width 96 height 23
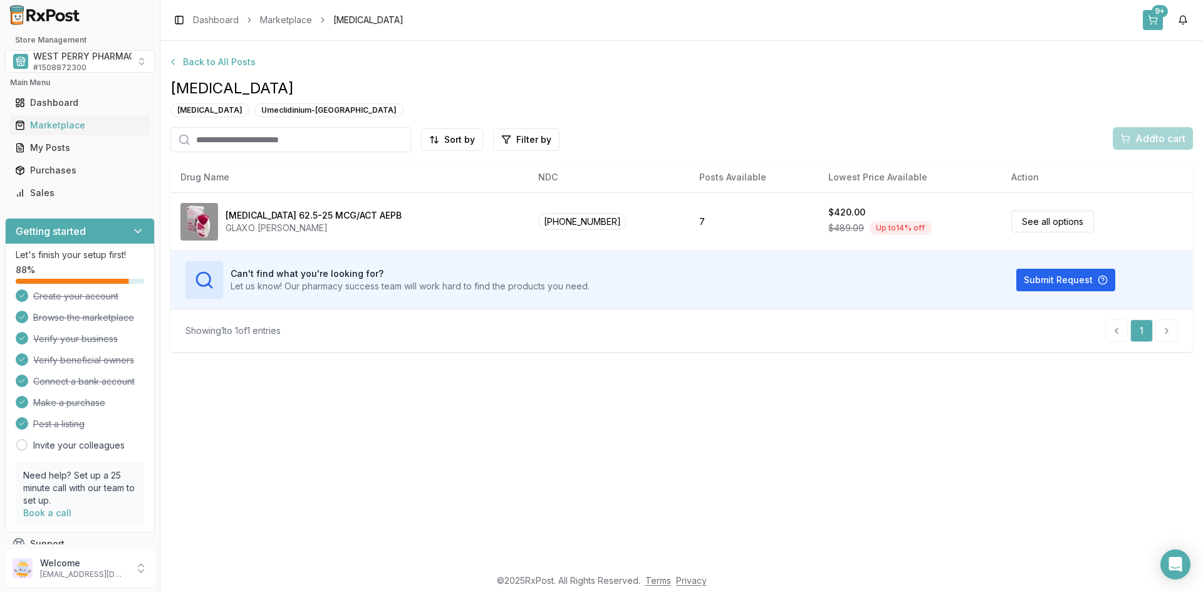
click at [1149, 20] on button "9+" at bounding box center [1153, 20] width 20 height 20
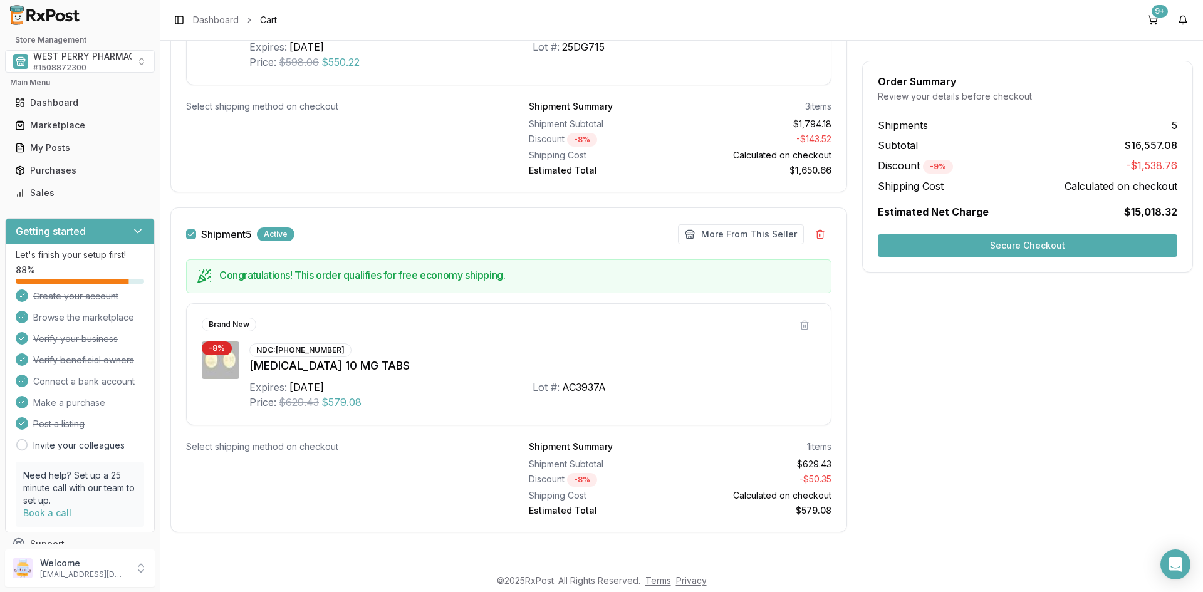
scroll to position [2700, 0]
click at [1016, 247] on button "Secure Checkout" at bounding box center [1027, 245] width 299 height 23
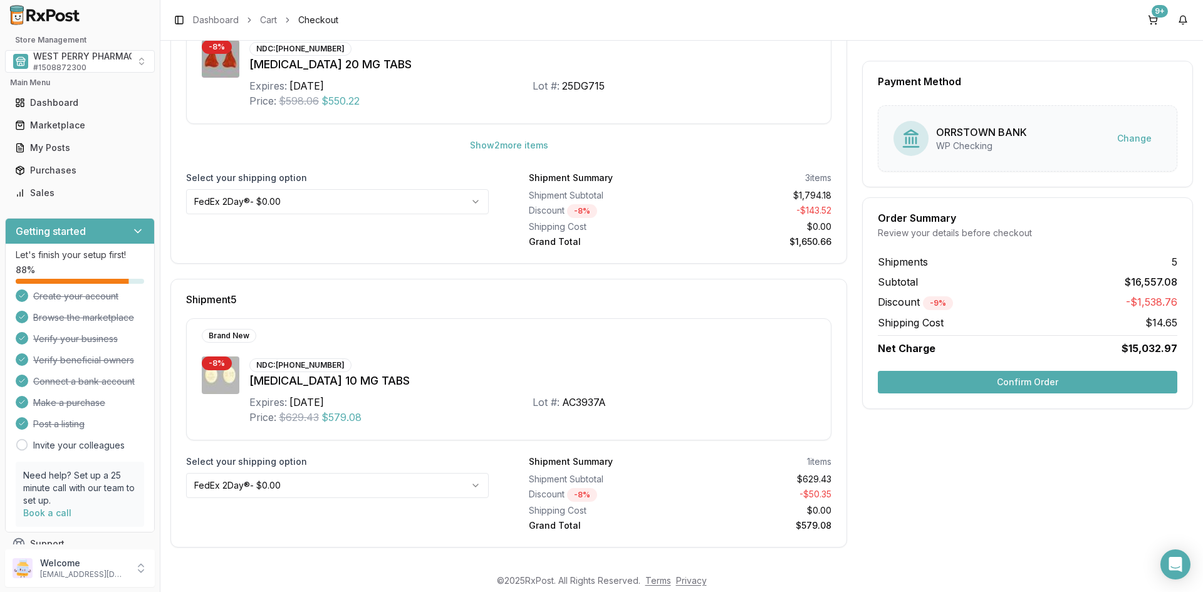
scroll to position [1205, 0]
click at [975, 379] on button "Confirm Order" at bounding box center [1027, 382] width 299 height 23
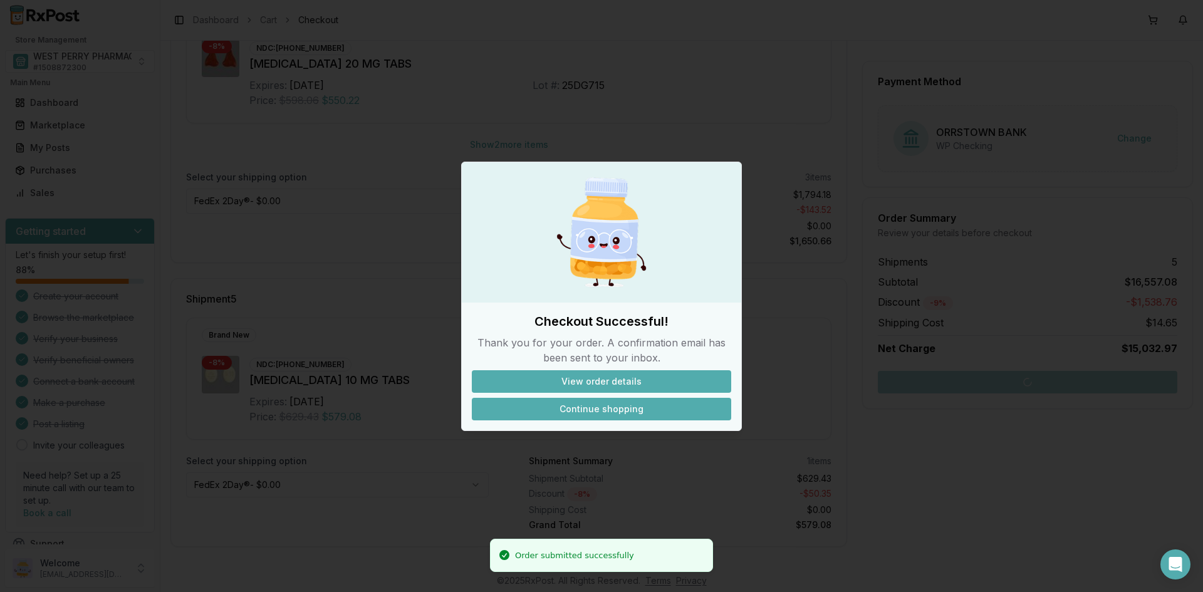
click at [596, 417] on button "Continue shopping" at bounding box center [601, 409] width 259 height 23
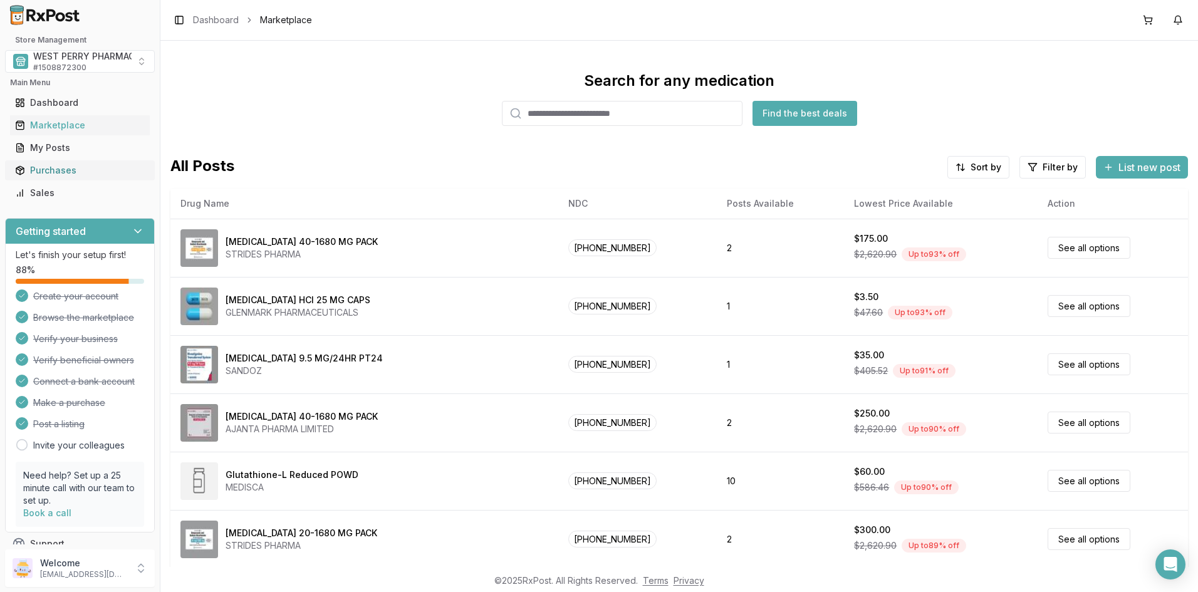
click at [64, 170] on div "Purchases" at bounding box center [80, 170] width 130 height 13
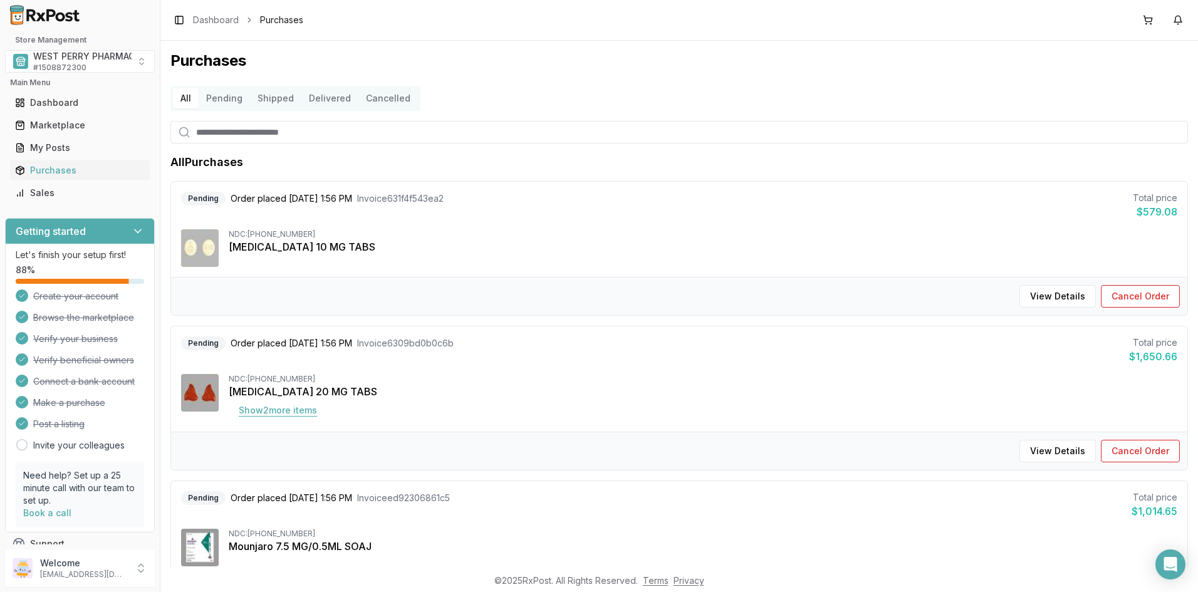
click at [278, 416] on button "Show 2 more item s" at bounding box center [278, 410] width 98 height 23
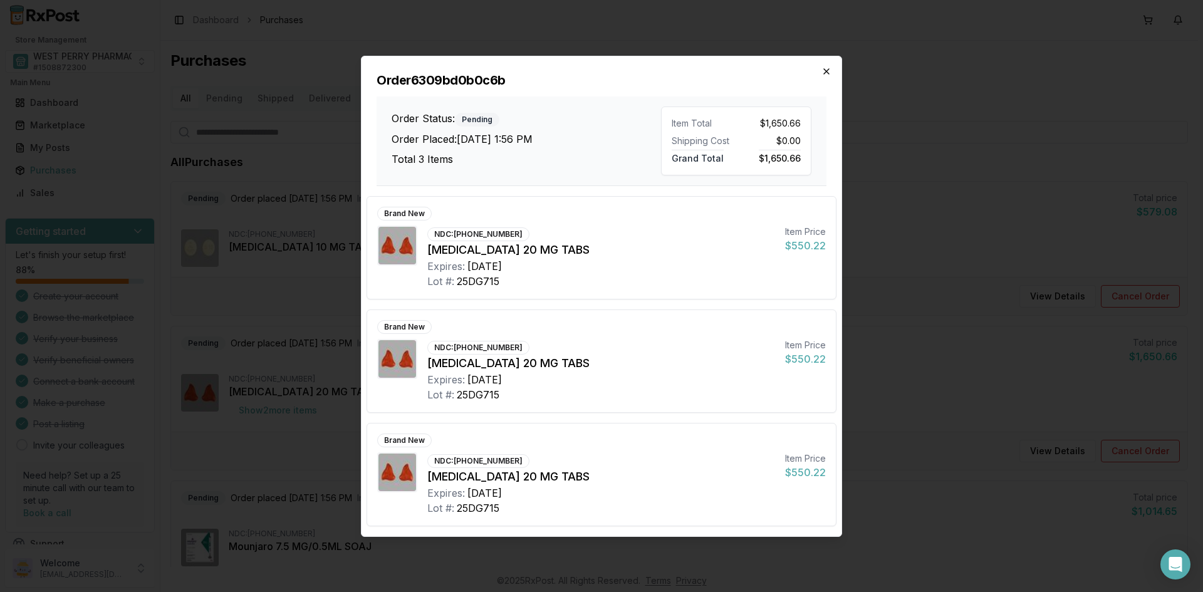
click at [822, 69] on icon "button" at bounding box center [826, 71] width 10 height 10
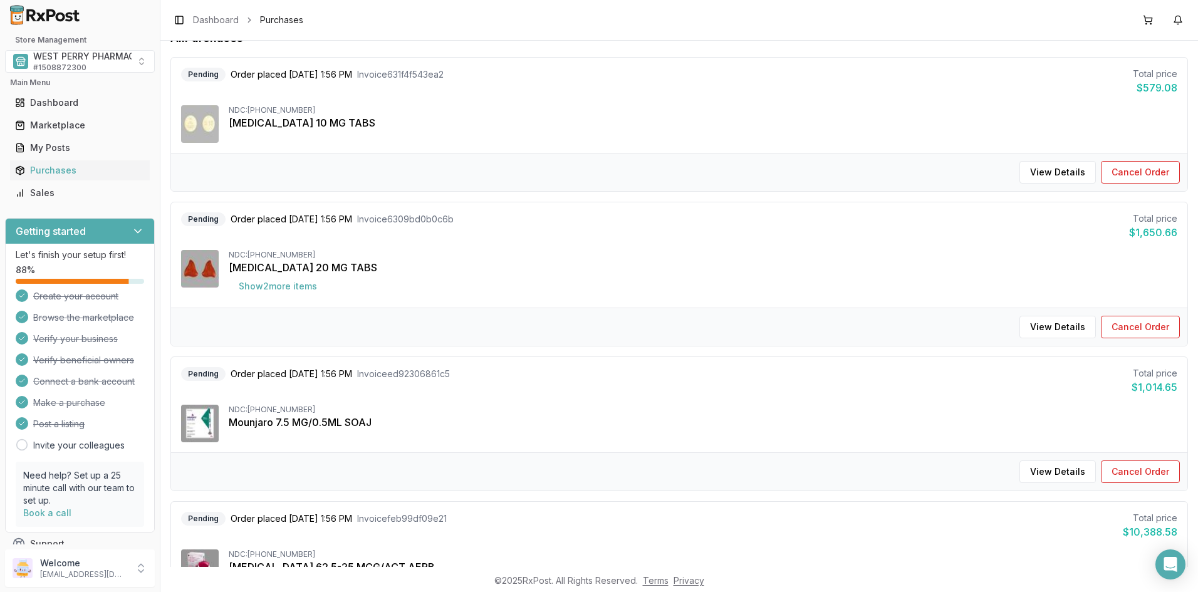
scroll to position [125, 0]
click at [274, 286] on button "Show 2 more item s" at bounding box center [278, 285] width 98 height 23
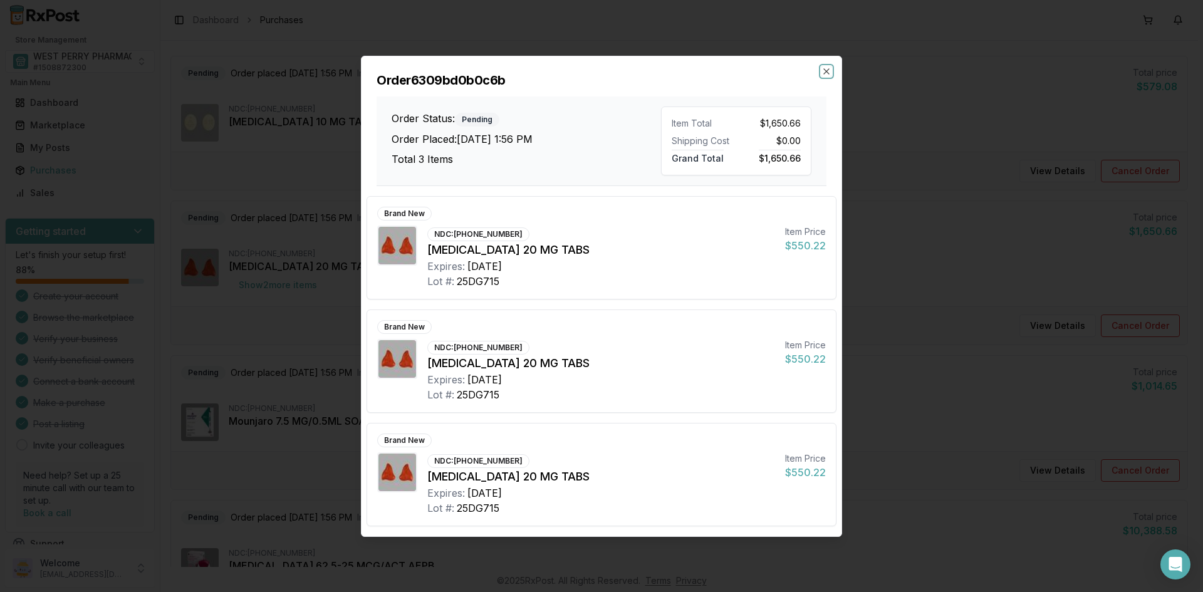
click at [823, 71] on icon "button" at bounding box center [826, 71] width 10 height 10
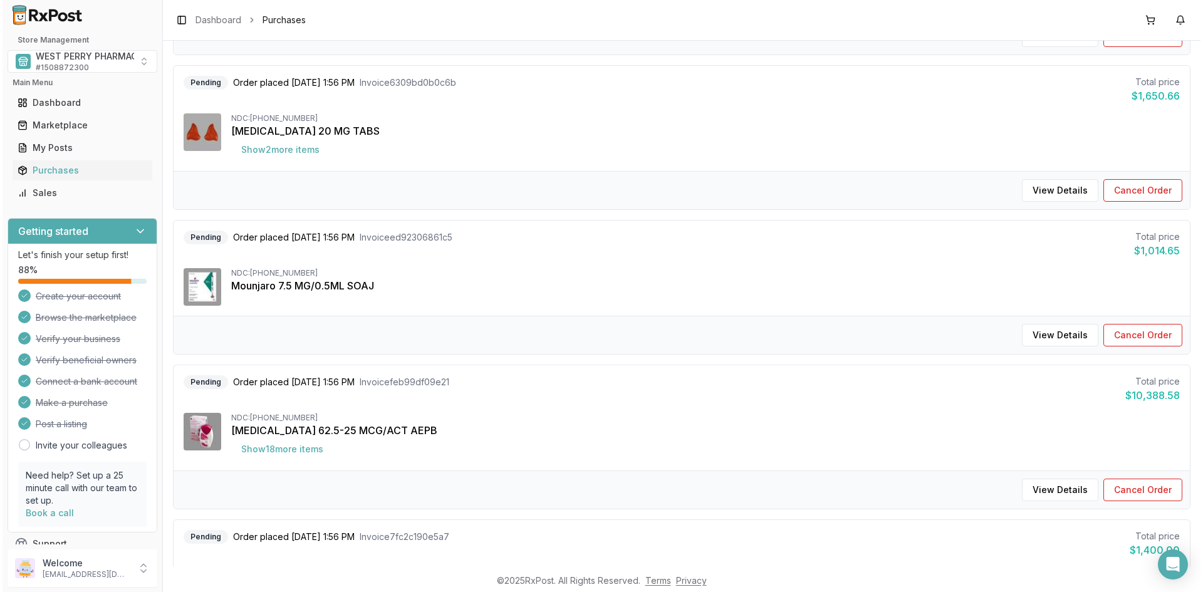
scroll to position [376, 0]
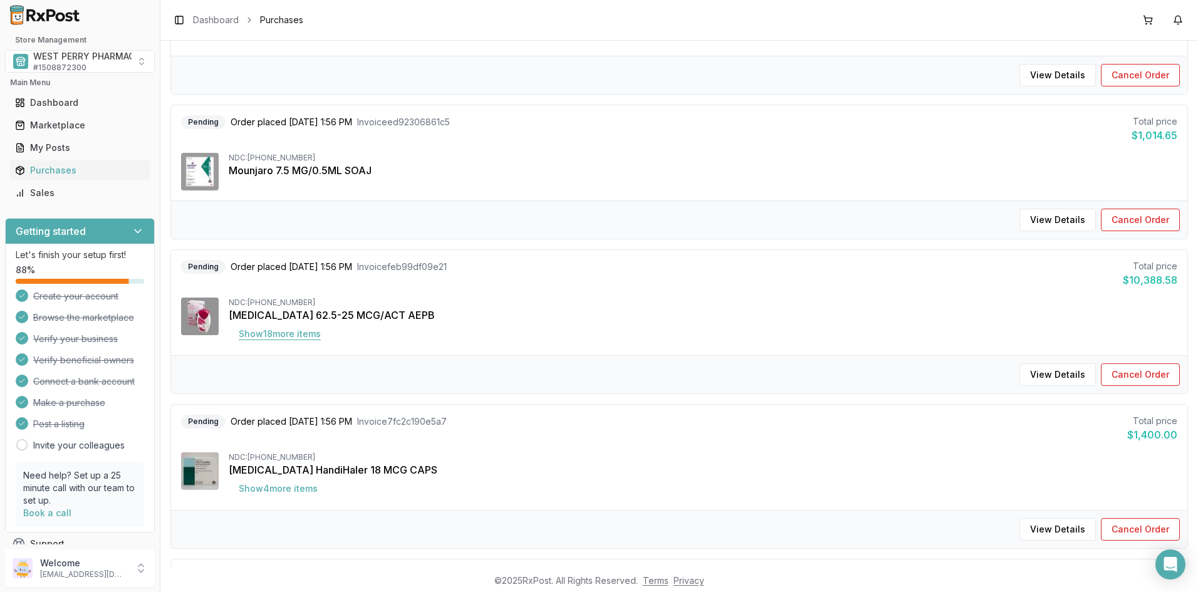
click at [267, 336] on button "Show 18 more item s" at bounding box center [280, 334] width 102 height 23
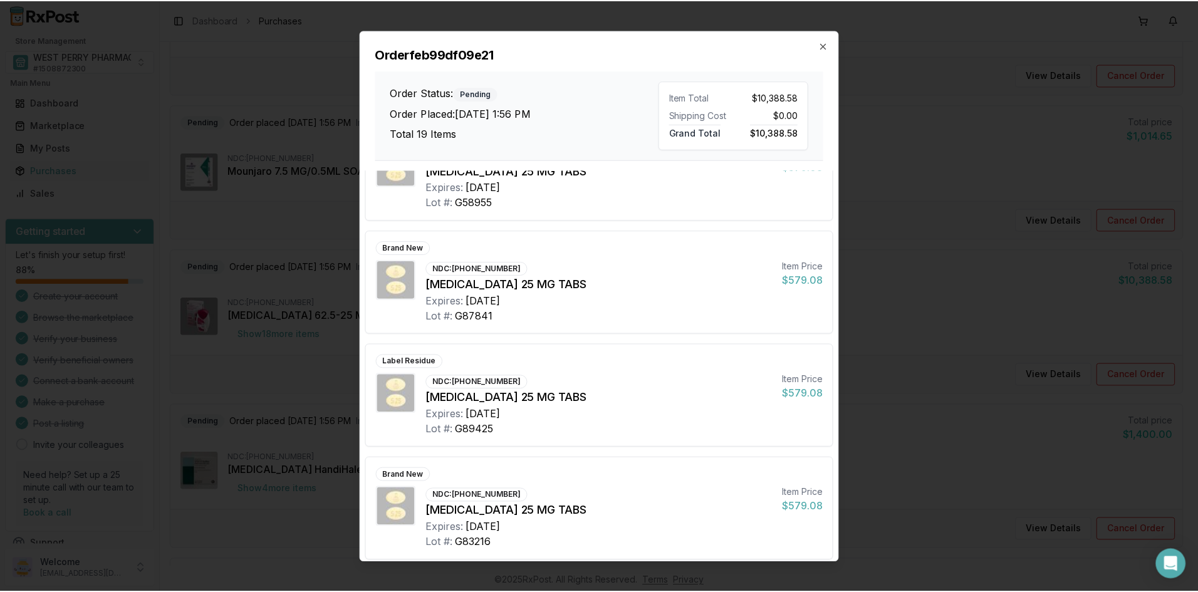
scroll to position [1762, 0]
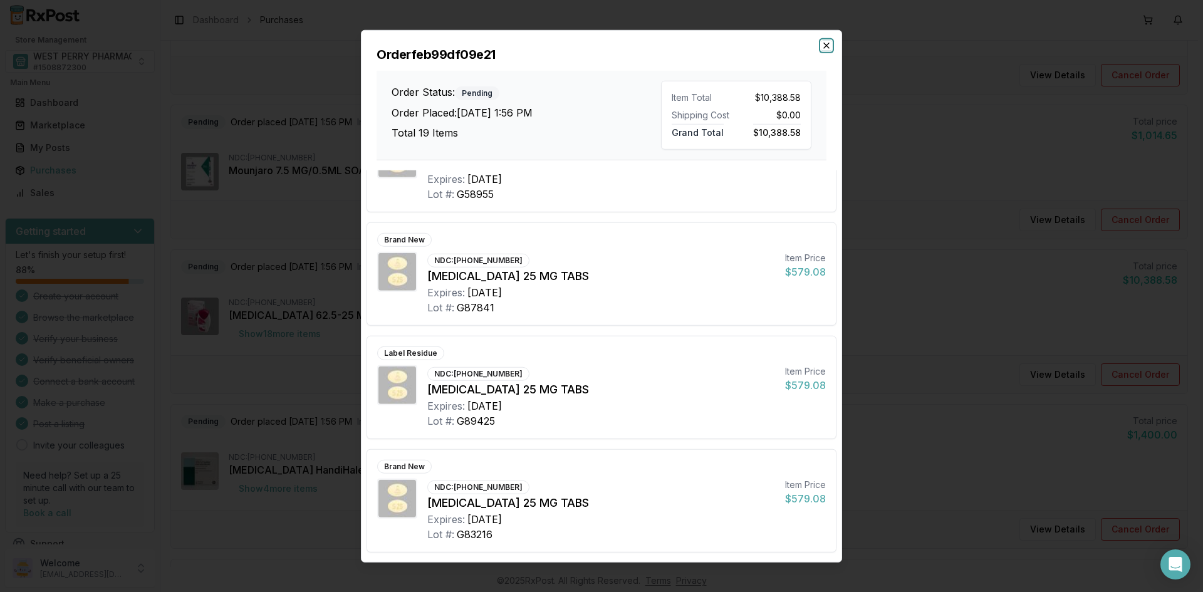
click at [824, 46] on icon "button" at bounding box center [826, 45] width 10 height 10
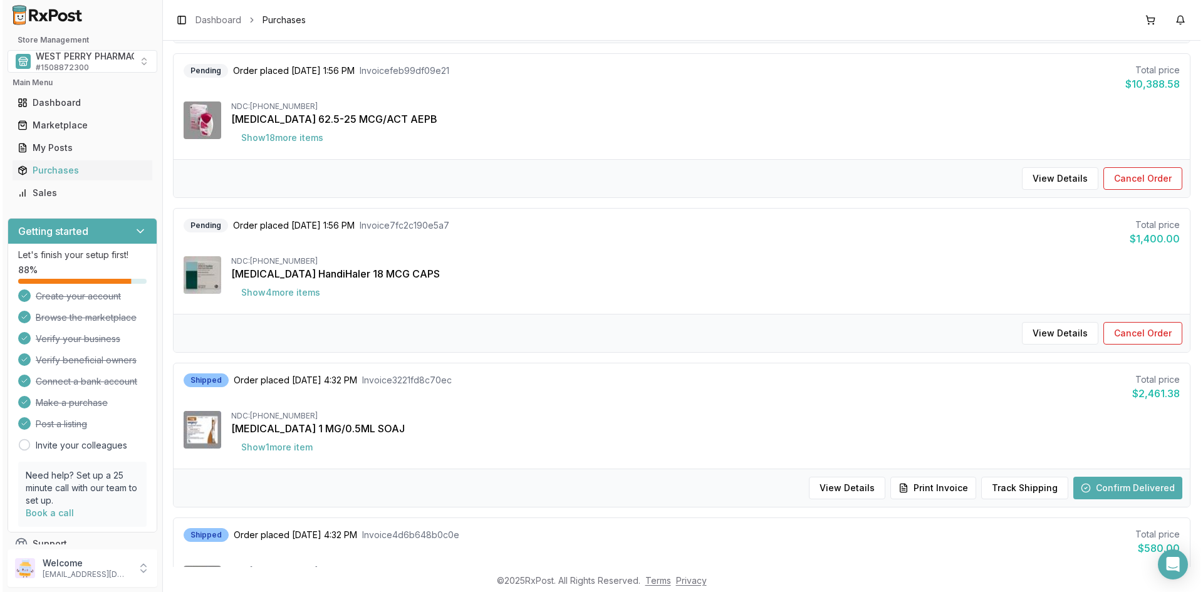
scroll to position [626, 0]
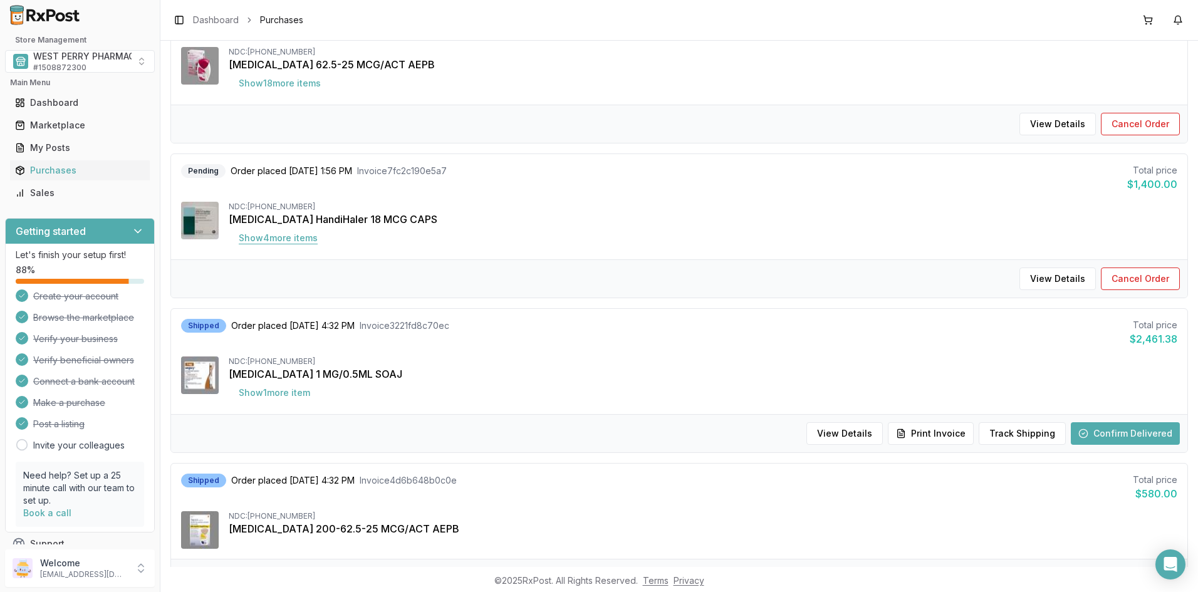
click at [277, 239] on button "Show 4 more item s" at bounding box center [278, 238] width 99 height 23
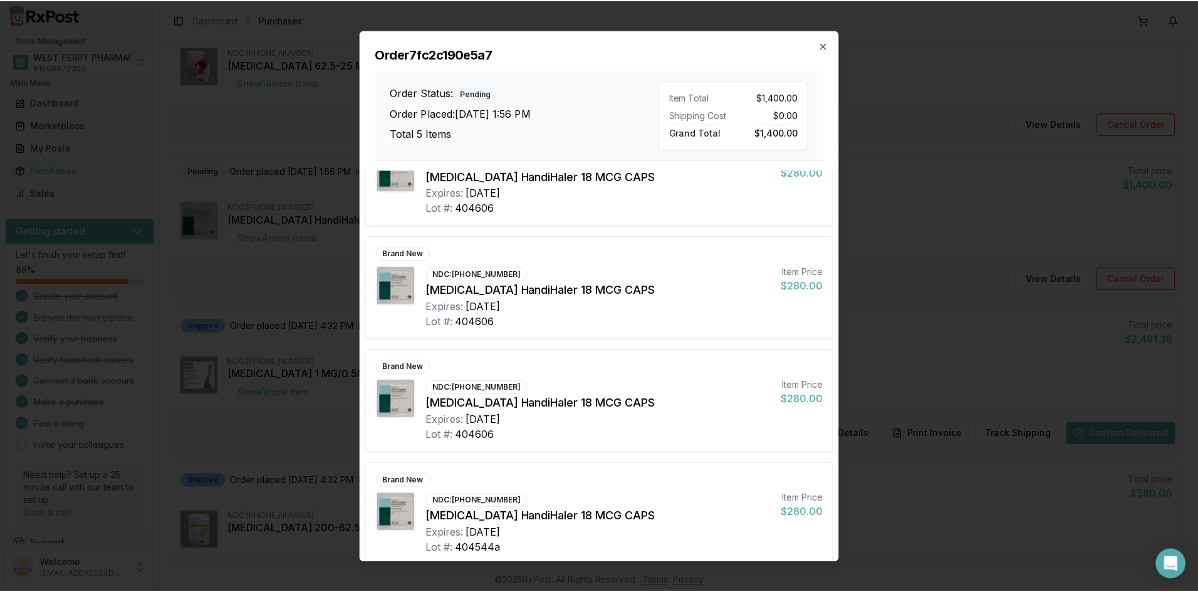
scroll to position [175, 0]
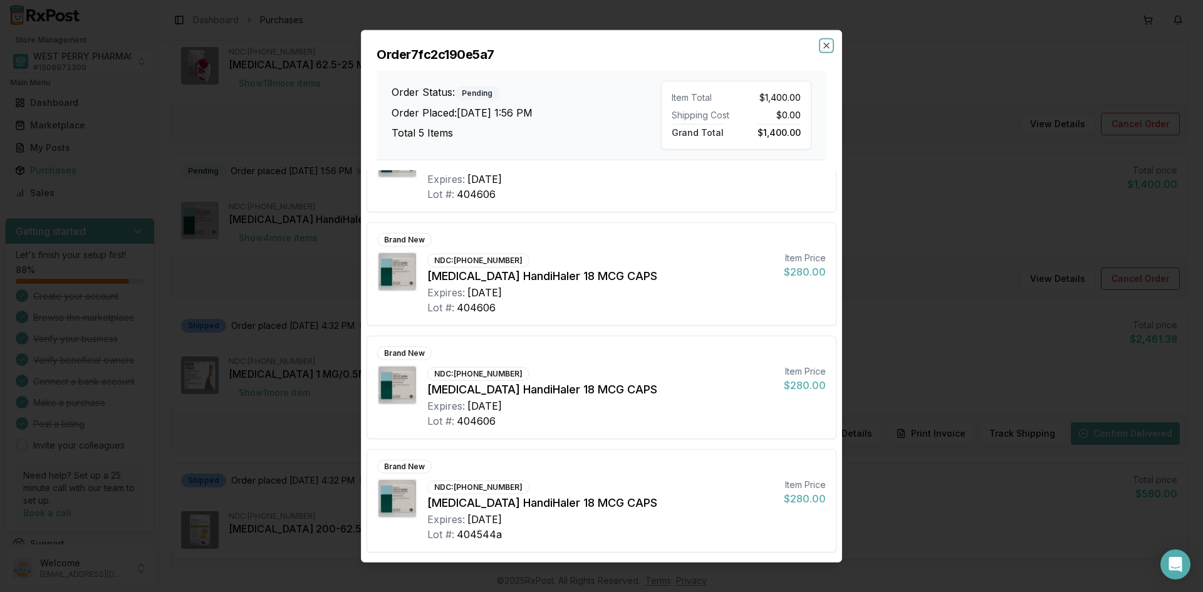
click at [826, 41] on icon "button" at bounding box center [826, 45] width 10 height 10
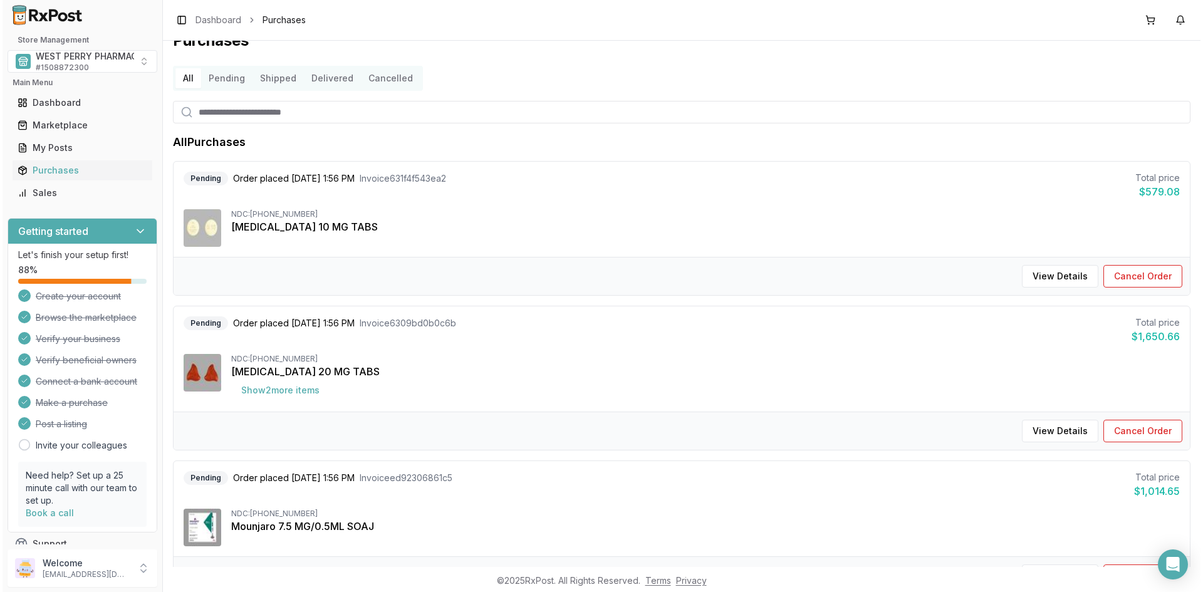
scroll to position [0, 0]
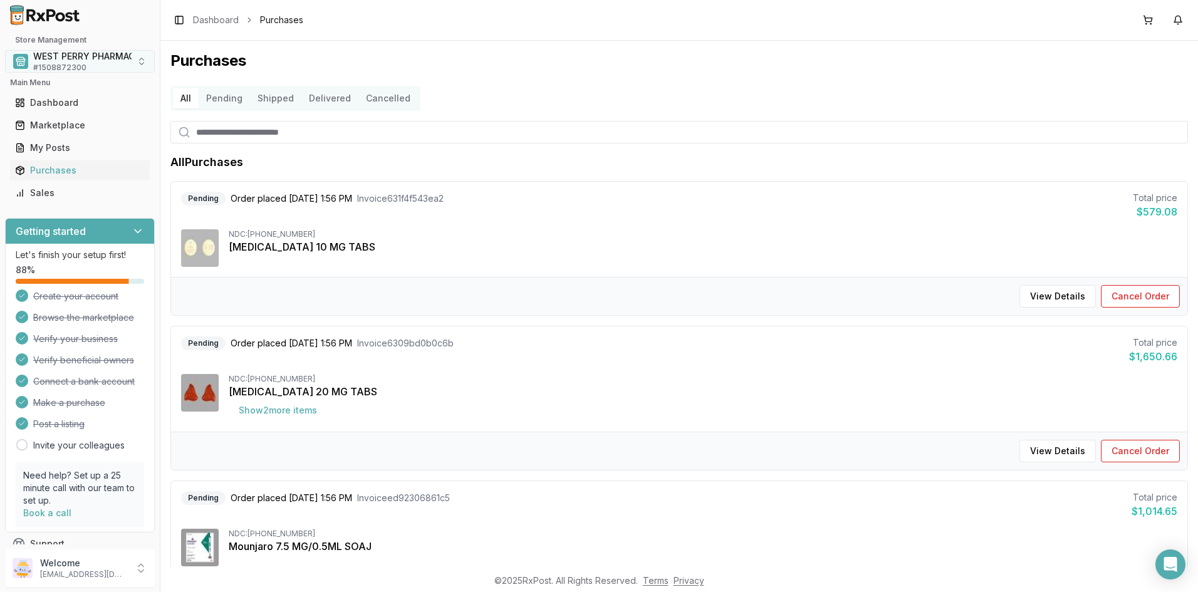
click at [63, 56] on span "WEST PERRY PHARMACY INC" at bounding box center [96, 56] width 126 height 13
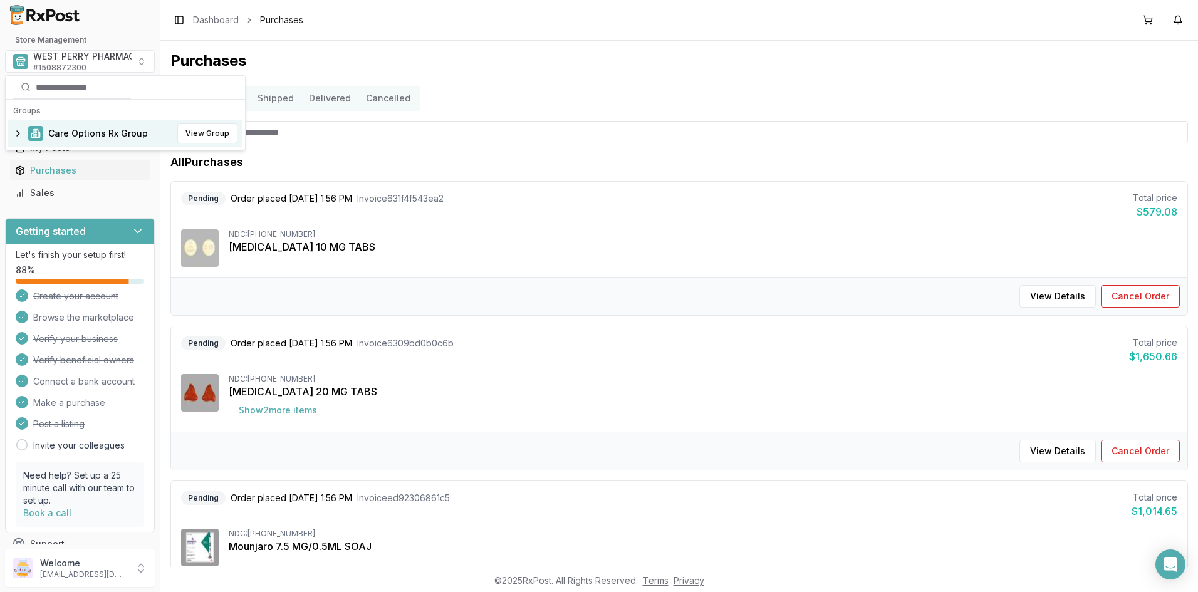
click at [63, 130] on span "Care Options Rx Group" at bounding box center [98, 133] width 100 height 13
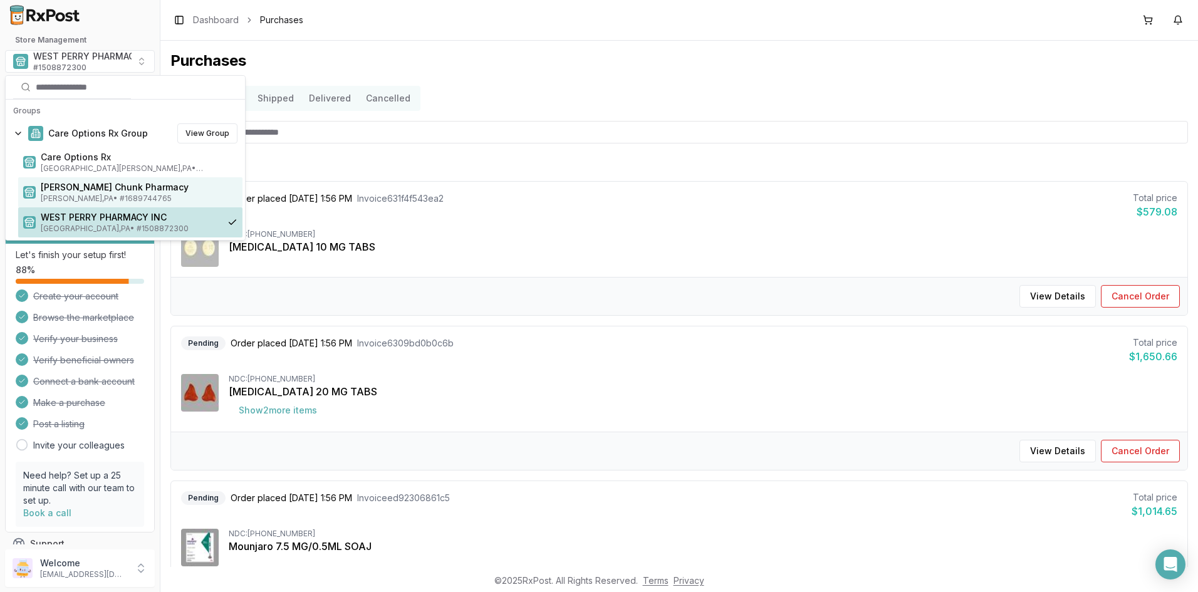
click at [81, 192] on span "[PERSON_NAME] Chunk Pharmacy" at bounding box center [139, 187] width 197 height 13
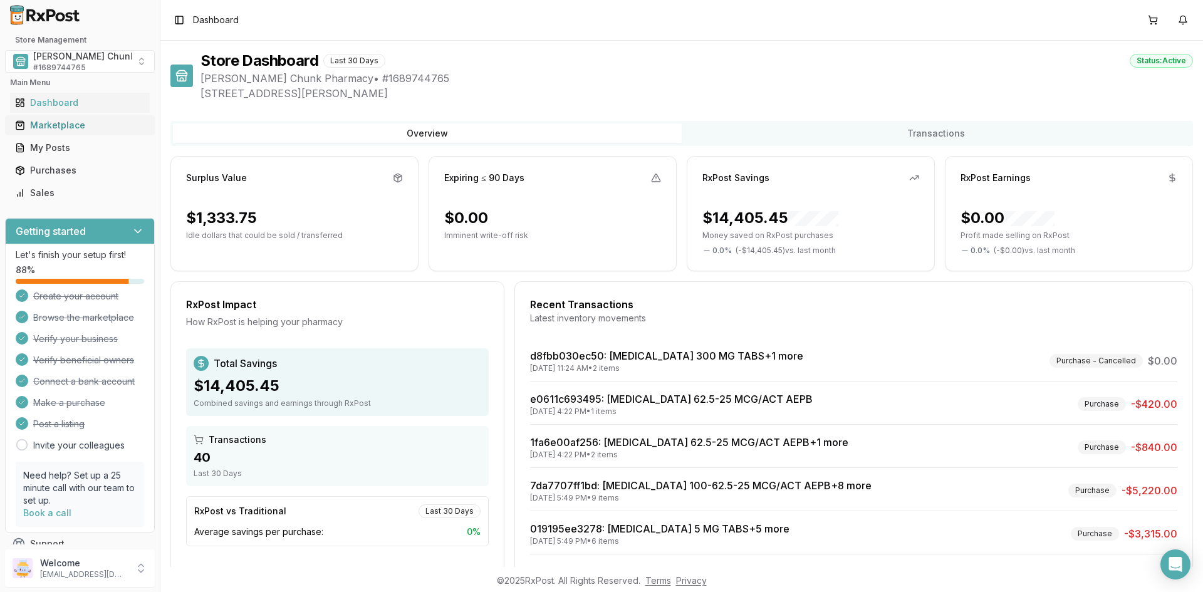
click at [65, 122] on div "Marketplace" at bounding box center [80, 125] width 130 height 13
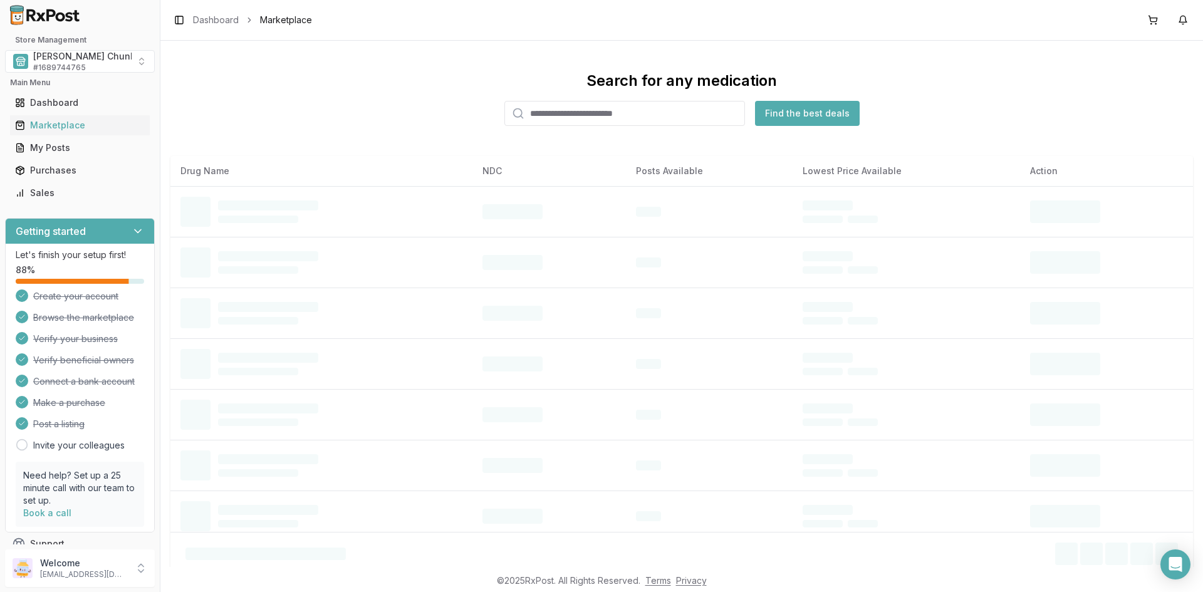
click at [568, 112] on input "search" at bounding box center [624, 113] width 241 height 25
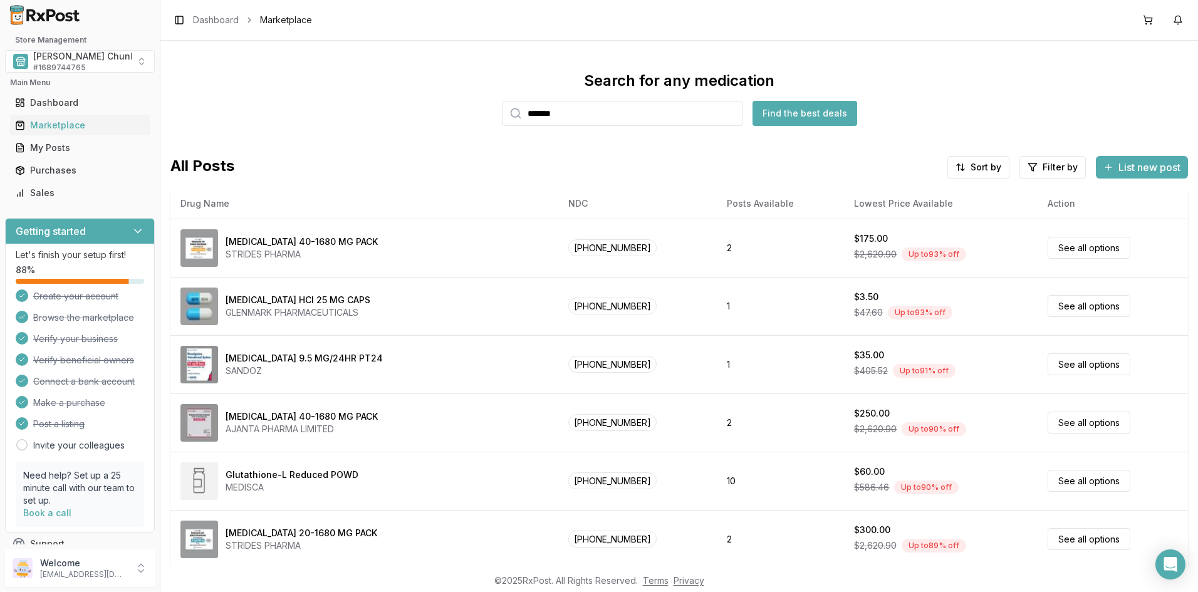
type input "*******"
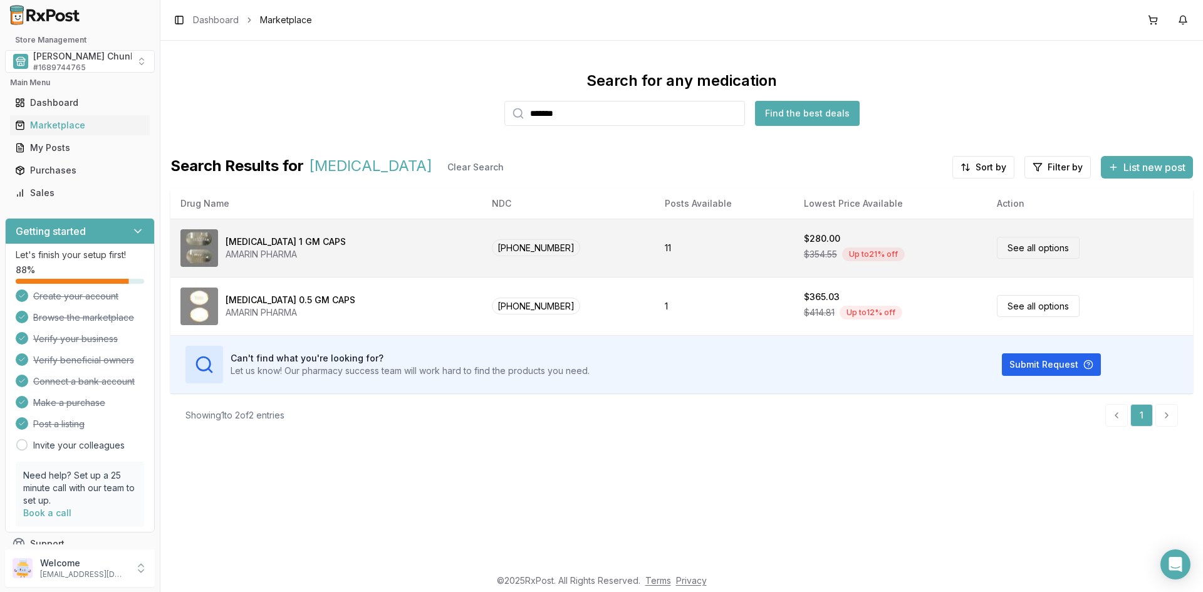
click at [272, 255] on div "AMARIN PHARMA" at bounding box center [286, 254] width 120 height 13
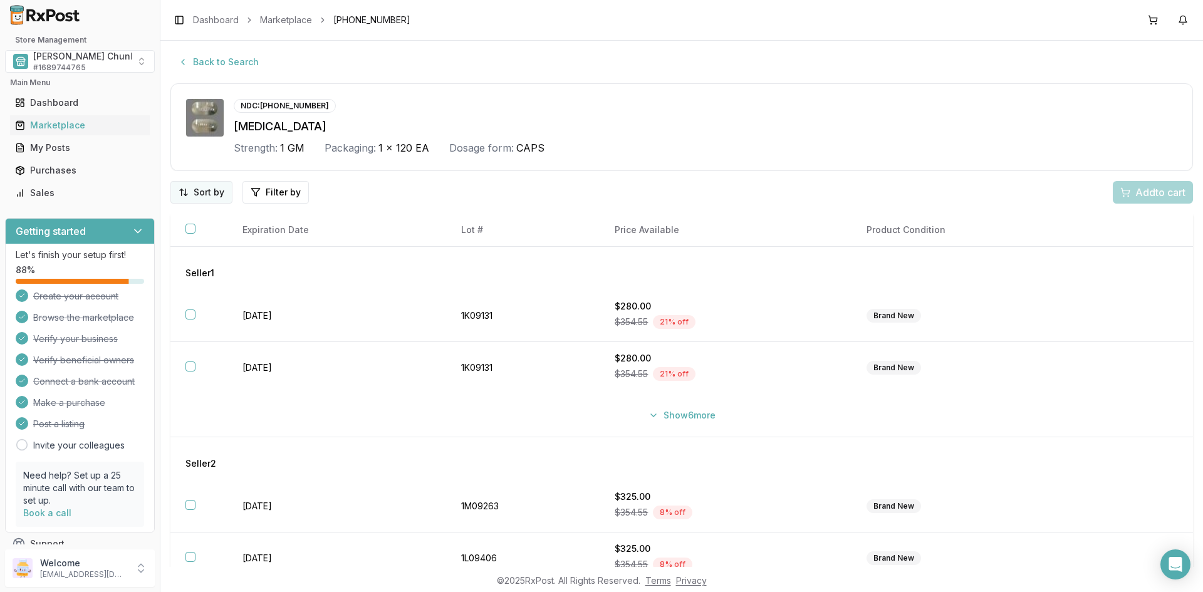
click at [187, 186] on html "Store Management [PERSON_NAME] Chunk Pharmacy # 1689744765 Main Menu Dashboard …" at bounding box center [601, 296] width 1203 height 592
click at [172, 257] on div "Best Discount (High to Low)" at bounding box center [169, 265] width 119 height 33
click at [224, 61] on button "Back to Search" at bounding box center [218, 62] width 96 height 23
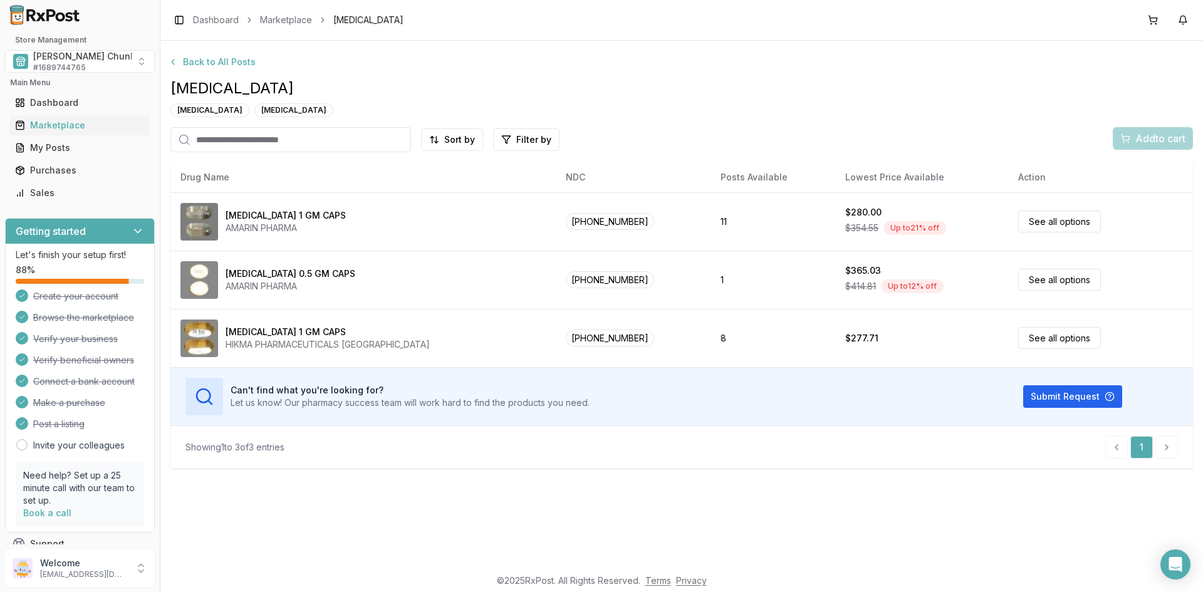
click at [220, 143] on input "search" at bounding box center [290, 139] width 241 height 25
type input "*******"
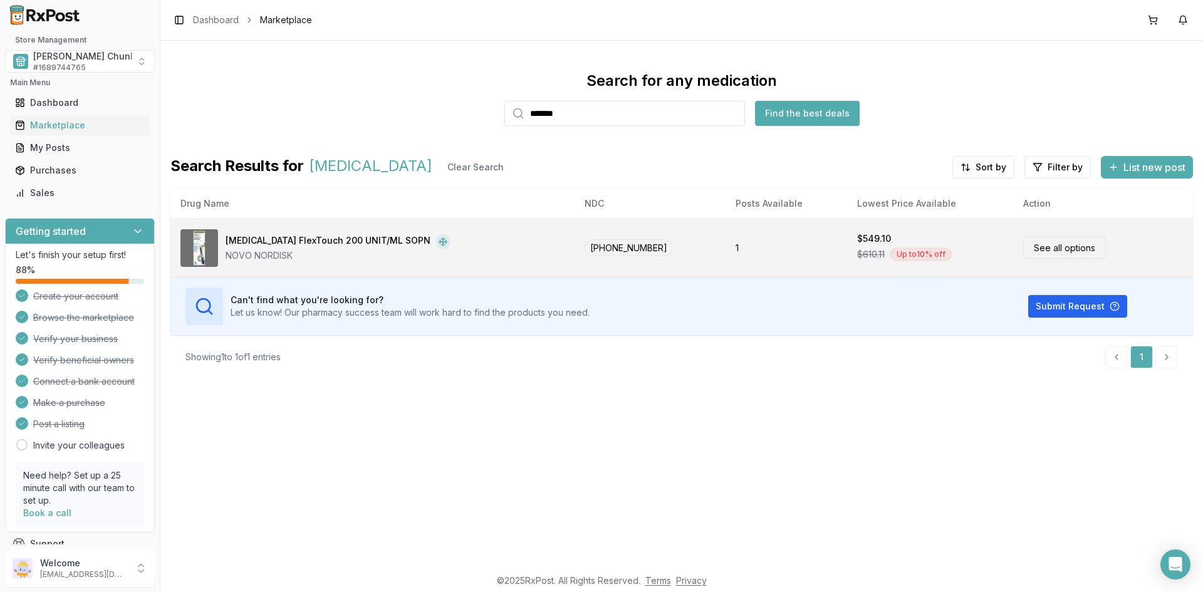
click at [317, 245] on div "[MEDICAL_DATA] FlexTouch 200 UNIT/ML SOPN" at bounding box center [328, 241] width 205 height 15
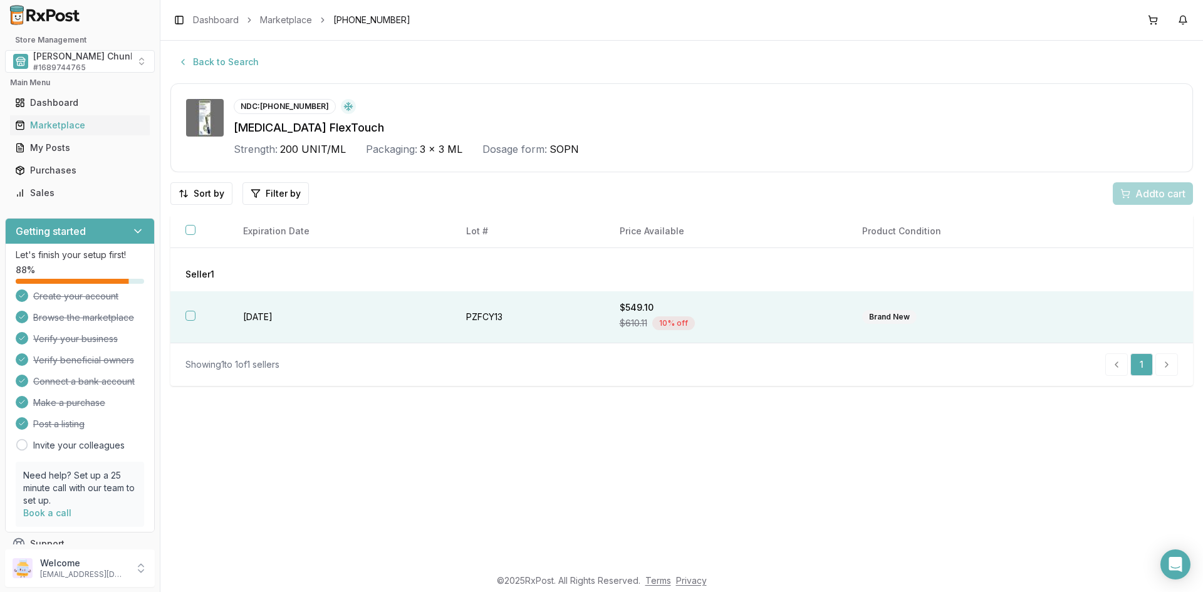
click at [189, 316] on button "button" at bounding box center [190, 316] width 10 height 10
click at [1124, 192] on div "Add 1 to cart" at bounding box center [1151, 193] width 70 height 15
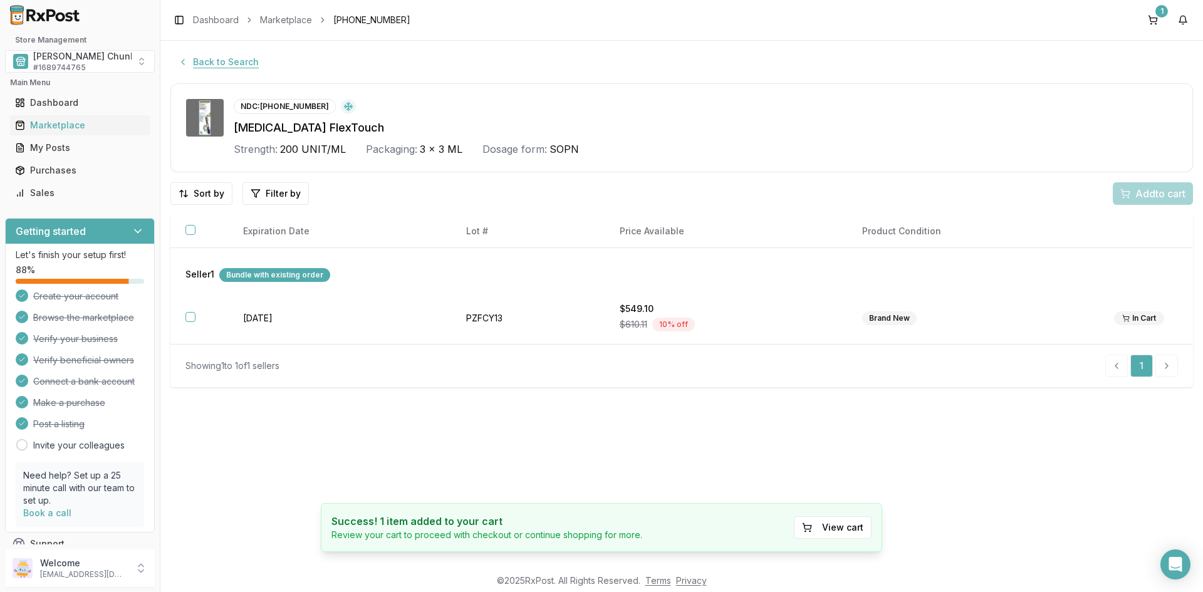
click at [218, 60] on button "Back to Search" at bounding box center [218, 62] width 96 height 23
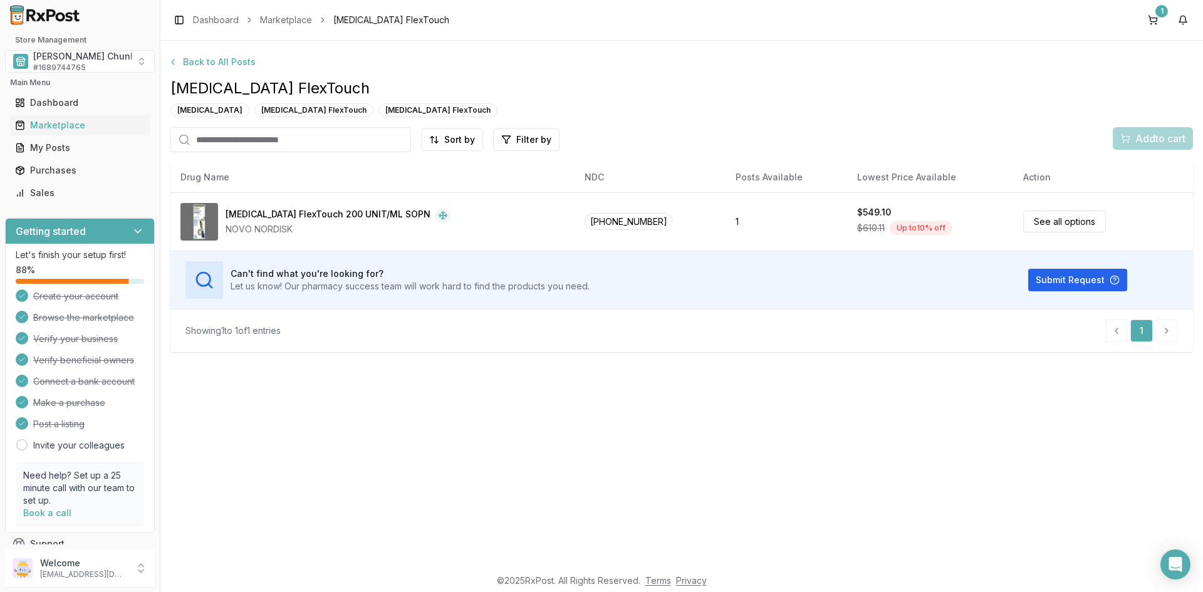
click at [252, 135] on input "search" at bounding box center [290, 139] width 241 height 25
type input "**"
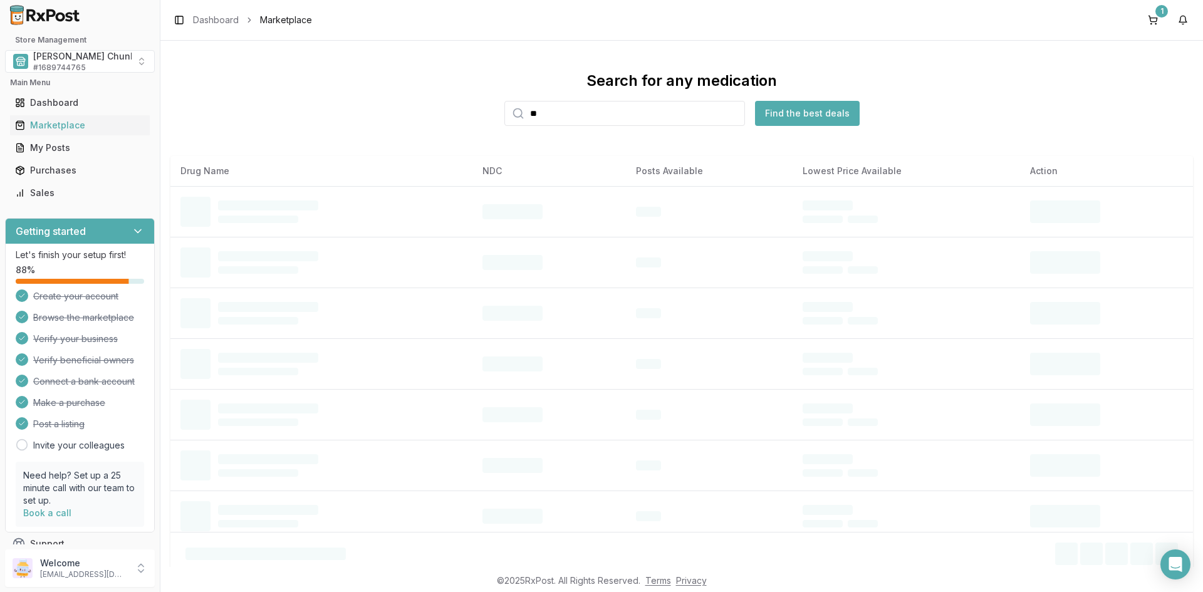
click at [561, 112] on input "**" at bounding box center [624, 113] width 241 height 25
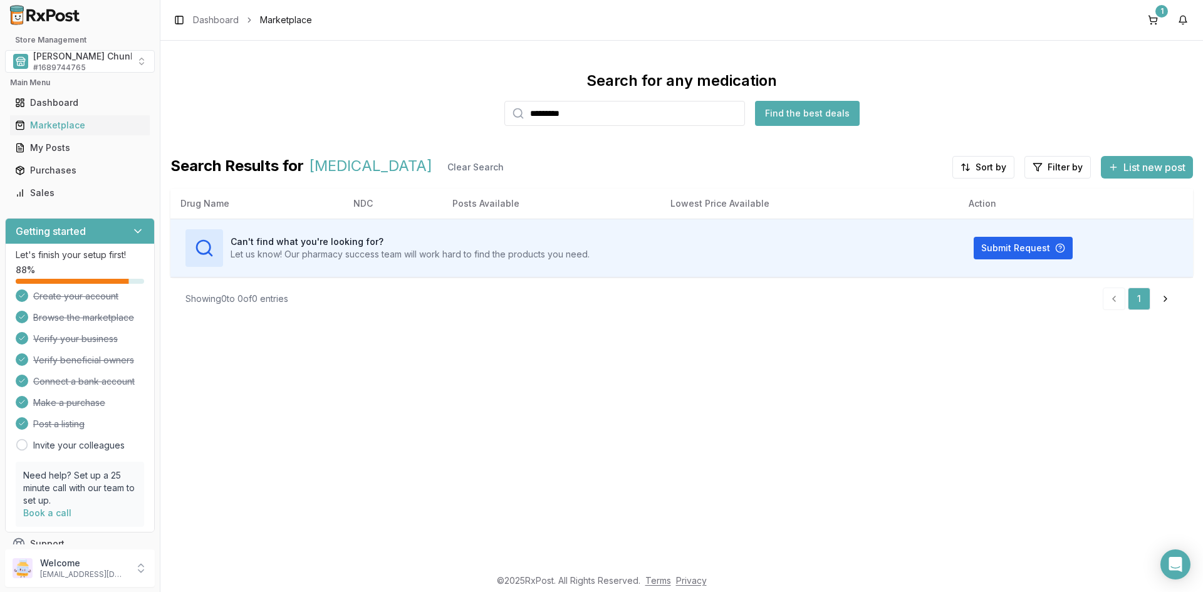
drag, startPoint x: 478, startPoint y: 110, endPoint x: 426, endPoint y: 110, distance: 52.0
click at [469, 110] on div "Search for any medication ********* Find the best deals" at bounding box center [681, 98] width 1022 height 55
drag, startPoint x: 585, startPoint y: 117, endPoint x: 456, endPoint y: 115, distance: 129.0
click at [456, 115] on div "Search for any medication ******* Find the best deals" at bounding box center [681, 98] width 1022 height 55
click at [524, 112] on div "********" at bounding box center [624, 113] width 241 height 25
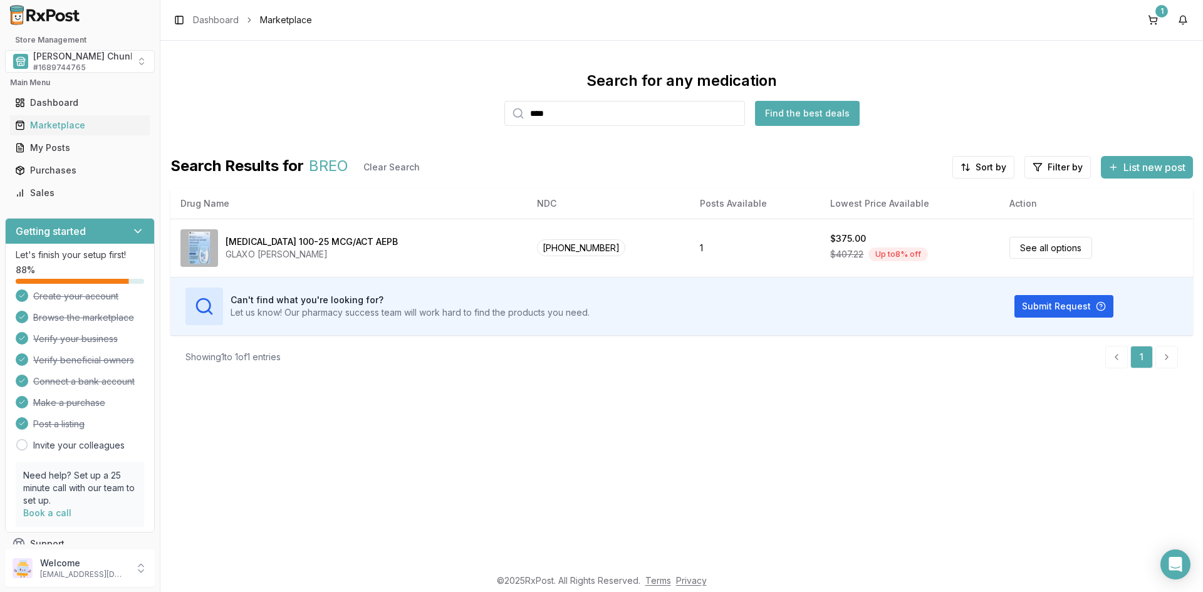
drag, startPoint x: 582, startPoint y: 110, endPoint x: 501, endPoint y: 106, distance: 81.6
click at [501, 106] on div "Search for any medication **** Find the best deals" at bounding box center [681, 98] width 1022 height 55
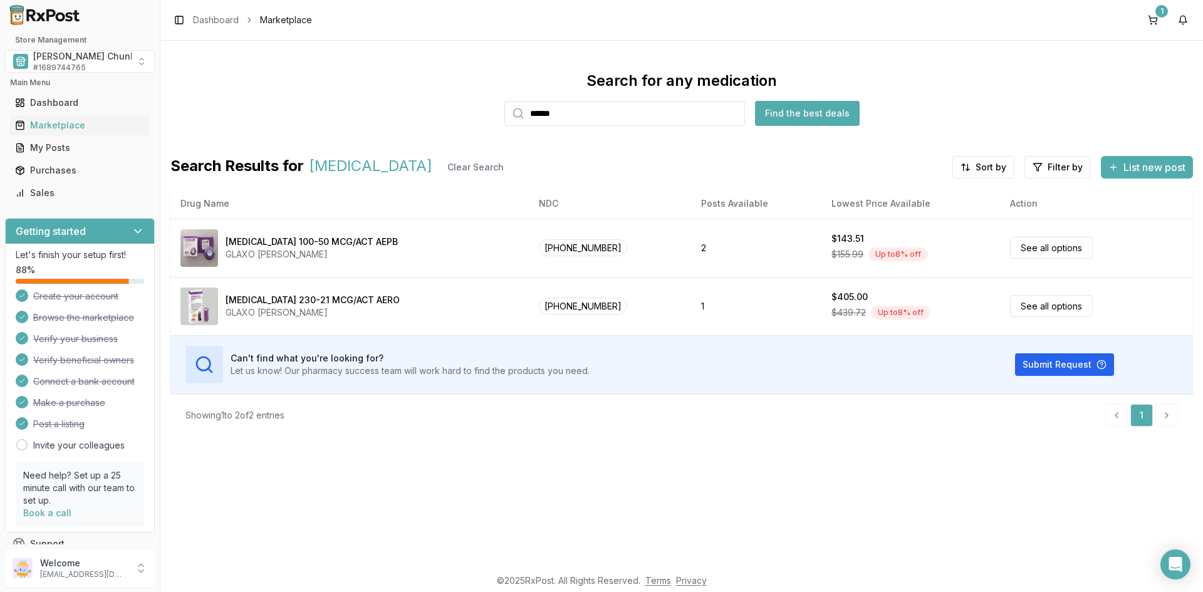
drag, startPoint x: 558, startPoint y: 110, endPoint x: 492, endPoint y: 100, distance: 65.9
click at [492, 100] on div "Search for any medication ****** Find the best deals" at bounding box center [681, 98] width 1022 height 55
type input "*****"
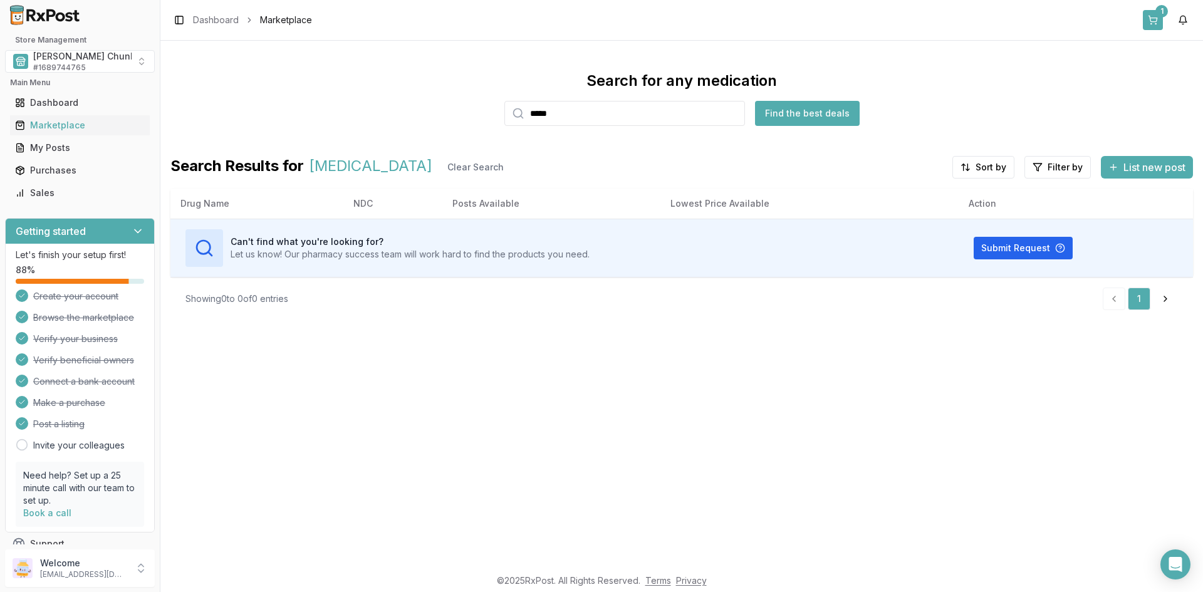
click at [1153, 21] on button "1" at bounding box center [1153, 20] width 20 height 20
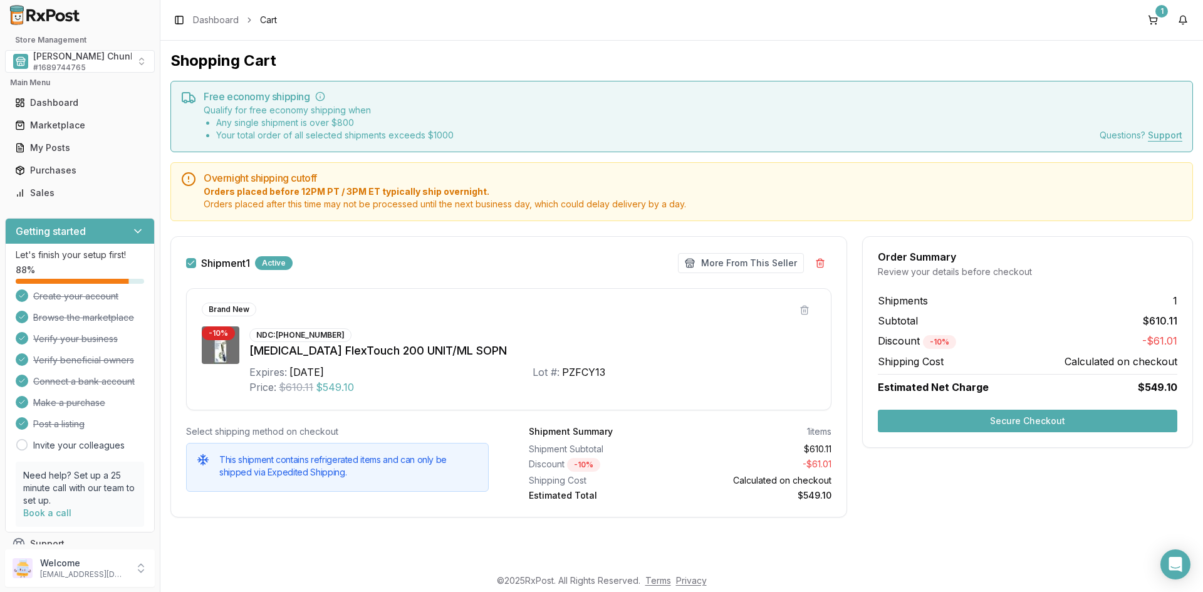
click at [1024, 420] on button "Secure Checkout" at bounding box center [1027, 421] width 299 height 23
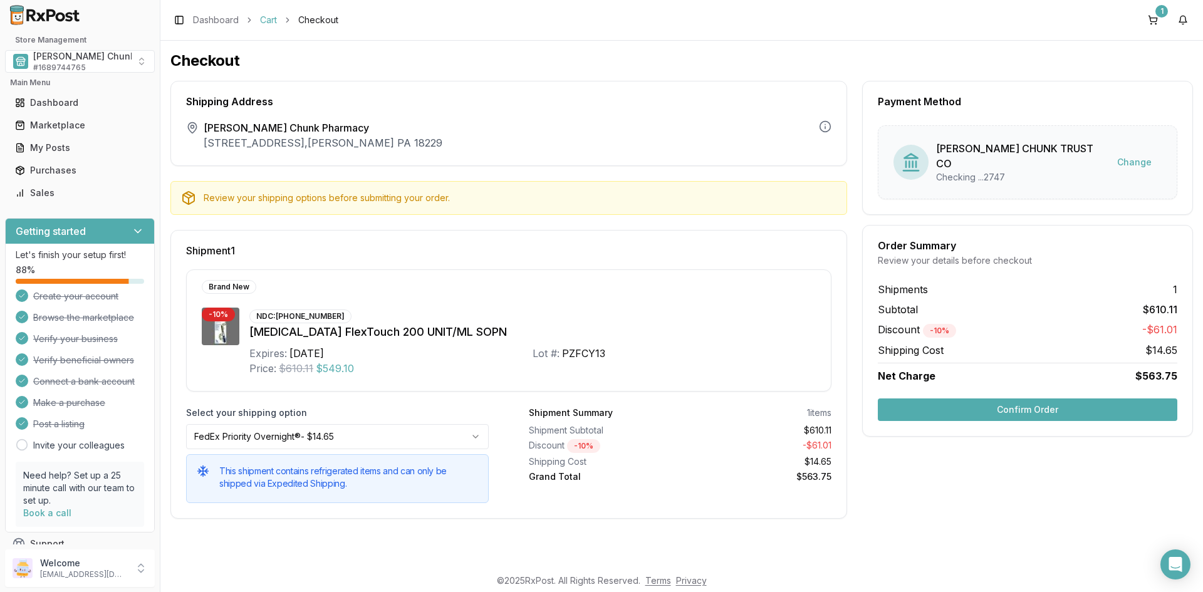
click at [268, 16] on link "Cart" at bounding box center [268, 20] width 17 height 13
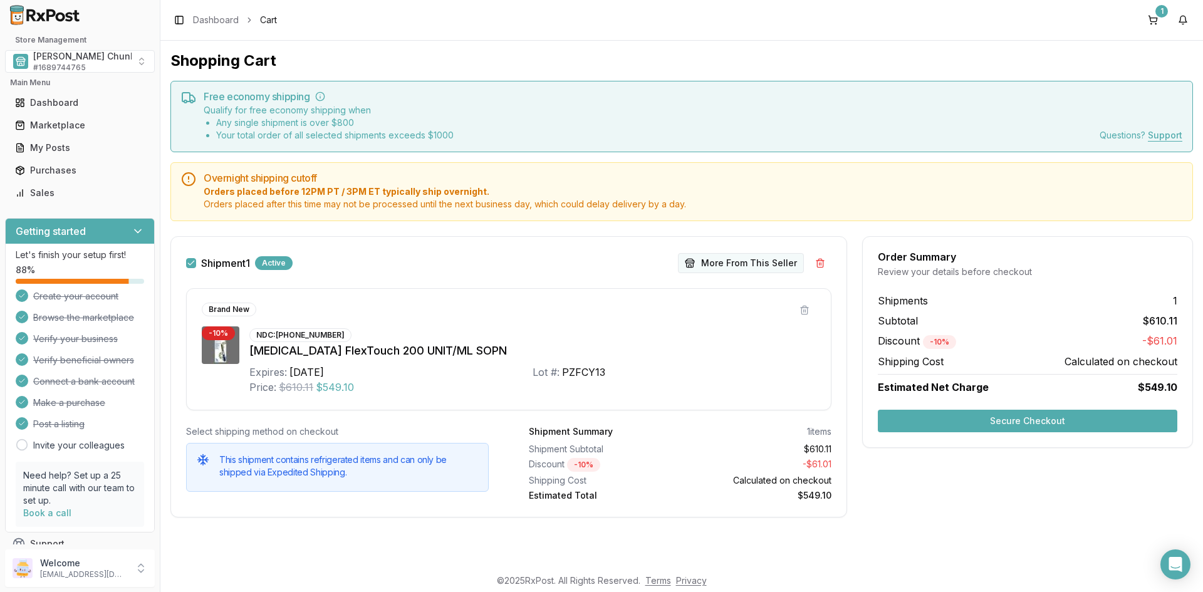
click at [711, 262] on button "More From This Seller" at bounding box center [741, 263] width 126 height 20
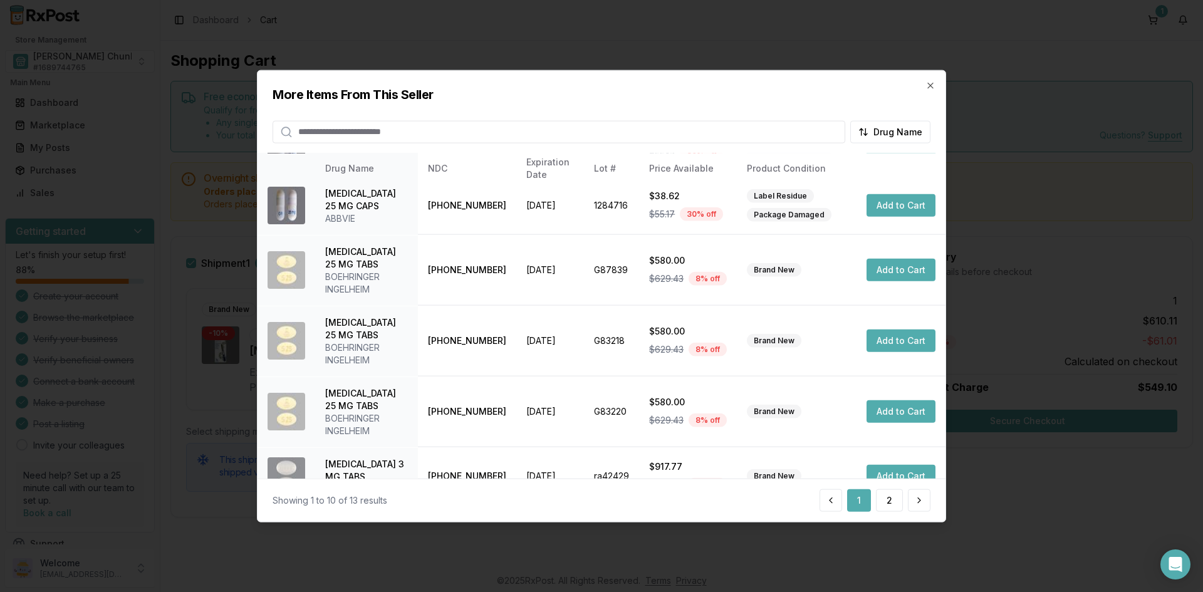
scroll to position [313, 0]
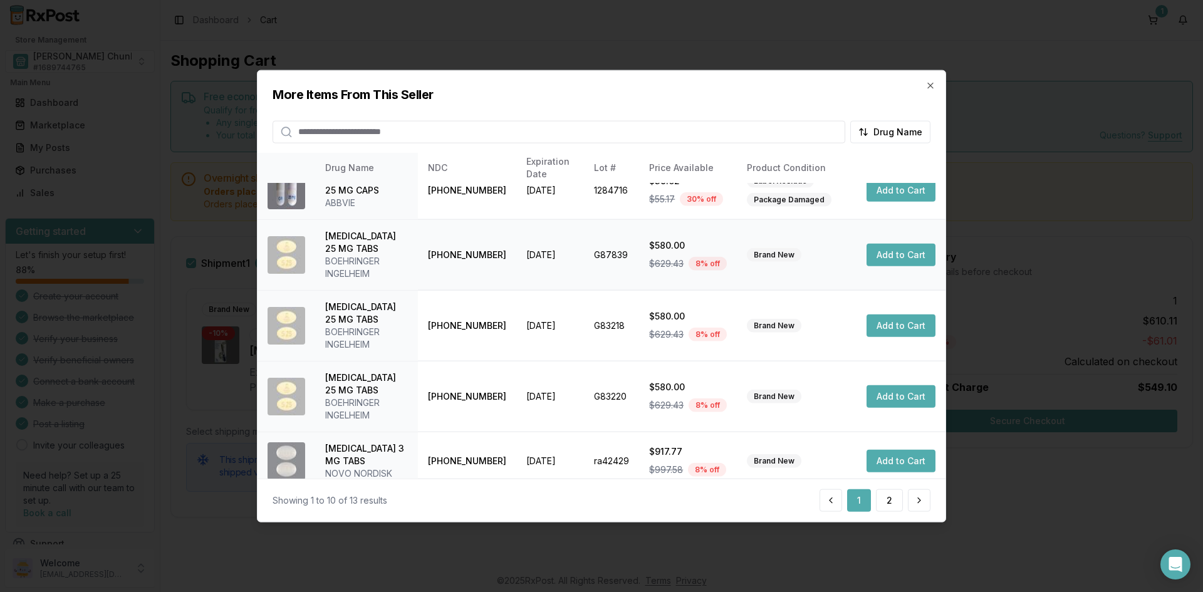
click at [888, 254] on button "Add to Cart" at bounding box center [900, 255] width 69 height 23
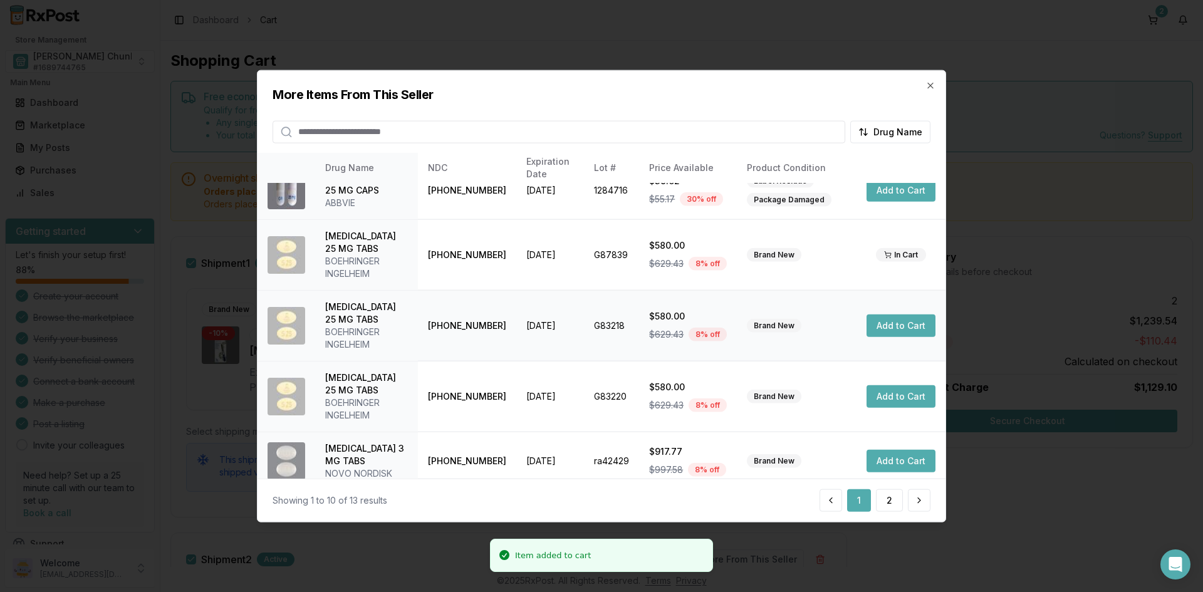
click at [915, 328] on button "Add to Cart" at bounding box center [900, 325] width 69 height 23
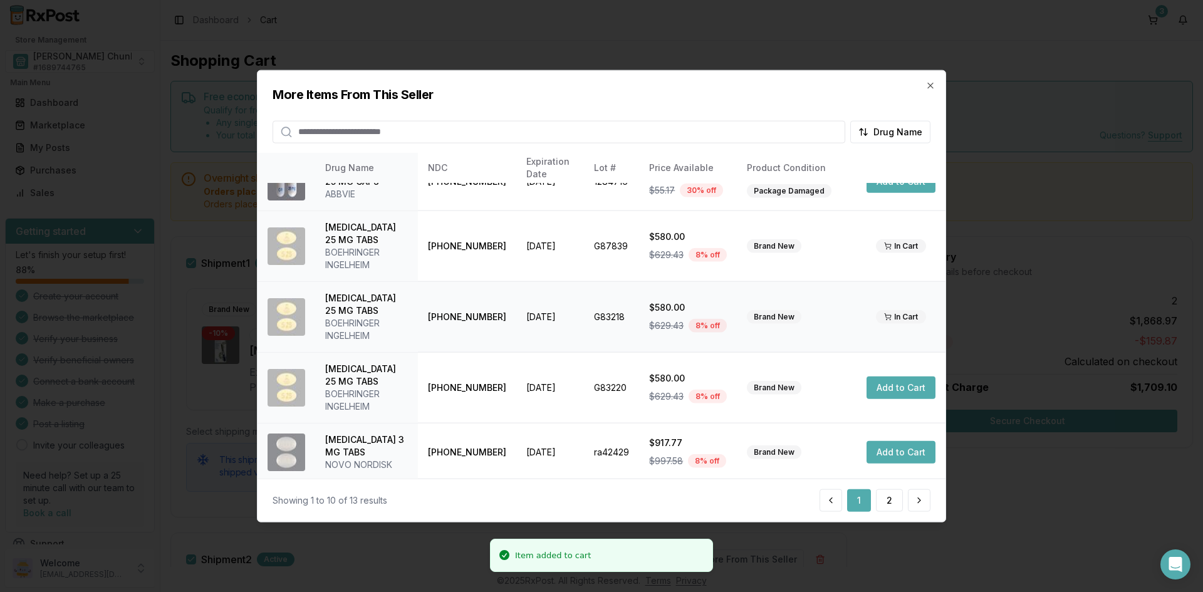
scroll to position [324, 0]
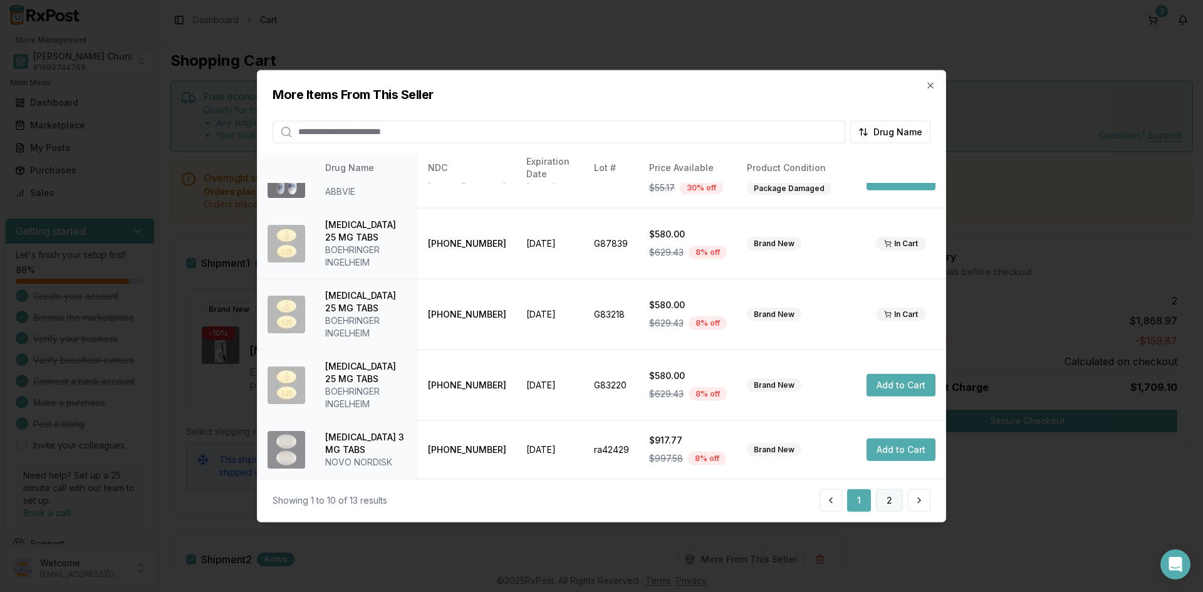
click at [883, 492] on button "2" at bounding box center [889, 500] width 27 height 23
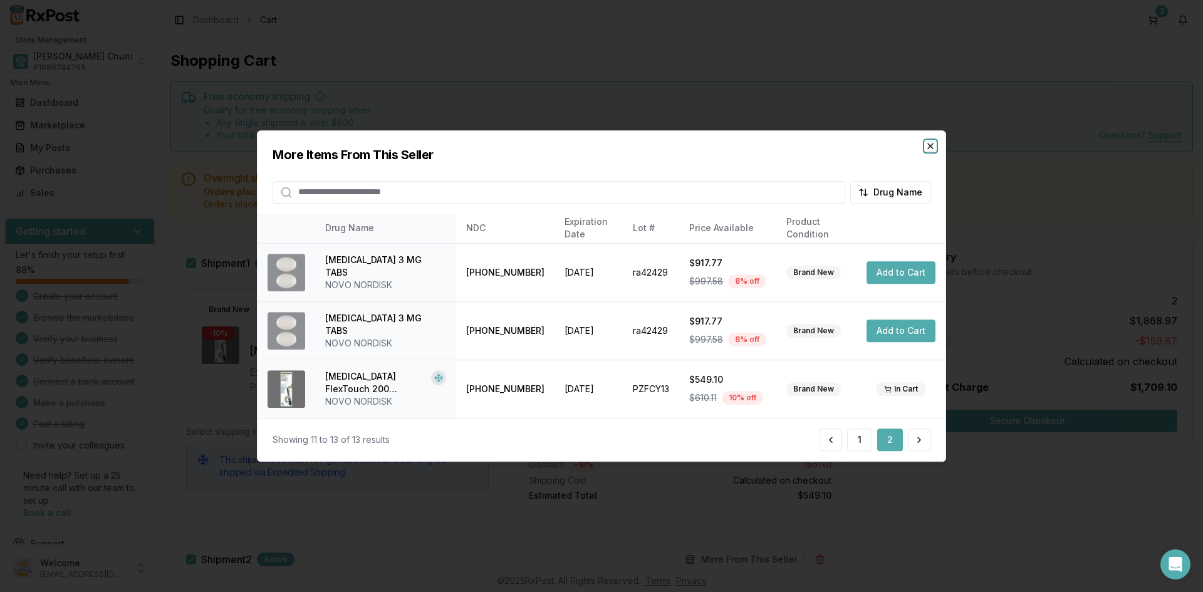
click at [931, 143] on icon "button" at bounding box center [930, 146] width 10 height 10
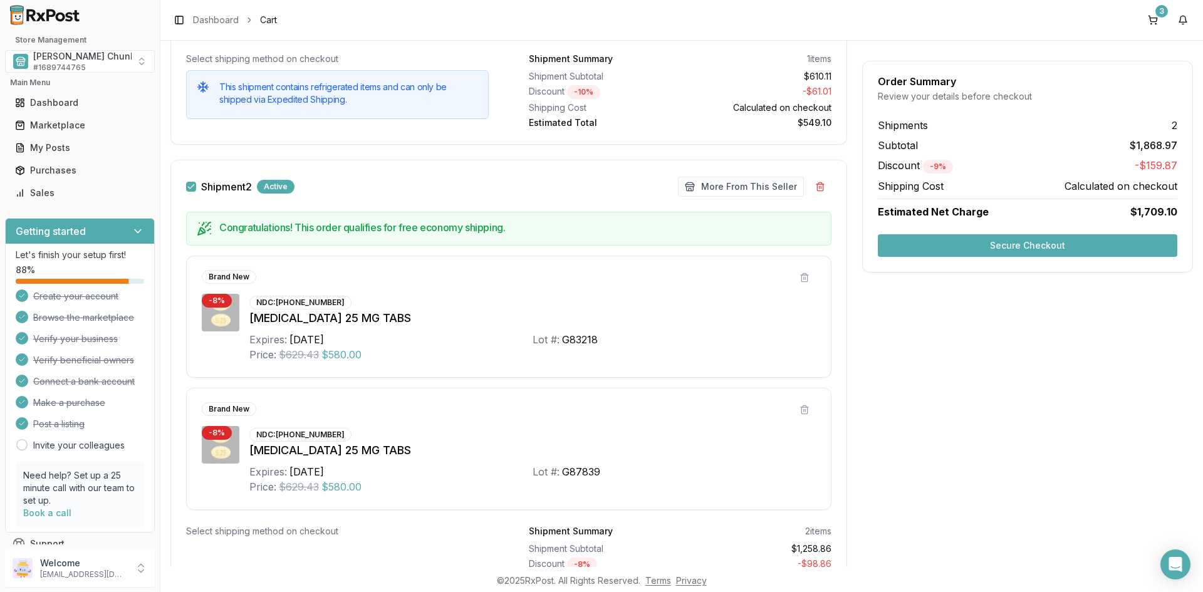
scroll to position [438, 0]
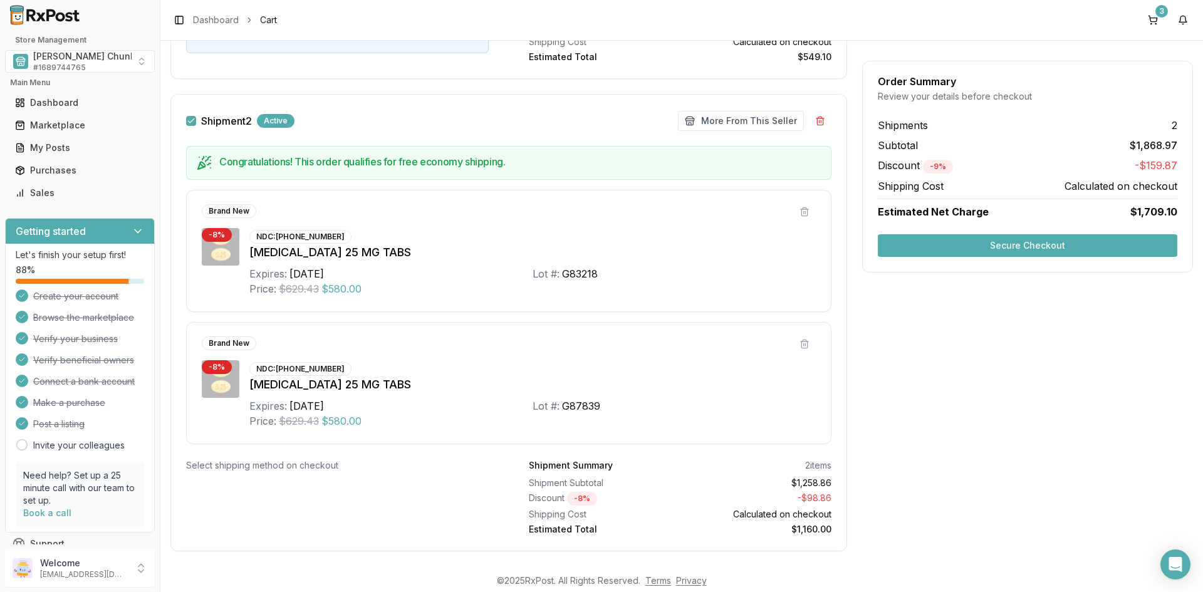
click at [970, 246] on button "Secure Checkout" at bounding box center [1027, 245] width 299 height 23
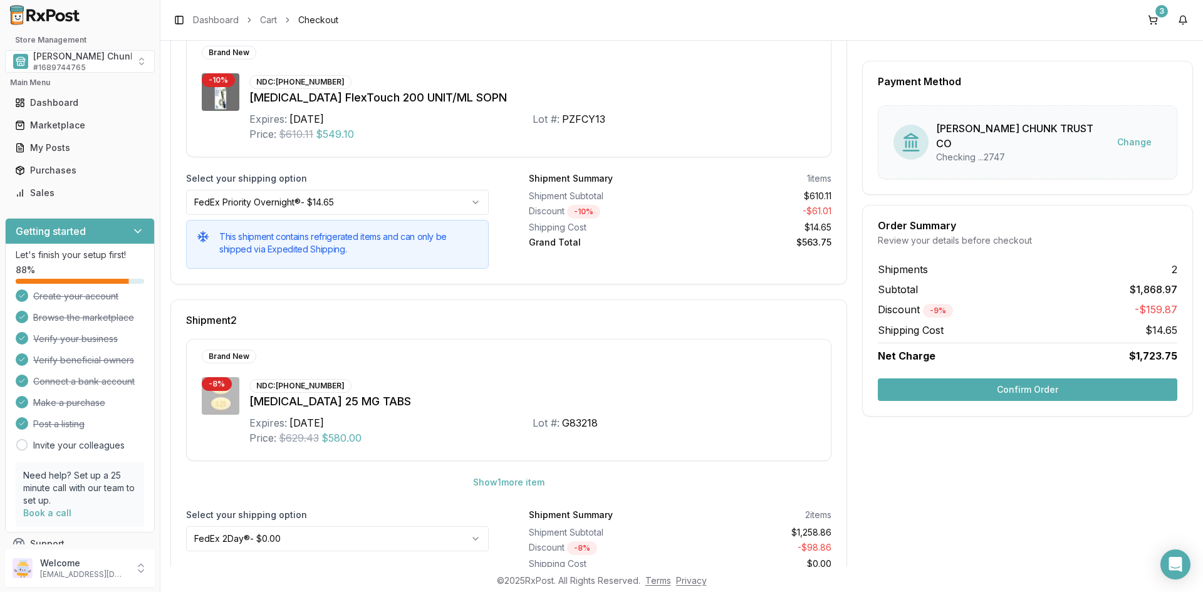
scroll to position [288, 0]
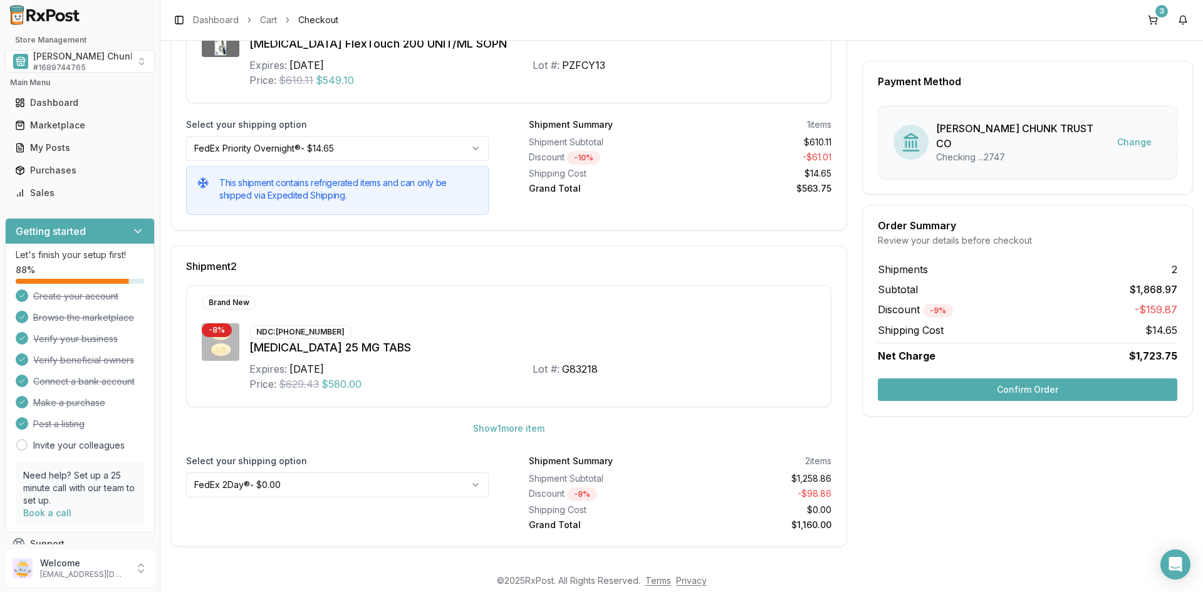
click at [1030, 381] on button "Confirm Order" at bounding box center [1027, 389] width 299 height 23
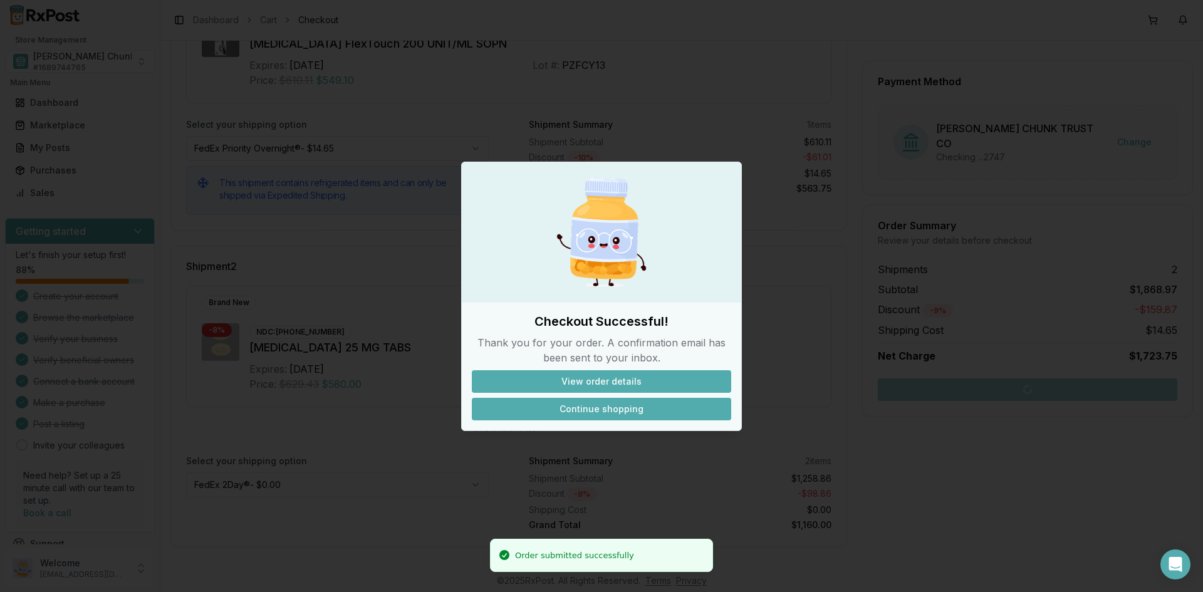
click at [591, 410] on button "Continue shopping" at bounding box center [601, 409] width 259 height 23
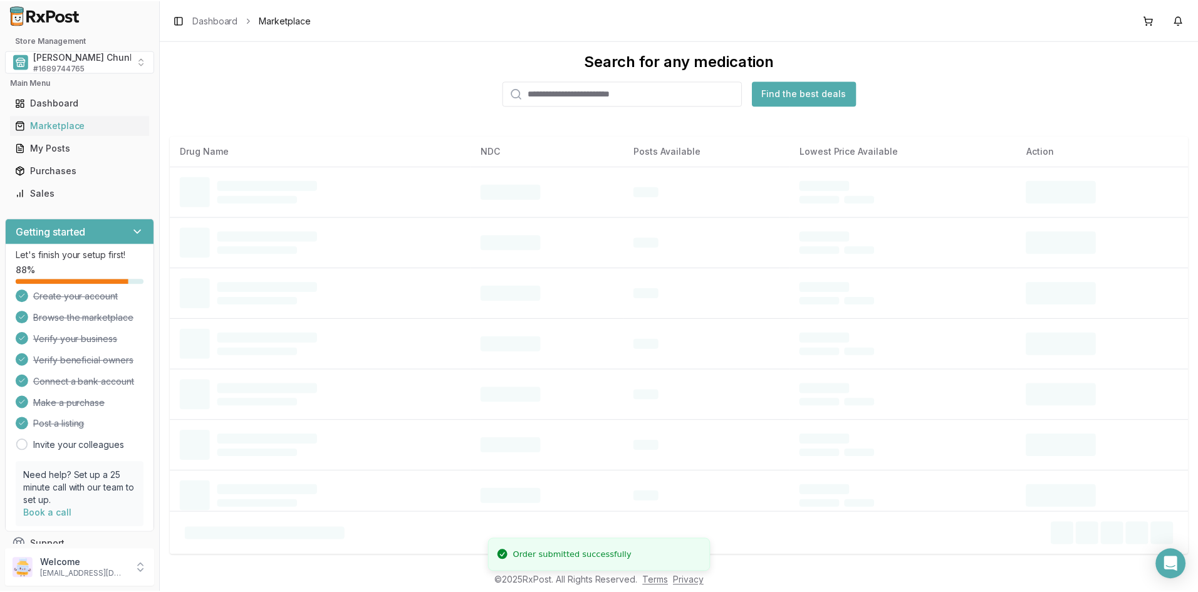
scroll to position [20, 0]
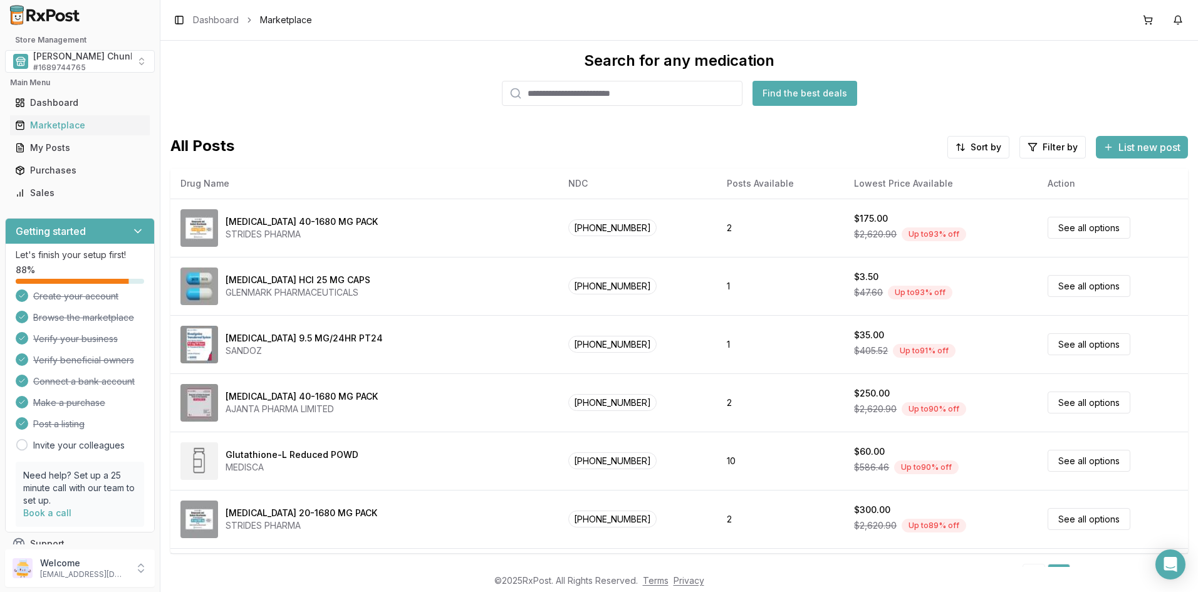
click at [385, 76] on div "Search for any medication Find the best deals" at bounding box center [678, 78] width 1017 height 55
